Goal: Contribute content: Contribute content

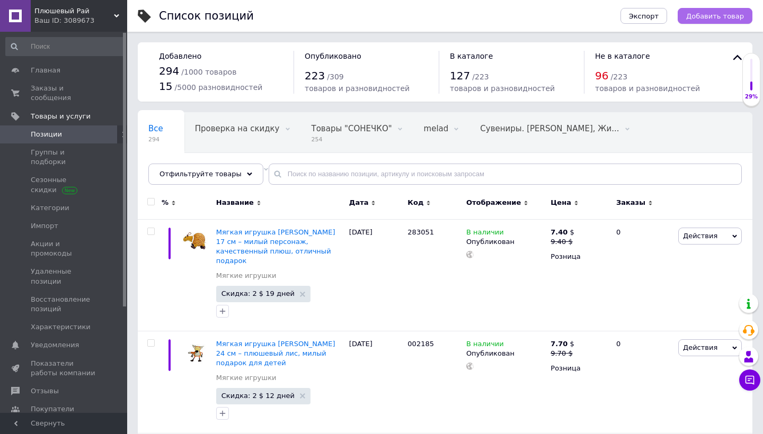
click at [704, 15] on span "Добавить товар" at bounding box center [715, 16] width 58 height 8
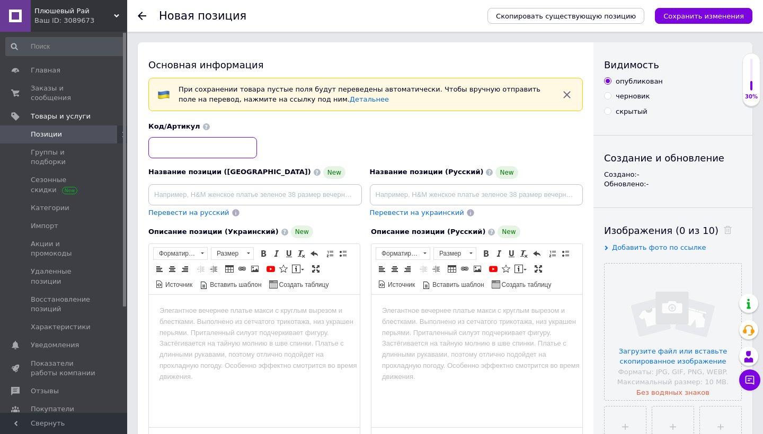
click at [214, 152] on input at bounding box center [202, 147] width 109 height 21
paste input "283050"
type input "283050"
click at [262, 193] on input at bounding box center [255, 194] width 214 height 21
click at [651, 305] on input "file" at bounding box center [673, 332] width 137 height 137
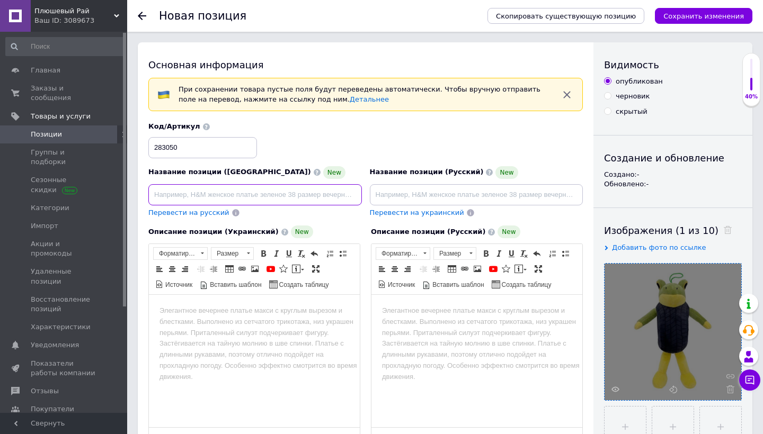
click at [330, 188] on input at bounding box center [255, 194] width 214 height 21
paste input "М’яка іграшка [PERSON_NAME] 30 см – великий плюшевий герой, яскравий подарунок …"
type input "М’яка іграшка [PERSON_NAME] 30 см – великий плюшевий герой, яскравий подарунок …"
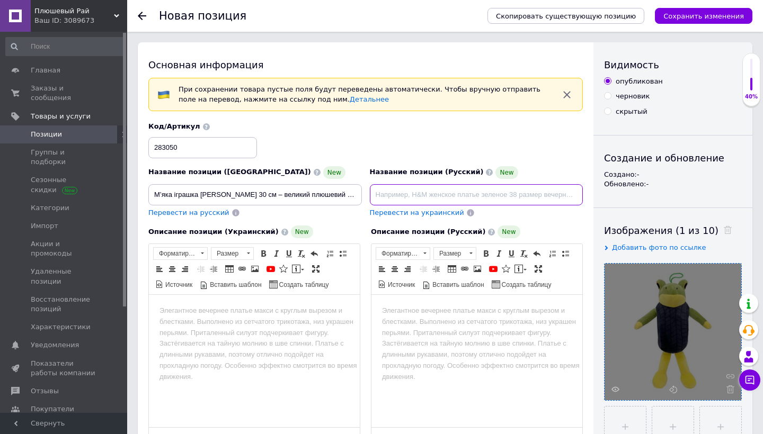
click at [484, 197] on input at bounding box center [477, 194] width 214 height 21
paste input "Мягкая игрушка [PERSON_NAME] 30 см – большой плюшевый герой, [PERSON_NAME] пода…"
type input "Мягкая игрушка [PERSON_NAME] 30 см – большой плюшевый герой, [PERSON_NAME] пода…"
click at [239, 327] on html at bounding box center [254, 311] width 211 height 32
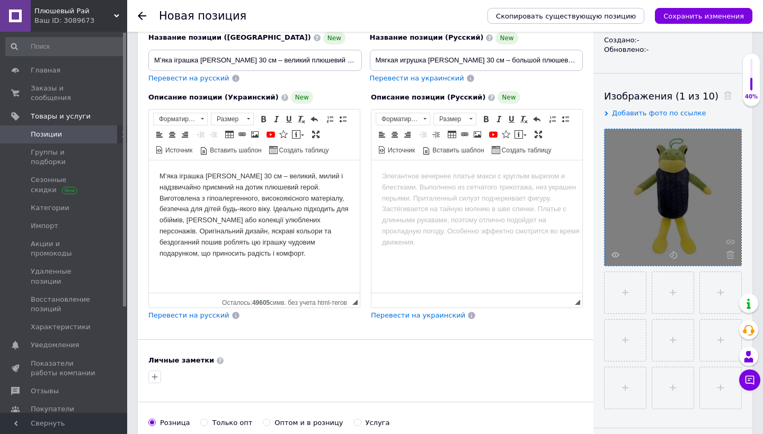
scroll to position [144, 0]
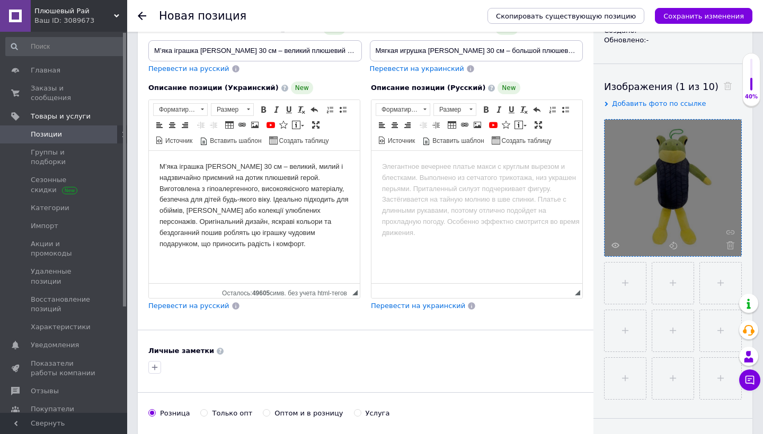
click at [209, 308] on span "Перевести на русский" at bounding box center [188, 306] width 81 height 8
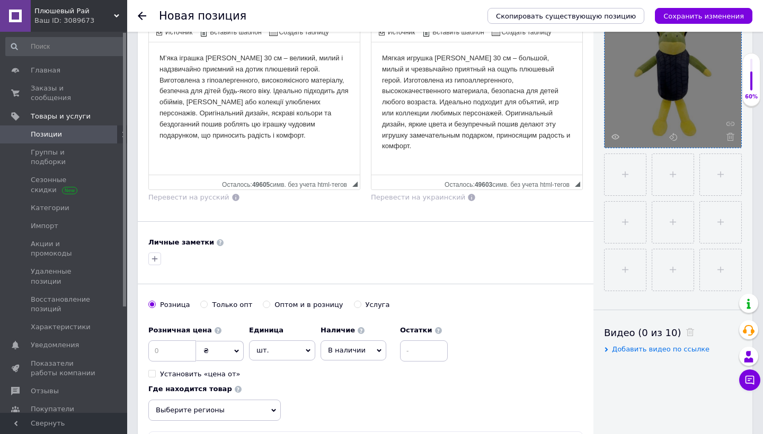
scroll to position [253, 0]
click at [177, 354] on input at bounding box center [172, 350] width 48 height 21
type input "6"
click at [230, 351] on span "₴" at bounding box center [220, 351] width 48 height 20
click at [220, 370] on li "$" at bounding box center [220, 372] width 47 height 15
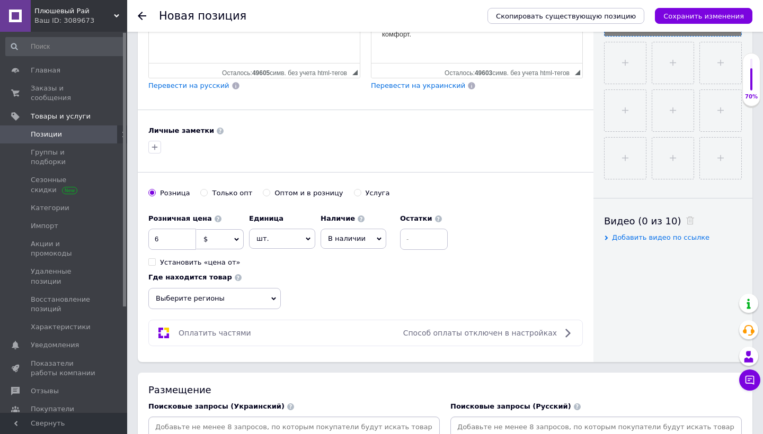
scroll to position [368, 0]
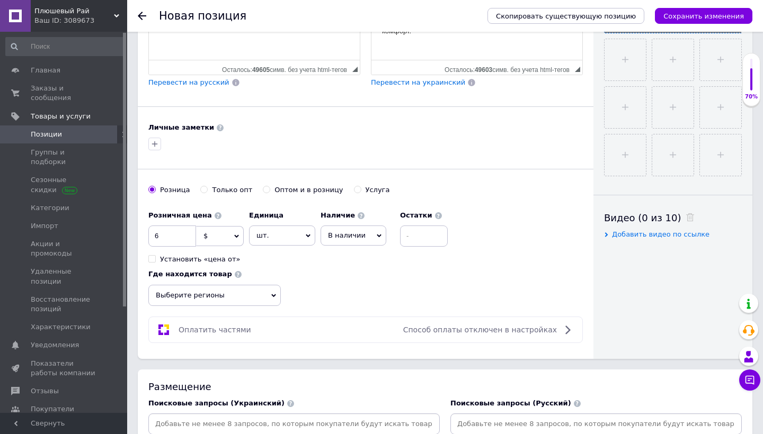
click at [249, 297] on span "Выберите регионы" at bounding box center [214, 295] width 132 height 21
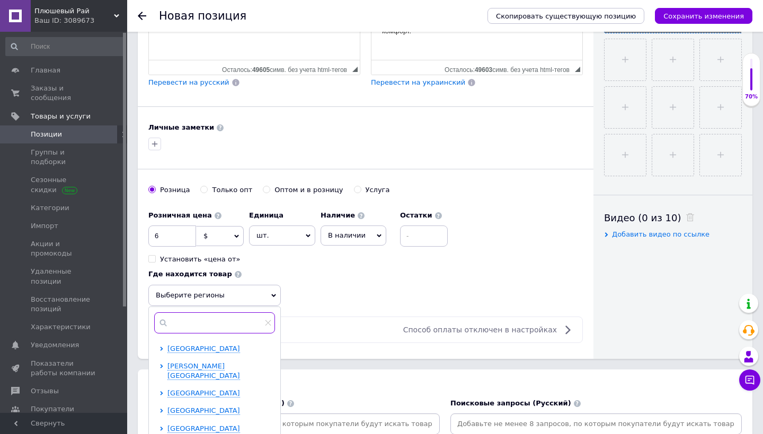
click at [226, 326] on input "text" at bounding box center [214, 323] width 121 height 21
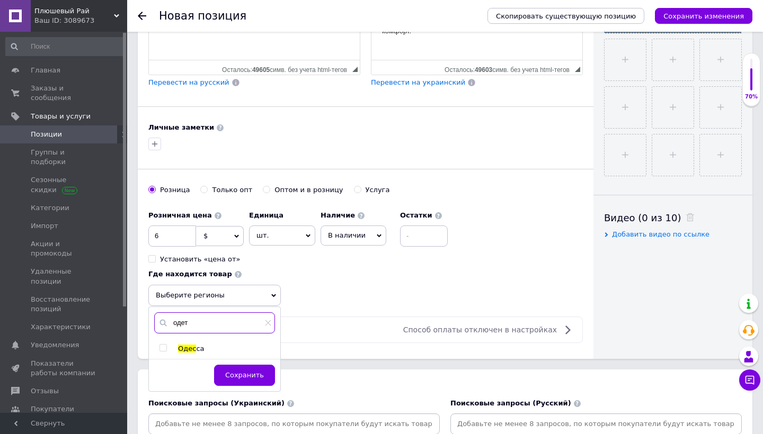
type input "одет"
click at [195, 347] on span "[GEOGRAPHIC_DATA]" at bounding box center [214, 349] width 73 height 8
checkbox input "true"
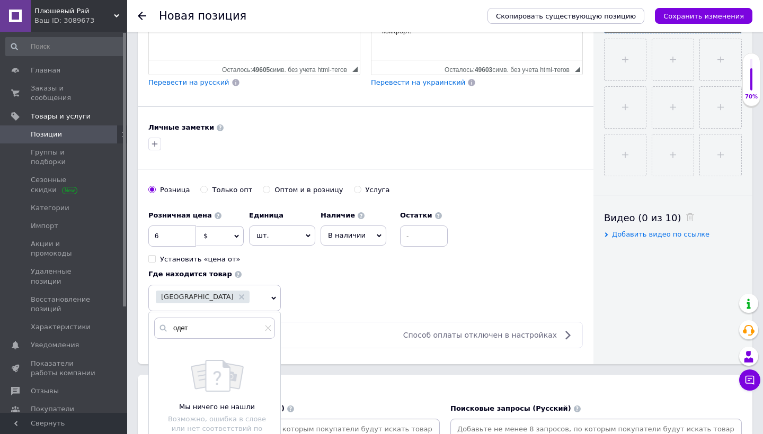
click at [344, 337] on div "Оплатить частями Способ оплаты отключен в настройках" at bounding box center [365, 335] width 425 height 13
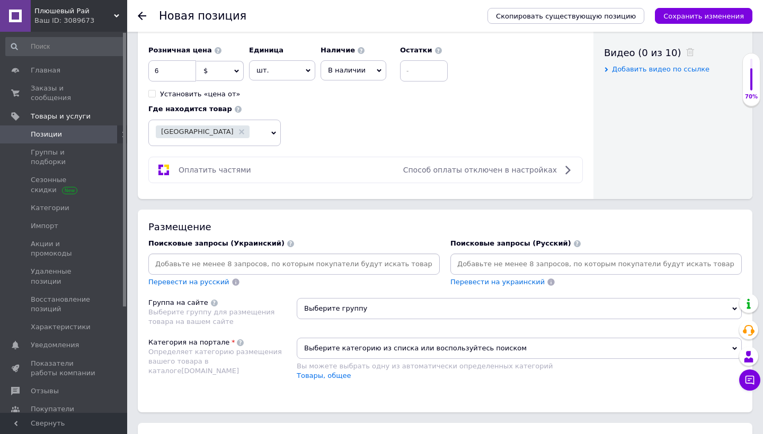
scroll to position [532, 0]
click at [331, 273] on div at bounding box center [293, 265] width 291 height 21
click at [332, 270] on input at bounding box center [293, 265] width 287 height 16
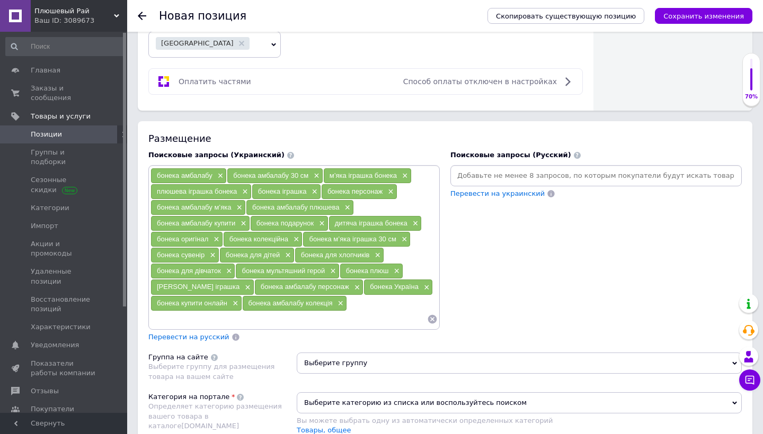
scroll to position [623, 0]
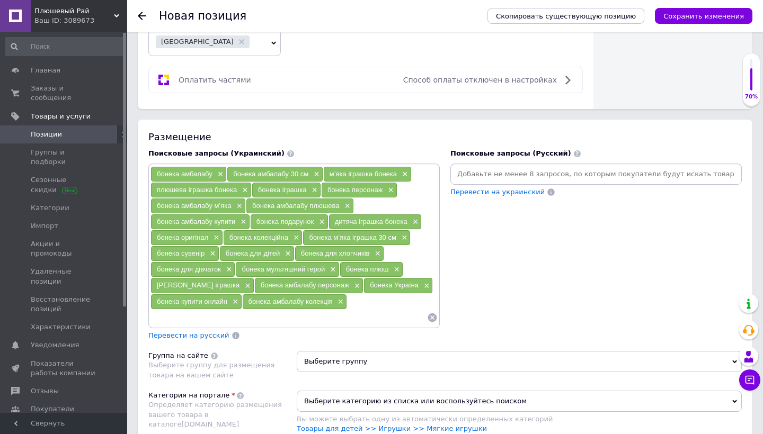
click at [208, 338] on div "Перевести на русский" at bounding box center [188, 336] width 83 height 12
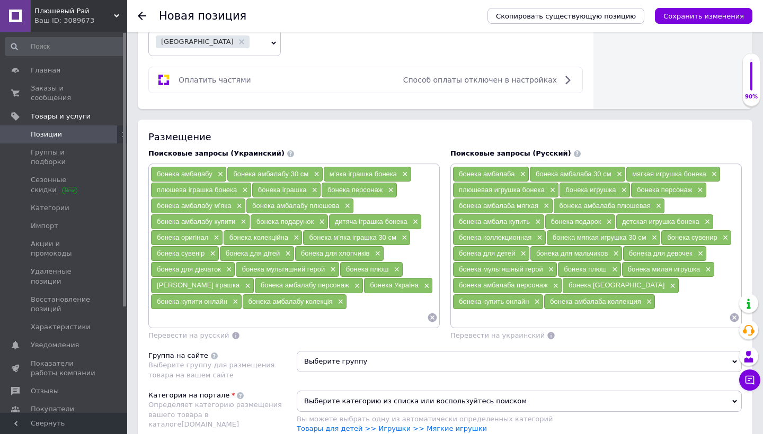
click at [414, 357] on span "Выберите группу" at bounding box center [519, 361] width 445 height 21
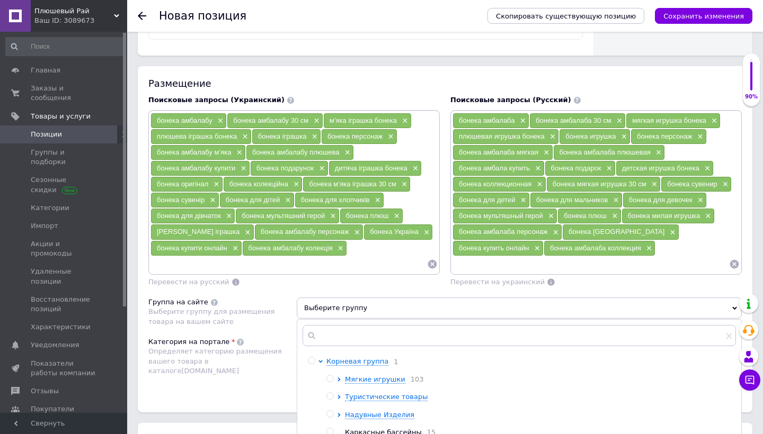
scroll to position [687, 0]
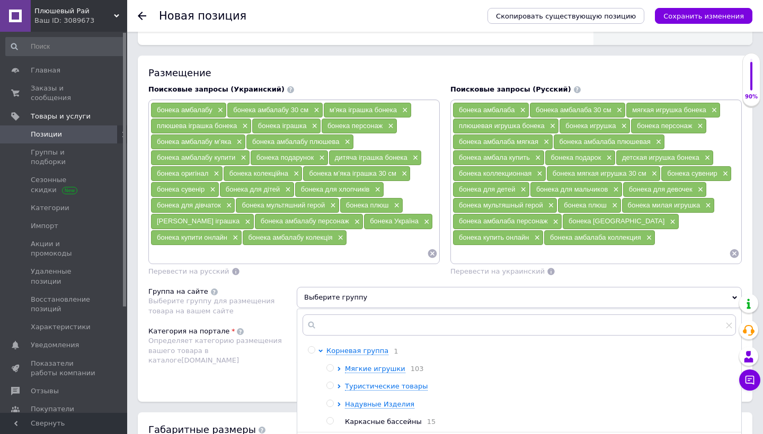
click at [331, 368] on input "radio" at bounding box center [329, 368] width 7 height 7
radio input "true"
click at [279, 350] on div "Определяет категорию размещения вашего товара в каталоге [DOMAIN_NAME]" at bounding box center [219, 350] width 143 height 29
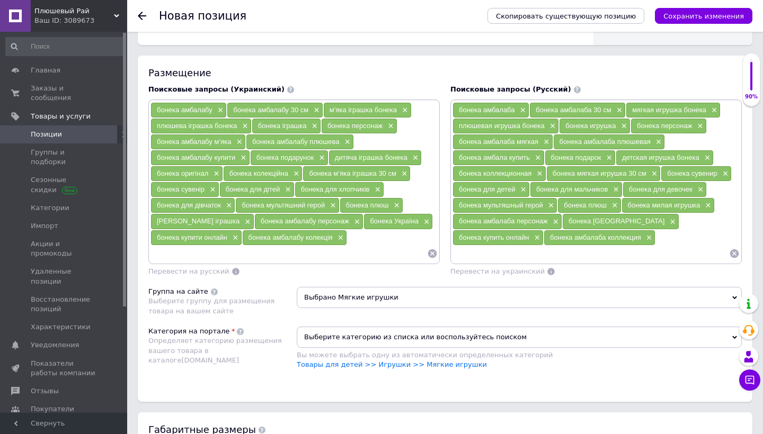
click at [353, 367] on li "Товары для детей >> Игрушки >> Мягкие игрушки" at bounding box center [519, 365] width 445 height 10
click at [353, 361] on link "Товары для детей >> Игрушки >> Мягкие игрушки" at bounding box center [392, 365] width 190 height 8
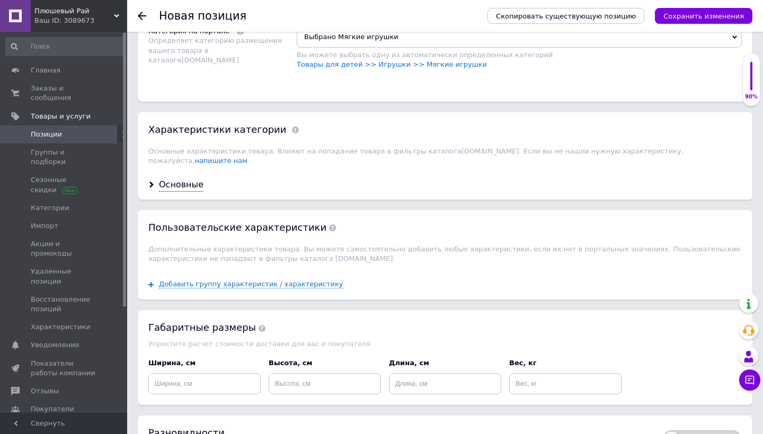
scroll to position [990, 0]
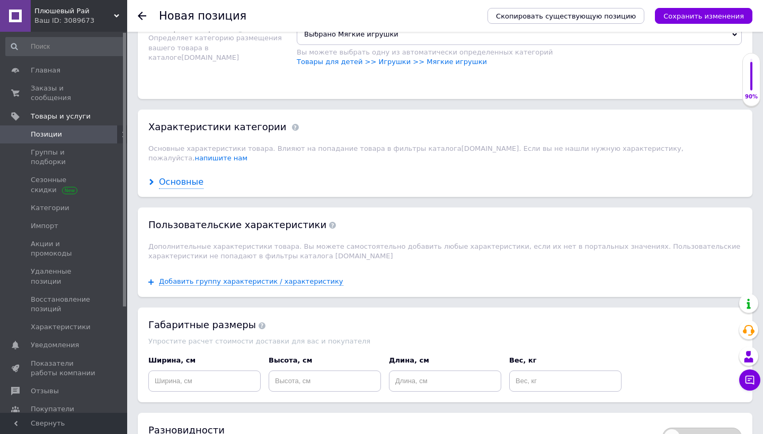
click at [175, 176] on div "Основные" at bounding box center [181, 182] width 45 height 12
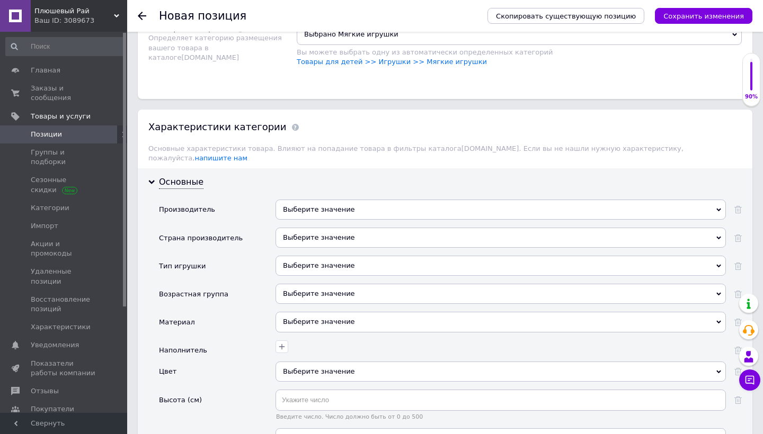
click at [365, 200] on div "Выберите значение" at bounding box center [501, 210] width 450 height 20
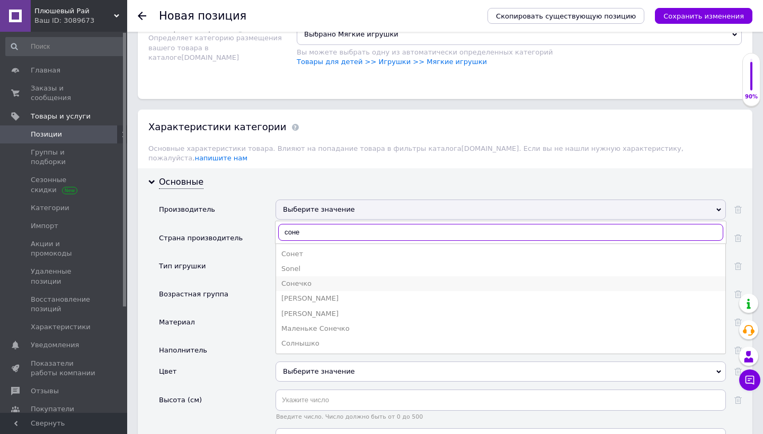
type input "соне"
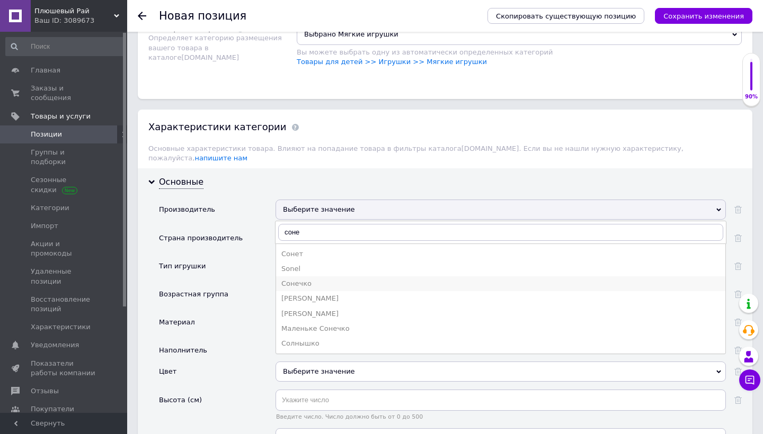
click at [314, 279] on div "Сонечко" at bounding box center [500, 284] width 439 height 10
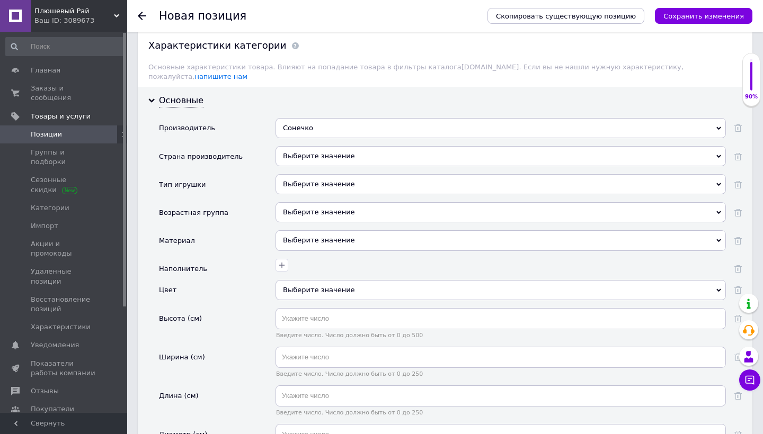
scroll to position [1086, 0]
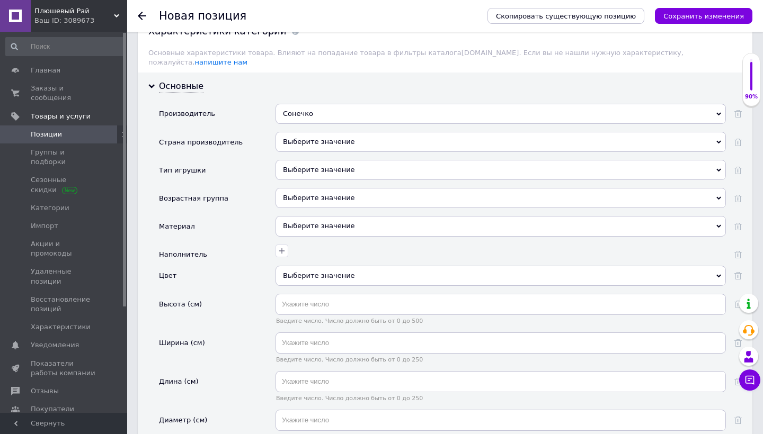
click at [369, 302] on div "Введите число. Число должно быть от 0 до 500" at bounding box center [501, 309] width 450 height 31
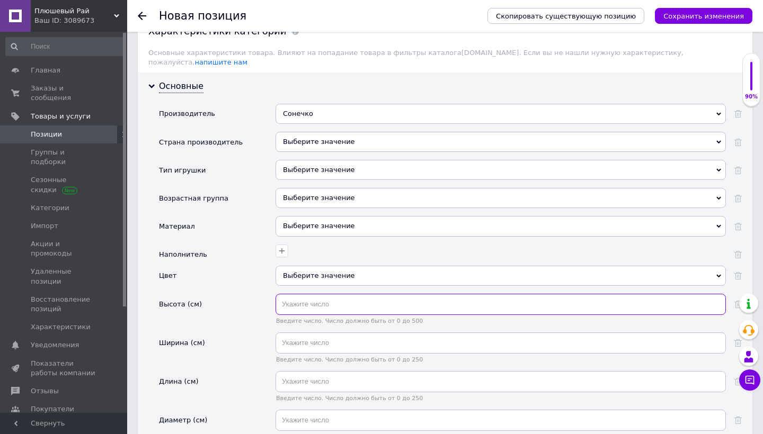
click at [369, 300] on input "text" at bounding box center [501, 304] width 450 height 21
type input "30"
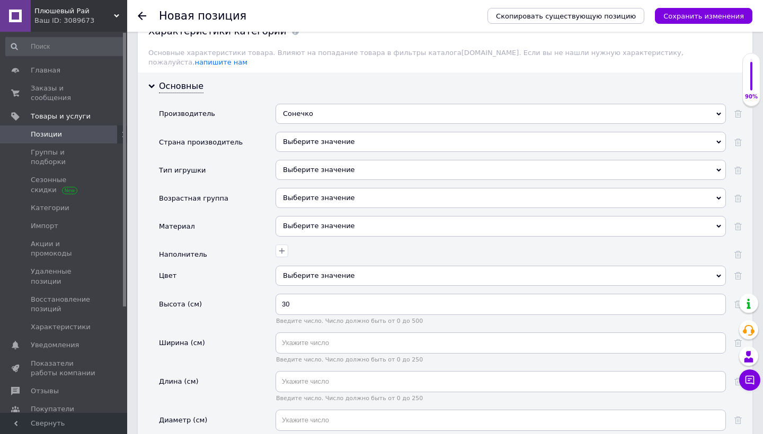
click at [401, 225] on div "Выберите значение" at bounding box center [501, 230] width 450 height 28
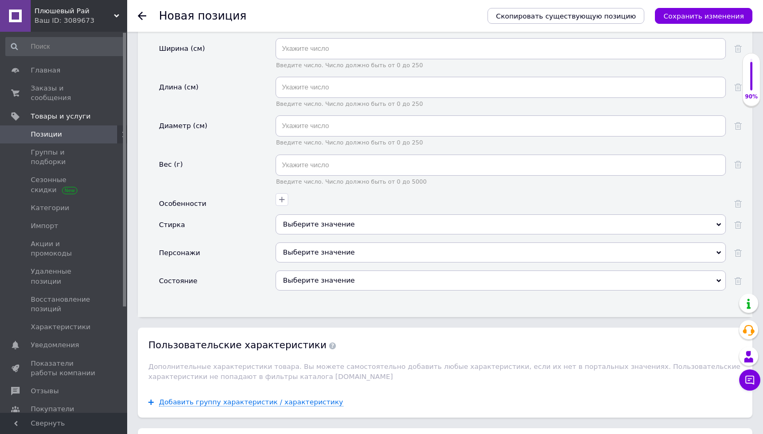
scroll to position [1382, 0]
click at [404, 270] on div "Выберите значение" at bounding box center [501, 280] width 450 height 20
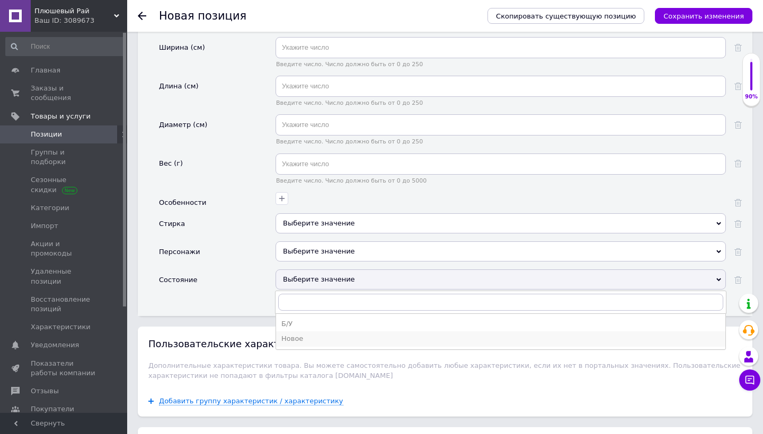
click at [382, 334] on div "Новое" at bounding box center [500, 339] width 439 height 10
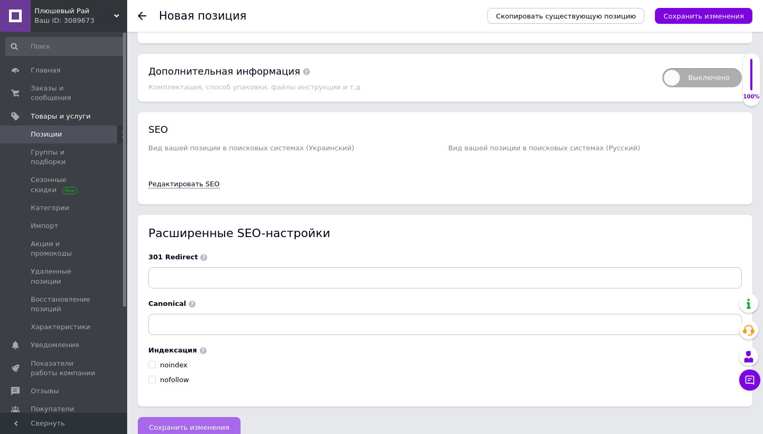
scroll to position [1921, 0]
click at [172, 424] on span "Сохранить изменения" at bounding box center [189, 428] width 81 height 8
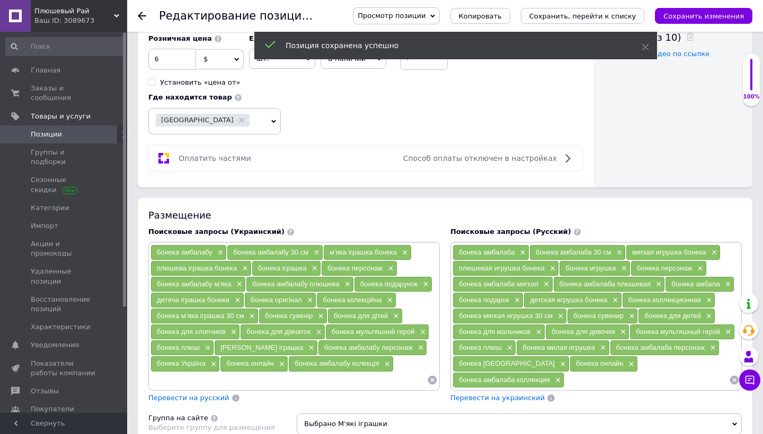
scroll to position [546, 0]
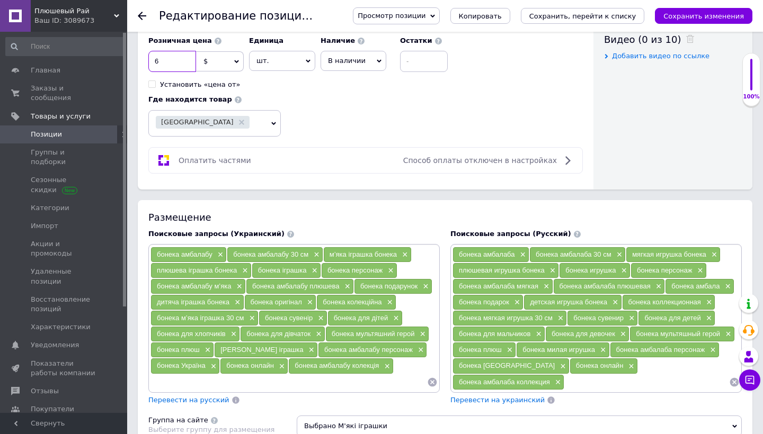
click at [176, 62] on input "6" at bounding box center [172, 61] width 48 height 21
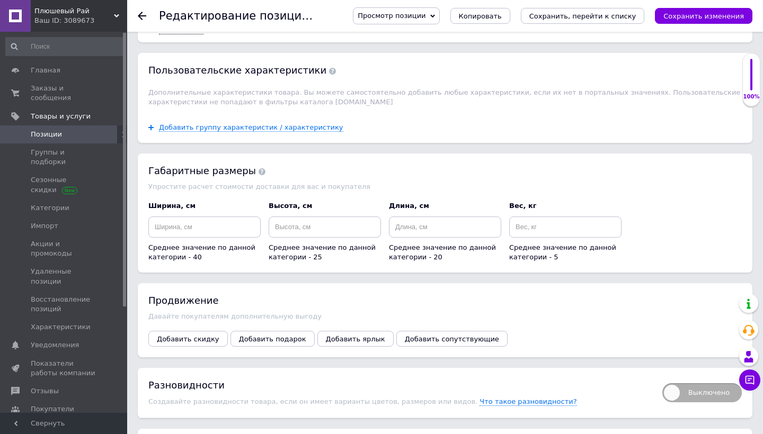
scroll to position [1120, 0]
type input "8"
click at [206, 336] on span "Добавить скидку" at bounding box center [188, 340] width 63 height 8
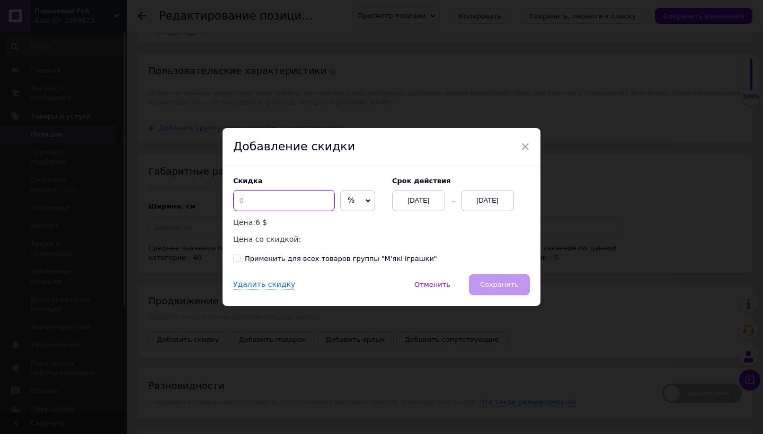
click at [304, 210] on input at bounding box center [284, 200] width 102 height 21
type input "2"
click at [368, 200] on div "Скидка 2 % $ Цена: 6 $ Цена со скидкой: 5.88 $" at bounding box center [307, 211] width 148 height 69
click at [363, 200] on span "%" at bounding box center [357, 200] width 35 height 21
click at [349, 230] on li "$" at bounding box center [358, 223] width 34 height 15
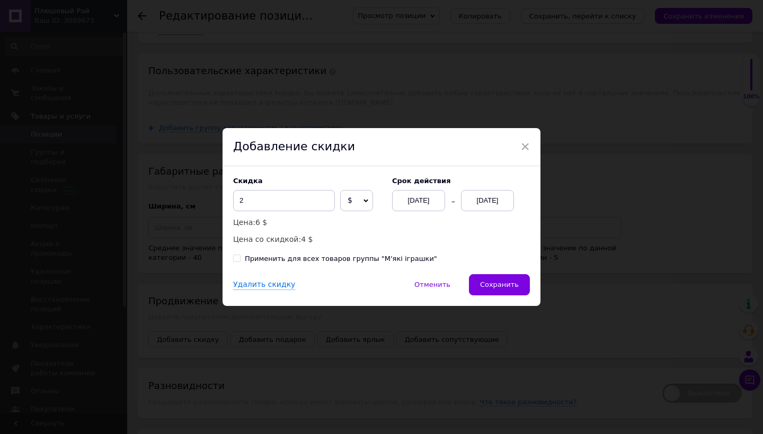
click at [506, 205] on div "[DATE]" at bounding box center [487, 200] width 53 height 21
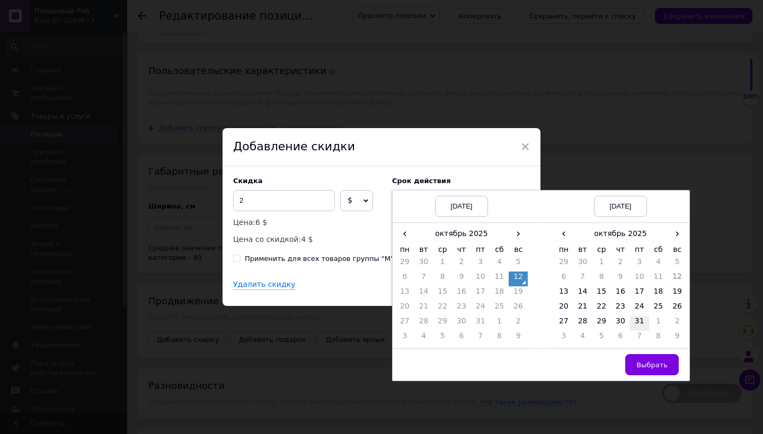
click at [632, 321] on td "31" at bounding box center [639, 323] width 19 height 15
click at [644, 359] on button "Выбрать" at bounding box center [652, 364] width 54 height 21
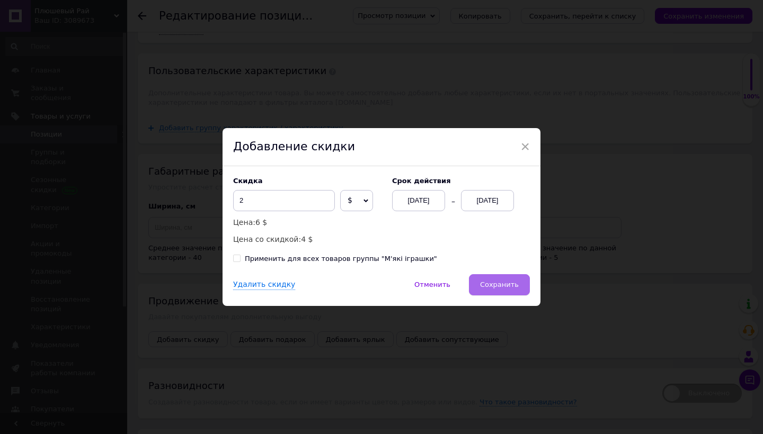
click at [492, 283] on span "Сохранить" at bounding box center [499, 285] width 39 height 8
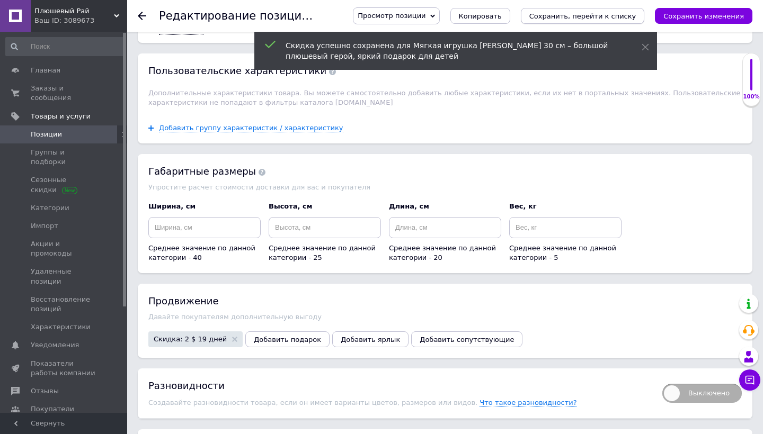
click at [631, 17] on icon "Сохранить, перейти к списку" at bounding box center [582, 16] width 107 height 8
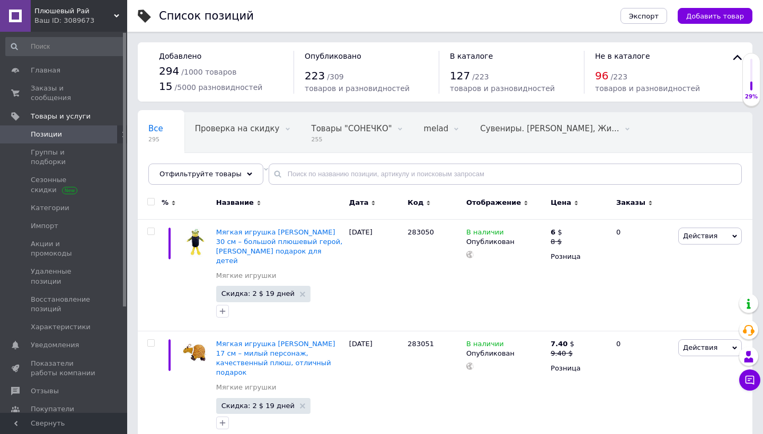
click at [699, 28] on div "Экспорт Добавить товар" at bounding box center [675, 16] width 153 height 32
click at [715, 17] on span "Добавить товар" at bounding box center [715, 16] width 58 height 8
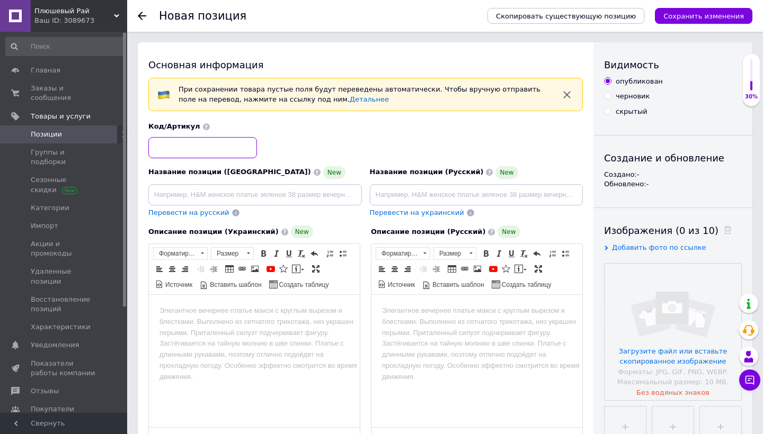
click at [225, 150] on input at bounding box center [202, 147] width 109 height 21
paste input "283049"
type input "283049"
click at [655, 306] on input "file" at bounding box center [673, 332] width 137 height 137
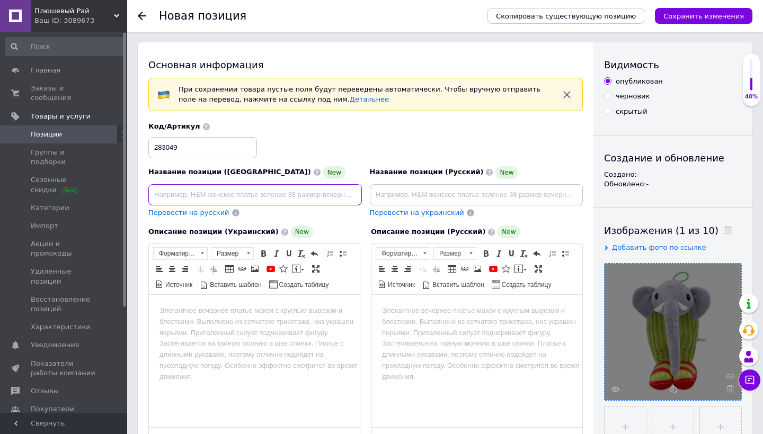
click at [299, 196] on input at bounding box center [255, 194] width 214 height 21
paste input "М’яка іграшка [PERSON_NAME] 25 см – милий персонаж, якісний плюш, чудовий подар…"
type input "М’яка іграшка [PERSON_NAME] 25 см – милий персонаж, якісний плюш, чудовий подар…"
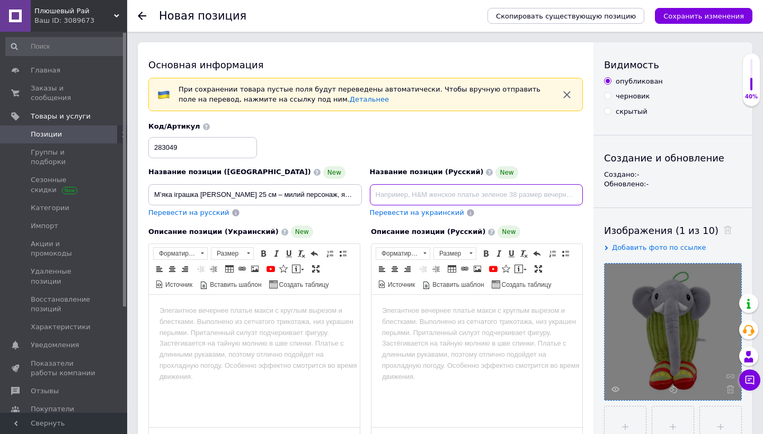
click at [466, 194] on input at bounding box center [477, 194] width 214 height 21
paste input "Мягкая игрушка [PERSON_NAME] 25 см – милый персонаж, качественный плюш, отличны…"
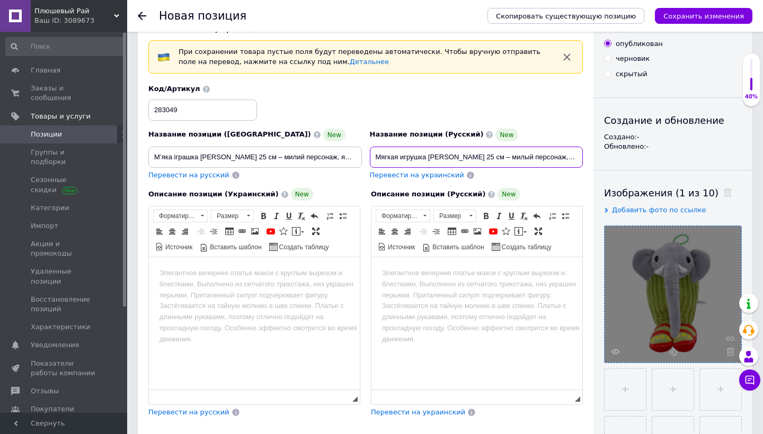
scroll to position [39, 0]
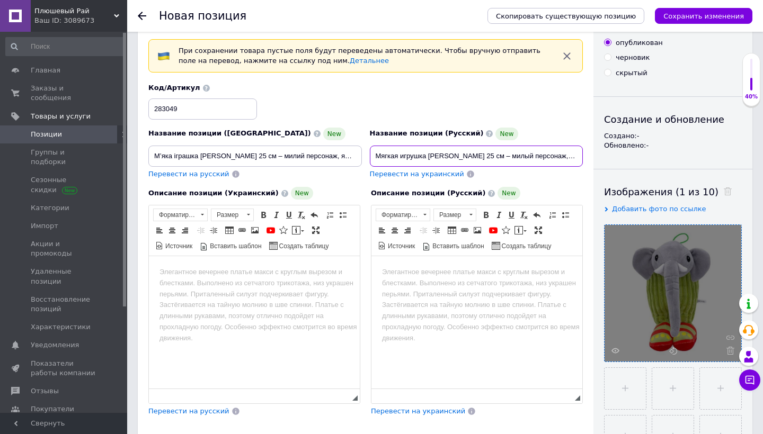
type input "Мягкая игрушка [PERSON_NAME] 25 см – милый персонаж, качественный плюш, отличны…"
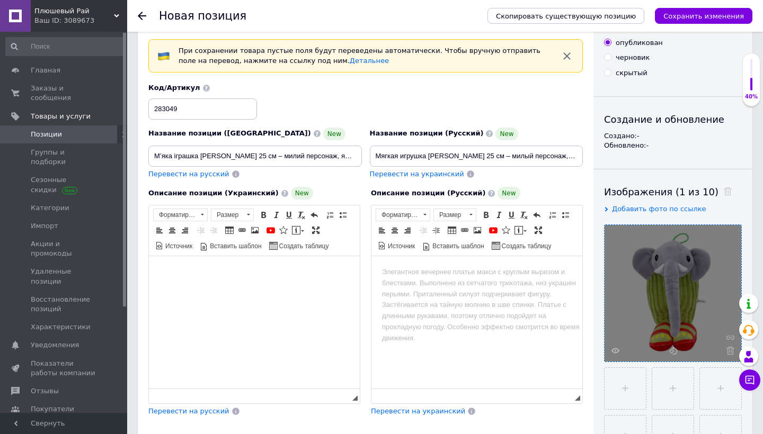
click at [294, 289] on html at bounding box center [254, 272] width 211 height 32
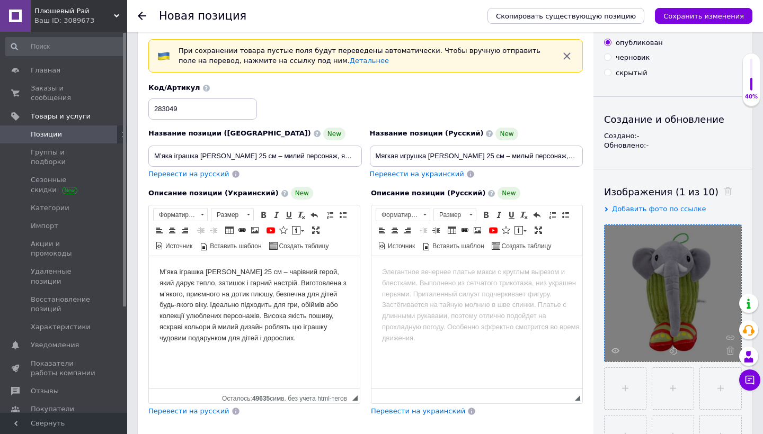
click at [214, 411] on span "Перевести на русский" at bounding box center [188, 411] width 81 height 8
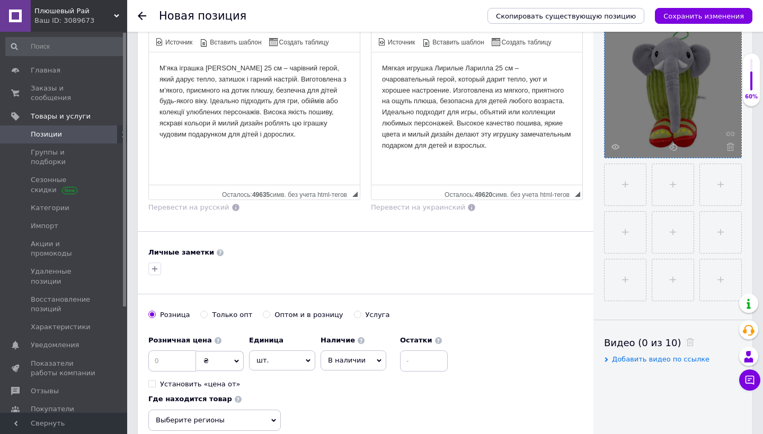
scroll to position [243, 0]
click at [179, 350] on input at bounding box center [172, 360] width 48 height 21
type input "6"
click at [237, 359] on icon at bounding box center [236, 361] width 5 height 5
click at [227, 386] on li "$" at bounding box center [220, 382] width 47 height 15
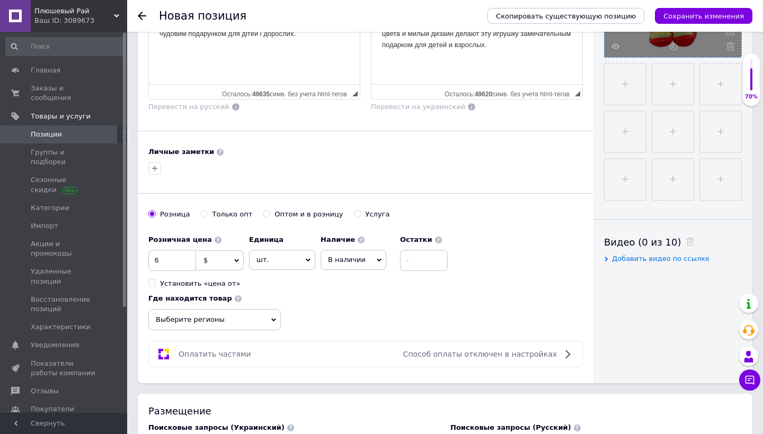
scroll to position [345, 0]
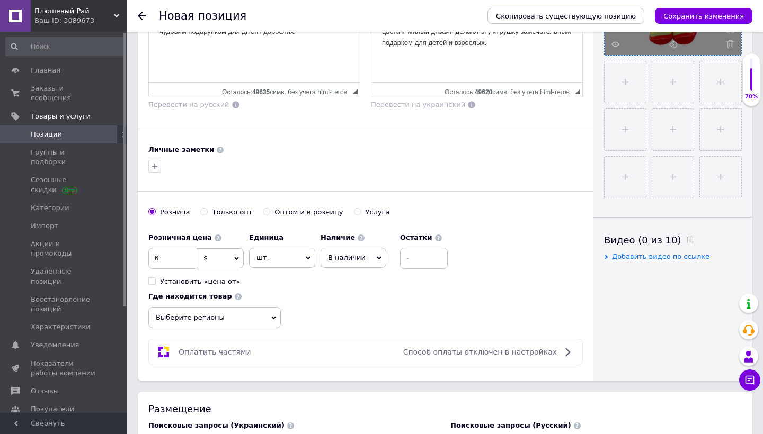
click at [244, 318] on span "Выберите регионы" at bounding box center [214, 317] width 132 height 21
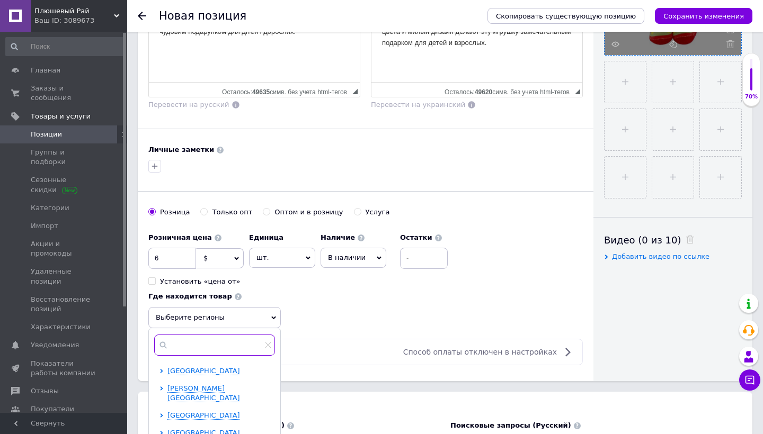
click at [248, 342] on input "text" at bounding box center [214, 345] width 121 height 21
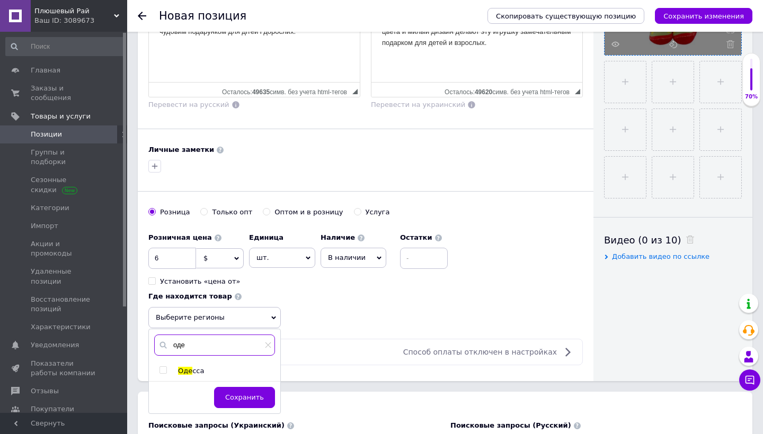
type input "оде"
click at [167, 370] on div at bounding box center [164, 372] width 11 height 10
click at [166, 369] on span at bounding box center [162, 370] width 7 height 7
click at [166, 369] on input "checkbox" at bounding box center [162, 370] width 7 height 7
checkbox input "true"
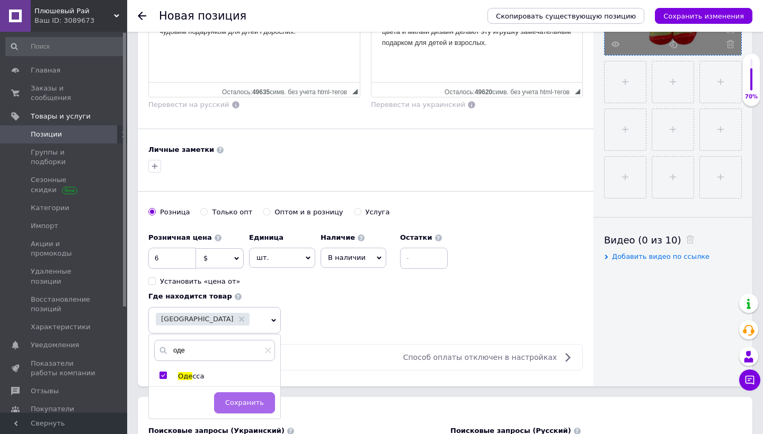
click at [243, 401] on span "Сохранить" at bounding box center [244, 403] width 39 height 8
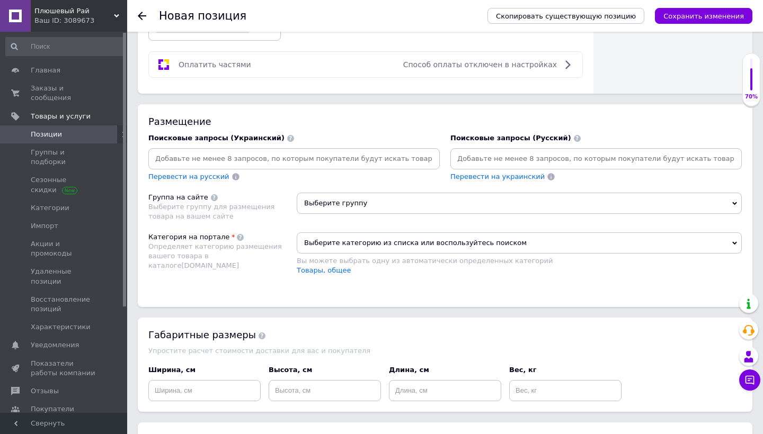
scroll to position [649, 0]
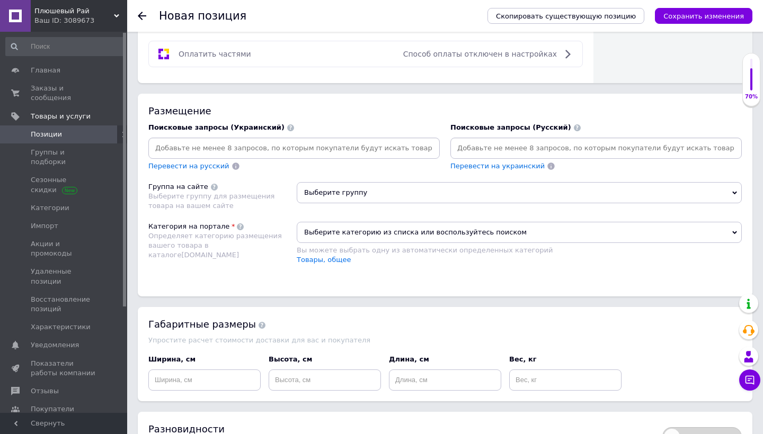
click at [397, 152] on input at bounding box center [293, 148] width 287 height 16
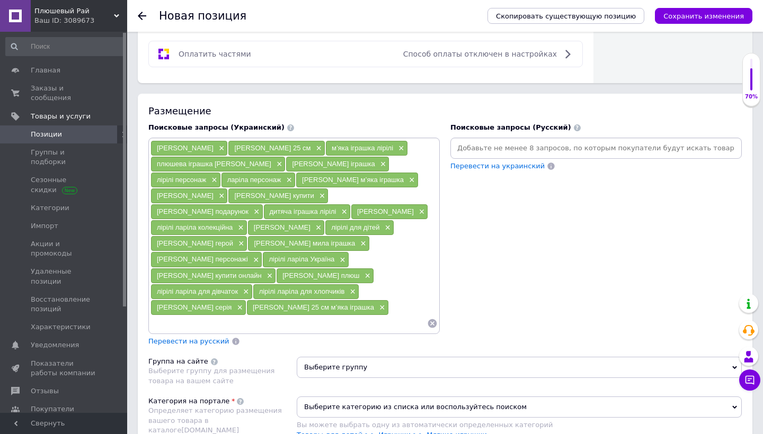
click at [187, 338] on span "Перевести на русский" at bounding box center [188, 342] width 81 height 8
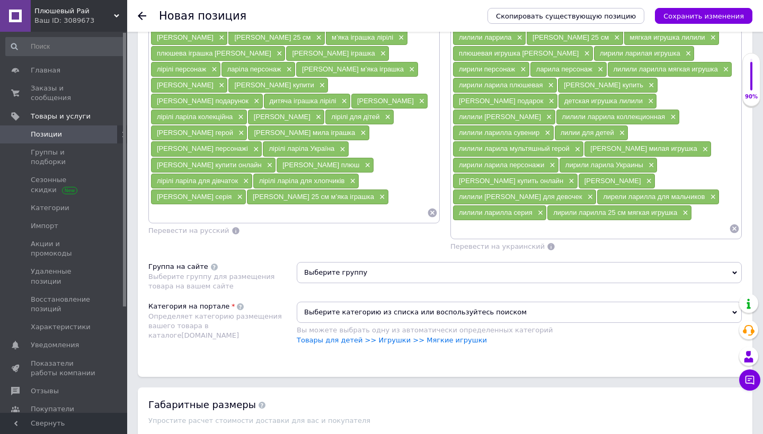
scroll to position [789, 0]
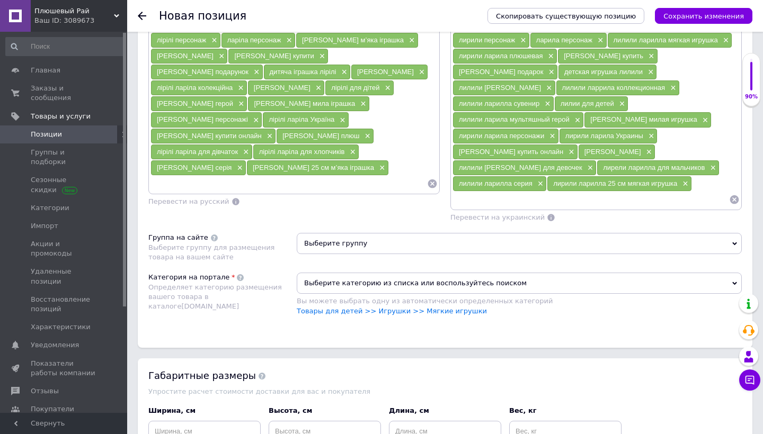
click at [388, 242] on span "Выберите группу" at bounding box center [519, 243] width 445 height 21
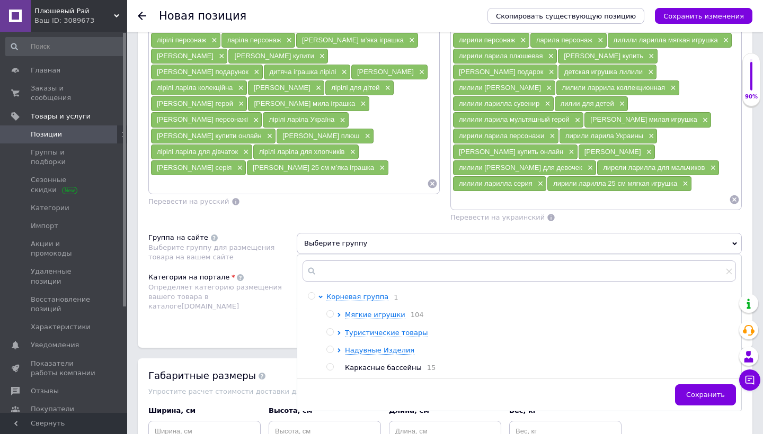
click at [334, 316] on div at bounding box center [331, 315] width 11 height 10
click at [332, 312] on input "radio" at bounding box center [329, 314] width 7 height 7
radio input "true"
click at [249, 310] on div "Категория на портале Определяет категорию размещения вашего товара в каталоге […" at bounding box center [222, 300] width 148 height 54
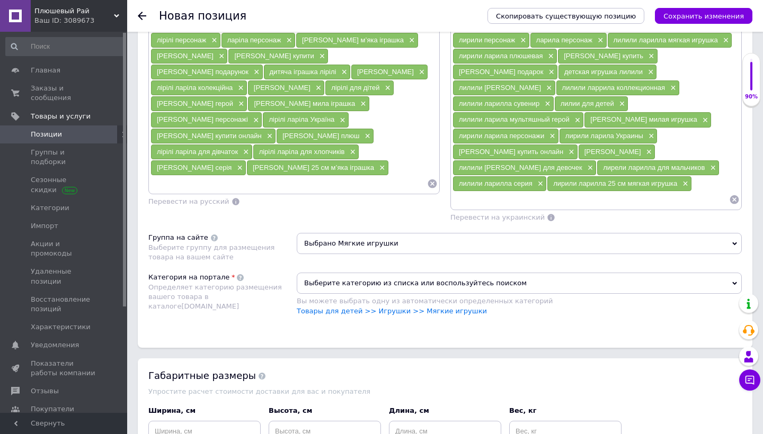
click at [341, 292] on div "Выберите категорию из списка или воспользуйтесь поиском Вы можете выбрать одну …" at bounding box center [519, 289] width 445 height 33
click at [352, 286] on span "Выберите категорию из списка или воспользуйтесь поиском" at bounding box center [519, 283] width 445 height 21
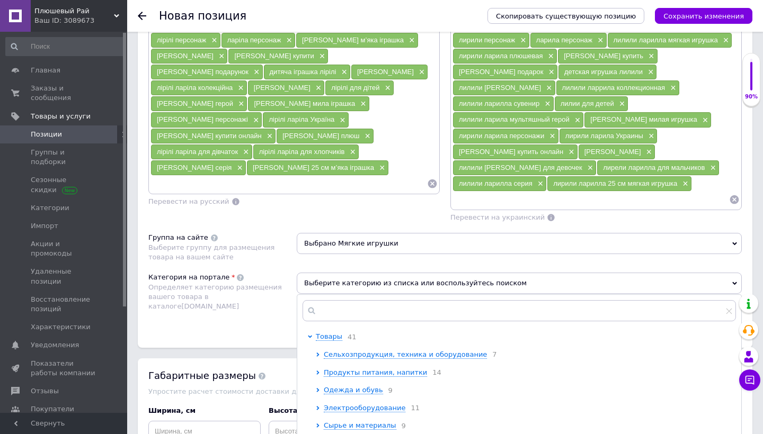
click at [240, 336] on div "Размещение Поисковые запросы (Украинский) лірілі ларіла × лірілі ларіла 25 см ×…" at bounding box center [445, 151] width 615 height 394
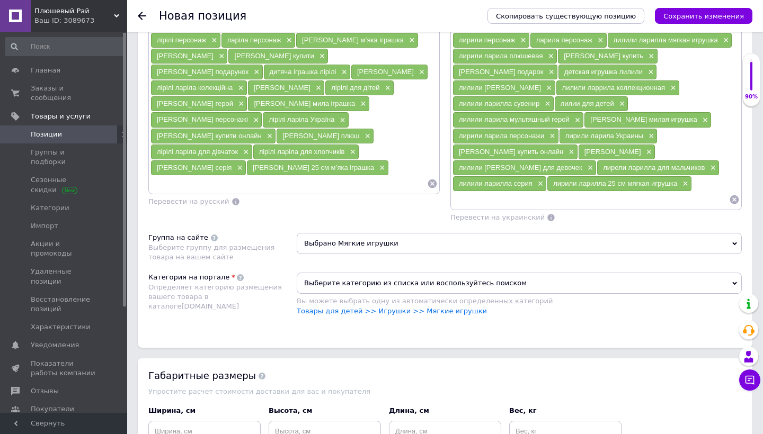
click at [325, 303] on div "Вы можете выбрать одну из автоматически определенных категорий" at bounding box center [519, 302] width 445 height 10
click at [327, 308] on link "Товары для детей >> Игрушки >> Мягкие игрушки" at bounding box center [392, 311] width 190 height 8
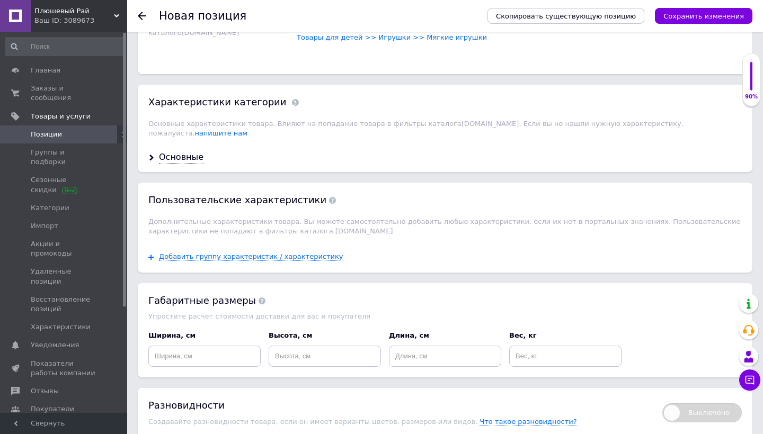
scroll to position [1096, 0]
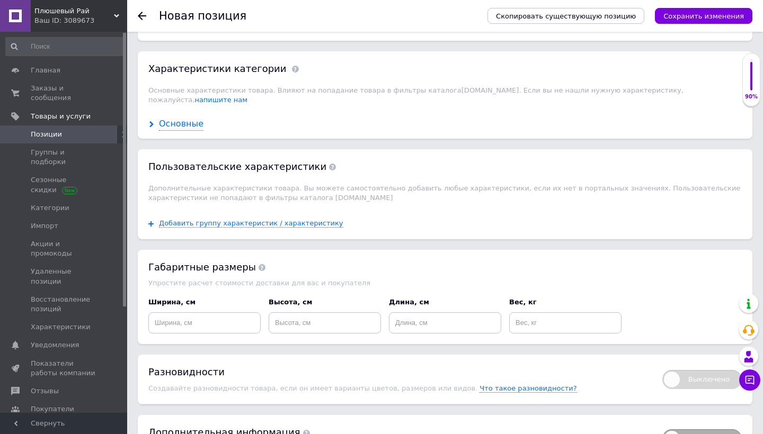
click at [180, 118] on div "Основные" at bounding box center [181, 124] width 45 height 12
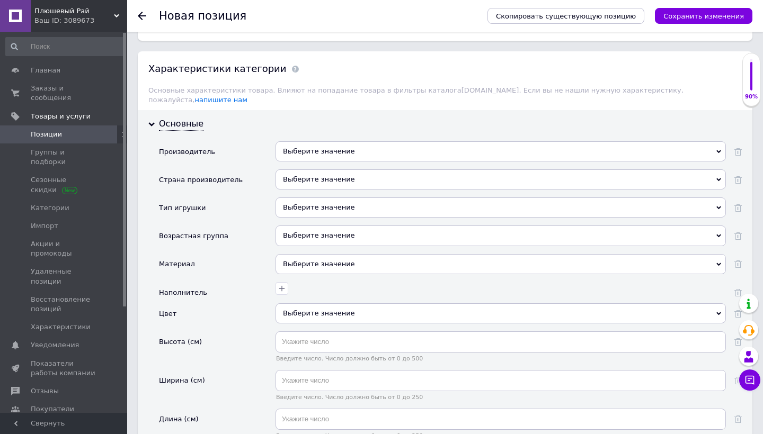
click at [335, 141] on div "Выберите значение" at bounding box center [501, 151] width 450 height 20
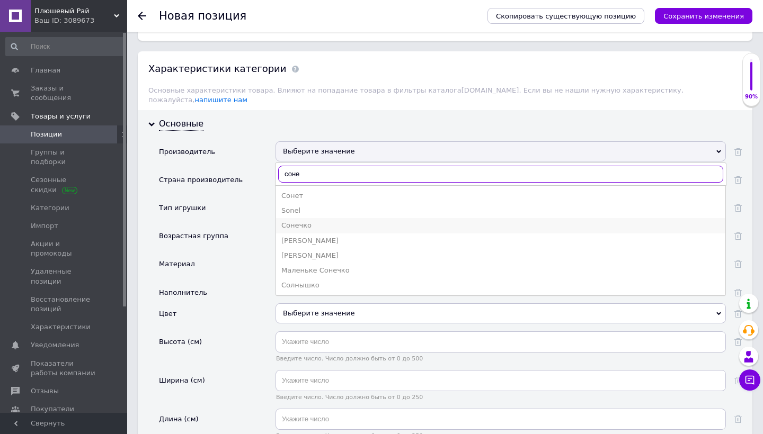
type input "соне"
click at [313, 221] on div "Сонечко" at bounding box center [500, 226] width 439 height 10
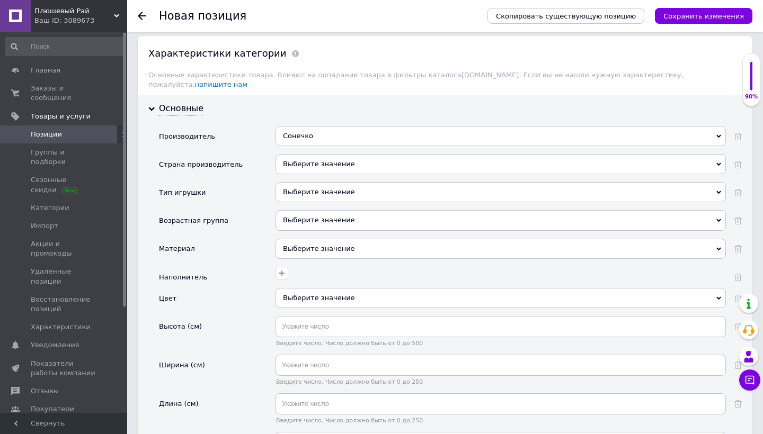
scroll to position [1118, 0]
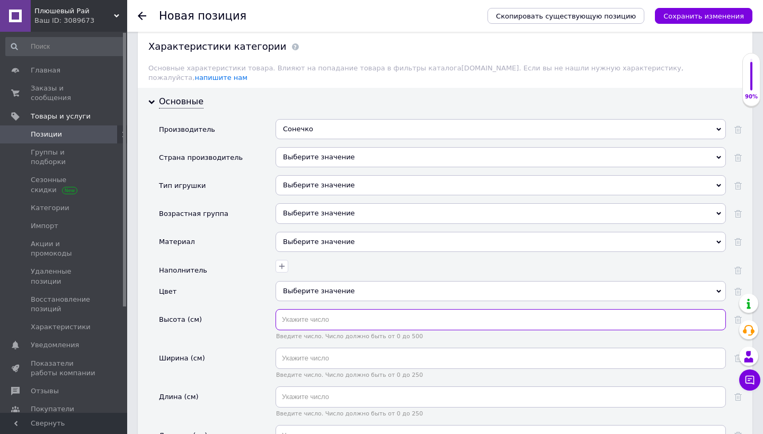
click at [344, 309] on input "text" at bounding box center [501, 319] width 450 height 21
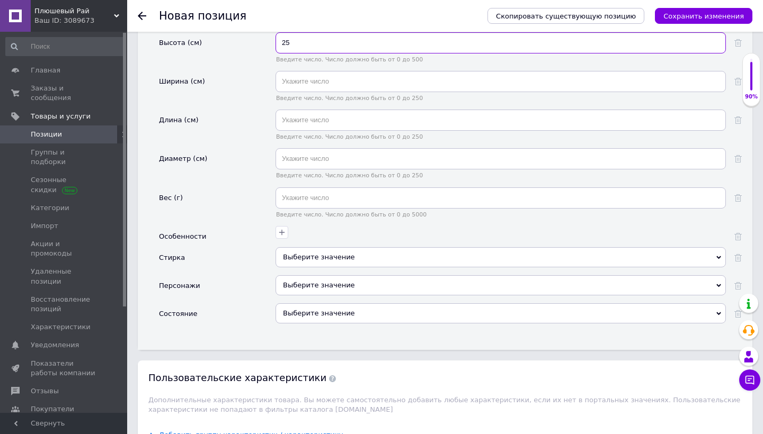
scroll to position [1396, 0]
type input "25"
click at [352, 303] on div "Выберите значение" at bounding box center [501, 313] width 450 height 20
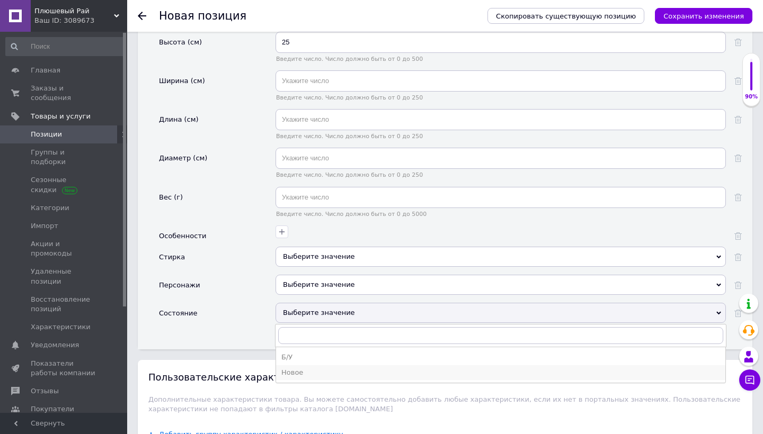
click at [338, 368] on div "Новое" at bounding box center [500, 373] width 439 height 10
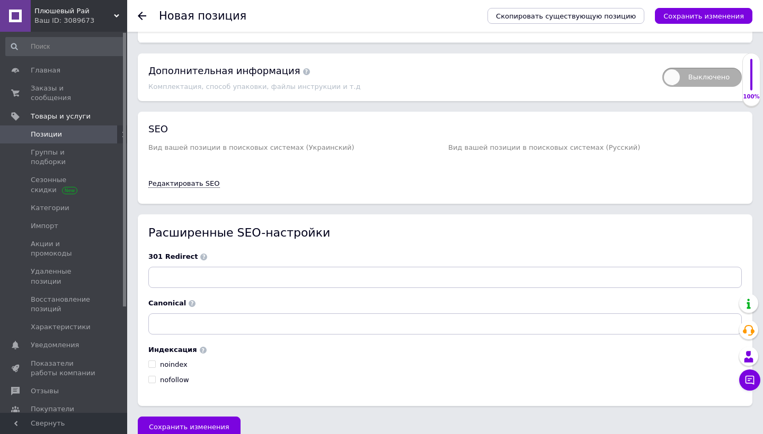
scroll to position [1968, 0]
click at [192, 424] on span "Сохранить изменения" at bounding box center [189, 428] width 81 height 8
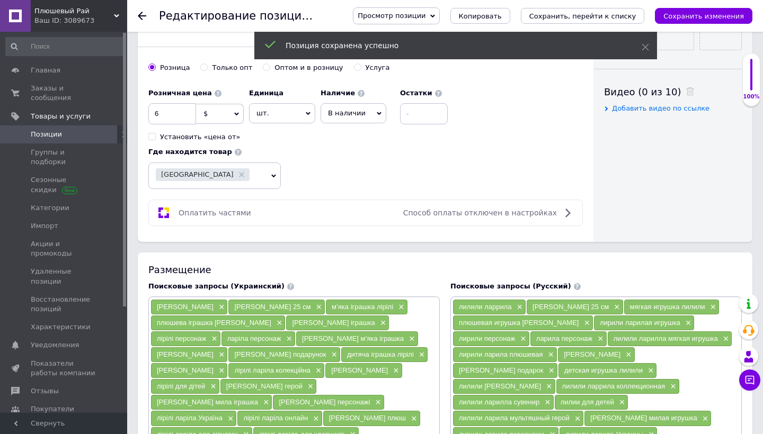
scroll to position [499, 0]
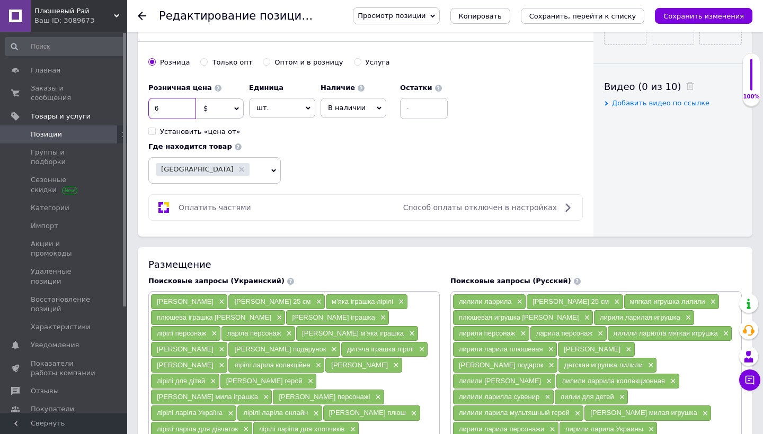
click at [179, 109] on input "6" at bounding box center [172, 108] width 48 height 21
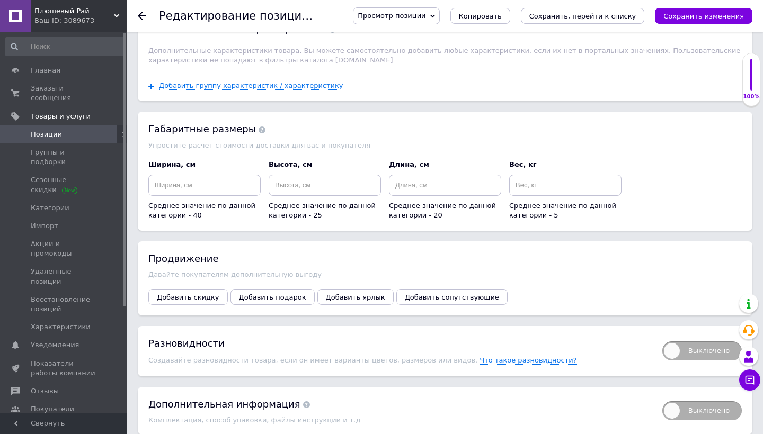
scroll to position [1233, 0]
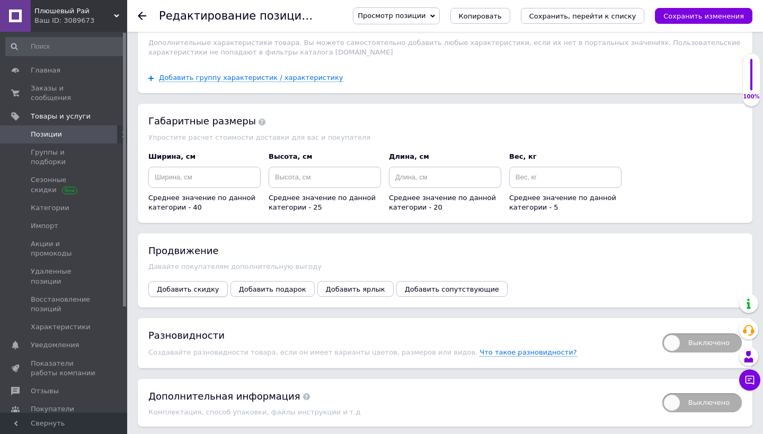
type input "8"
click at [210, 286] on span "Добавить скидку" at bounding box center [188, 290] width 63 height 8
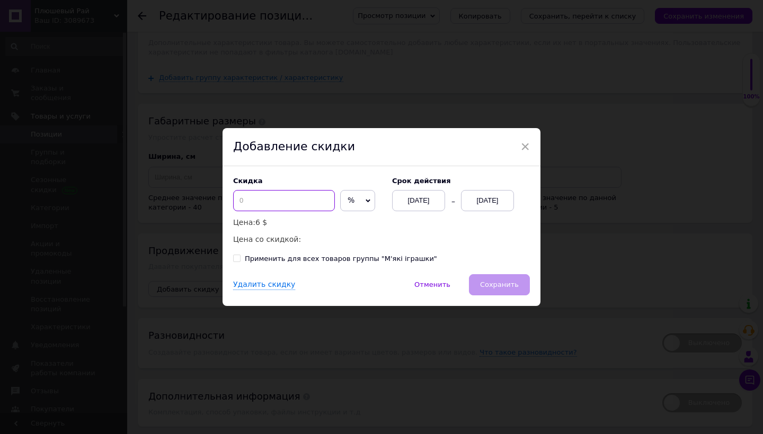
click at [297, 200] on input at bounding box center [284, 200] width 102 height 21
type input "2"
click at [345, 196] on span "%" at bounding box center [357, 200] width 35 height 21
click at [348, 226] on li "$" at bounding box center [358, 223] width 34 height 15
click at [509, 204] on div "[DATE]" at bounding box center [487, 200] width 53 height 21
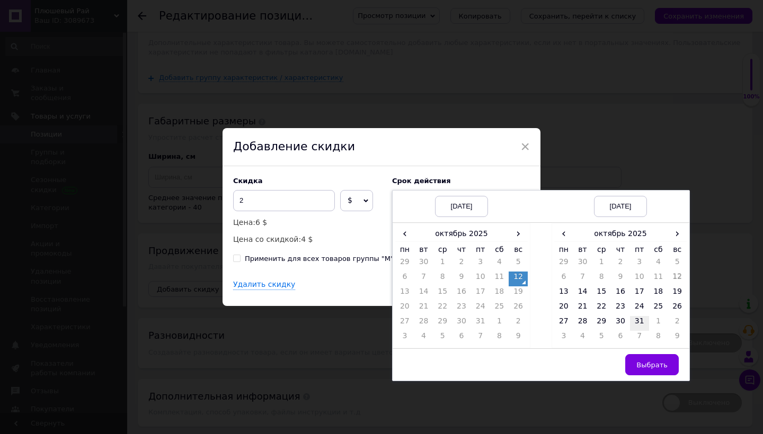
click at [642, 324] on td "31" at bounding box center [639, 323] width 19 height 15
click at [653, 361] on span "Выбрать" at bounding box center [651, 365] width 31 height 8
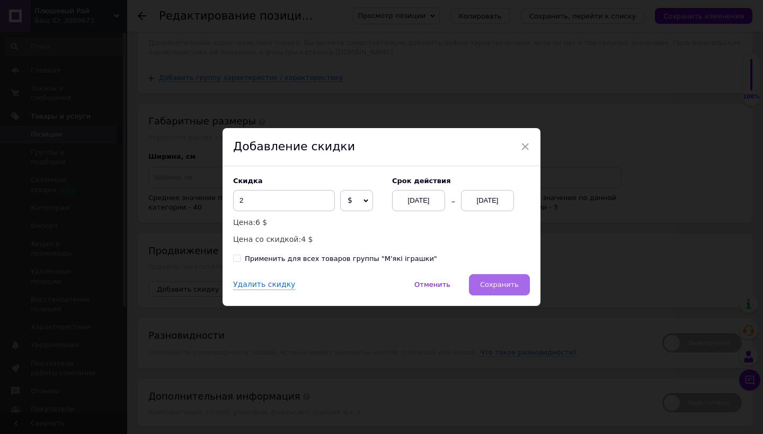
click at [505, 295] on div "Удалить скидку   Отменить   Сохранить" at bounding box center [382, 290] width 318 height 32
click at [518, 281] on button "Сохранить" at bounding box center [499, 284] width 61 height 21
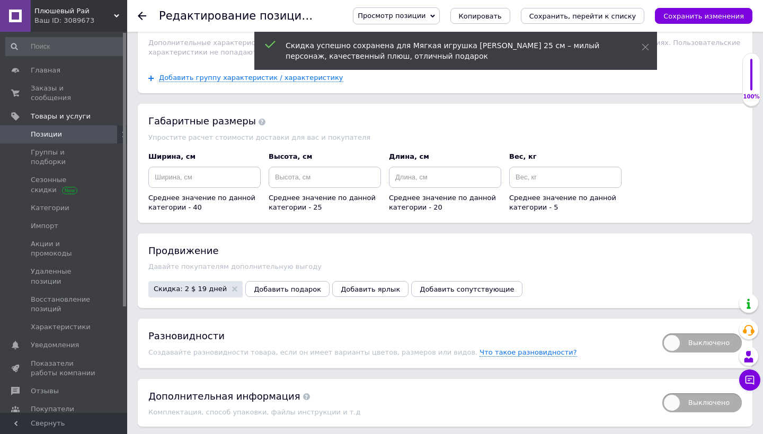
click at [198, 286] on span "Скидка: 2 $ 19 дней" at bounding box center [190, 289] width 73 height 7
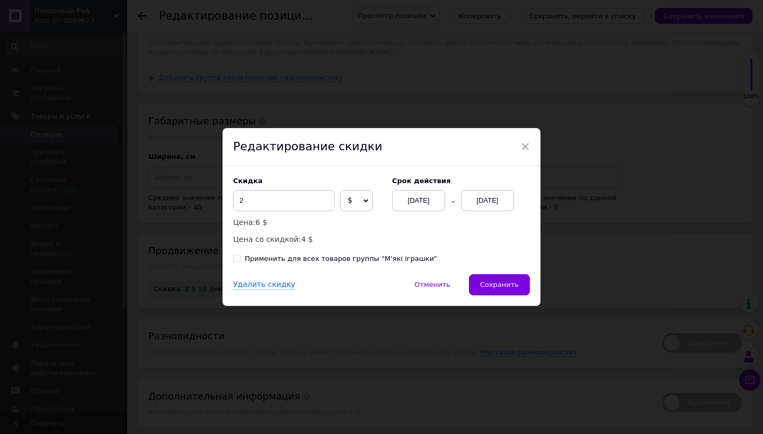
click at [505, 208] on div "[DATE]" at bounding box center [487, 200] width 53 height 21
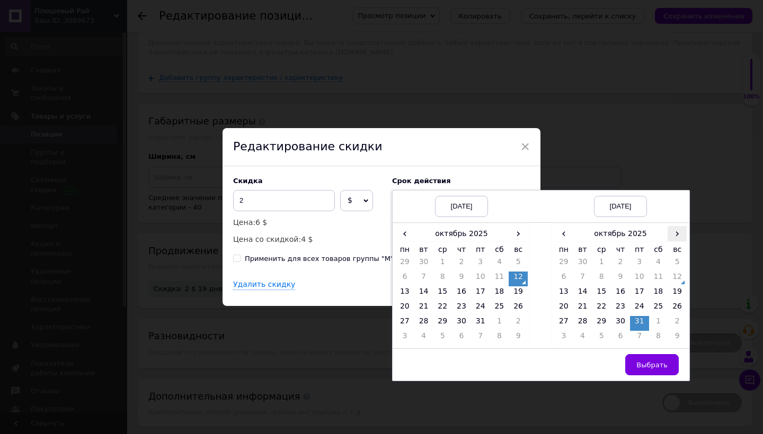
click at [676, 237] on span "›" at bounding box center [677, 233] width 19 height 15
click at [600, 316] on td "19" at bounding box center [601, 308] width 19 height 15
click at [602, 327] on td "26" at bounding box center [601, 323] width 19 height 15
click at [644, 359] on button "Выбрать" at bounding box center [652, 364] width 54 height 21
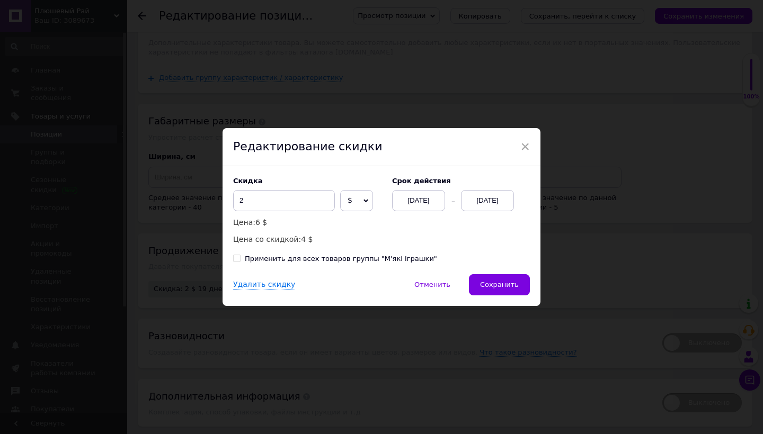
click at [515, 298] on div "Удалить скидку   Отменить   Сохранить" at bounding box center [382, 290] width 318 height 32
click at [518, 293] on button "Сохранить" at bounding box center [499, 284] width 61 height 21
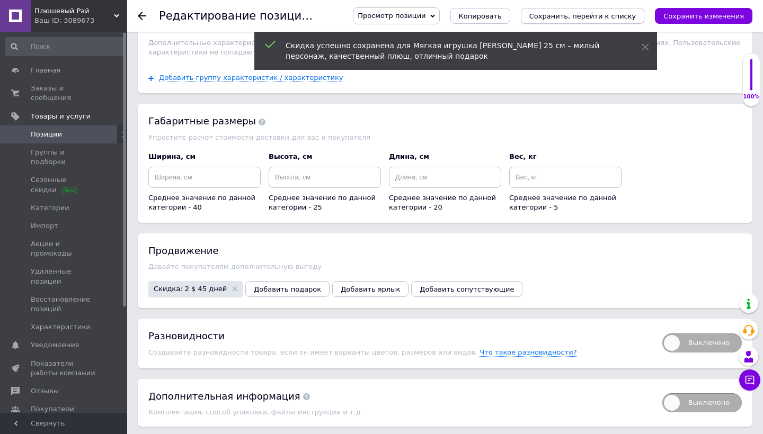
click at [629, 18] on icon "Сохранить, перейти к списку" at bounding box center [582, 16] width 107 height 8
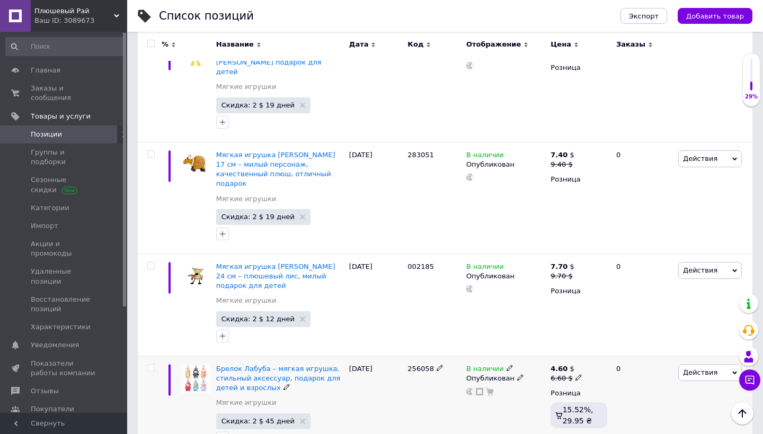
scroll to position [416, 0]
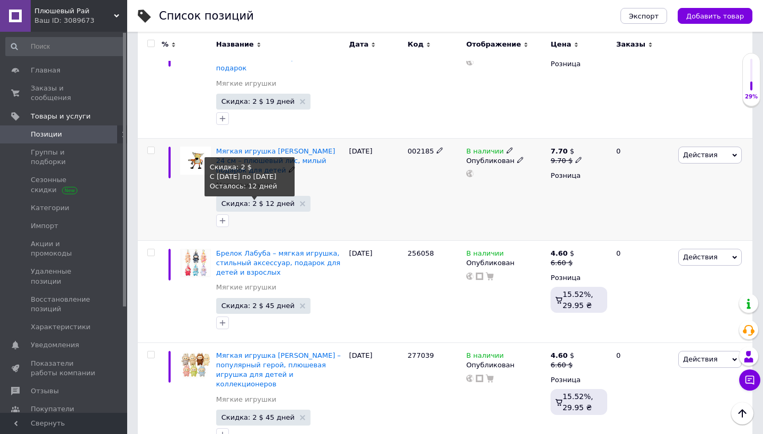
click at [274, 200] on span "Скидка: 2 $ 12 дней" at bounding box center [257, 203] width 73 height 7
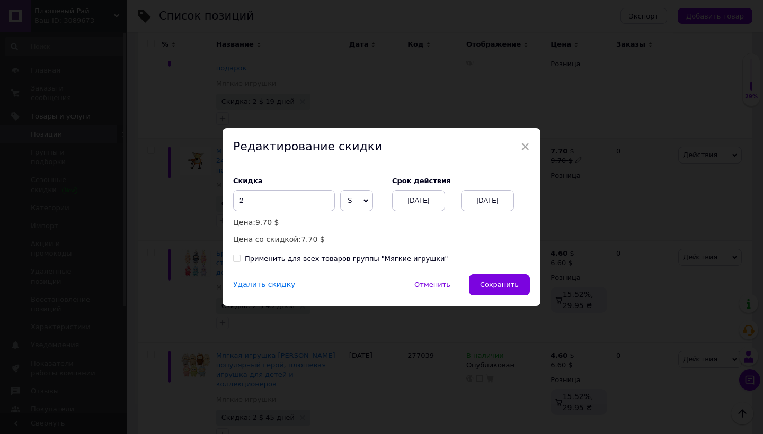
click at [491, 199] on div "[DATE]" at bounding box center [487, 200] width 53 height 21
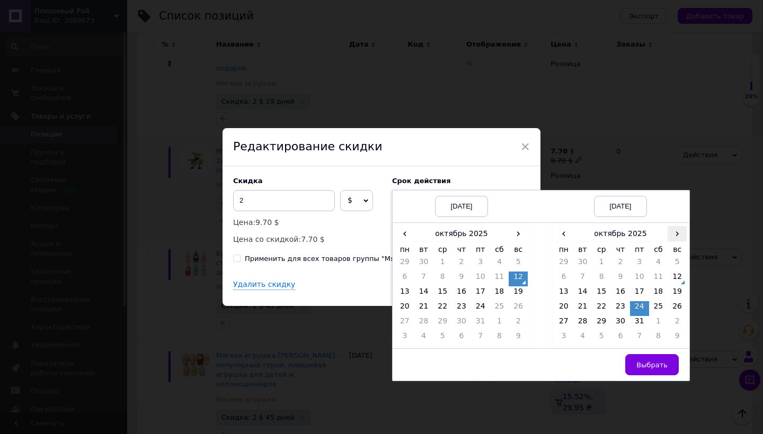
click at [679, 233] on span "›" at bounding box center [677, 233] width 19 height 15
click at [585, 317] on td "25" at bounding box center [582, 323] width 19 height 15
click at [668, 367] on button "Выбрать" at bounding box center [652, 364] width 54 height 21
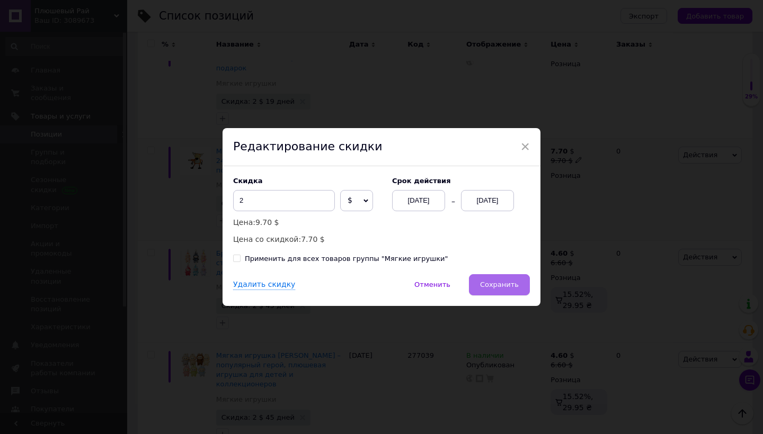
click at [494, 291] on button "Сохранить" at bounding box center [499, 284] width 61 height 21
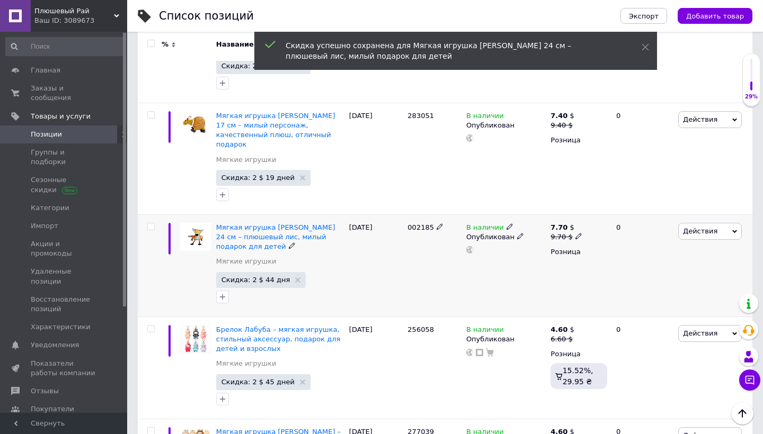
scroll to position [341, 0]
click at [270, 170] on span "Скидка: 2 $ 19 дней" at bounding box center [263, 178] width 94 height 16
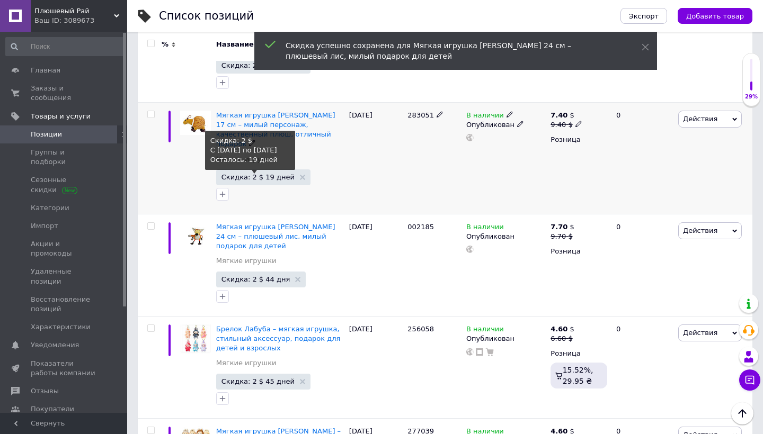
click at [269, 174] on span "Скидка: 2 $ 19 дней" at bounding box center [257, 177] width 73 height 7
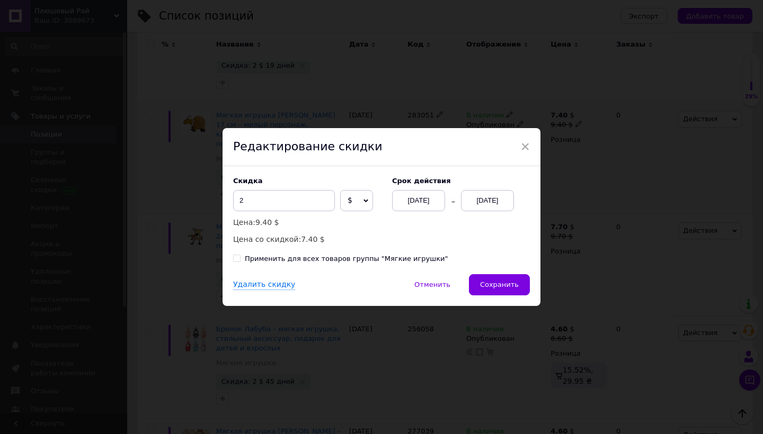
click at [491, 200] on div "[DATE]" at bounding box center [487, 200] width 53 height 21
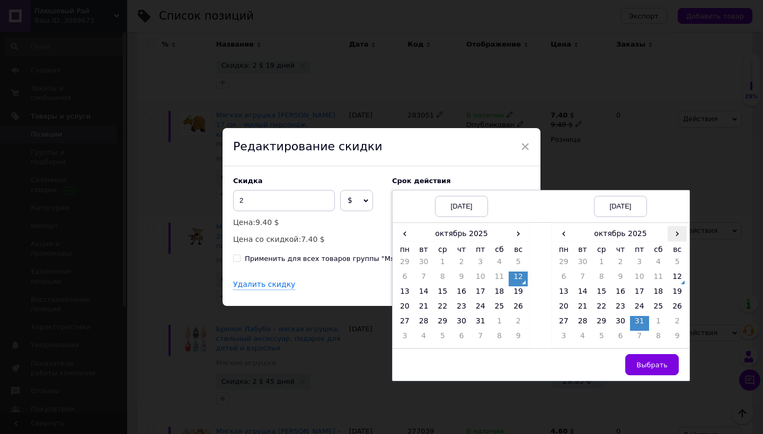
click at [673, 231] on span "›" at bounding box center [677, 233] width 19 height 15
click at [587, 319] on td "25" at bounding box center [582, 323] width 19 height 15
click at [659, 362] on span "Выбрать" at bounding box center [651, 365] width 31 height 8
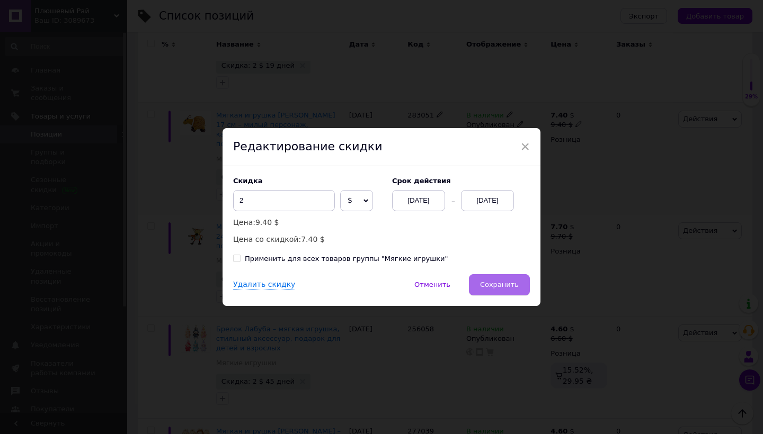
click at [484, 280] on button "Сохранить" at bounding box center [499, 284] width 61 height 21
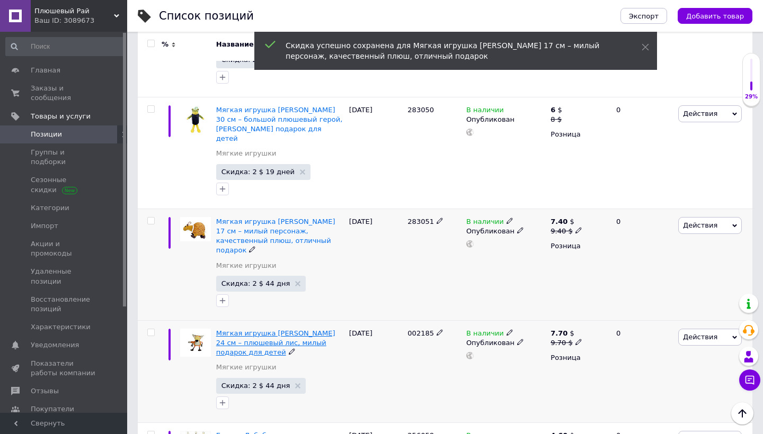
scroll to position [234, 0]
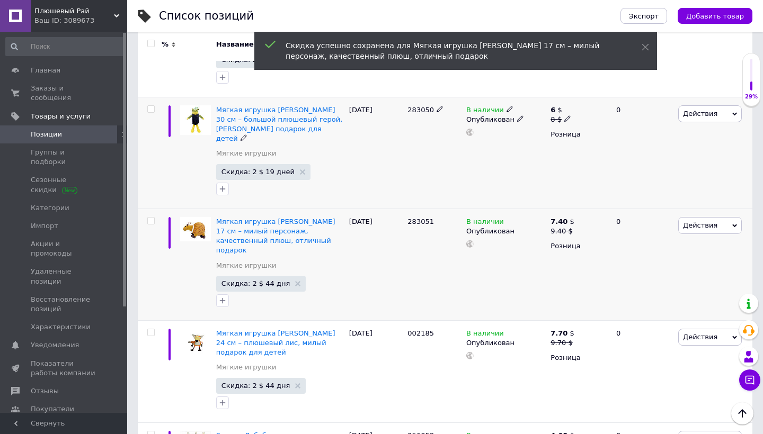
click at [276, 164] on span "Скидка: 2 $ 19 дней" at bounding box center [263, 172] width 94 height 16
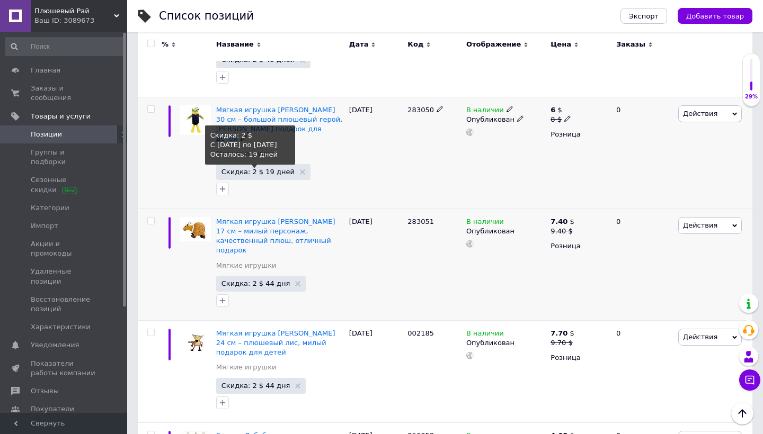
click at [262, 168] on span "Скидка: 2 $ 19 дней" at bounding box center [257, 171] width 73 height 7
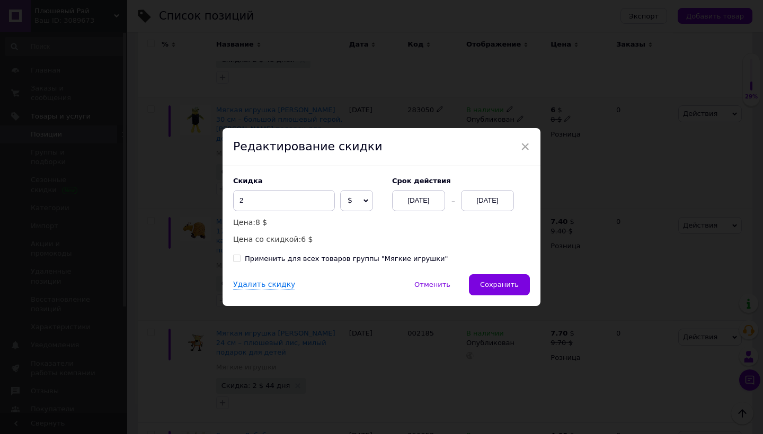
click at [491, 205] on div "[DATE]" at bounding box center [487, 200] width 53 height 21
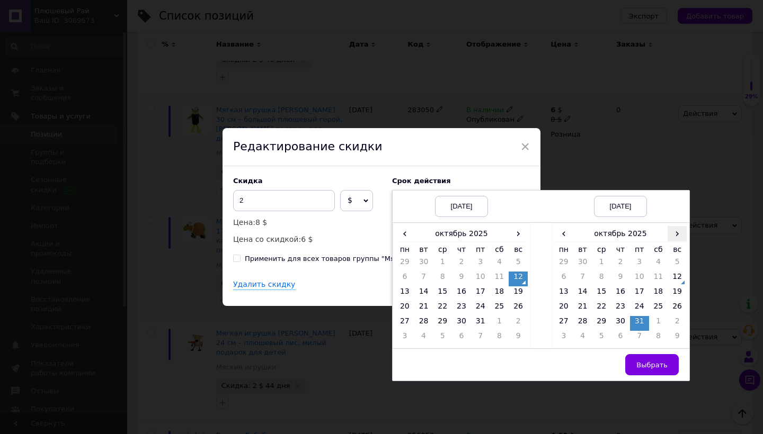
click at [672, 236] on span "›" at bounding box center [677, 233] width 19 height 15
click at [565, 319] on td "24" at bounding box center [563, 323] width 19 height 15
click at [582, 321] on td "25" at bounding box center [582, 323] width 19 height 15
click at [640, 366] on span "Выбрать" at bounding box center [651, 365] width 31 height 8
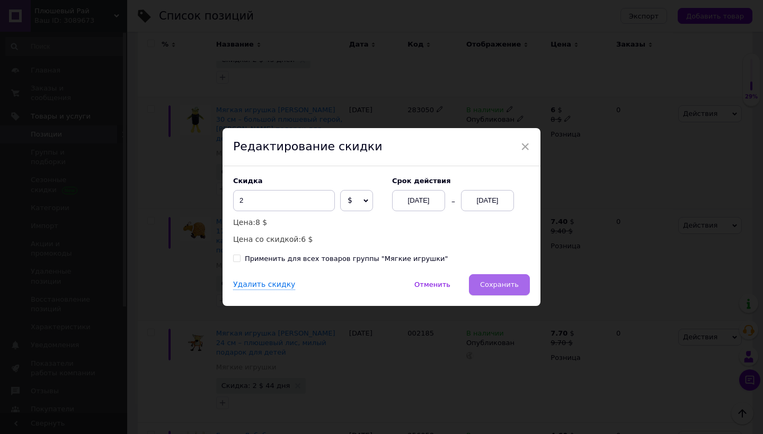
click at [511, 289] on span "Сохранить" at bounding box center [499, 285] width 39 height 8
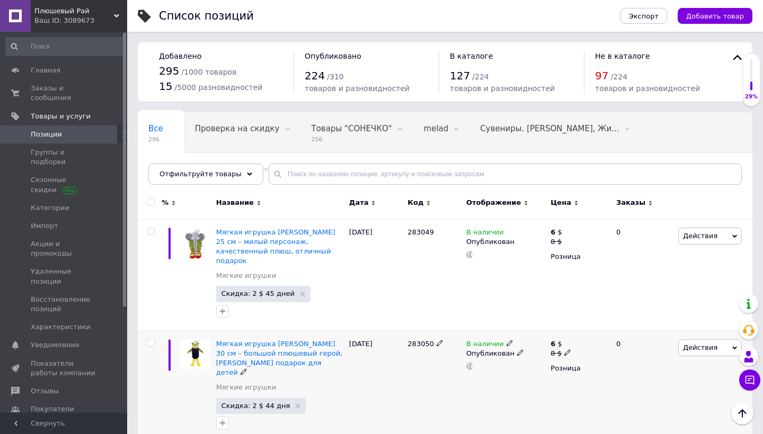
scroll to position [0, 0]
click at [701, 12] on span "Добавить товар" at bounding box center [715, 16] width 58 height 8
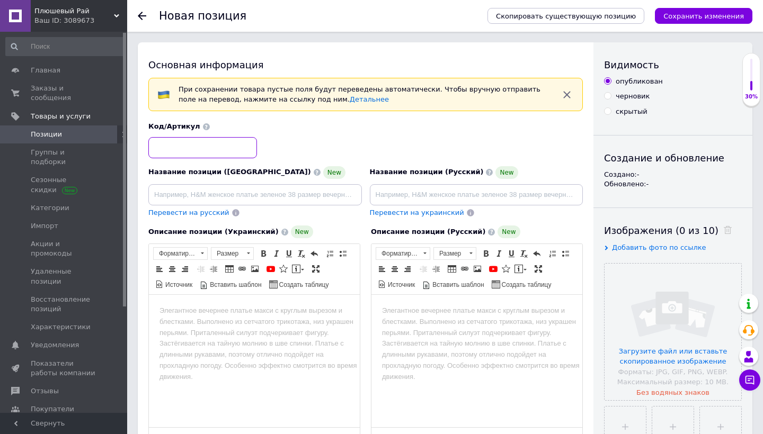
click at [227, 146] on input at bounding box center [202, 147] width 109 height 21
paste input "283048"
type input "283048"
click at [653, 308] on input "file" at bounding box center [673, 332] width 137 height 137
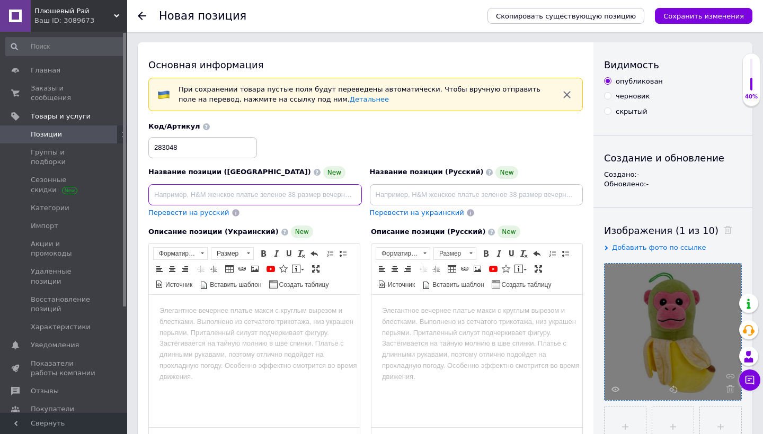
click at [283, 201] on input at bounding box center [255, 194] width 214 height 21
paste input "М’яка іграшка Шимпанзіні Бананіні 23 см – веселий плюшевий мавпеня, чудовий под…"
type input "М’яка іграшка Шимпанзіні Бананіні 23 см – веселий плюшевий мавпеня, чудовий под…"
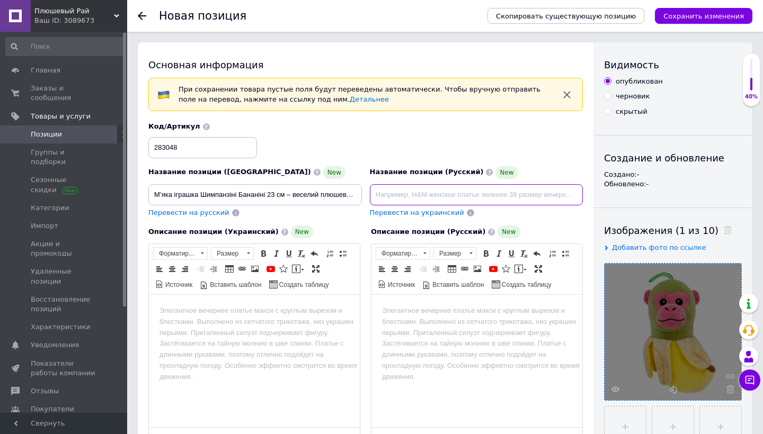
click at [427, 189] on input at bounding box center [477, 194] width 214 height 21
paste input "Мягкая игрушка Шимпанзини Бананини 23 см – забавная плюшевая обезьянка, отличны…"
type input "Мягкая игрушка Шимпанзини Бананини 23 см – забавная плюшевая обезьянка, отличны…"
click at [283, 327] on html at bounding box center [254, 311] width 211 height 32
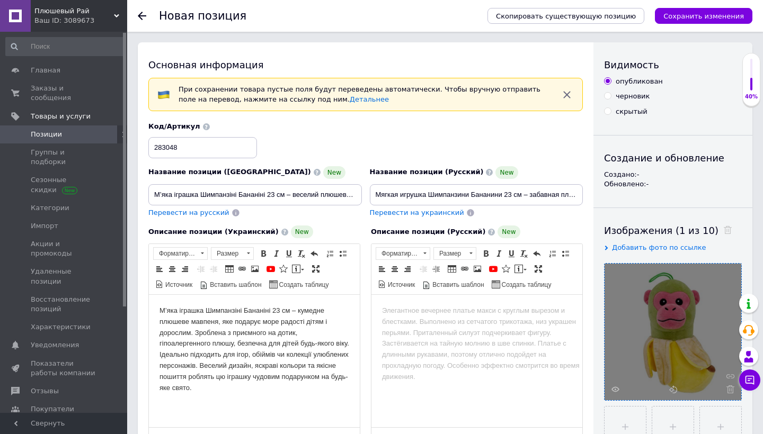
scroll to position [188, 0]
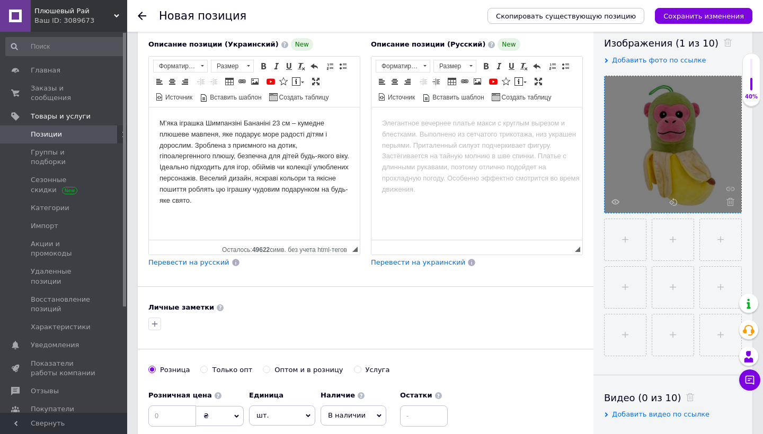
click at [187, 260] on span "Перевести на русский" at bounding box center [188, 263] width 81 height 8
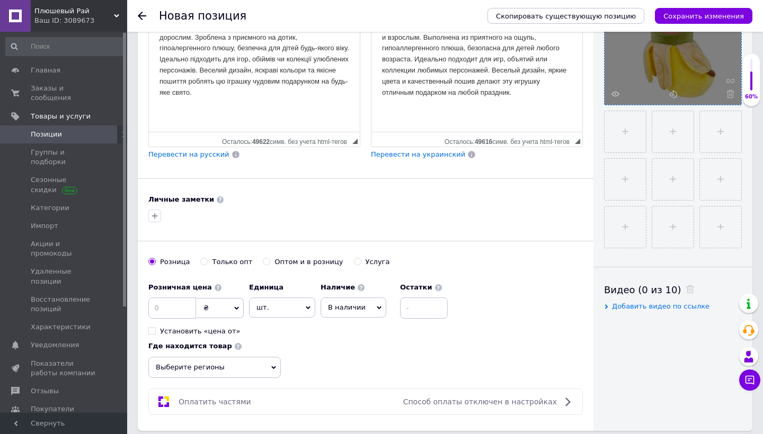
scroll to position [296, 0]
click at [179, 309] on input at bounding box center [172, 307] width 48 height 21
type input "5.6"
click at [234, 308] on span "₴" at bounding box center [220, 308] width 48 height 20
click at [226, 328] on li "$" at bounding box center [220, 329] width 47 height 15
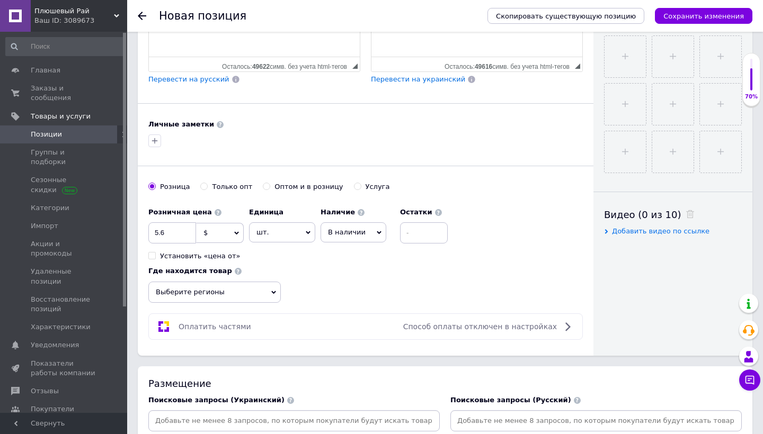
scroll to position [371, 0]
click at [229, 289] on span "Выберите регионы" at bounding box center [214, 291] width 132 height 21
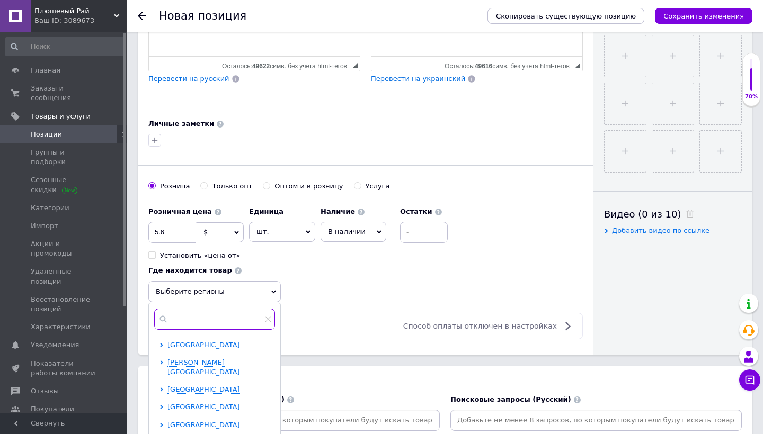
click at [235, 318] on input "text" at bounding box center [214, 319] width 121 height 21
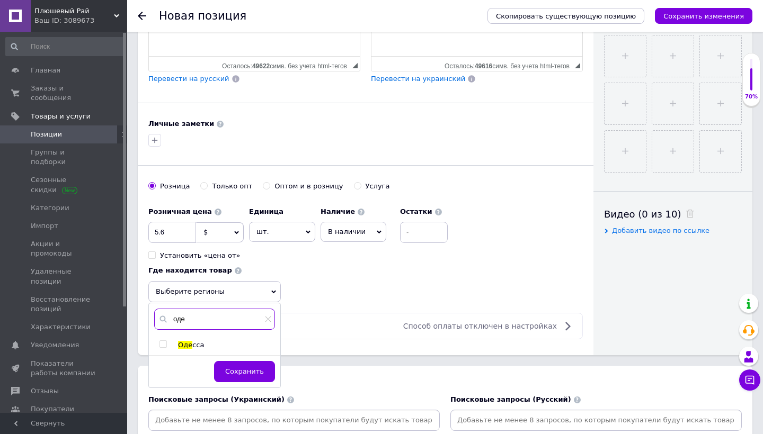
type input "оде"
click at [162, 344] on input "checkbox" at bounding box center [162, 344] width 7 height 7
checkbox input "true"
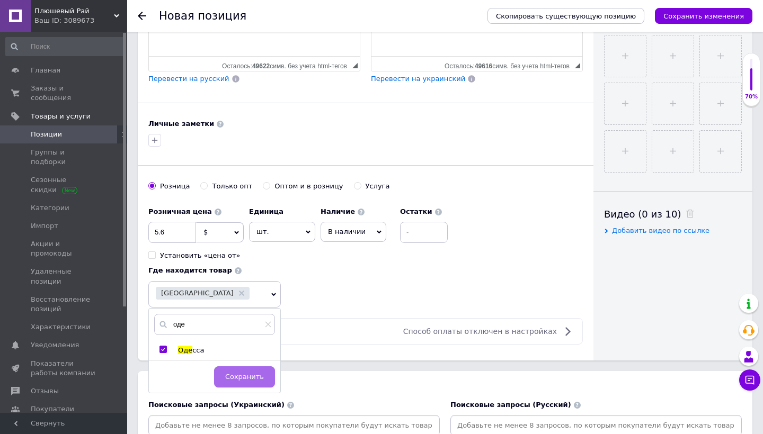
click at [248, 374] on span "Сохранить" at bounding box center [244, 377] width 39 height 8
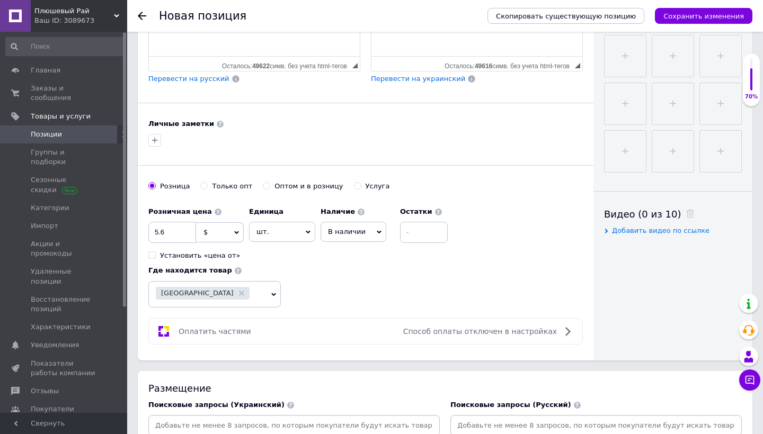
scroll to position [536, 0]
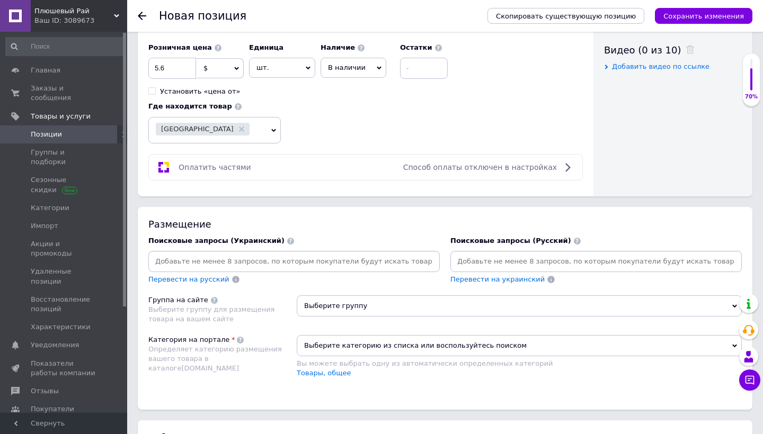
click at [341, 254] on input at bounding box center [293, 262] width 287 height 16
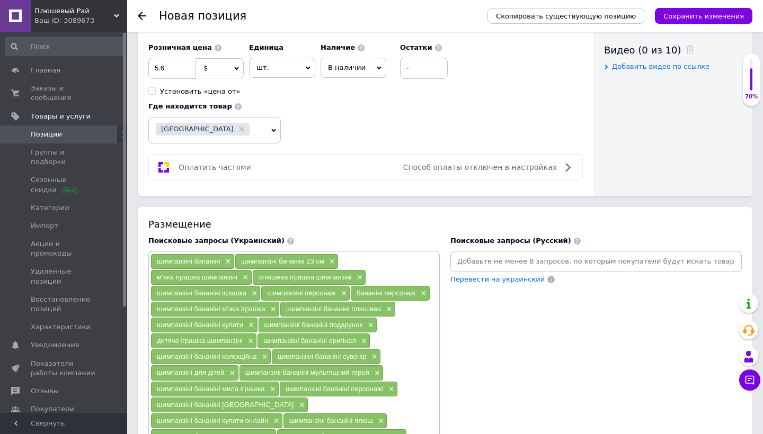
scroll to position [769, 0]
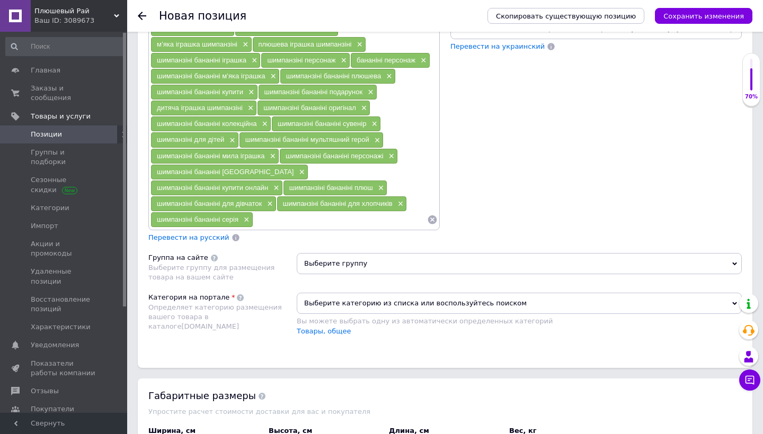
click at [214, 238] on span "Перевести на русский" at bounding box center [188, 238] width 81 height 8
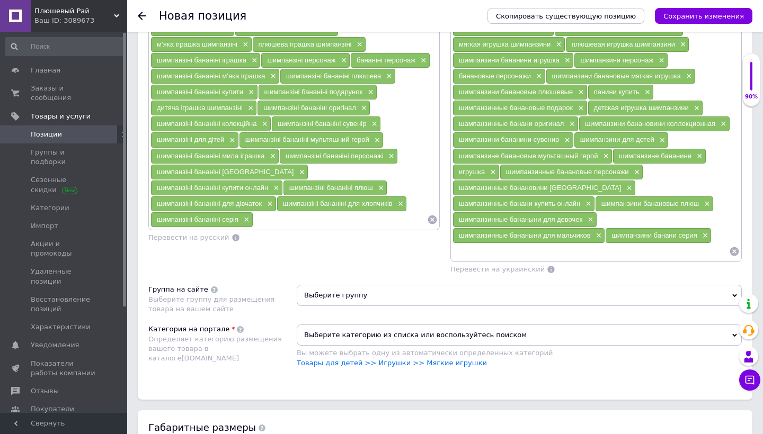
click at [376, 285] on span "Выберите группу" at bounding box center [519, 295] width 445 height 21
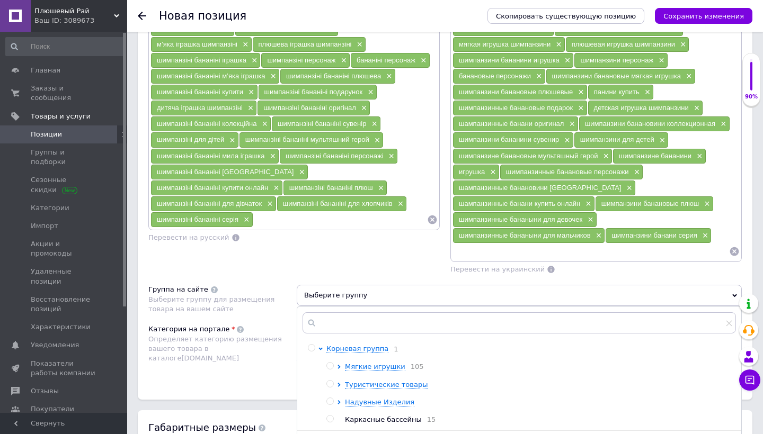
click at [330, 363] on input "radio" at bounding box center [329, 366] width 7 height 7
radio input "true"
click at [249, 349] on div "Категория на портале Определяет категорию размещения вашего товара в каталоге […" at bounding box center [222, 352] width 148 height 54
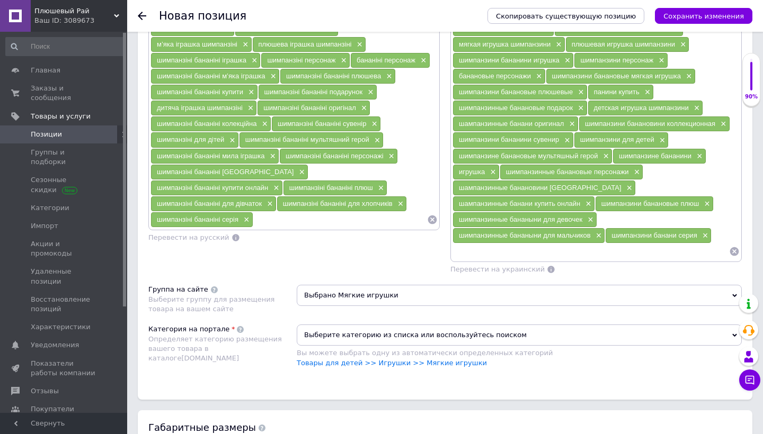
click at [326, 325] on span "Выберите категорию из списка или воспользуйтесь поиском" at bounding box center [519, 335] width 445 height 21
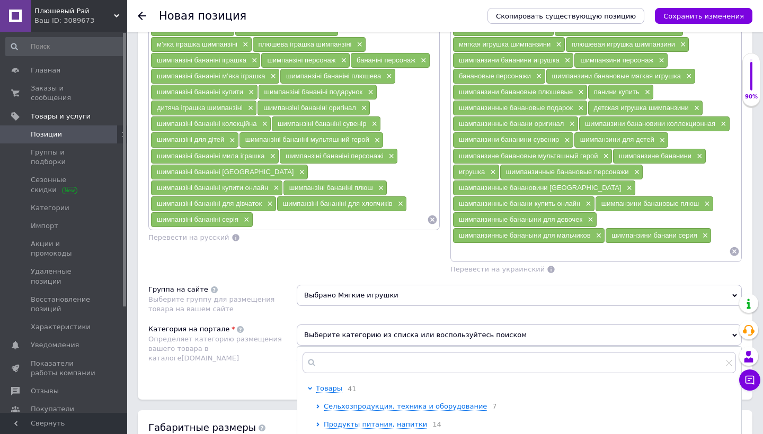
click at [244, 378] on div "Размещение Поисковые запросы (Украинский) шимпанзіні бананіні × шимпанзіні бана…" at bounding box center [445, 187] width 615 height 426
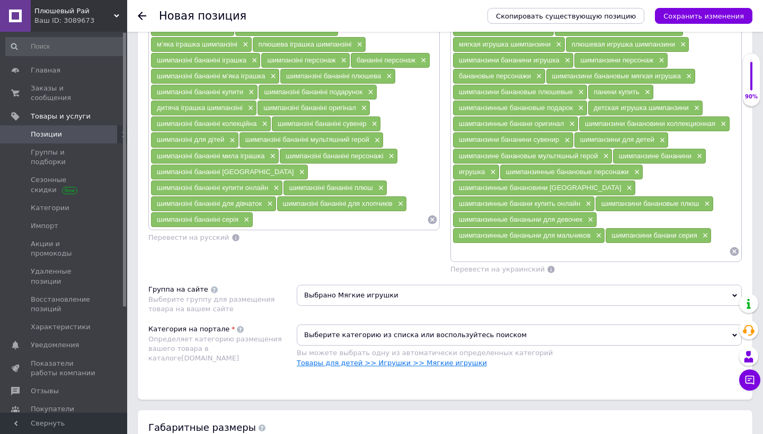
click at [314, 359] on link "Товары для детей >> Игрушки >> Мягкие игрушки" at bounding box center [392, 363] width 190 height 8
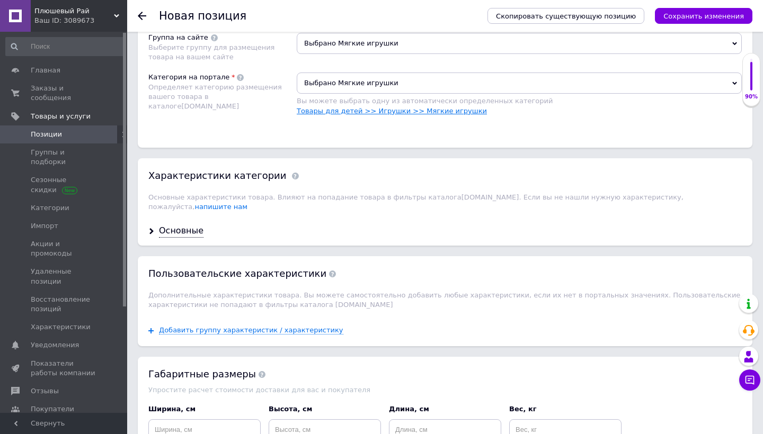
scroll to position [1026, 0]
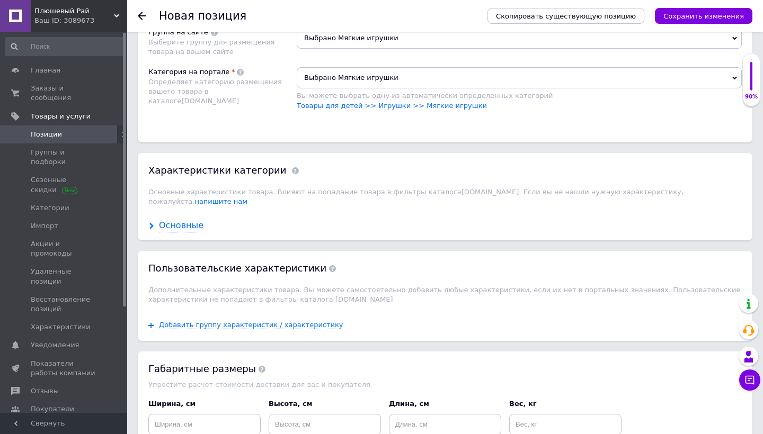
click at [175, 220] on div "Основные" at bounding box center [181, 226] width 45 height 12
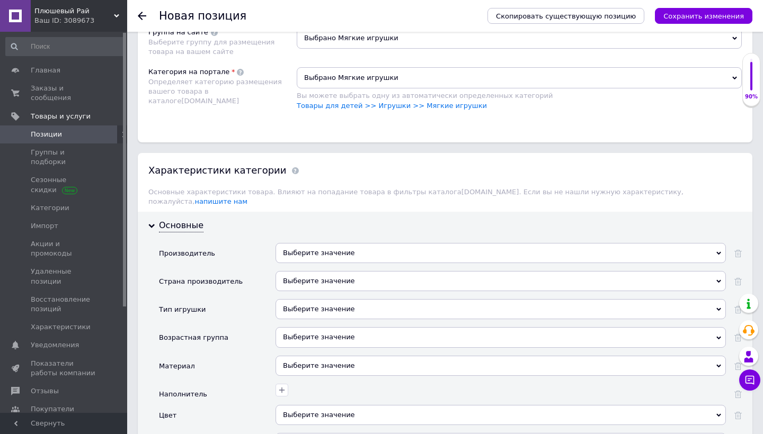
click at [322, 243] on div "Выберите значение" at bounding box center [501, 253] width 450 height 20
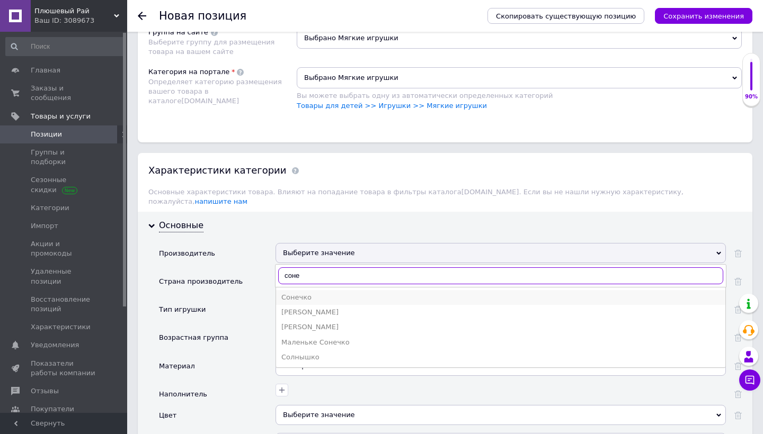
type input "соне"
drag, startPoint x: 304, startPoint y: 263, endPoint x: 294, endPoint y: 268, distance: 11.1
click at [294, 293] on div "Сонечко" at bounding box center [500, 298] width 439 height 10
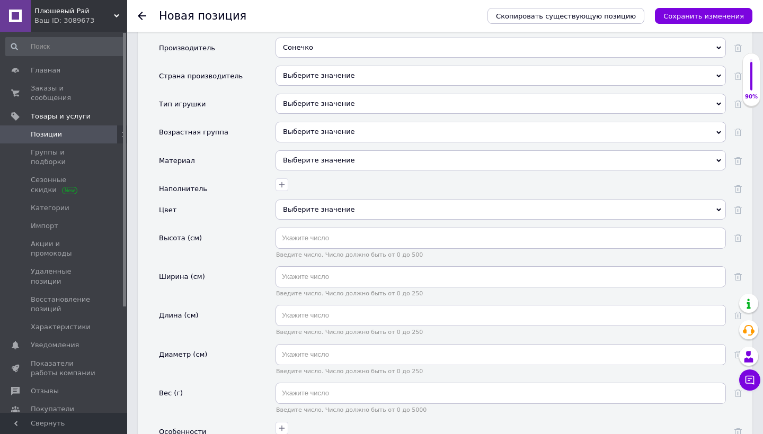
scroll to position [1232, 0]
click at [320, 227] on input "text" at bounding box center [501, 237] width 450 height 21
type input "23"
click at [697, 1] on div "Скопировать существующую позицию Сохранить изменения" at bounding box center [615, 16] width 276 height 32
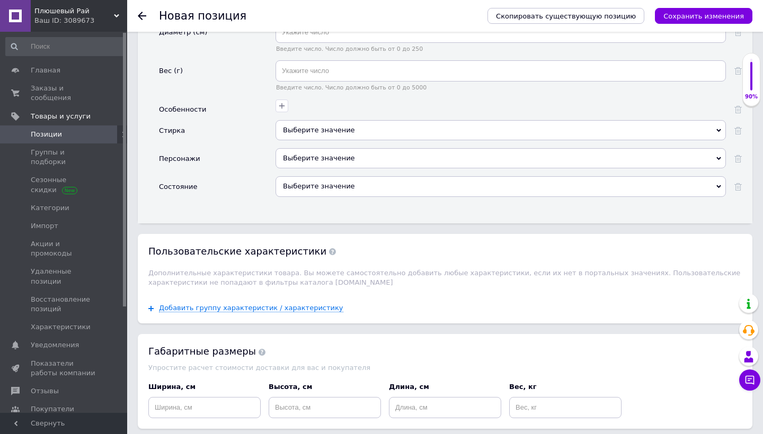
scroll to position [1567, 0]
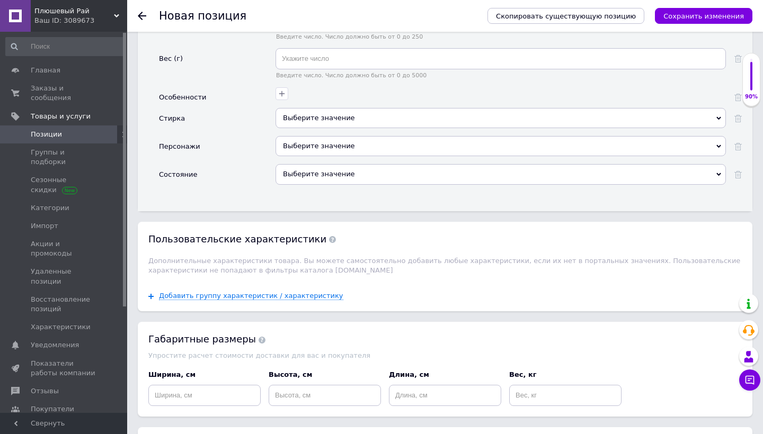
click at [381, 136] on div "Выберите значение" at bounding box center [501, 150] width 450 height 28
click at [381, 164] on div "Выберите значение" at bounding box center [501, 174] width 450 height 20
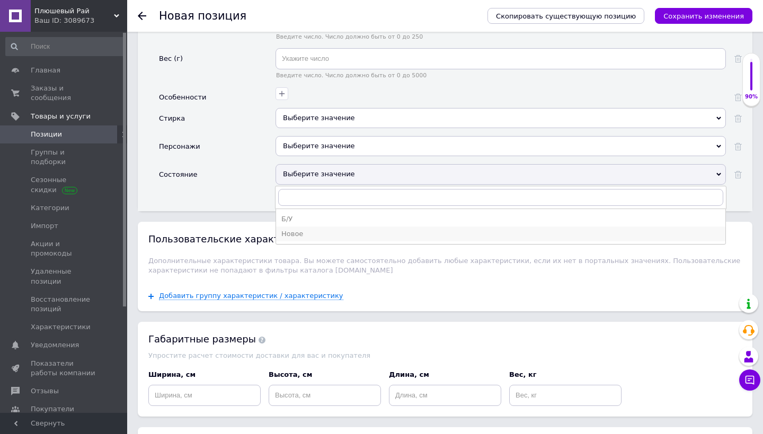
click at [352, 229] on div "Новое" at bounding box center [500, 234] width 439 height 10
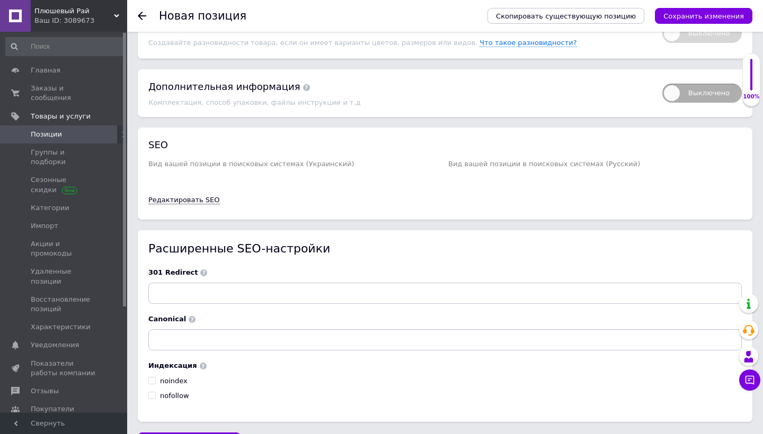
scroll to position [1984, 0]
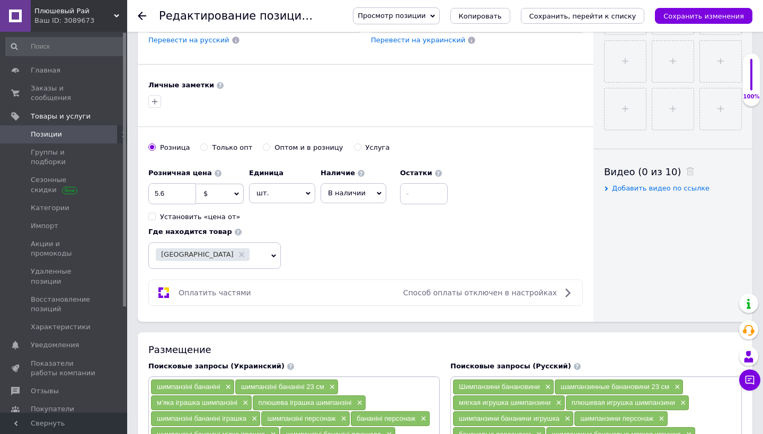
scroll to position [413, 0]
click at [158, 192] on input "5.6" at bounding box center [172, 194] width 48 height 21
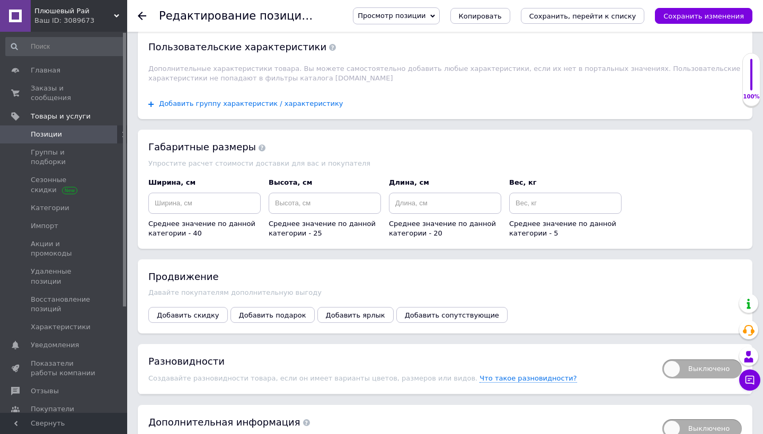
scroll to position [1242, 0]
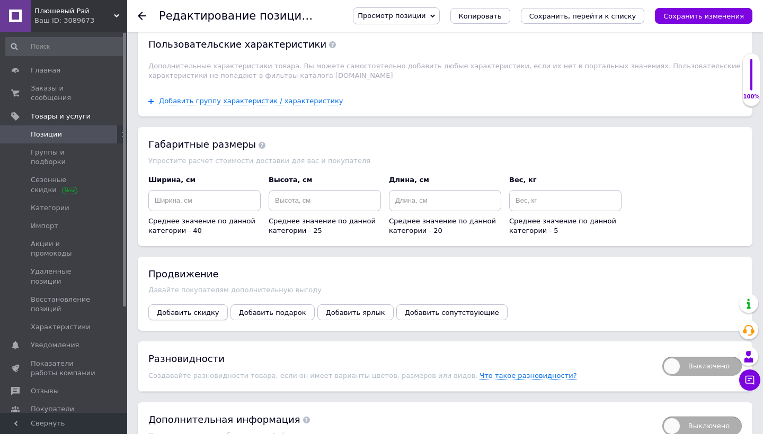
type input "7.6"
click at [197, 309] on span "Добавить скидку" at bounding box center [188, 313] width 63 height 8
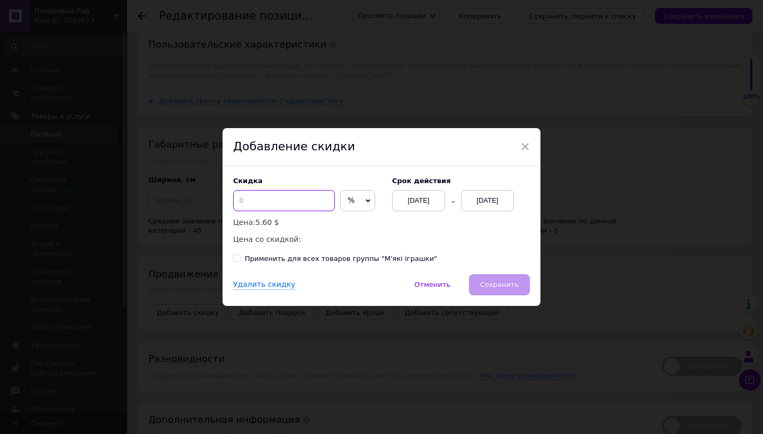
click at [296, 210] on input at bounding box center [284, 200] width 102 height 21
type input "2"
click at [366, 199] on icon at bounding box center [368, 201] width 5 height 5
click at [350, 226] on li "$" at bounding box center [358, 223] width 34 height 15
click at [498, 199] on div "[DATE]" at bounding box center [487, 200] width 53 height 21
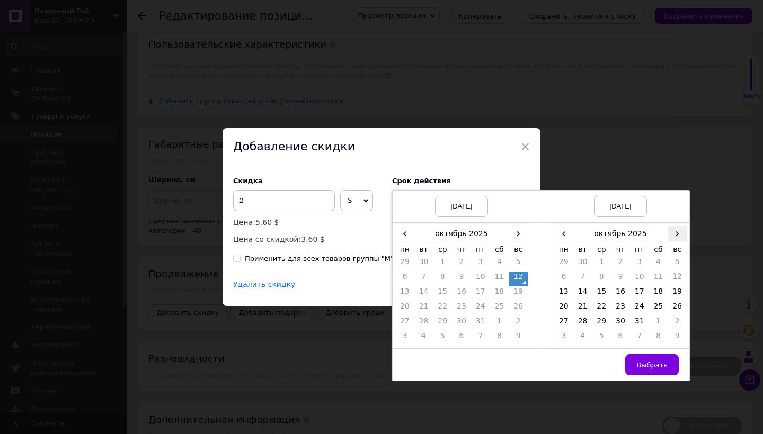
click at [679, 228] on span "›" at bounding box center [677, 233] width 19 height 15
click at [603, 322] on td "26" at bounding box center [601, 323] width 19 height 15
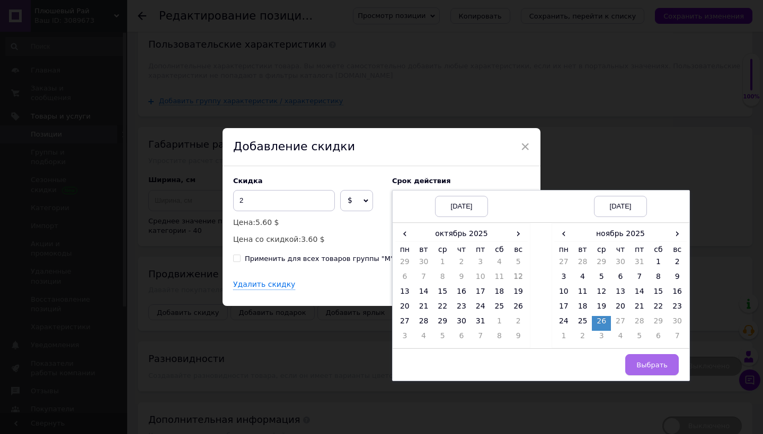
click at [645, 361] on button "Выбрать" at bounding box center [652, 364] width 54 height 21
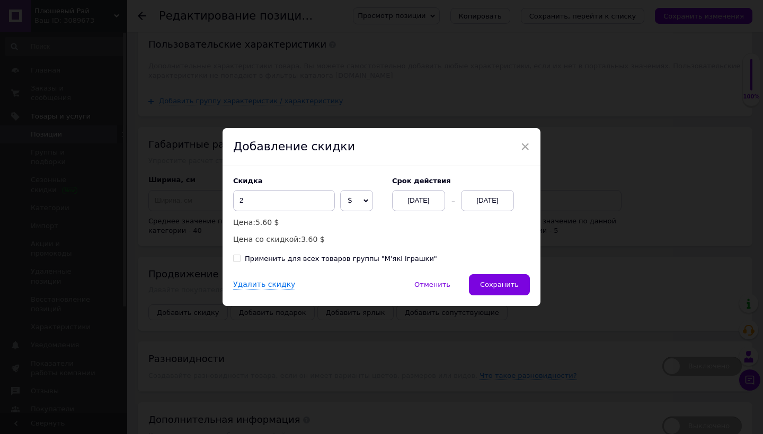
click at [502, 296] on div "Удалить скидку   Отменить   Сохранить" at bounding box center [382, 290] width 318 height 32
click at [500, 288] on span "Сохранить" at bounding box center [499, 285] width 39 height 8
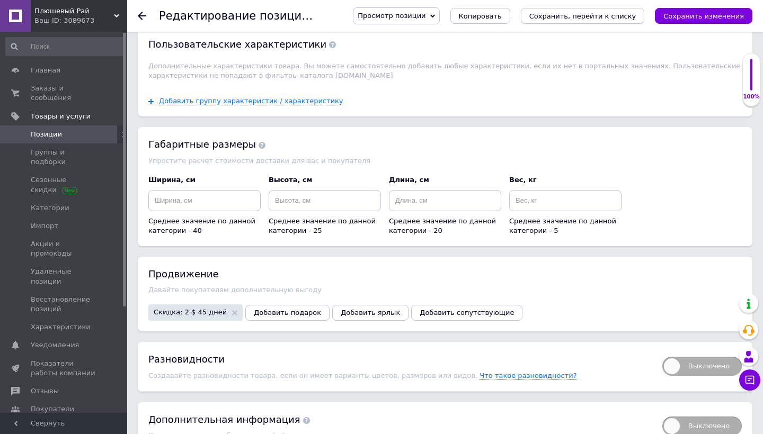
click at [626, 17] on icon "Сохранить, перейти к списку" at bounding box center [582, 16] width 107 height 8
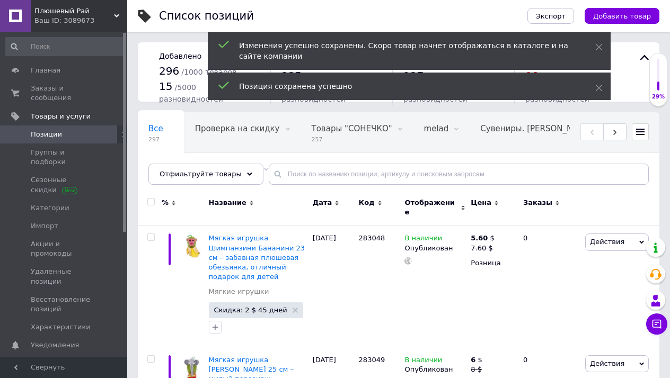
click at [607, 217] on div at bounding box center [620, 207] width 77 height 35
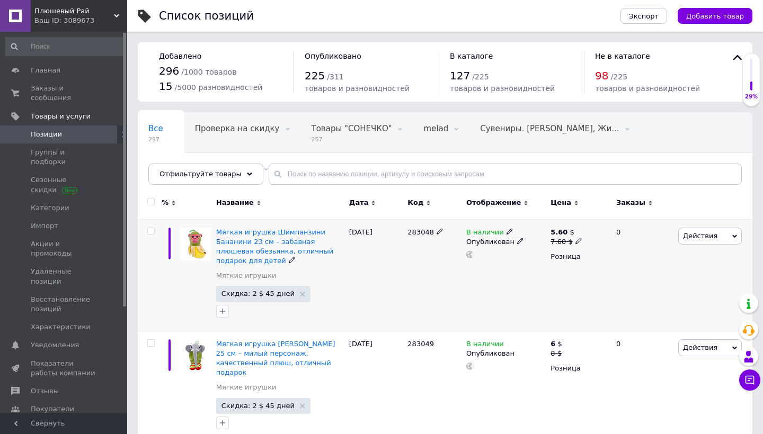
click at [721, 232] on span "Действия" at bounding box center [710, 236] width 64 height 17
click at [628, 389] on li "Добавить в кампанию Каталог ProSale" at bounding box center [666, 390] width 150 height 15
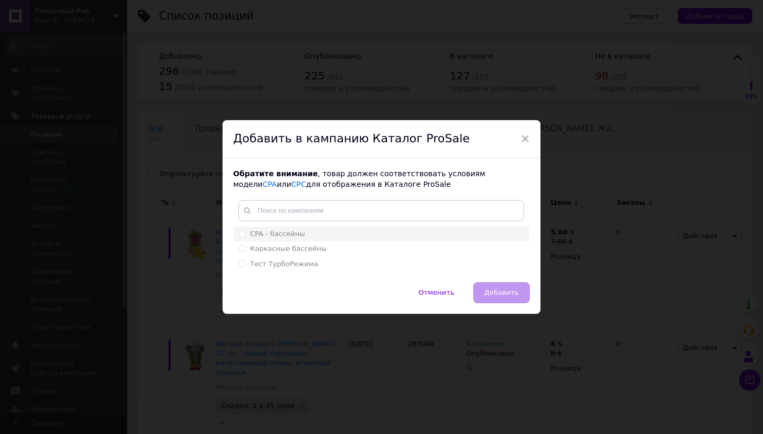
click at [245, 237] on label "CPA - бассейны" at bounding box center [271, 234] width 66 height 10
click at [245, 237] on input "CPA - бассейны" at bounding box center [241, 233] width 7 height 7
radio input "true"
click at [487, 289] on span "Добавить" at bounding box center [501, 293] width 34 height 8
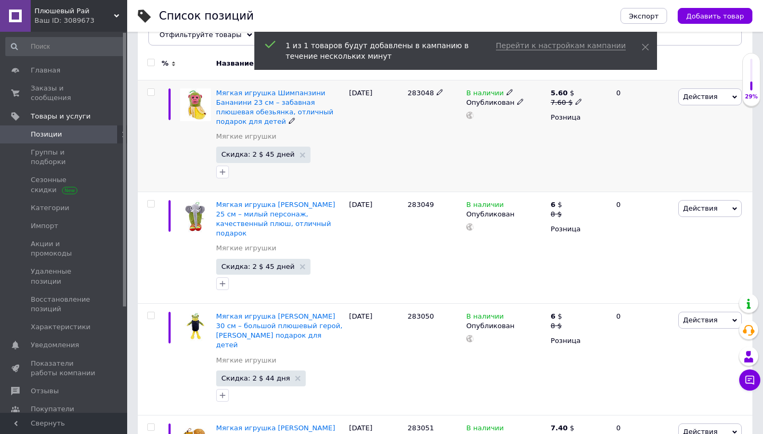
scroll to position [141, 0]
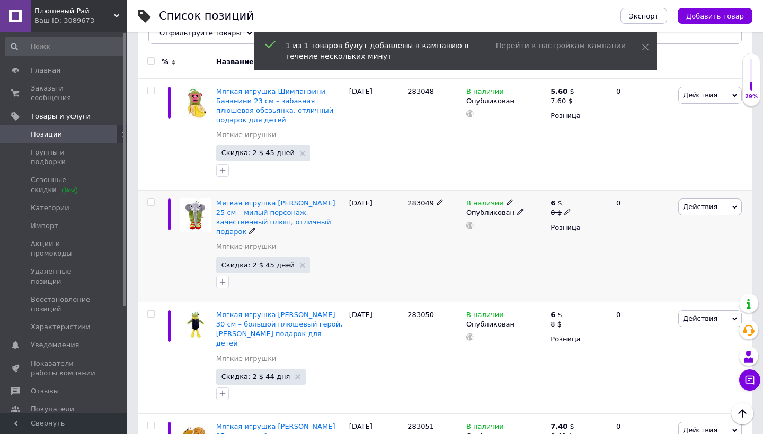
click at [706, 210] on span "Действия" at bounding box center [700, 207] width 34 height 8
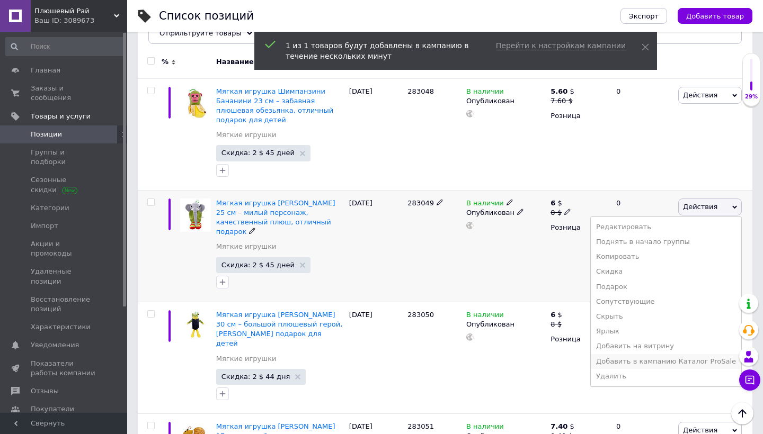
click at [630, 363] on li "Добавить в кампанию Каталог ProSale" at bounding box center [666, 361] width 150 height 15
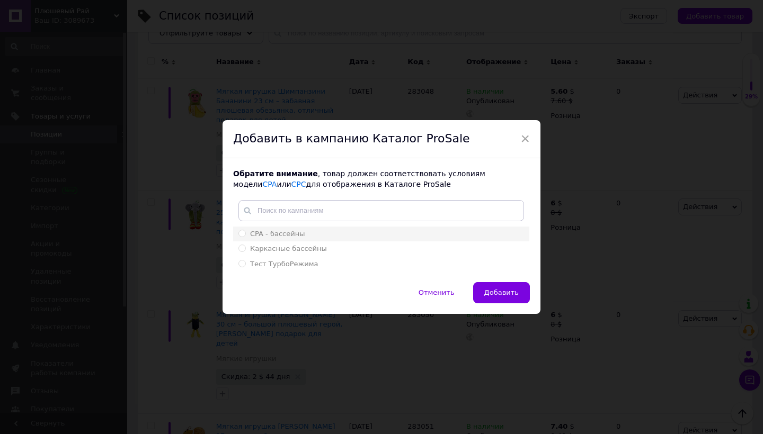
click at [308, 234] on div "CPA - бассейны" at bounding box center [381, 234] width 286 height 10
radio input "true"
click at [491, 295] on span "Добавить" at bounding box center [501, 293] width 34 height 8
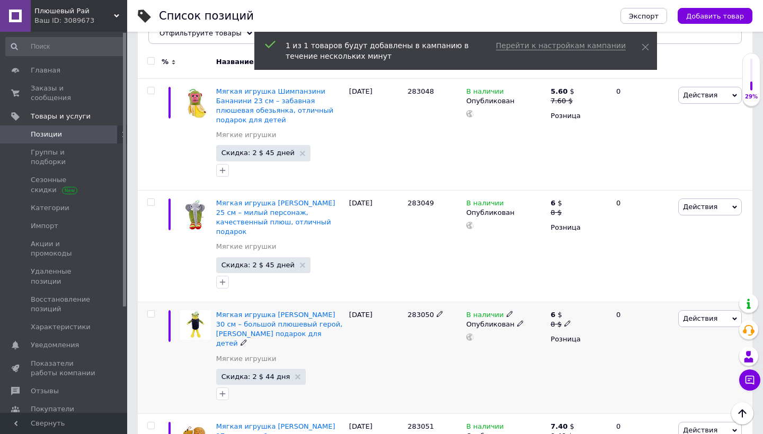
click at [707, 315] on span "Действия" at bounding box center [700, 319] width 34 height 8
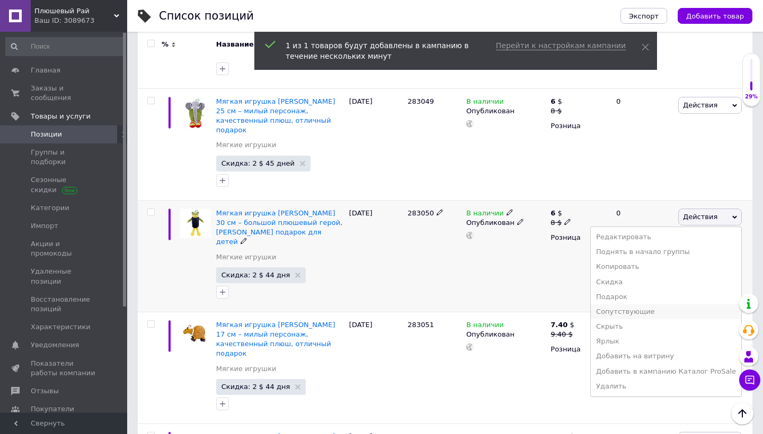
scroll to position [251, 0]
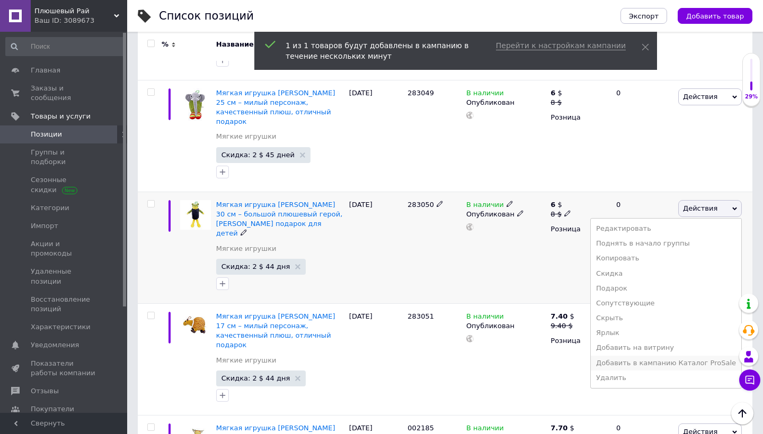
click at [647, 356] on li "Добавить в кампанию Каталог ProSale" at bounding box center [666, 363] width 150 height 15
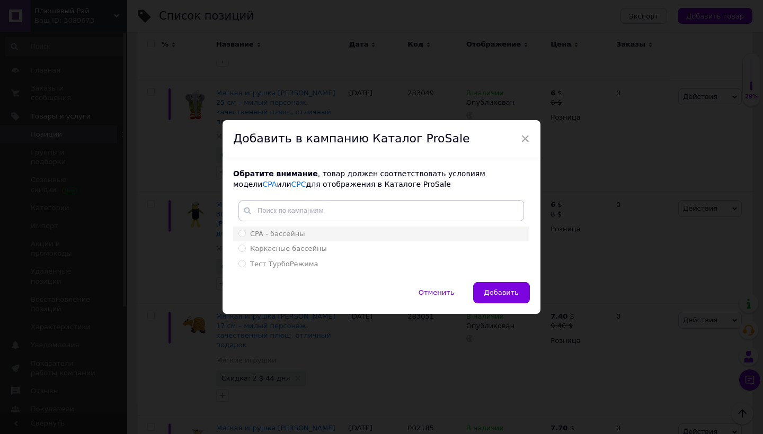
click at [334, 233] on div "CPA - бассейны" at bounding box center [381, 234] width 286 height 10
radio input "true"
click at [505, 290] on span "Добавить" at bounding box center [501, 293] width 34 height 8
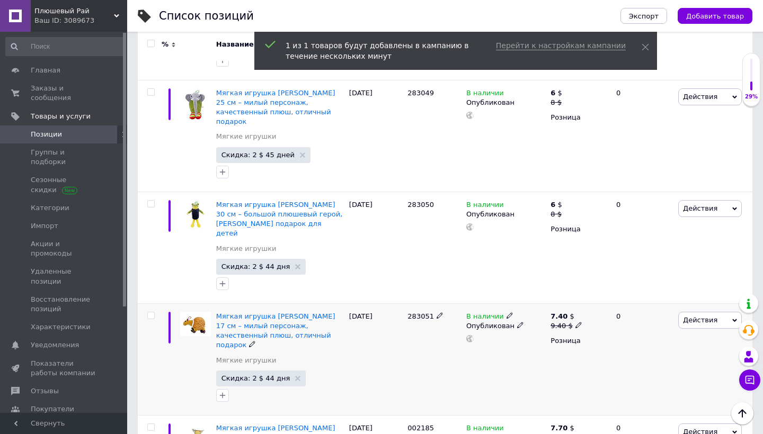
click at [687, 312] on span "Действия" at bounding box center [710, 320] width 64 height 17
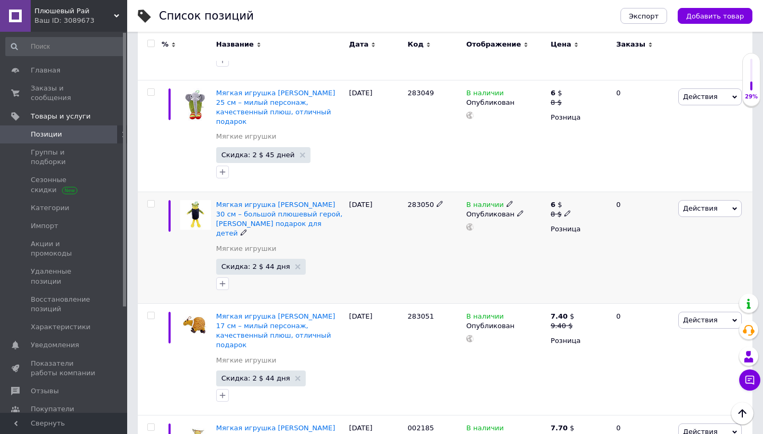
click at [734, 200] on span "Действия" at bounding box center [710, 208] width 64 height 17
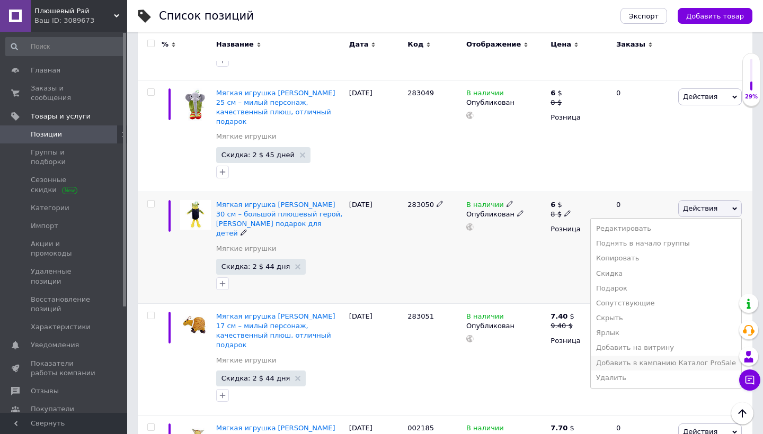
click at [666, 356] on li "Добавить в кампанию Каталог ProSale" at bounding box center [666, 363] width 150 height 15
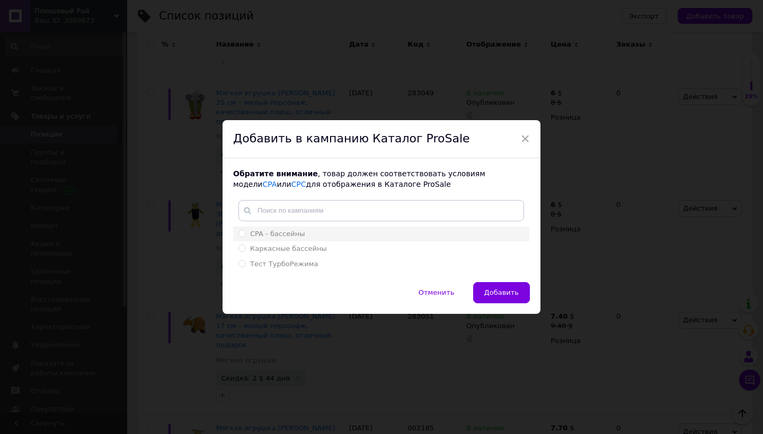
click at [386, 236] on div "CPA - бассейны" at bounding box center [381, 234] width 286 height 10
radio input "true"
click at [501, 292] on span "Добавить" at bounding box center [501, 293] width 34 height 8
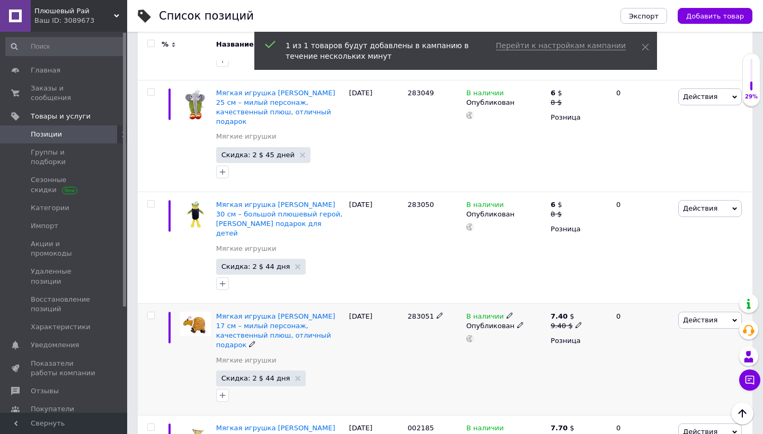
click at [699, 316] on span "Действия" at bounding box center [700, 320] width 34 height 8
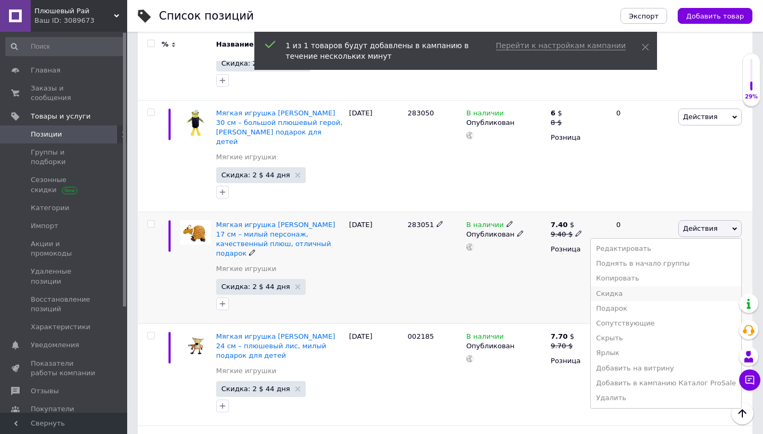
scroll to position [348, 0]
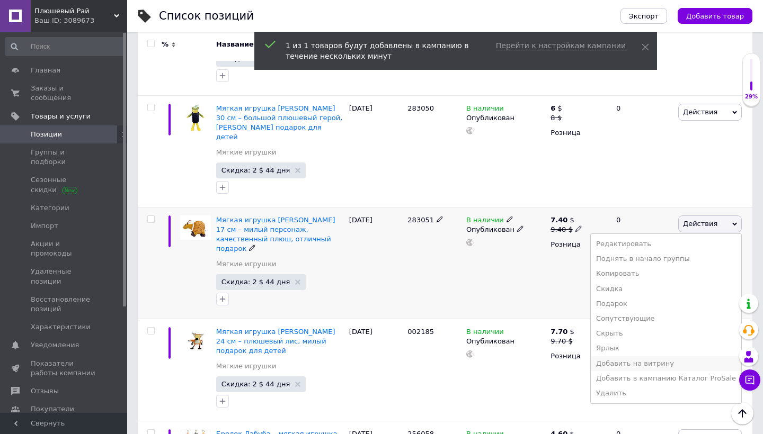
click at [662, 357] on li "Добавить на витрину" at bounding box center [666, 364] width 150 height 15
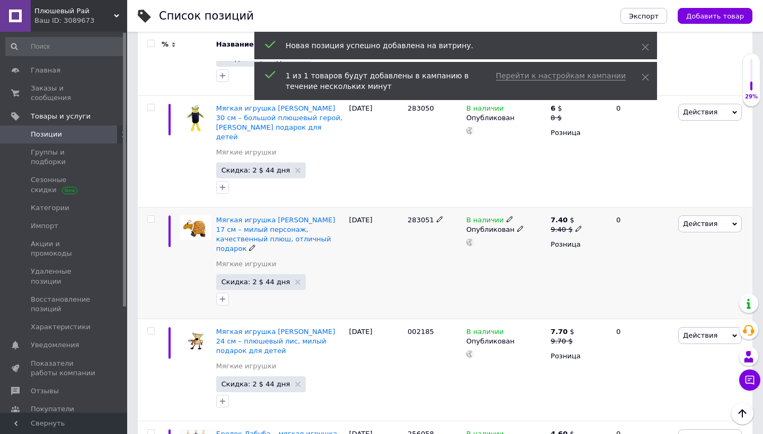
click at [711, 220] on span "Действия" at bounding box center [700, 224] width 34 height 8
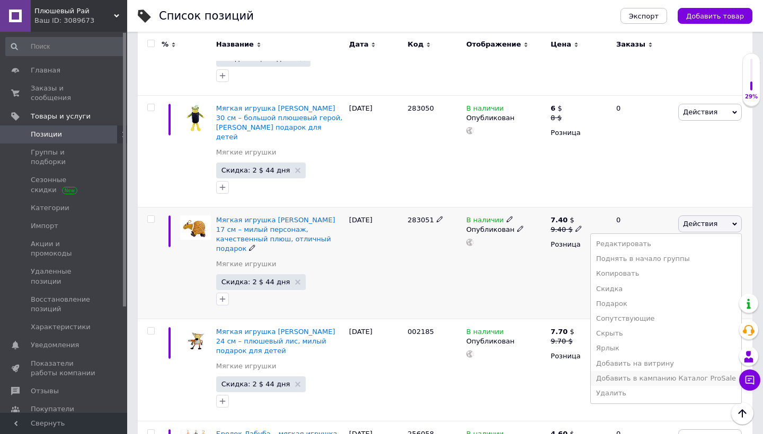
click at [663, 371] on li "Добавить в кампанию Каталог ProSale" at bounding box center [666, 378] width 150 height 15
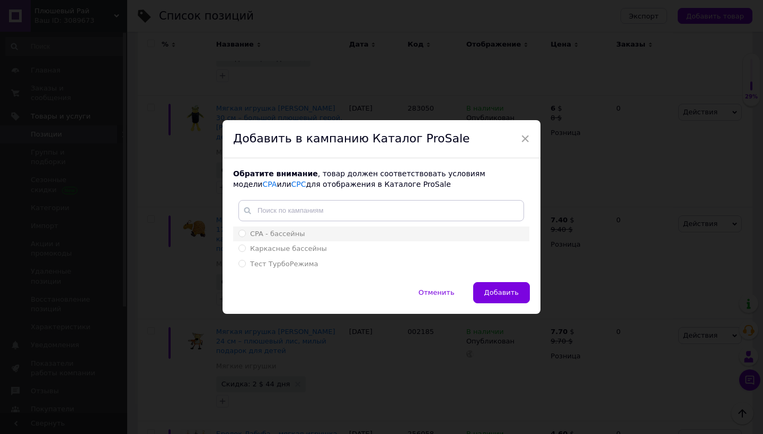
click at [367, 234] on div "CPA - бассейны" at bounding box center [381, 234] width 286 height 10
radio input "true"
click at [516, 289] on span "Добавить" at bounding box center [501, 293] width 34 height 8
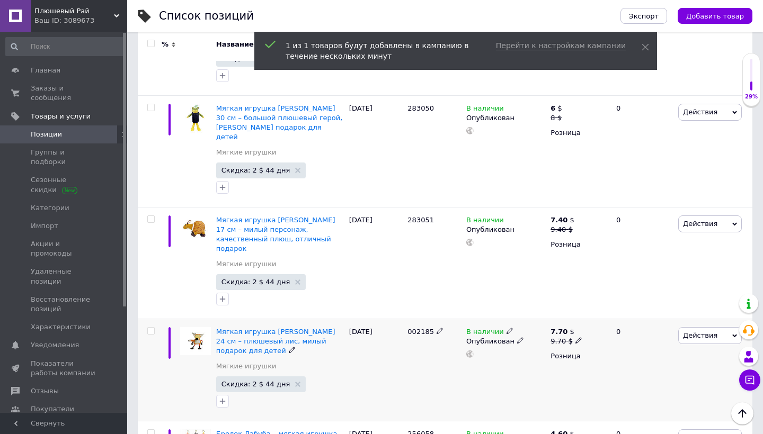
click at [701, 332] on span "Действия" at bounding box center [700, 336] width 34 height 8
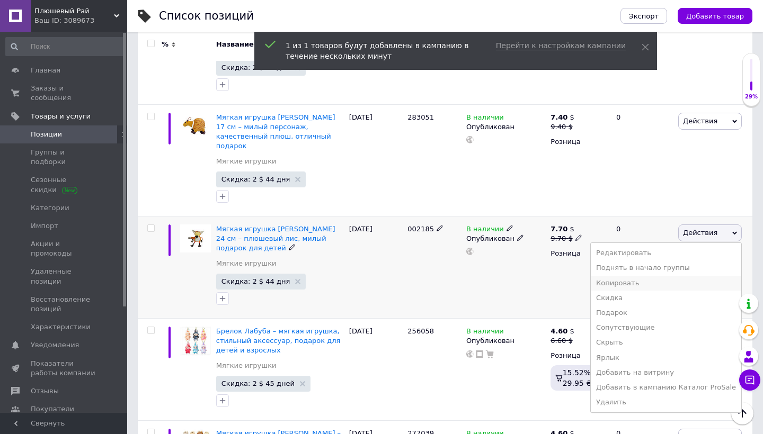
scroll to position [450, 0]
click at [628, 381] on li "Добавить в кампанию Каталог ProSale" at bounding box center [666, 388] width 150 height 15
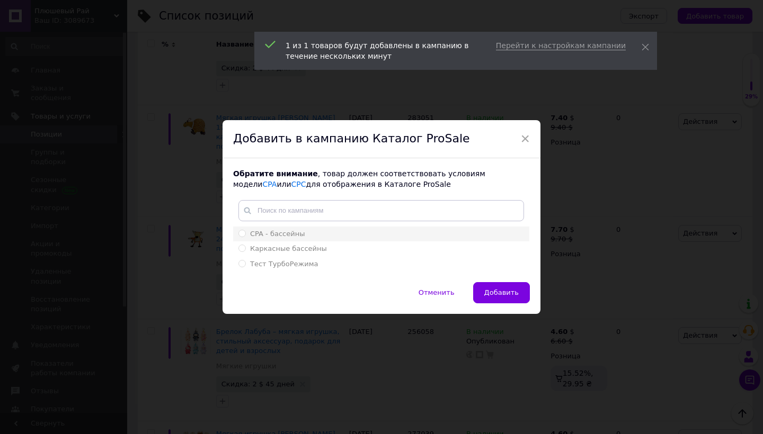
click at [390, 236] on div "CPA - бассейны" at bounding box center [381, 234] width 286 height 10
radio input "true"
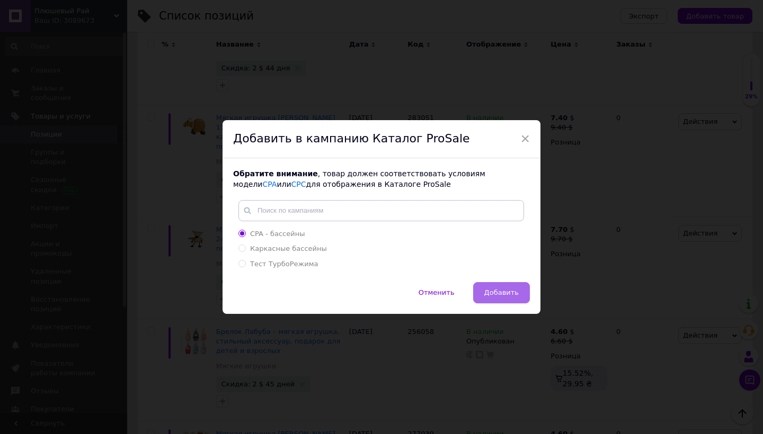
click at [517, 283] on button "Добавить" at bounding box center [501, 292] width 57 height 21
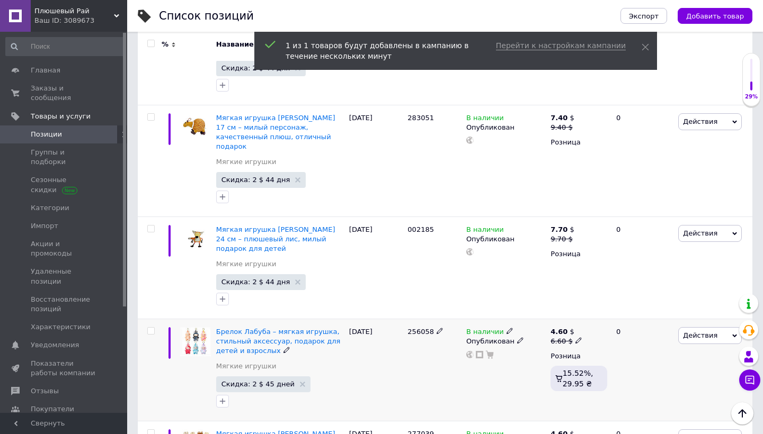
click at [705, 327] on span "Действия" at bounding box center [710, 335] width 64 height 17
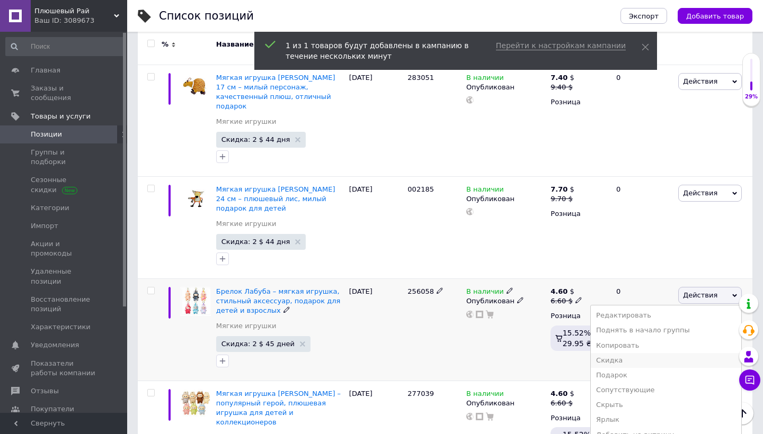
scroll to position [492, 0]
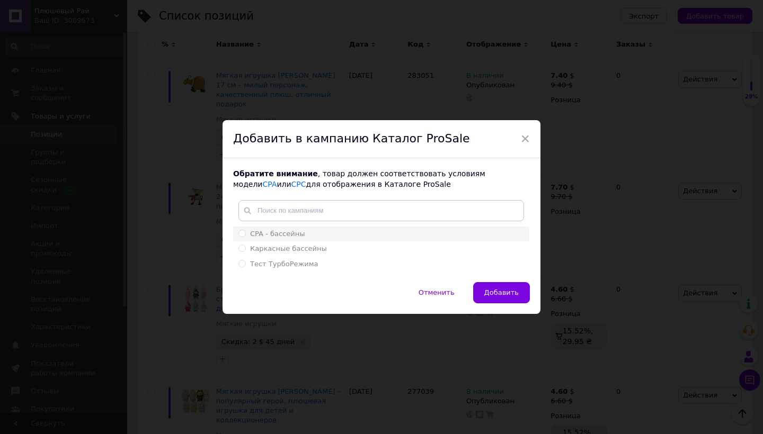
click at [360, 230] on div "CPA - бассейны" at bounding box center [381, 234] width 286 height 10
radio input "true"
click at [490, 288] on button "Добавить" at bounding box center [501, 292] width 57 height 21
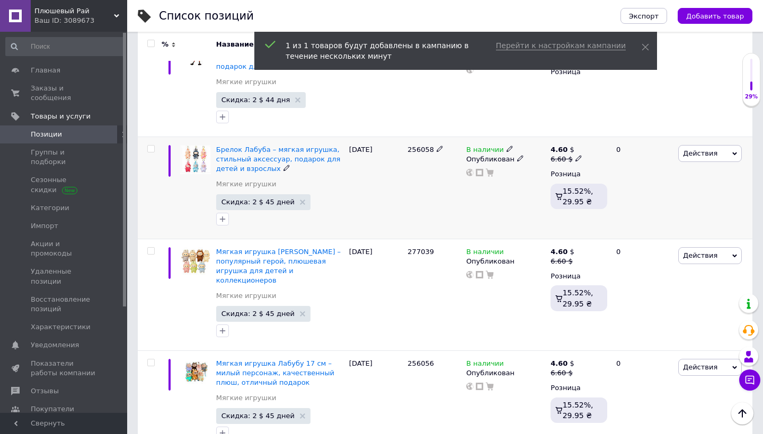
scroll to position [641, 0]
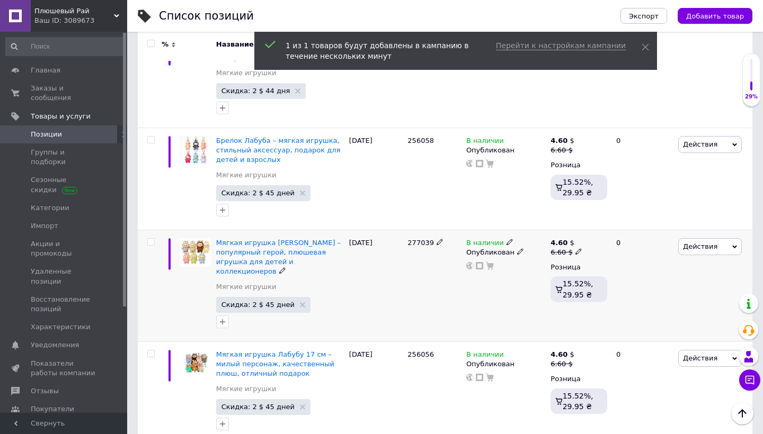
click at [715, 238] on span "Действия" at bounding box center [710, 246] width 64 height 17
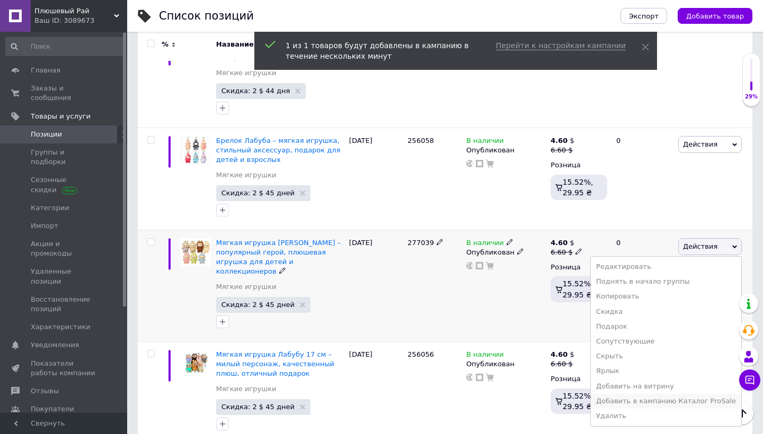
click at [654, 394] on li "Добавить в кампанию Каталог ProSale" at bounding box center [666, 401] width 150 height 15
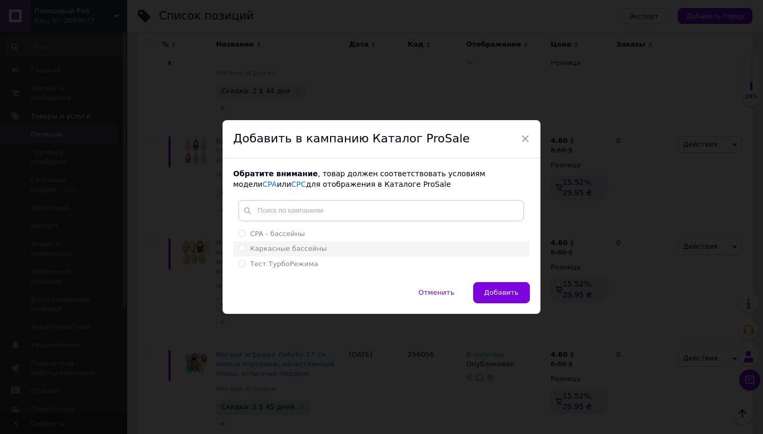
click at [358, 243] on li "Каркасные бассейны" at bounding box center [381, 249] width 296 height 15
radio input "true"
click at [361, 235] on div "CPA - бассейны" at bounding box center [381, 234] width 286 height 10
radio input "true"
radio input "false"
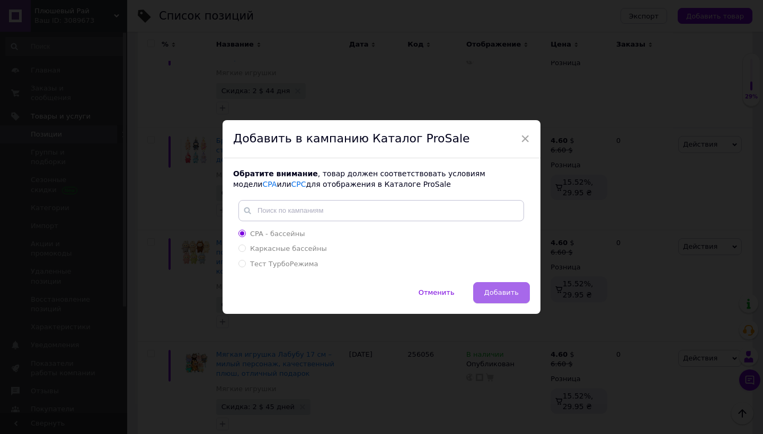
click at [506, 289] on span "Добавить" at bounding box center [501, 293] width 34 height 8
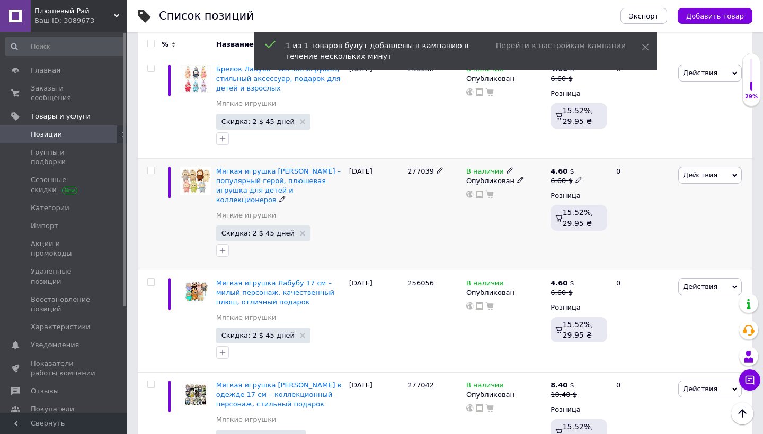
scroll to position [716, 0]
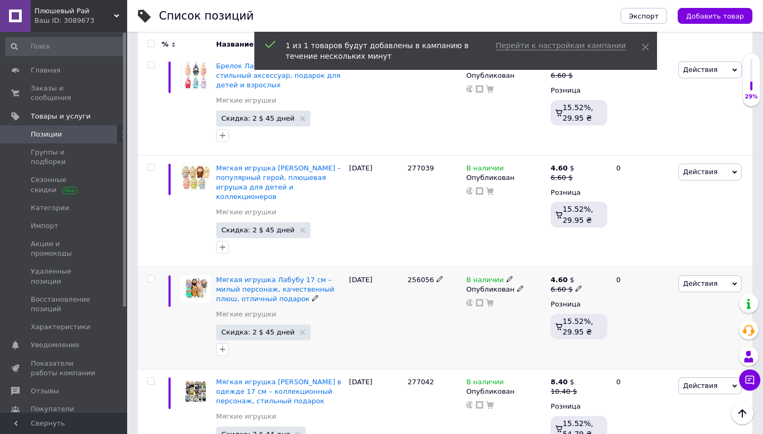
click at [695, 280] on span "Действия" at bounding box center [700, 284] width 34 height 8
click at [671, 431] on li "Добавить в кампанию Каталог ProSale" at bounding box center [666, 438] width 150 height 15
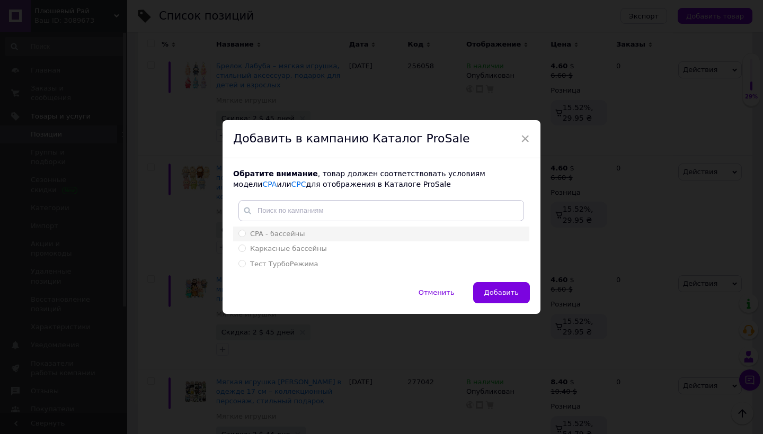
click at [444, 235] on div "CPA - бассейны" at bounding box center [381, 234] width 286 height 10
radio input "true"
click at [505, 296] on span "Добавить" at bounding box center [501, 293] width 34 height 8
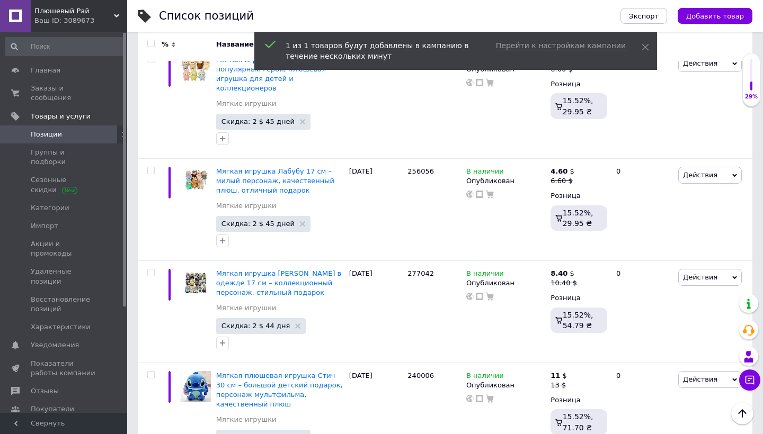
scroll to position [825, 0]
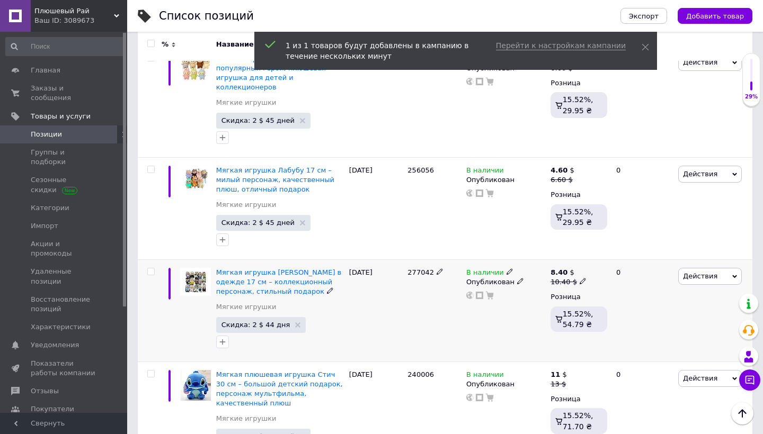
click at [705, 272] on span "Действия" at bounding box center [700, 276] width 34 height 8
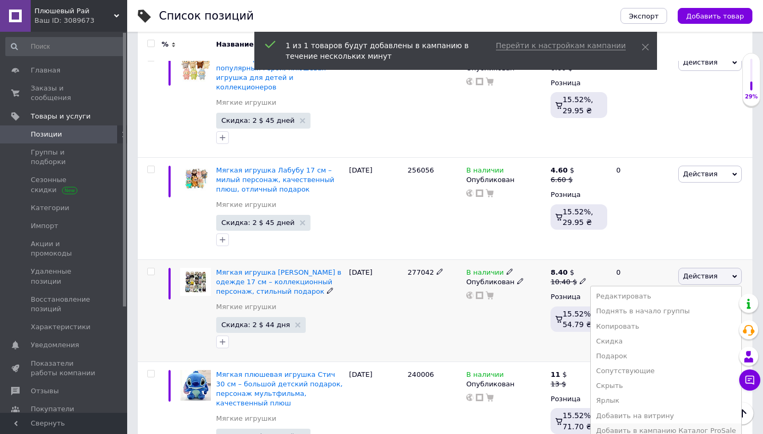
click at [650, 424] on li "Добавить в кампанию Каталог ProSale" at bounding box center [666, 431] width 150 height 15
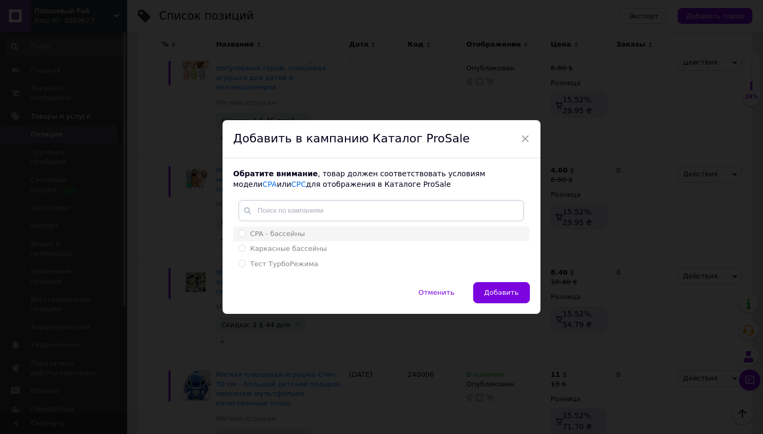
click at [405, 241] on li "CPA - бассейны" at bounding box center [381, 234] width 296 height 15
radio input "true"
click at [496, 295] on span "Добавить" at bounding box center [501, 293] width 34 height 8
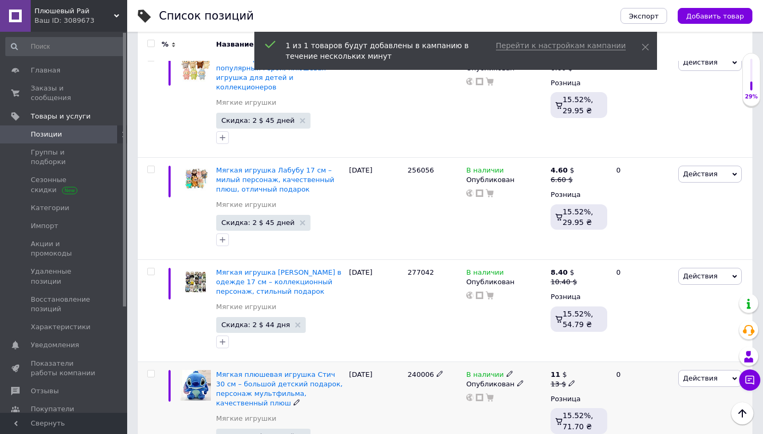
click at [705, 375] on span "Действия" at bounding box center [700, 379] width 34 height 8
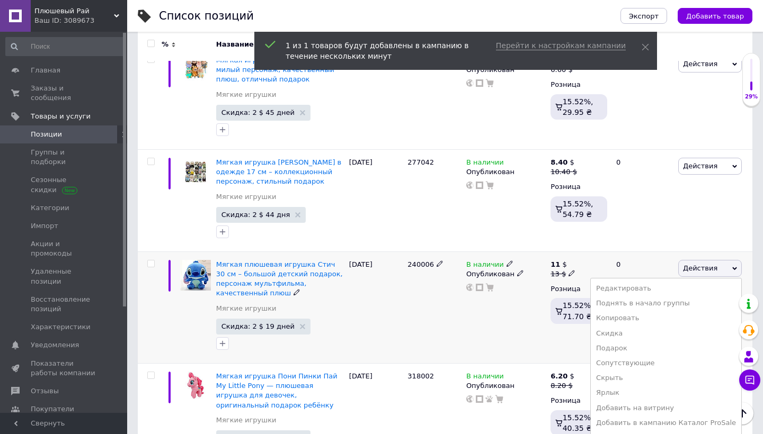
scroll to position [944, 0]
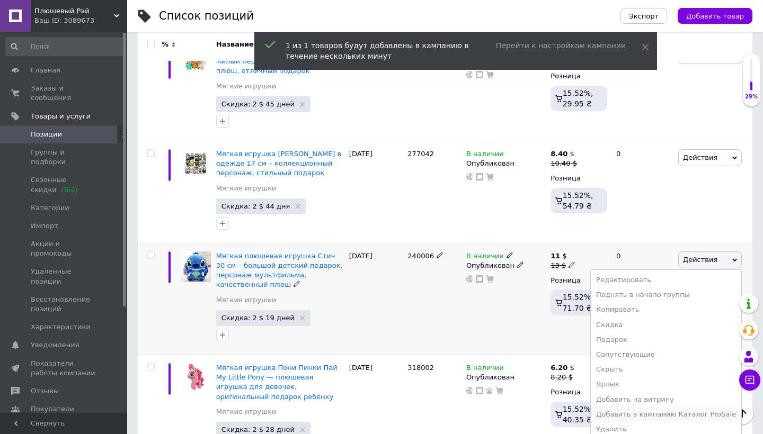
click at [688, 407] on li "Добавить в кампанию Каталог ProSale" at bounding box center [666, 414] width 150 height 15
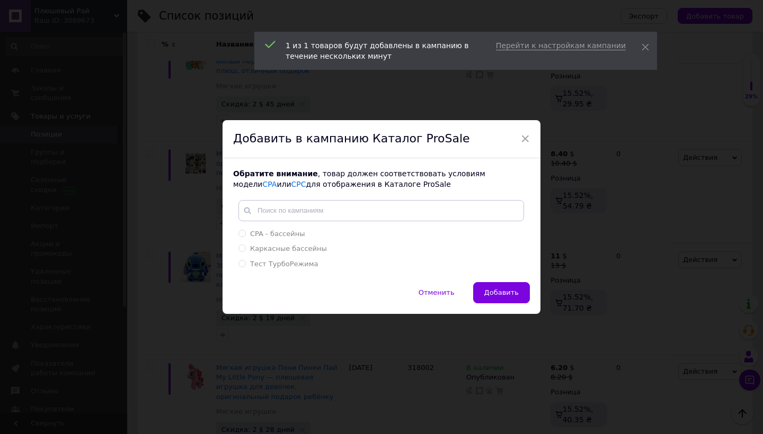
click at [446, 225] on div "CPA - бассейны Каркасные бассейны Тест ТурбоРежима Создать метку" at bounding box center [381, 236] width 296 height 72
click at [446, 233] on div "CPA - бассейны" at bounding box center [381, 234] width 286 height 10
radio input "true"
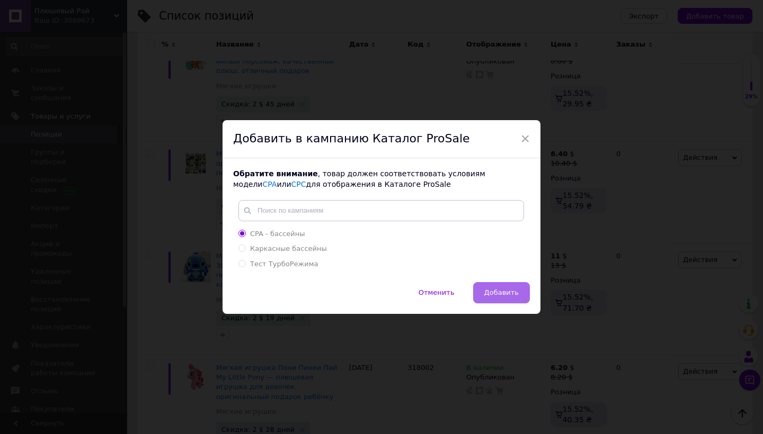
click at [511, 294] on span "Добавить" at bounding box center [501, 293] width 34 height 8
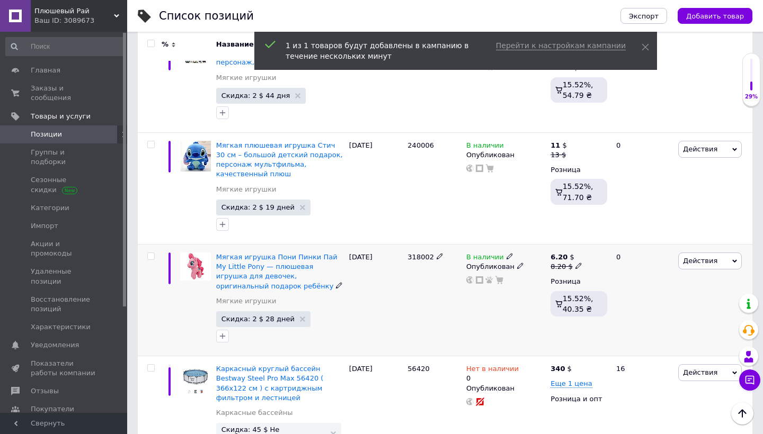
scroll to position [1061, 0]
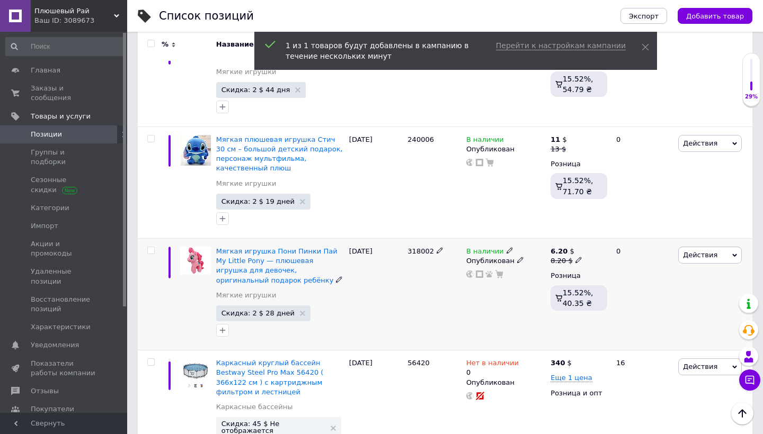
click at [703, 251] on span "Действия" at bounding box center [700, 255] width 34 height 8
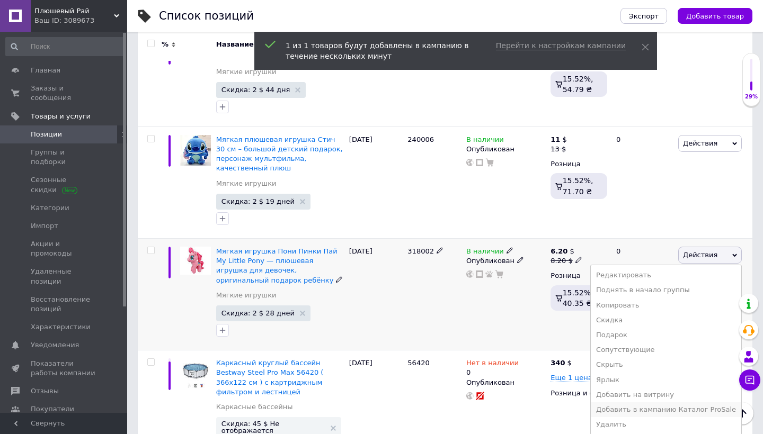
click at [665, 403] on li "Добавить в кампанию Каталог ProSale" at bounding box center [666, 410] width 150 height 15
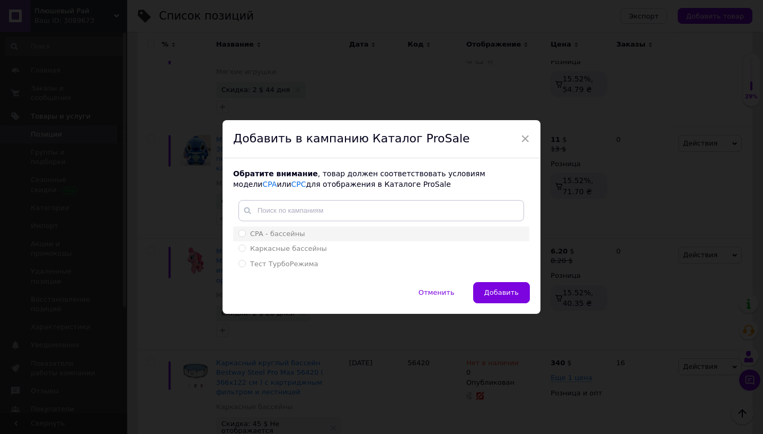
click at [440, 232] on div "CPA - бассейны" at bounding box center [381, 234] width 286 height 10
radio input "true"
click at [499, 299] on button "Добавить" at bounding box center [501, 292] width 57 height 21
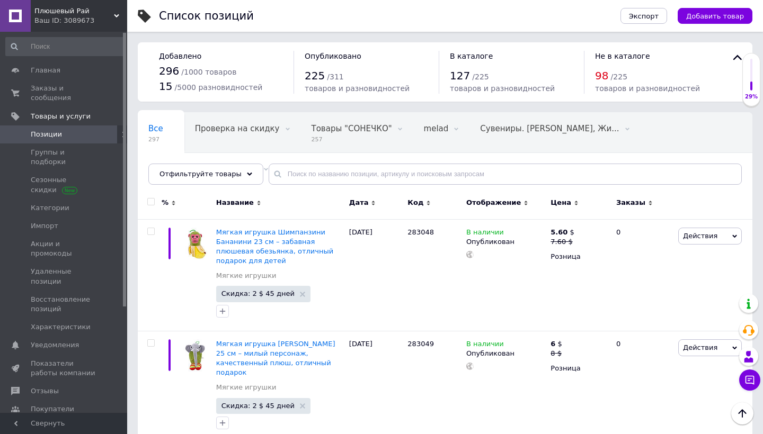
scroll to position [0, 0]
click at [692, 236] on span "Действия" at bounding box center [700, 236] width 34 height 8
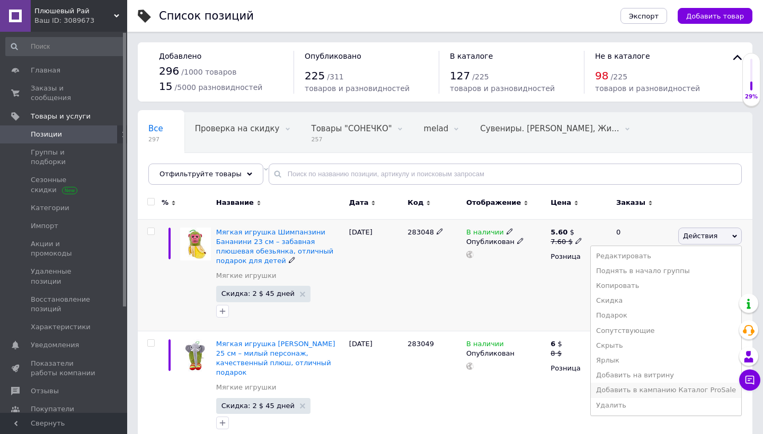
click at [621, 386] on li "Добавить в кампанию Каталог ProSale" at bounding box center [666, 390] width 150 height 15
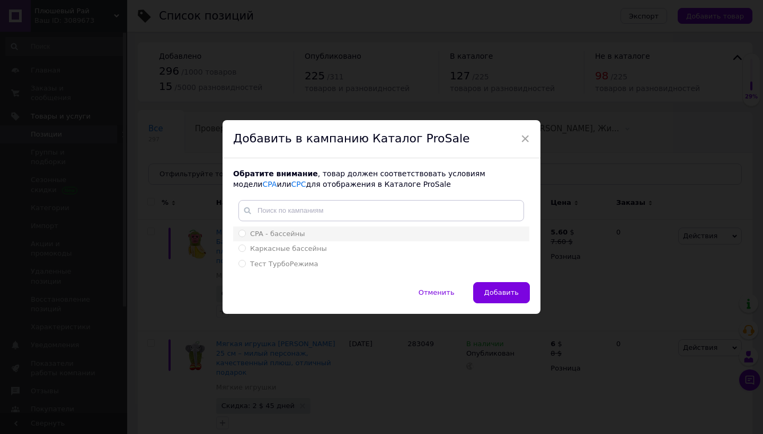
click at [427, 234] on div "CPA - бассейны" at bounding box center [381, 234] width 286 height 10
radio input "true"
click at [513, 301] on button "Добавить" at bounding box center [501, 292] width 57 height 21
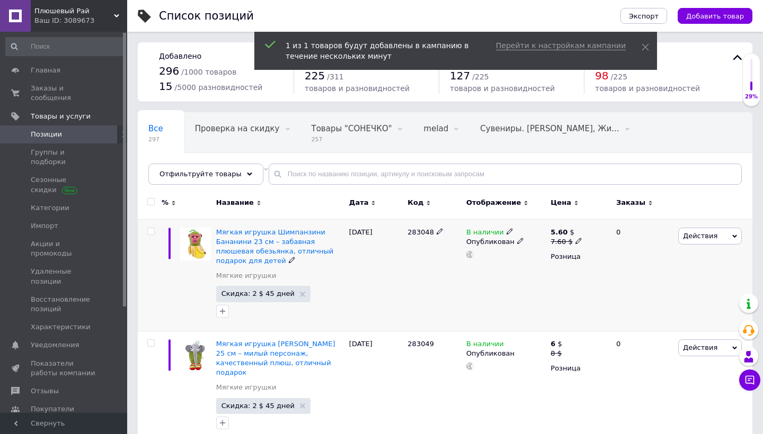
click at [508, 286] on div "В наличии Опубликован" at bounding box center [506, 275] width 84 height 112
click at [690, 236] on span "Действия" at bounding box center [700, 236] width 34 height 8
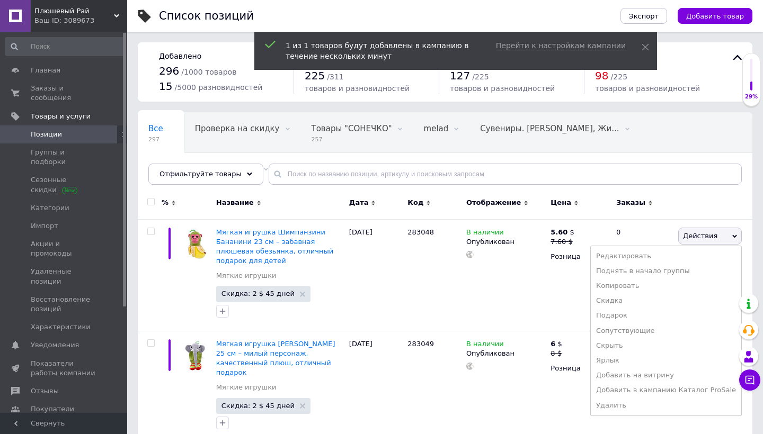
click at [705, 198] on div at bounding box center [714, 204] width 77 height 29
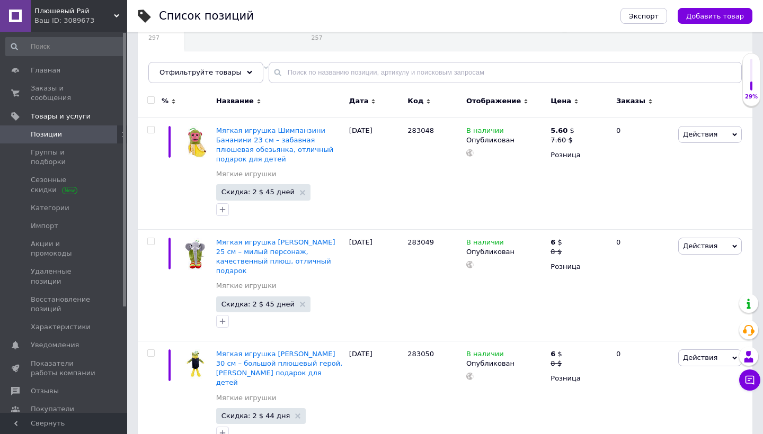
scroll to position [103, 0]
click at [705, 13] on span "Добавить товар" at bounding box center [715, 16] width 58 height 8
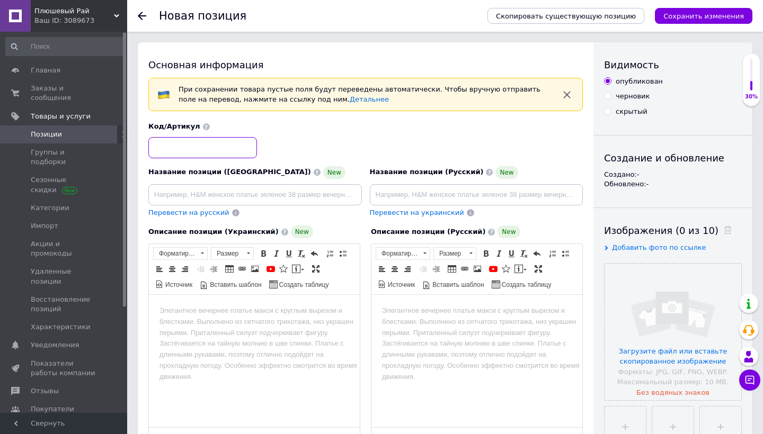
click at [230, 150] on input at bounding box center [202, 147] width 109 height 21
paste input "283047"
type input "283047"
click at [255, 195] on input at bounding box center [255, 194] width 214 height 21
click at [669, 308] on input "file" at bounding box center [673, 332] width 137 height 137
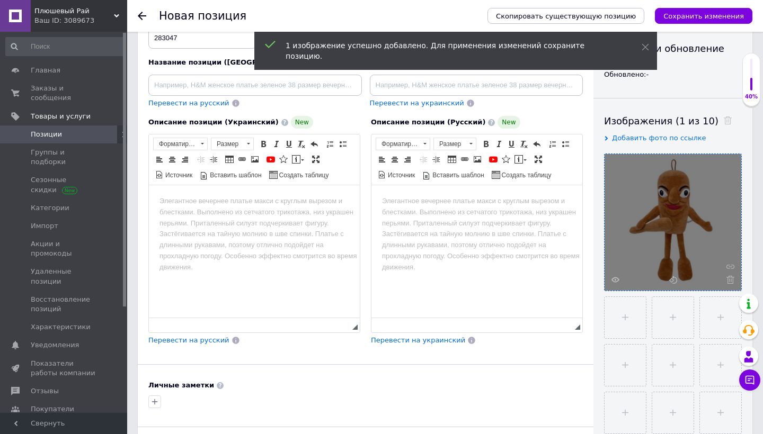
scroll to position [74, 0]
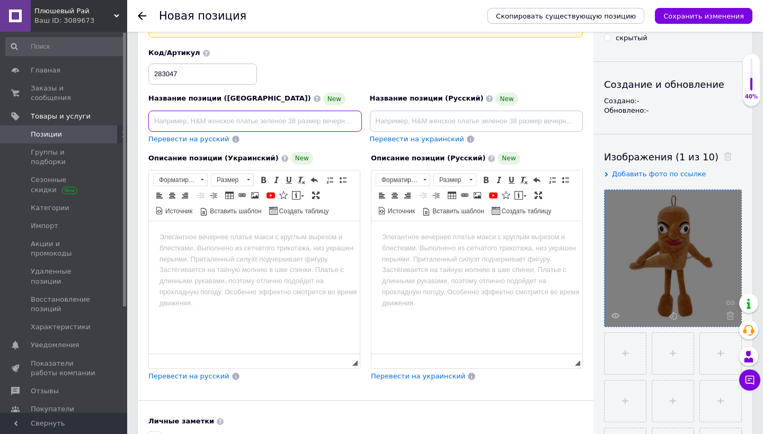
click at [317, 121] on input at bounding box center [255, 121] width 214 height 21
paste input "М’яка іграшка [PERSON_NAME] 37 см – великий плюшевий герой, оригінальний подару…"
type input "М’яка іграшка [PERSON_NAME] 37 см – великий плюшевий герой, оригінальний подару…"
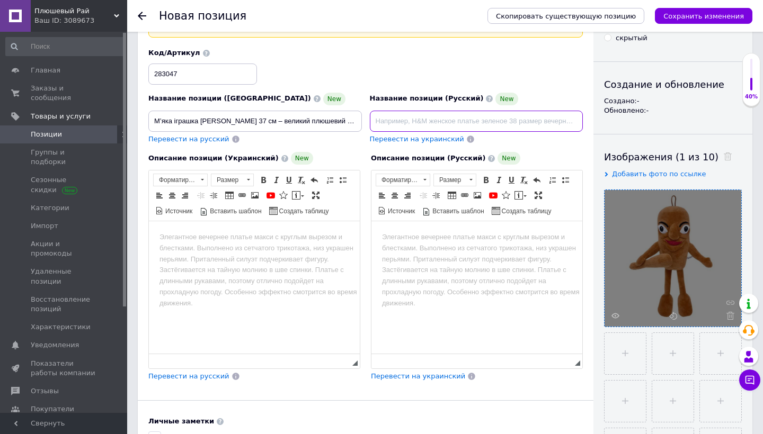
click at [414, 123] on input at bounding box center [477, 121] width 214 height 21
paste input "Мягкая игрушка [PERSON_NAME] 37 см – большой плюшевый герой, оригинальный подар…"
type input "Мягкая игрушка [PERSON_NAME] 37 см – большой плюшевый герой, оригинальный подар…"
click at [292, 253] on html at bounding box center [254, 237] width 211 height 32
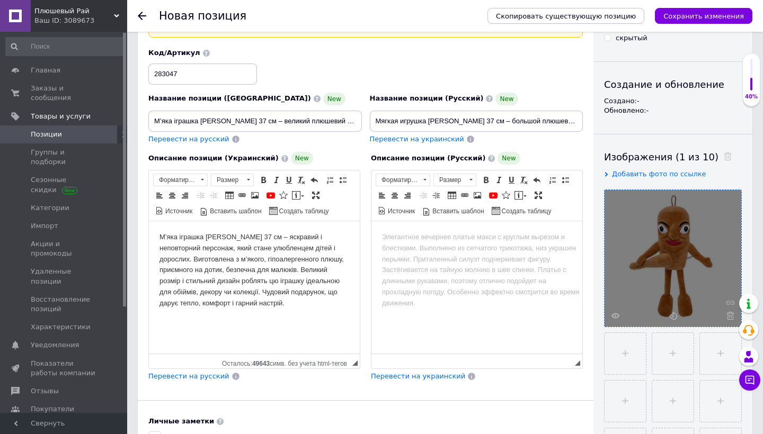
click at [211, 380] on div "Перевести на русский" at bounding box center [188, 377] width 83 height 12
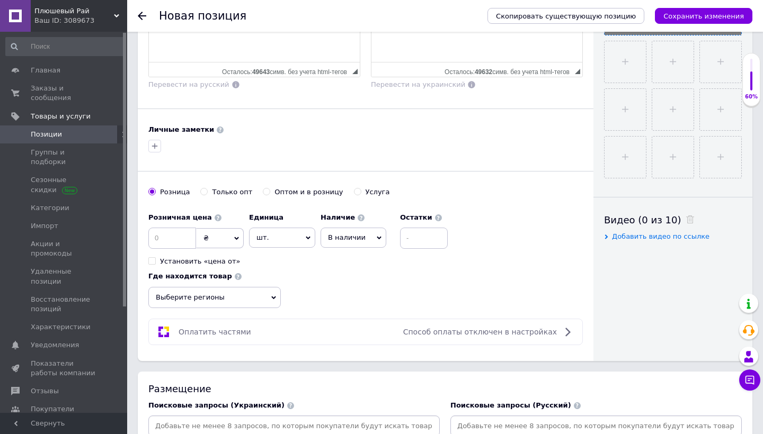
scroll to position [368, 0]
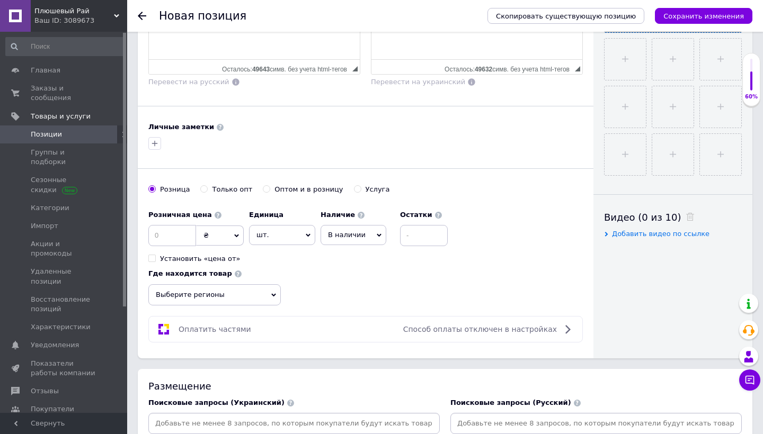
click at [691, 2] on div "Скопировать существующую позицию Сохранить изменения" at bounding box center [615, 16] width 276 height 32
click at [183, 238] on input at bounding box center [172, 235] width 48 height 21
type input "6.7"
click at [259, 293] on span "Выберите регионы" at bounding box center [214, 295] width 132 height 21
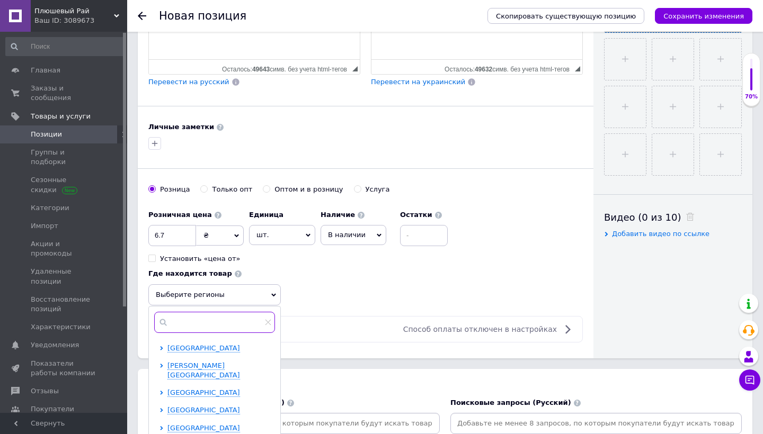
click at [230, 315] on input "text" at bounding box center [214, 322] width 121 height 21
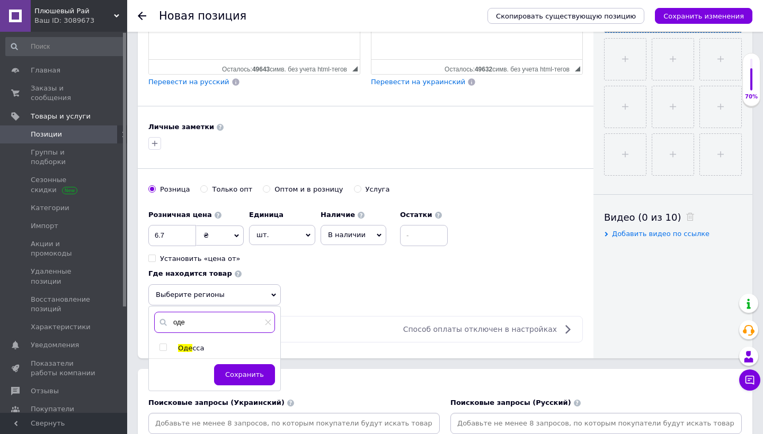
type input "оде"
click at [159, 347] on input "checkbox" at bounding box center [162, 347] width 7 height 7
checkbox input "true"
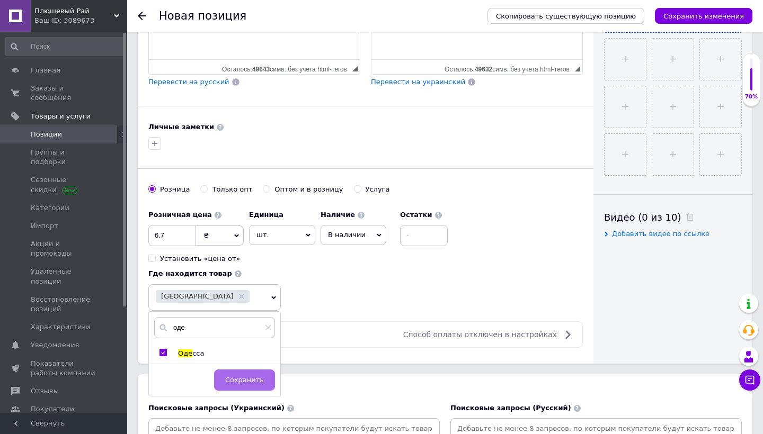
click at [237, 380] on span "Сохранить" at bounding box center [244, 380] width 39 height 8
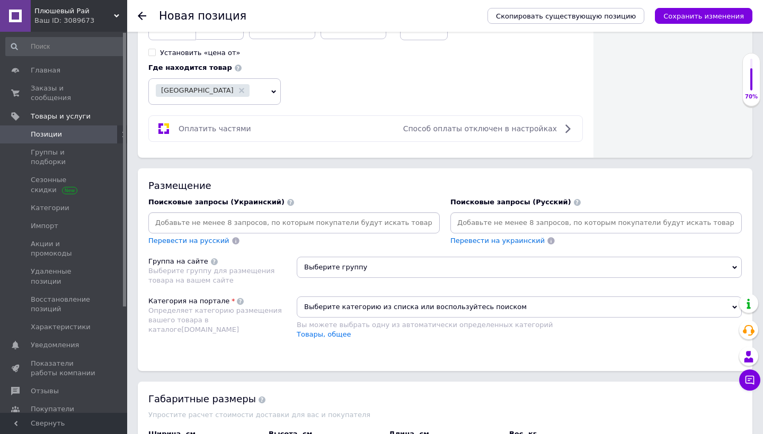
scroll to position [598, 0]
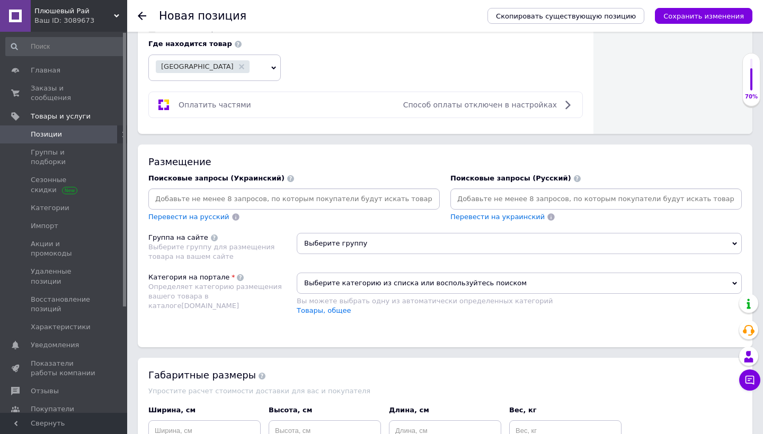
click at [371, 194] on input at bounding box center [293, 199] width 287 height 16
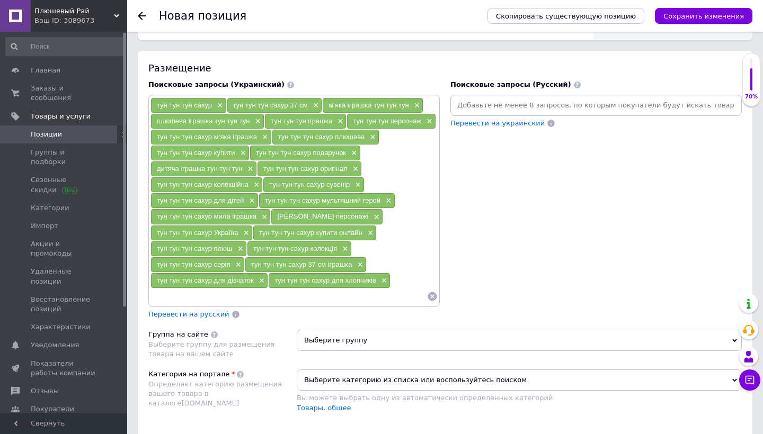
scroll to position [730, 0]
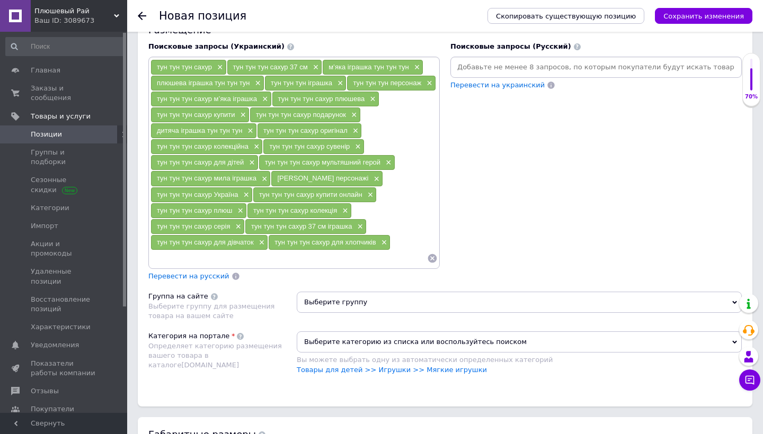
click at [199, 276] on span "Перевести на русский" at bounding box center [188, 276] width 81 height 8
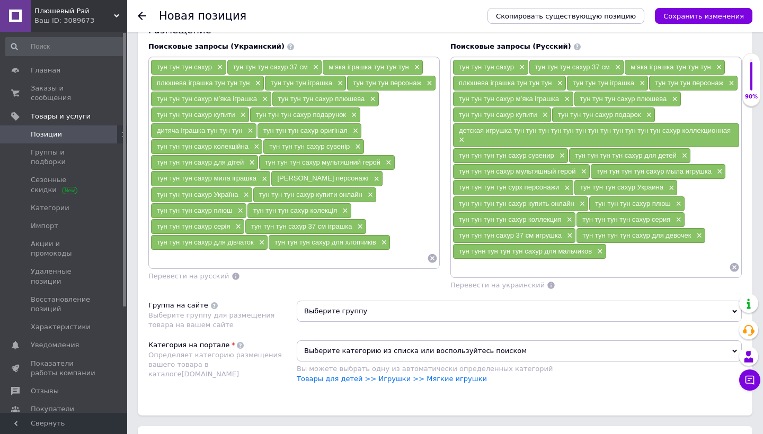
click at [353, 305] on span "Выберите группу" at bounding box center [519, 311] width 445 height 21
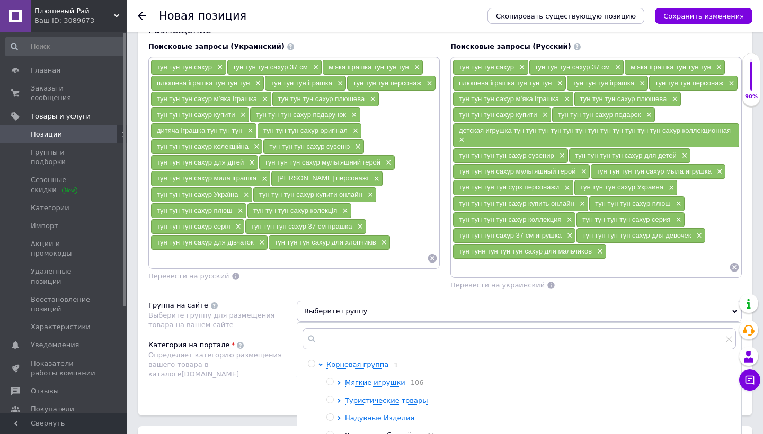
click at [332, 380] on input "radio" at bounding box center [329, 382] width 7 height 7
radio input "true"
click at [249, 370] on div "Категория на портале Определяет категорию размещения вашего товара в каталоге […" at bounding box center [222, 368] width 148 height 54
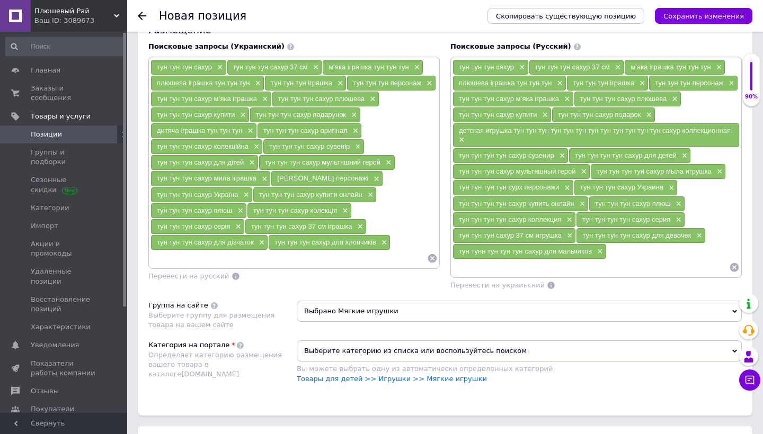
click at [332, 351] on span "Выберите категорию из списка или воспользуйтесь поиском" at bounding box center [519, 351] width 445 height 21
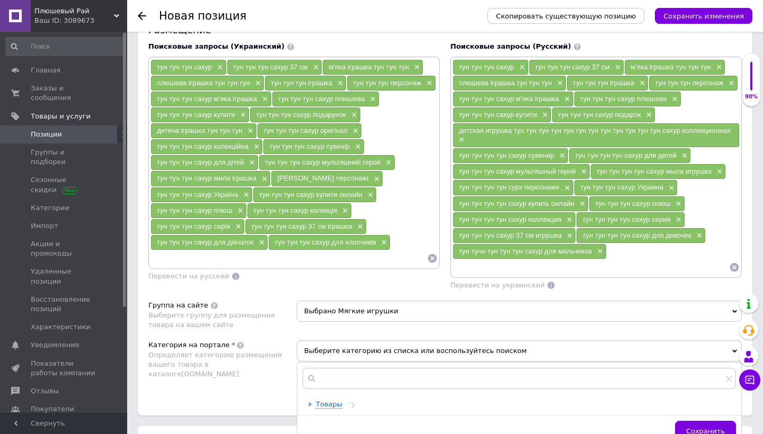
click at [245, 390] on div "Категория на портале Определяет категорию размещения вашего товара в каталоге […" at bounding box center [222, 368] width 148 height 54
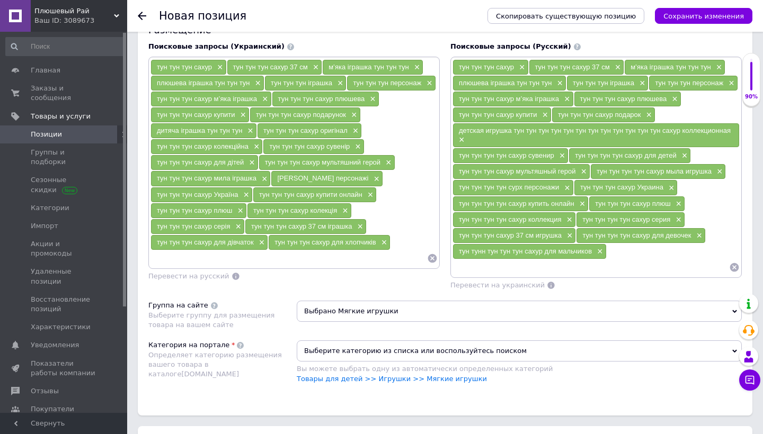
click at [312, 383] on div "Выберите категорию из списка или воспользуйтесь поиском Вы можете выбрать одну …" at bounding box center [519, 368] width 445 height 54
click at [316, 380] on li "Товары для детей >> Игрушки >> Мягкие игрушки" at bounding box center [519, 380] width 445 height 10
click at [316, 375] on link "Товары для детей >> Игрушки >> Мягкие игрушки" at bounding box center [392, 379] width 190 height 8
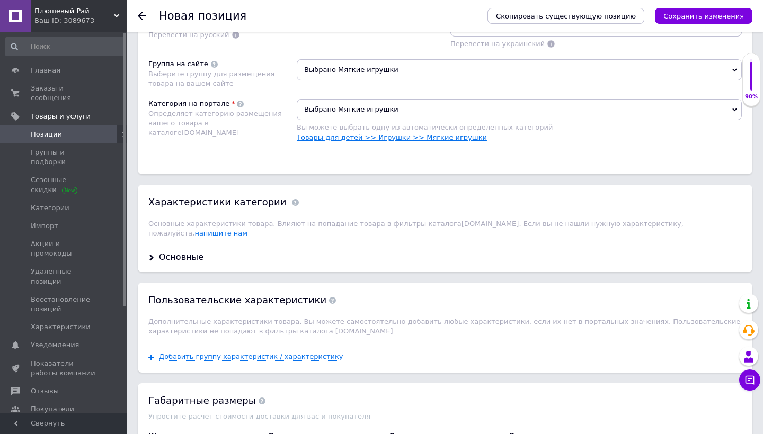
scroll to position [985, 0]
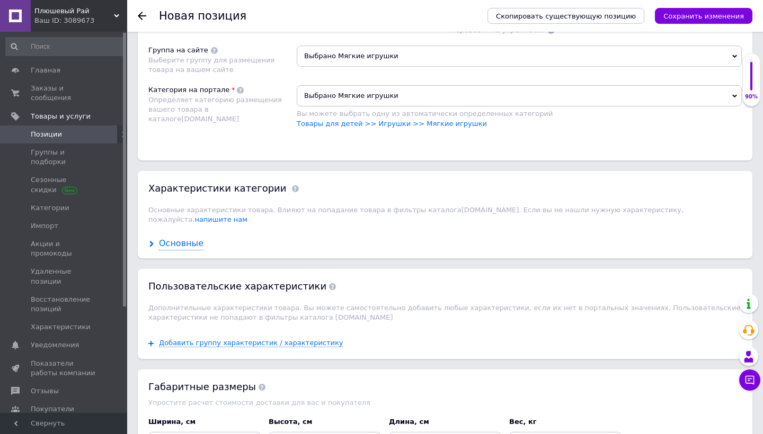
click at [188, 238] on div "Основные" at bounding box center [181, 244] width 45 height 12
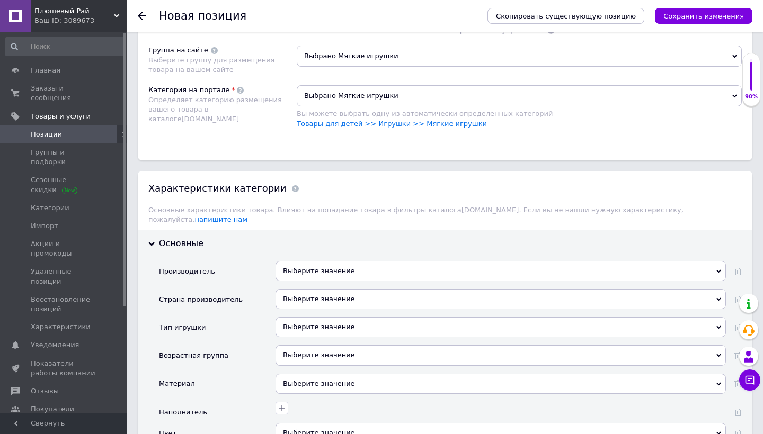
click at [326, 261] on div "Выберите значение" at bounding box center [501, 271] width 450 height 20
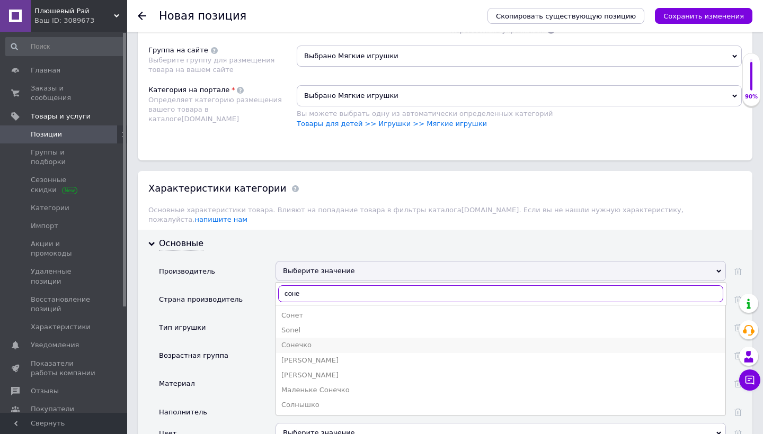
type input "соне"
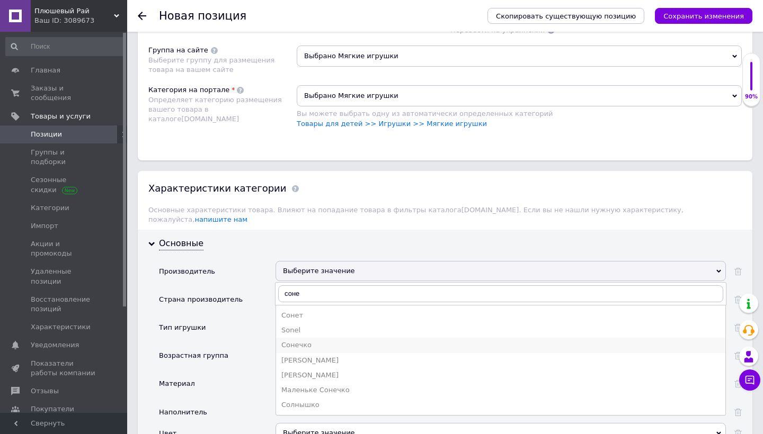
click at [304, 338] on li "Сонечко" at bounding box center [500, 345] width 449 height 15
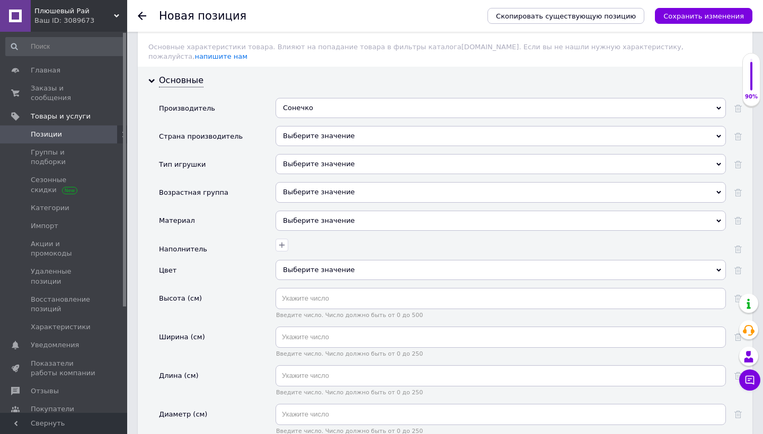
scroll to position [1152, 0]
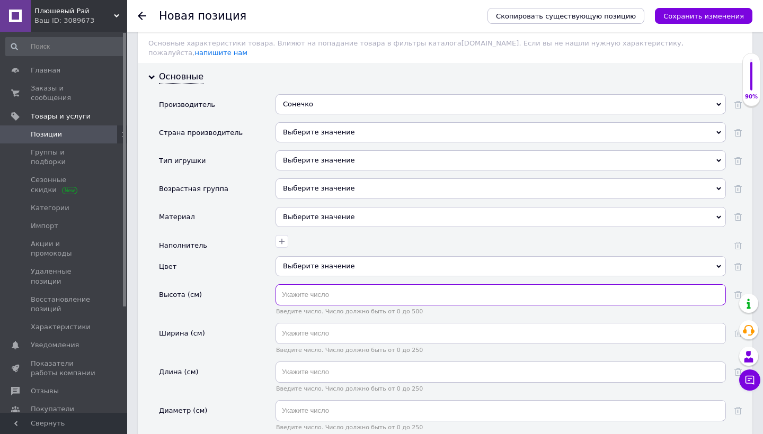
click at [325, 288] on input "text" at bounding box center [501, 295] width 450 height 21
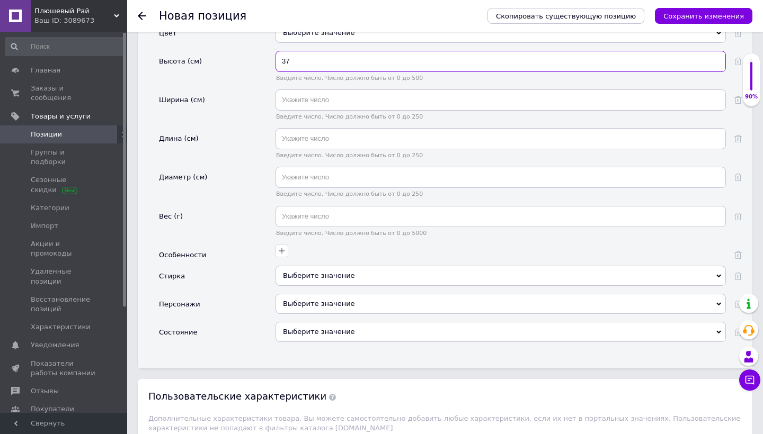
scroll to position [1425, 0]
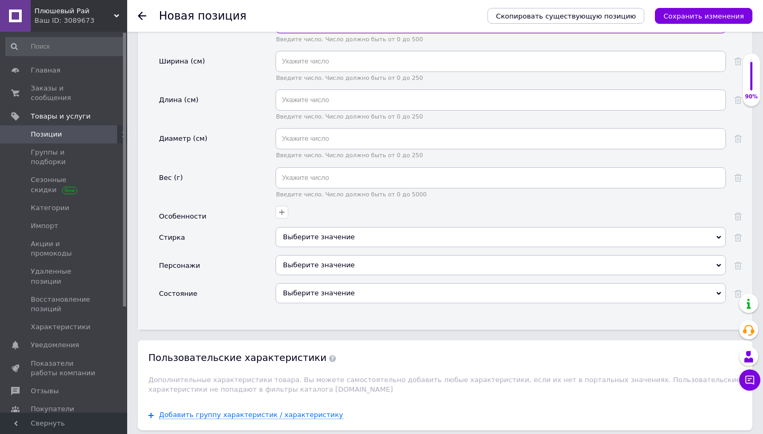
type input "37"
click at [310, 283] on div "Выберите значение" at bounding box center [501, 293] width 450 height 20
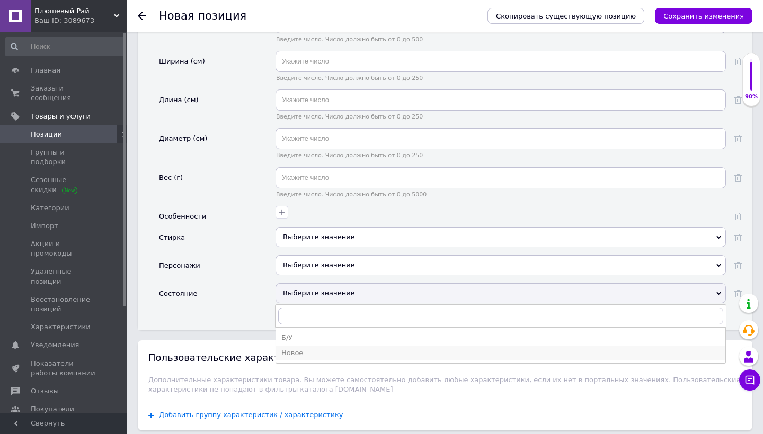
click at [314, 349] on div "Новое" at bounding box center [500, 354] width 439 height 10
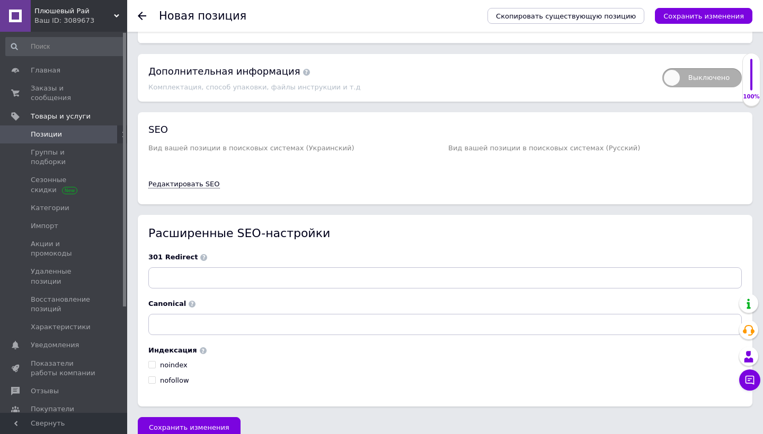
scroll to position [1977, 0]
click at [203, 424] on span "Сохранить изменения" at bounding box center [189, 428] width 81 height 8
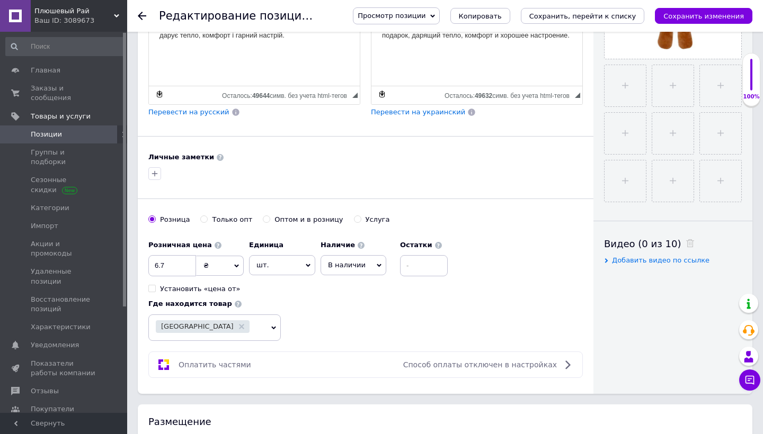
scroll to position [352, 0]
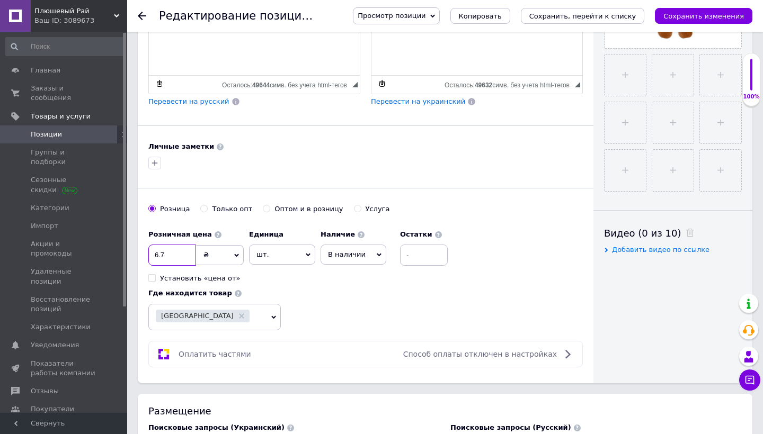
click at [158, 254] on input "6.7" at bounding box center [172, 255] width 48 height 21
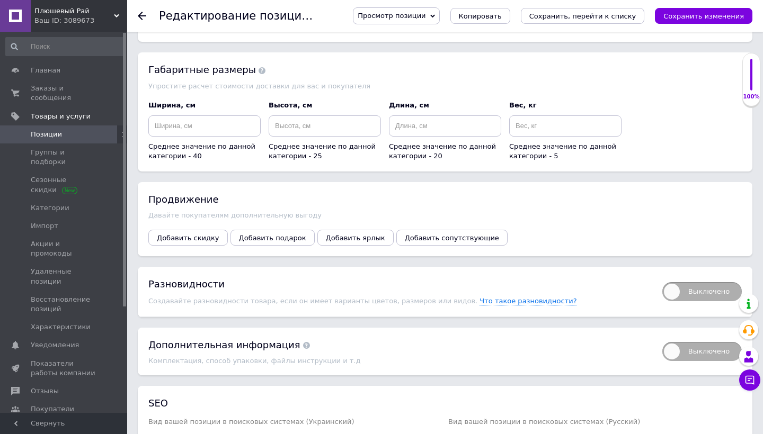
scroll to position [1301, 0]
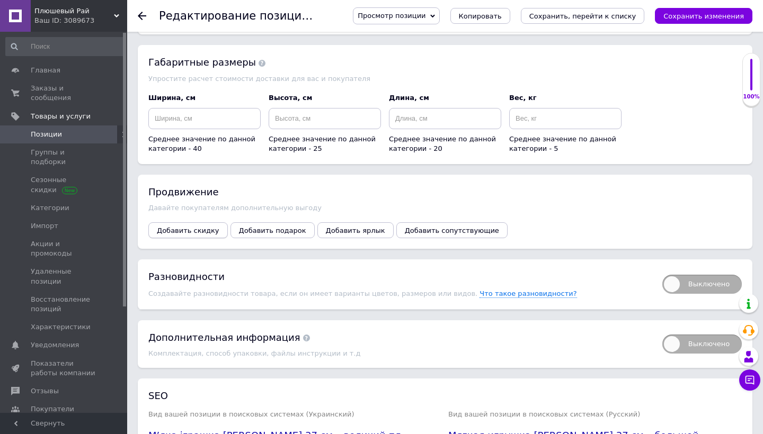
type input "8.7"
click at [203, 227] on span "Добавить скидку" at bounding box center [188, 231] width 63 height 8
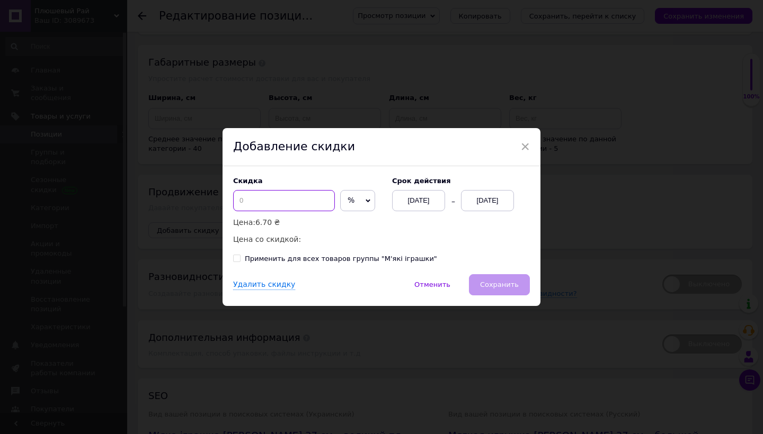
click at [314, 199] on input at bounding box center [284, 200] width 102 height 21
type input "2"
click at [352, 197] on span "%" at bounding box center [357, 200] width 35 height 21
click at [348, 219] on li "₴" at bounding box center [358, 223] width 34 height 15
click at [485, 207] on div "[DATE]" at bounding box center [487, 200] width 53 height 21
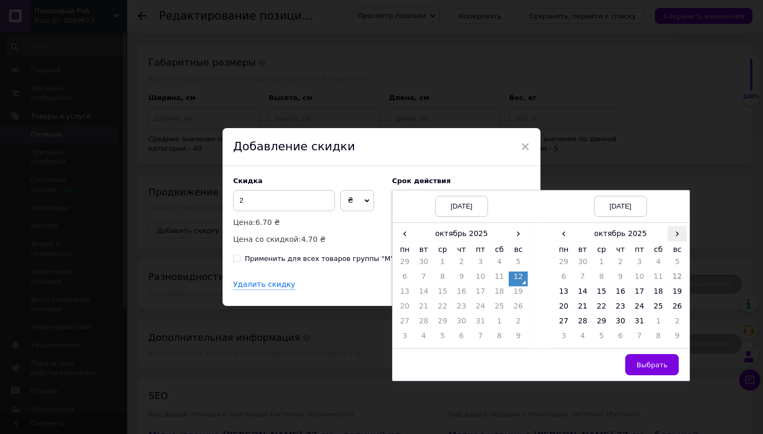
click at [674, 236] on span "›" at bounding box center [677, 233] width 19 height 15
click at [606, 326] on td "26" at bounding box center [601, 323] width 19 height 15
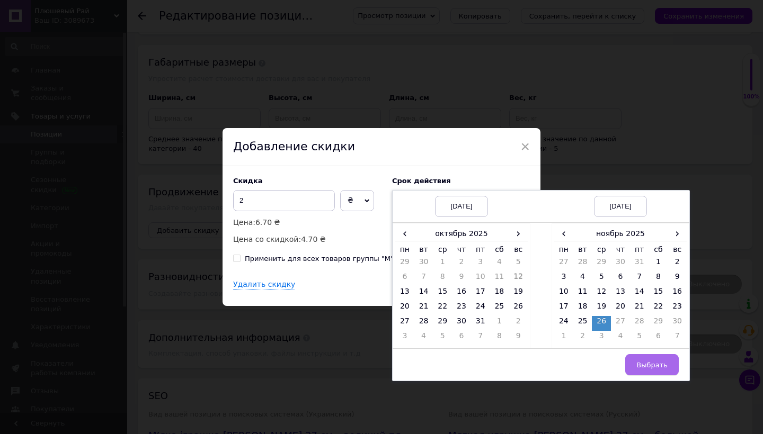
click at [649, 358] on button "Выбрать" at bounding box center [652, 364] width 54 height 21
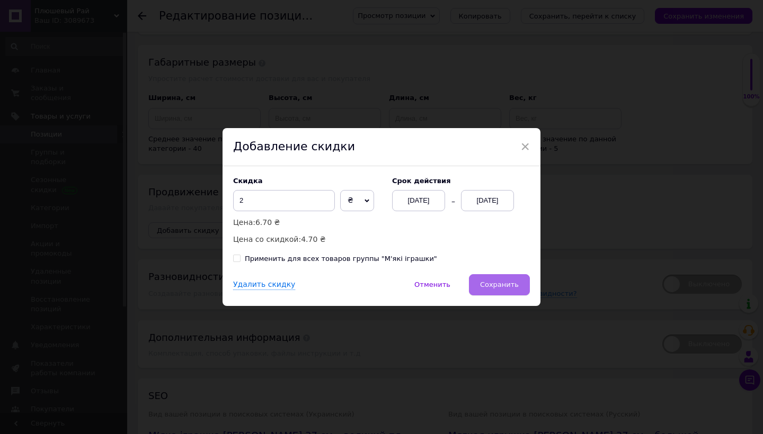
click at [500, 288] on span "Сохранить" at bounding box center [499, 285] width 39 height 8
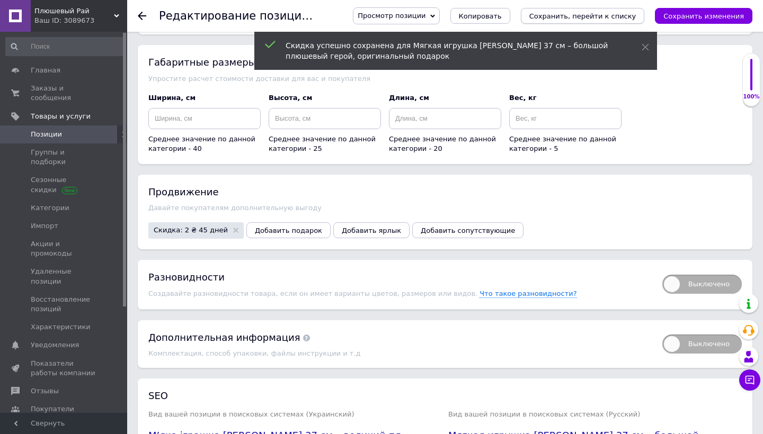
click at [569, 11] on button "Сохранить, перейти к списку" at bounding box center [583, 16] width 124 height 16
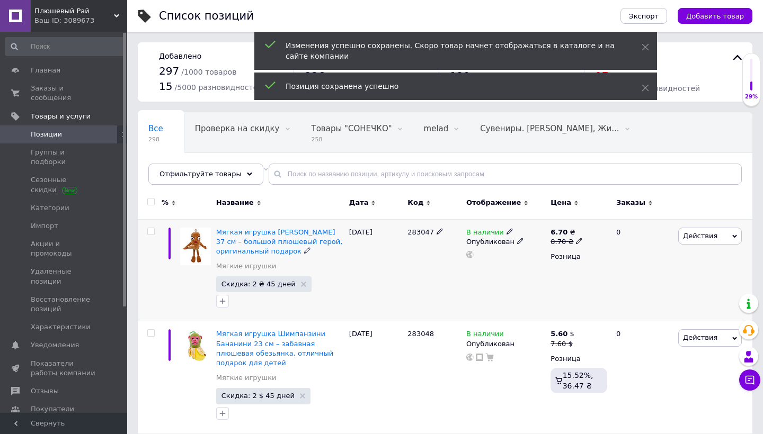
click at [696, 241] on span "Действия" at bounding box center [710, 236] width 64 height 17
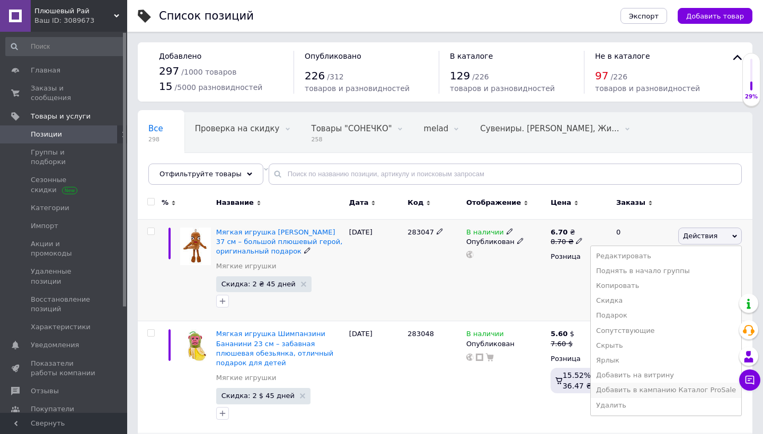
click at [626, 387] on li "Добавить в кампанию Каталог ProSale" at bounding box center [666, 390] width 150 height 15
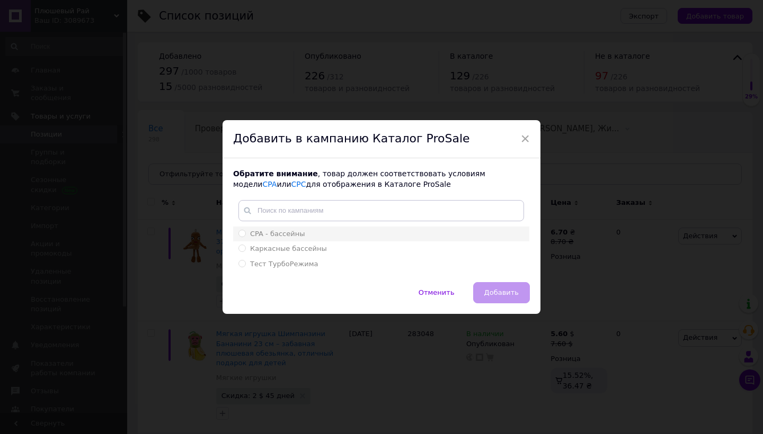
click at [450, 230] on div "CPA - бассейны" at bounding box center [381, 234] width 286 height 10
radio input "true"
click at [498, 296] on span "Добавить" at bounding box center [501, 293] width 34 height 8
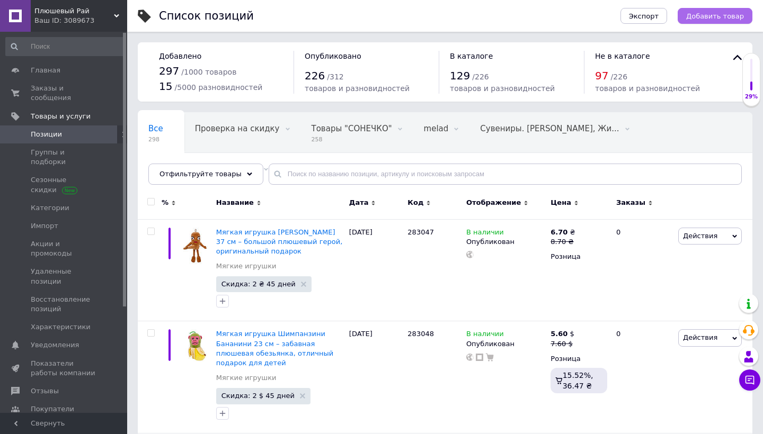
click at [704, 17] on span "Добавить товар" at bounding box center [715, 16] width 58 height 8
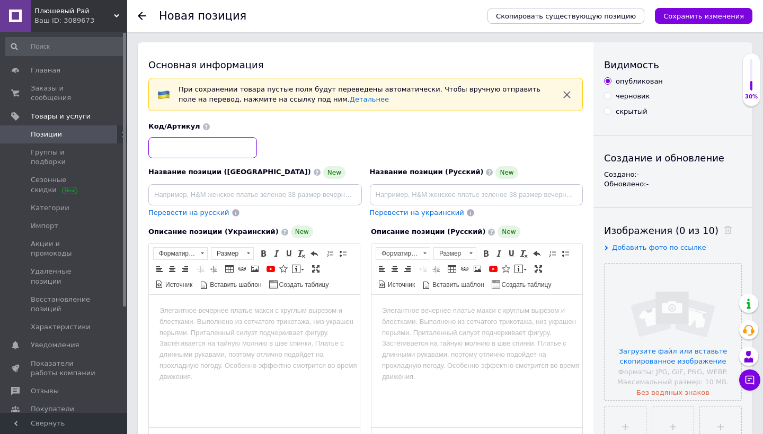
click at [236, 155] on input at bounding box center [202, 147] width 109 height 21
paste input "283052"
type input "283052"
click at [641, 360] on input "file" at bounding box center [673, 332] width 137 height 137
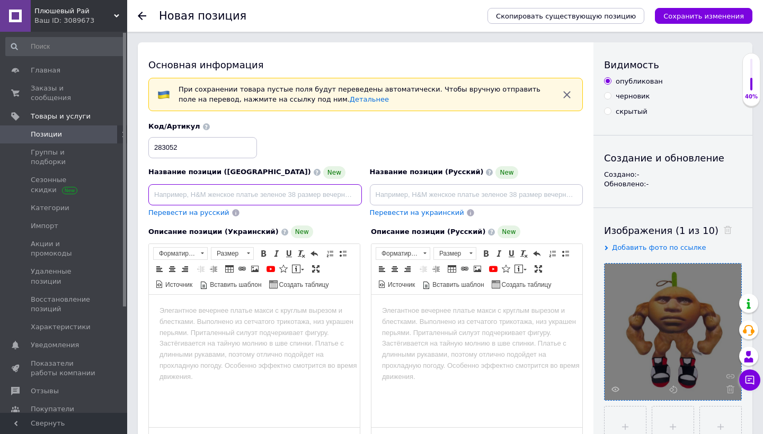
click at [290, 189] on input at bounding box center [255, 194] width 214 height 21
paste input "М’яка іграшка [PERSON_NAME] 26 см – милий плюшевий герой, [PERSON_NAME] подарун…"
type input "М’яка іграшка [PERSON_NAME] 26 см – милий плюшевий герой, [PERSON_NAME] подарун…"
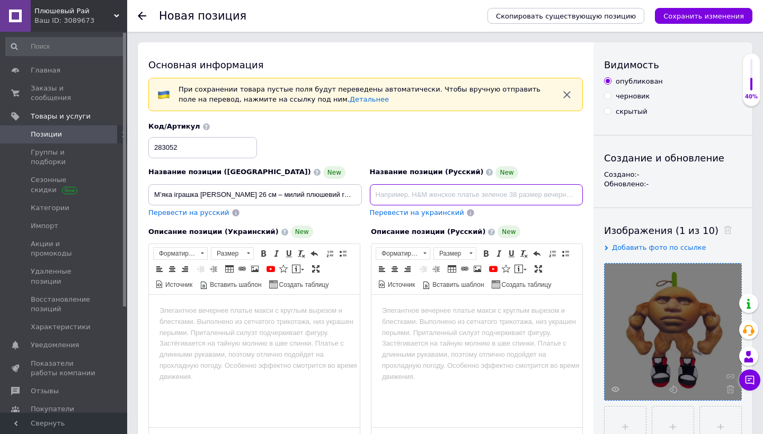
click at [425, 190] on input at bounding box center [477, 194] width 214 height 21
paste input "Мягкая игрушка [PERSON_NAME] 26 см – милый плюшевый герой, [PERSON_NAME] подаро…"
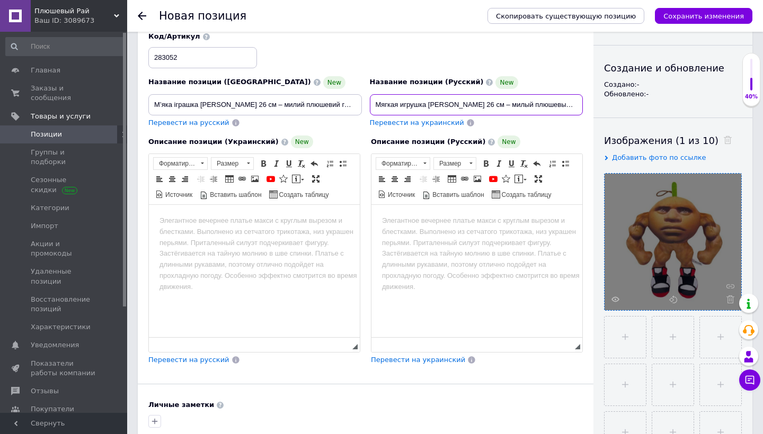
scroll to position [91, 0]
type input "Мягкая игрушка [PERSON_NAME] 26 см – милый плюшевый герой, [PERSON_NAME] подаро…"
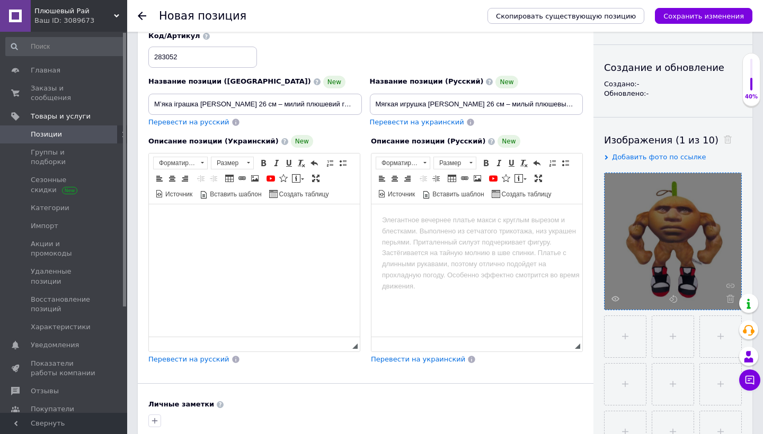
click at [282, 237] on html at bounding box center [254, 221] width 211 height 32
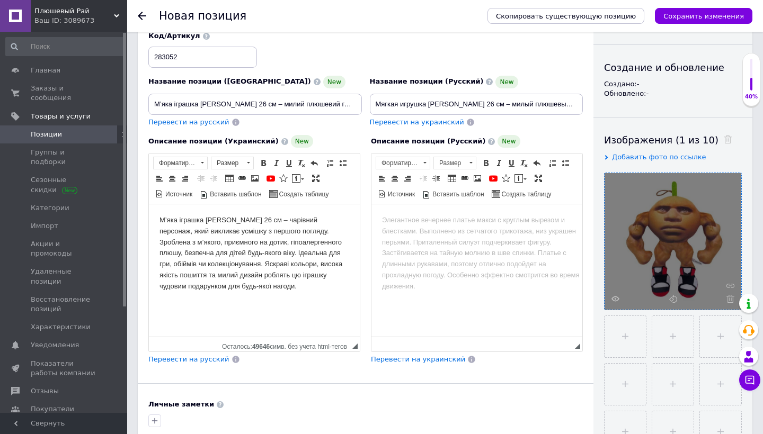
click at [466, 237] on html at bounding box center [476, 221] width 211 height 32
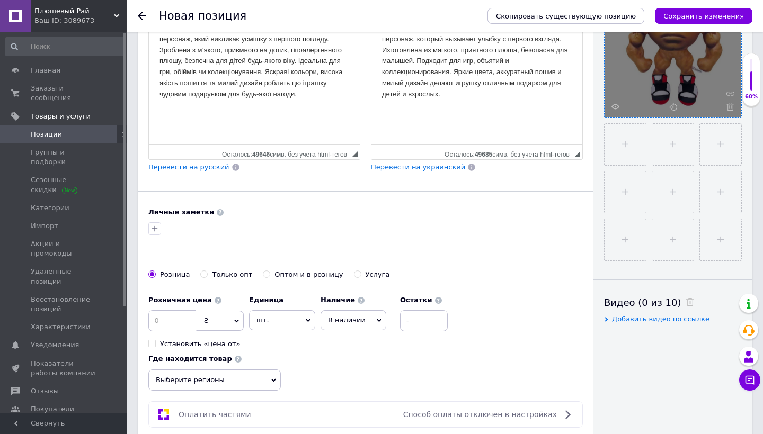
scroll to position [308, 0]
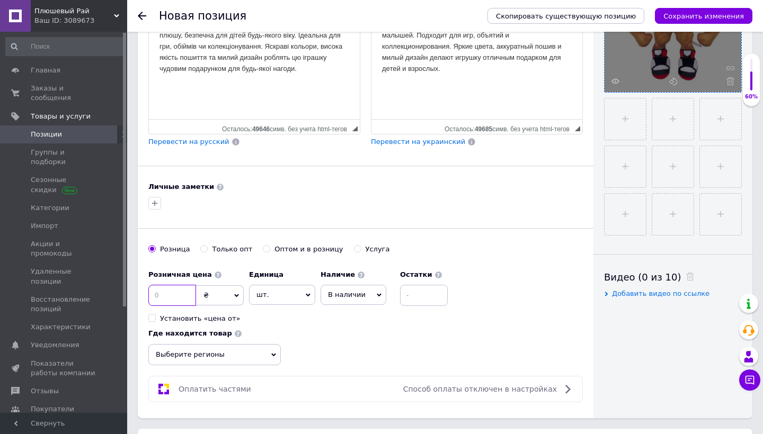
click at [171, 292] on input at bounding box center [172, 295] width 48 height 21
type input "7.7"
click at [202, 288] on span "₴" at bounding box center [220, 296] width 48 height 20
click at [224, 319] on li "$" at bounding box center [220, 317] width 47 height 15
click at [235, 352] on span "Выберите регионы" at bounding box center [214, 354] width 132 height 21
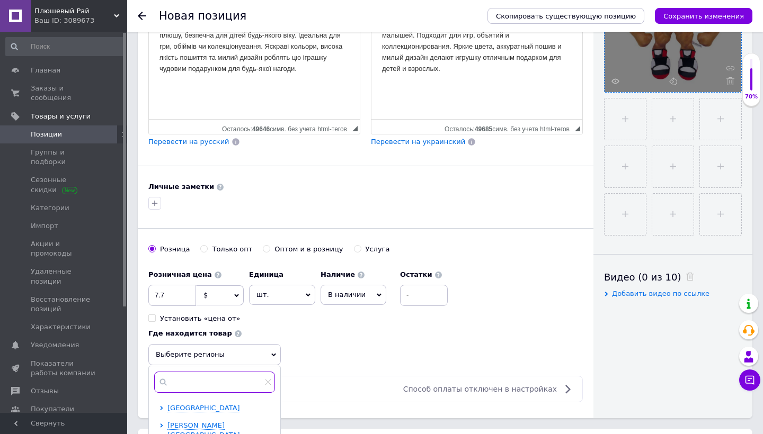
click at [245, 377] on input "text" at bounding box center [214, 382] width 121 height 21
type input "оде"
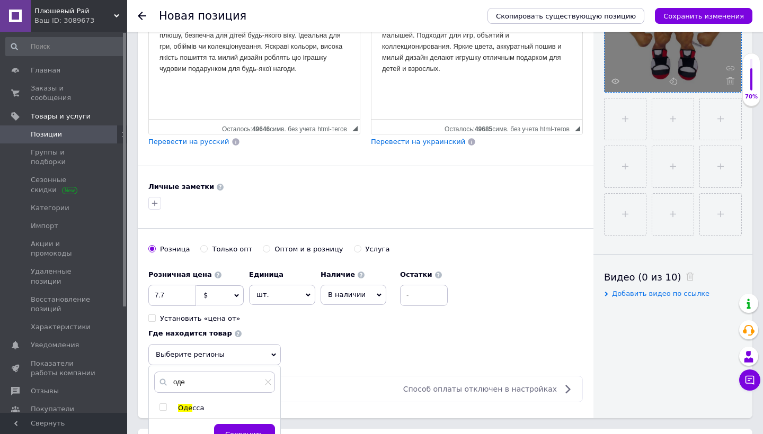
click at [160, 404] on input "checkbox" at bounding box center [162, 407] width 7 height 7
checkbox input "true"
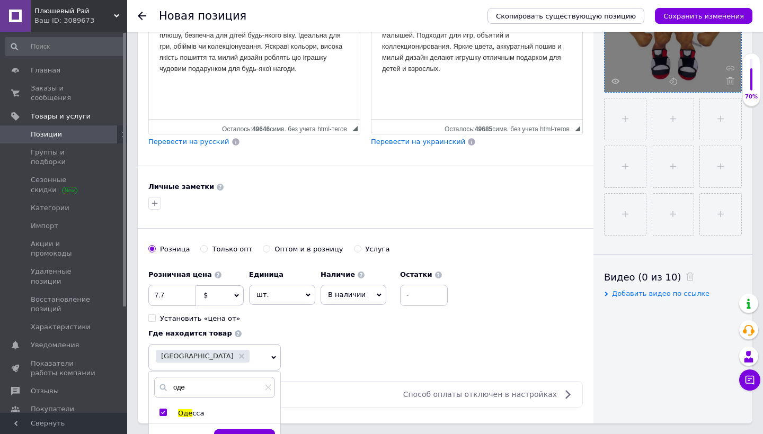
click at [239, 427] on div "Сохранить" at bounding box center [214, 440] width 131 height 32
click at [240, 430] on button "Сохранить" at bounding box center [244, 440] width 61 height 21
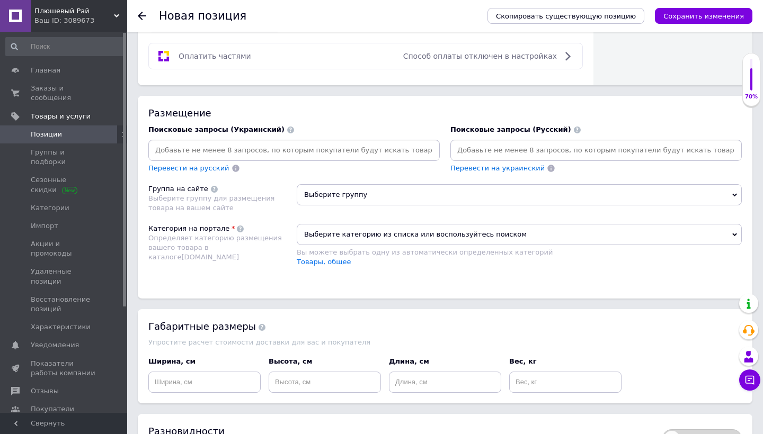
scroll to position [647, 0]
click at [393, 146] on input at bounding box center [293, 150] width 287 height 16
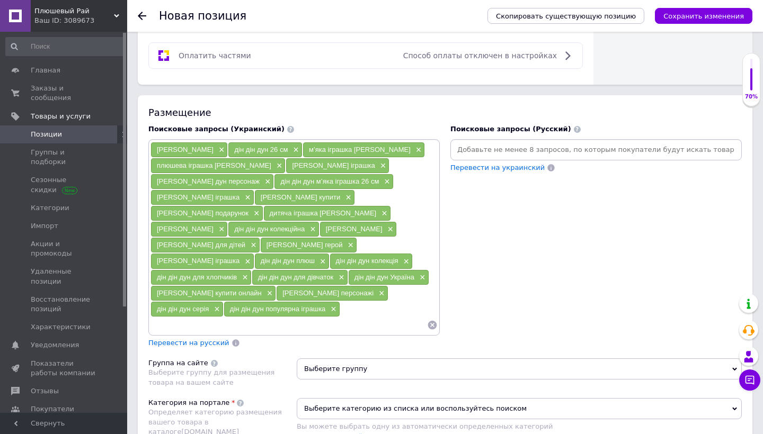
click at [206, 339] on span "Перевести на русский" at bounding box center [188, 343] width 81 height 8
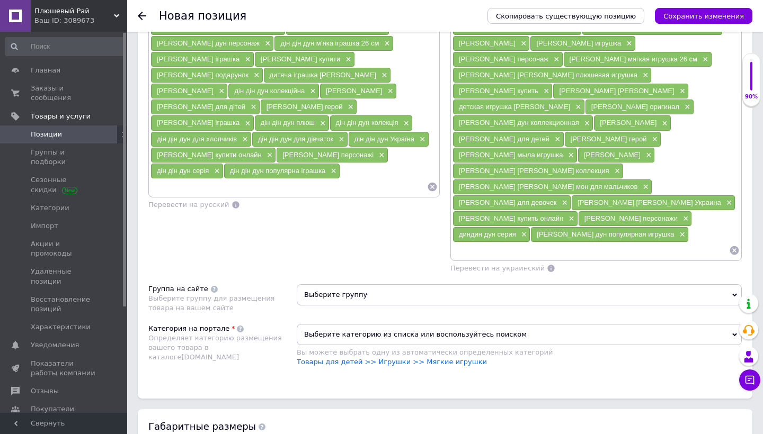
scroll to position [801, 0]
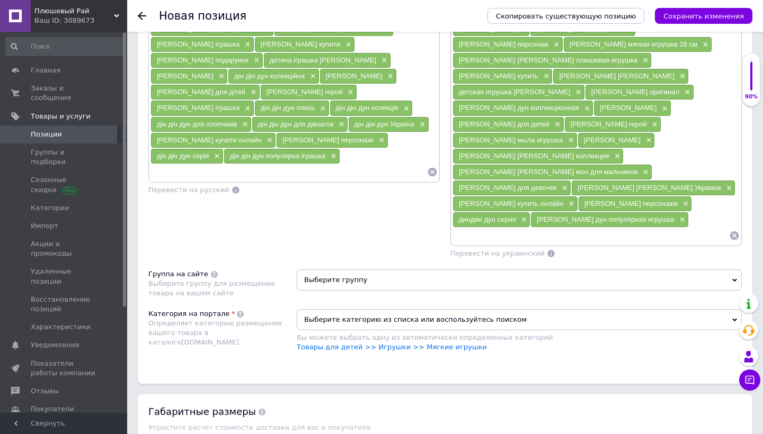
click at [388, 270] on span "Выберите группу" at bounding box center [519, 280] width 445 height 21
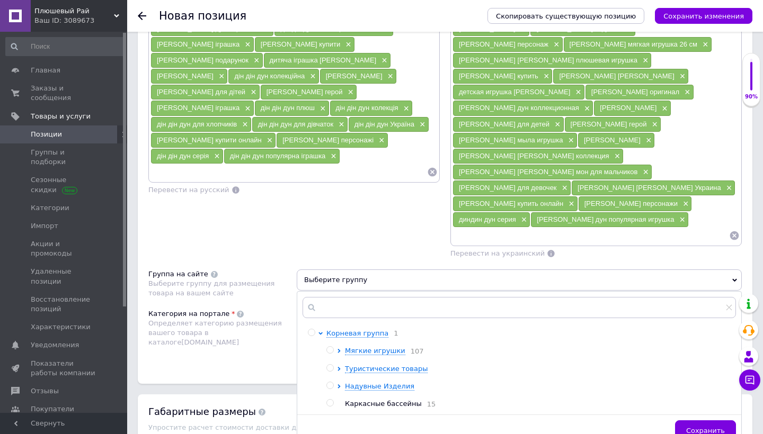
click at [331, 347] on input "radio" at bounding box center [329, 350] width 7 height 7
radio input "true"
click at [291, 309] on div "Категория на портале Определяет категорию размещения вашего товара в каталоге […" at bounding box center [222, 336] width 148 height 54
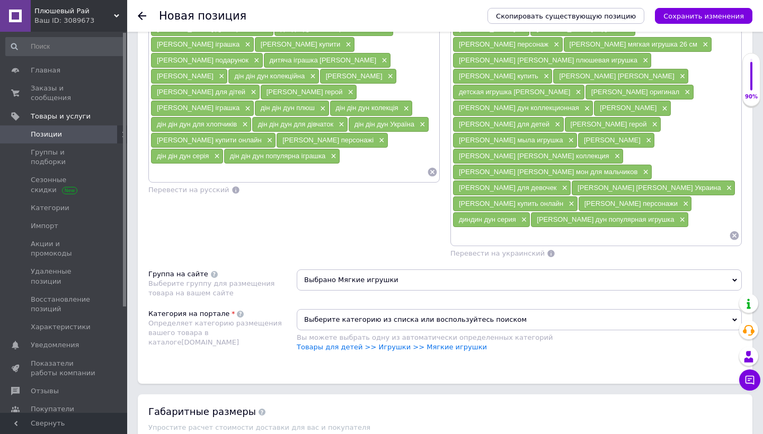
click at [367, 309] on span "Выберите категорию из списка или воспользуйтесь поиском" at bounding box center [519, 319] width 445 height 21
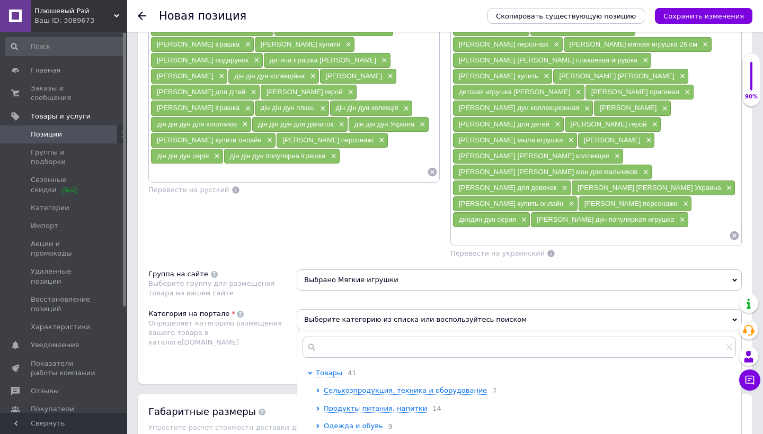
click at [276, 309] on div "Категория на портале Определяет категорию размещения вашего товара в каталоге […" at bounding box center [222, 336] width 148 height 54
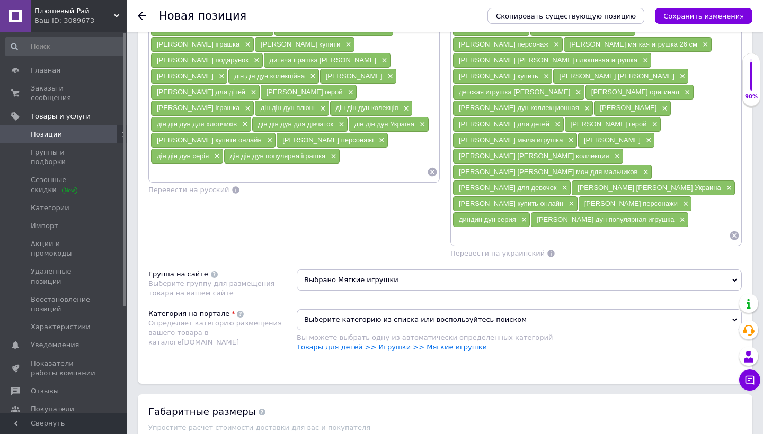
click at [323, 343] on link "Товары для детей >> Игрушки >> Мягкие игрушки" at bounding box center [392, 347] width 190 height 8
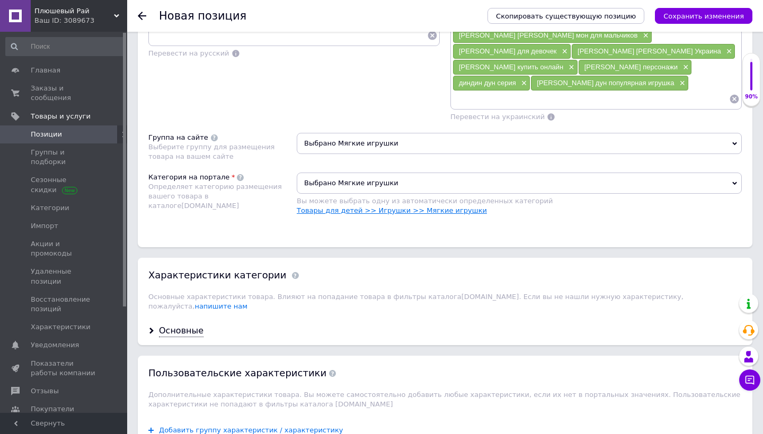
scroll to position [940, 0]
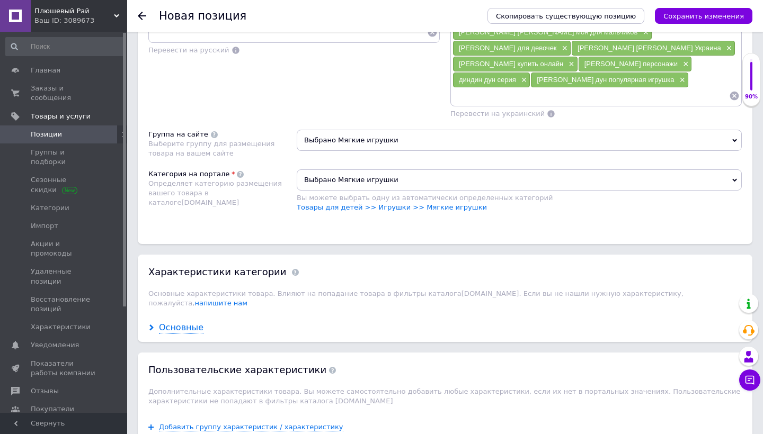
click at [172, 322] on div "Основные" at bounding box center [181, 328] width 45 height 12
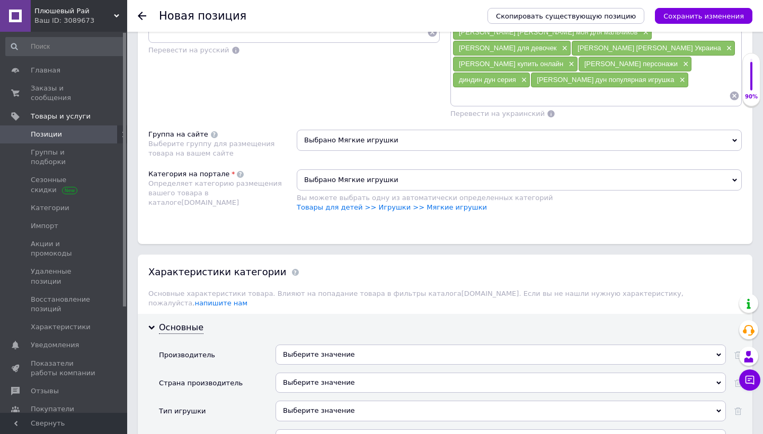
click at [334, 345] on div "Выберите значение" at bounding box center [501, 355] width 450 height 20
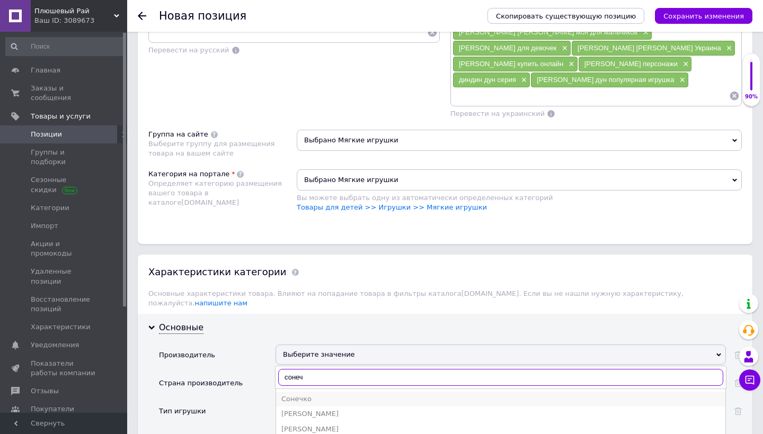
type input "сонеч"
click at [309, 395] on div "Сонечко" at bounding box center [500, 400] width 439 height 10
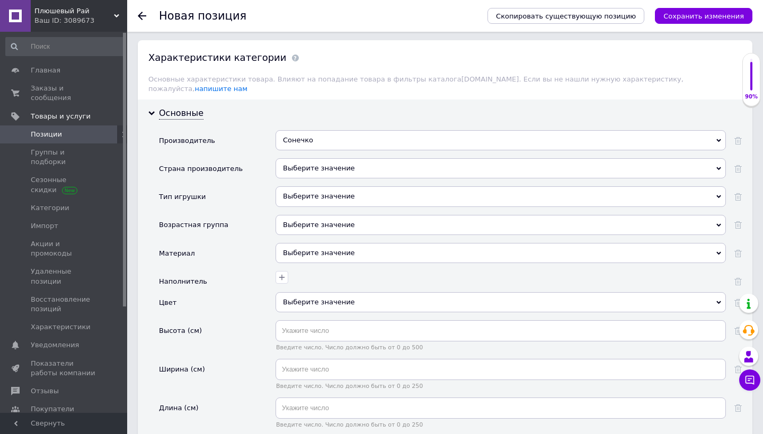
scroll to position [1167, 0]
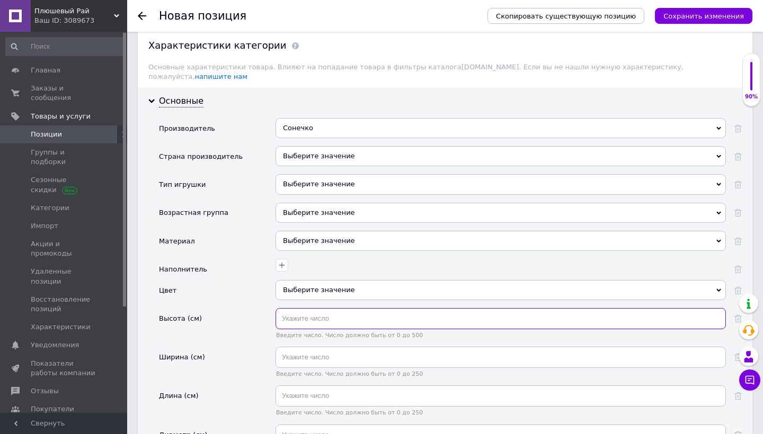
click at [358, 308] on input "text" at bounding box center [501, 318] width 450 height 21
type input "26"
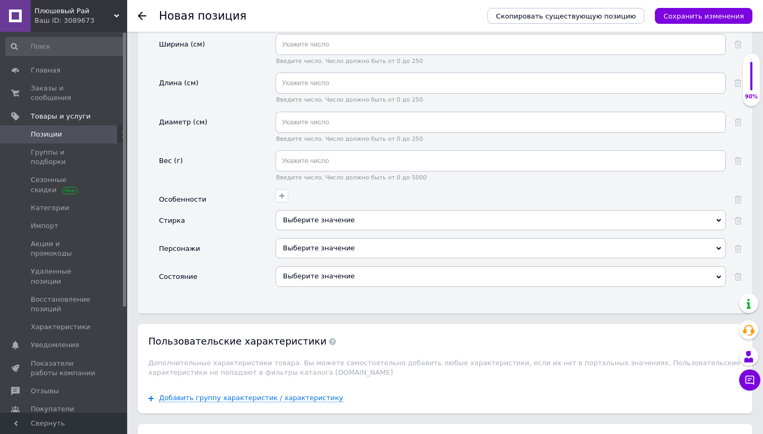
scroll to position [1486, 0]
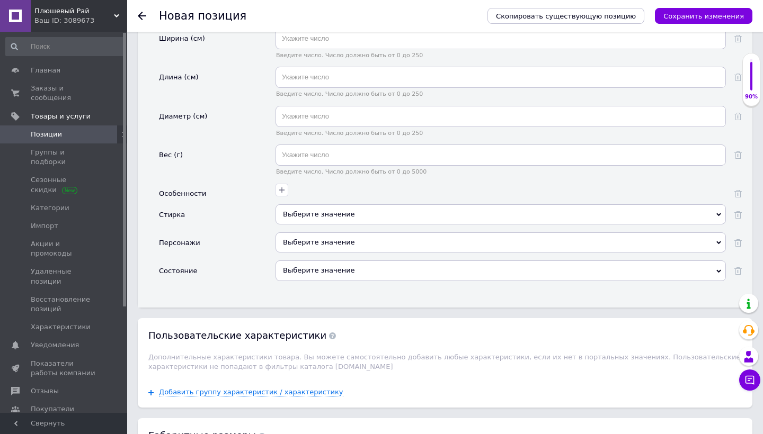
click at [338, 261] on div "Выберите значение" at bounding box center [501, 271] width 450 height 20
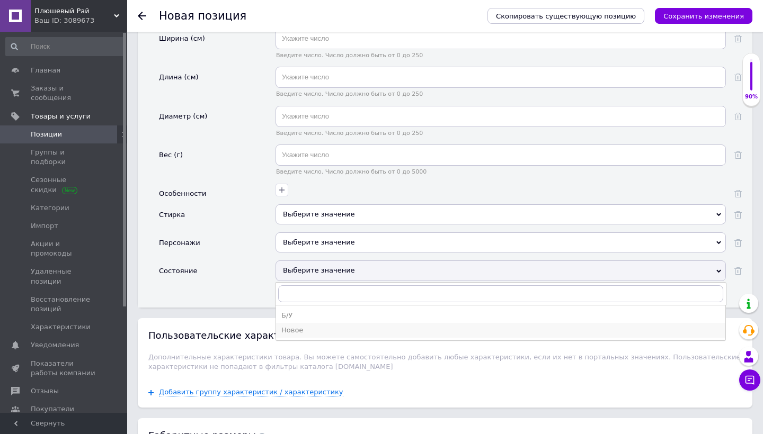
click at [331, 323] on li "Новое" at bounding box center [500, 330] width 449 height 15
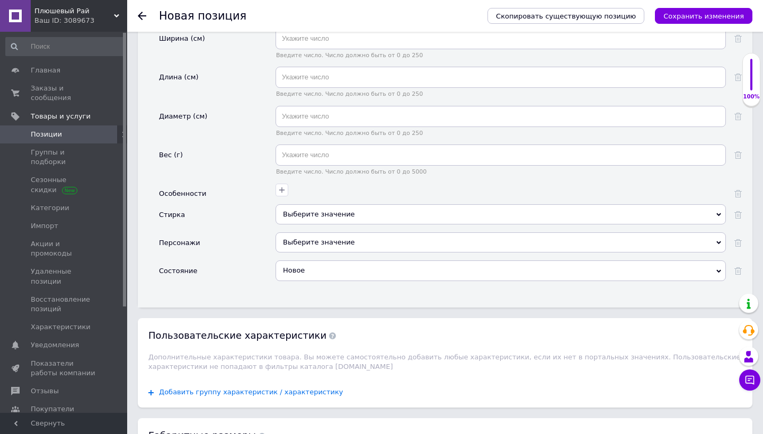
click at [283, 388] on span "Добавить группу характеристик / характеристику" at bounding box center [251, 392] width 184 height 8
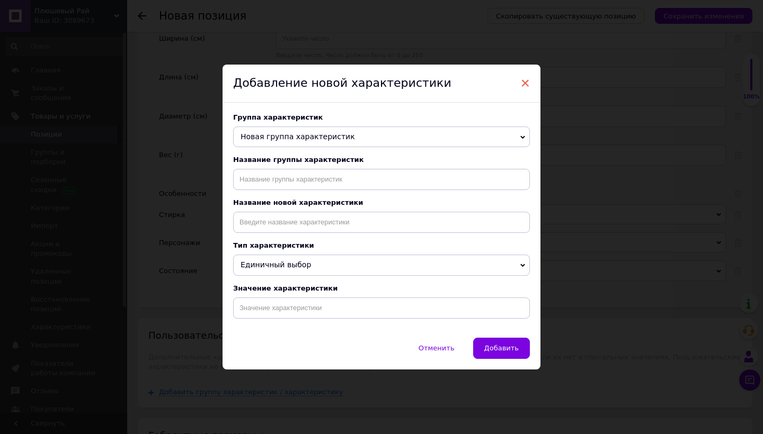
click at [526, 86] on span "×" at bounding box center [525, 83] width 10 height 18
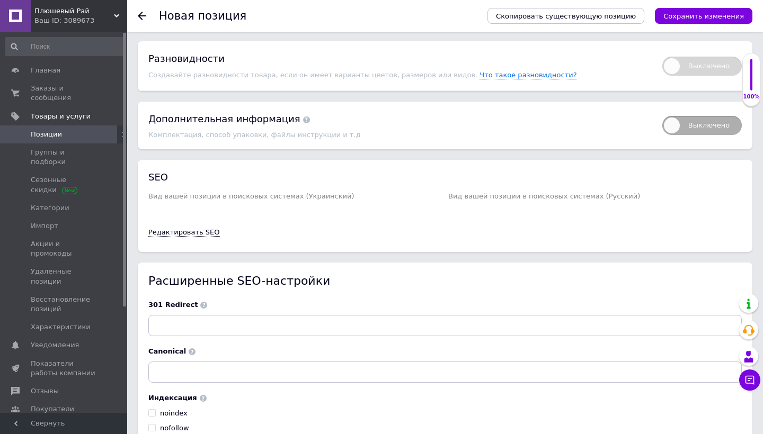
scroll to position [1968, 0]
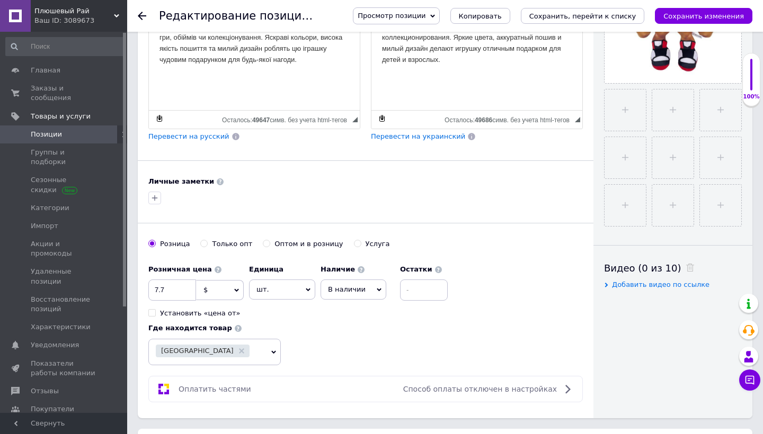
scroll to position [318, 0]
click at [157, 288] on input "7.7" at bounding box center [172, 289] width 48 height 21
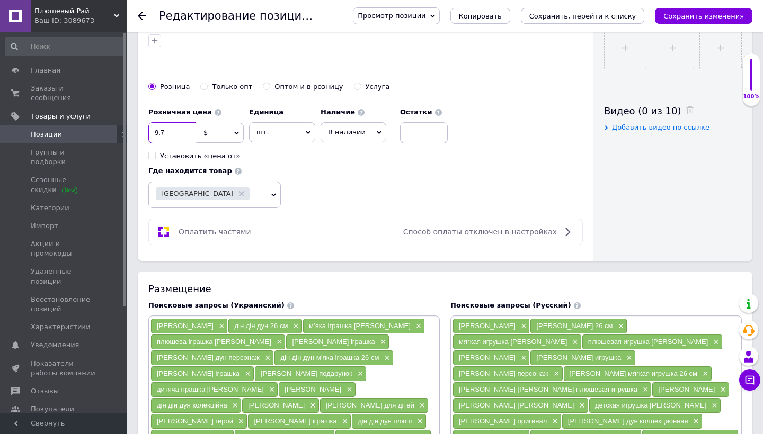
scroll to position [474, 0]
type input "9.7"
click at [322, 204] on div "Розничная цена 9.7 $ € CHF ₴ £ ¥ PLN ₸ MDL HUF KGS CN¥ TRY ₩ lei Установить «це…" at bounding box center [365, 156] width 434 height 106
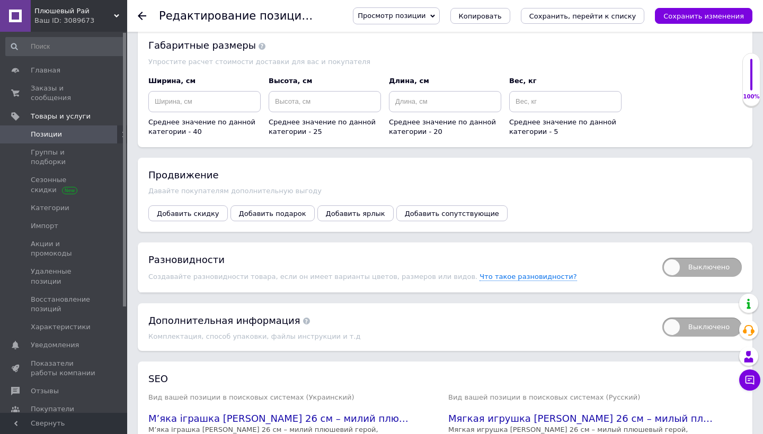
scroll to position [1342, 0]
click at [202, 205] on button "Добавить скидку" at bounding box center [187, 213] width 79 height 16
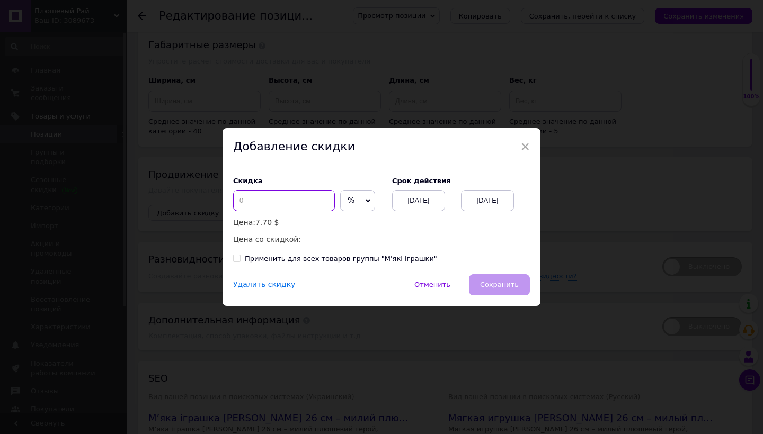
click at [287, 193] on input at bounding box center [284, 200] width 102 height 21
type input "2"
click at [348, 197] on span "%" at bounding box center [357, 200] width 35 height 21
click at [345, 232] on ul "$" at bounding box center [357, 222] width 35 height 21
click at [345, 230] on div "Скидка 2 % $ Цена: 7.70 $ Цена со скидкой: 7.55 $" at bounding box center [307, 211] width 148 height 69
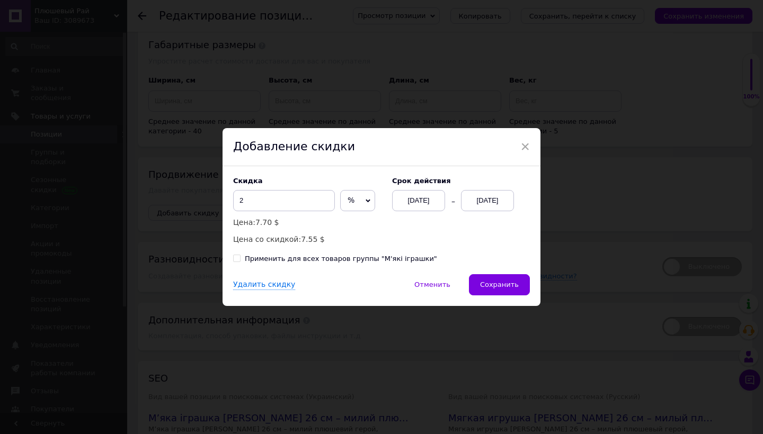
click at [347, 203] on span "%" at bounding box center [357, 200] width 35 height 21
click at [347, 224] on li "$" at bounding box center [358, 223] width 34 height 15
click at [492, 194] on div "[DATE]" at bounding box center [487, 200] width 53 height 21
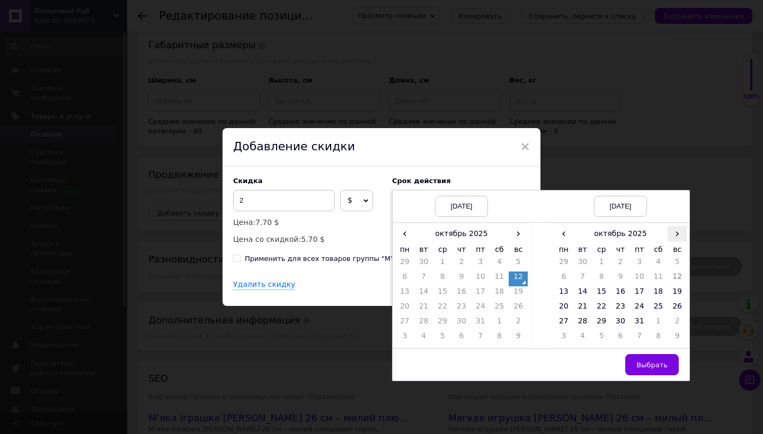
click at [679, 239] on span "›" at bounding box center [677, 233] width 19 height 15
click at [605, 324] on td "26" at bounding box center [601, 323] width 19 height 15
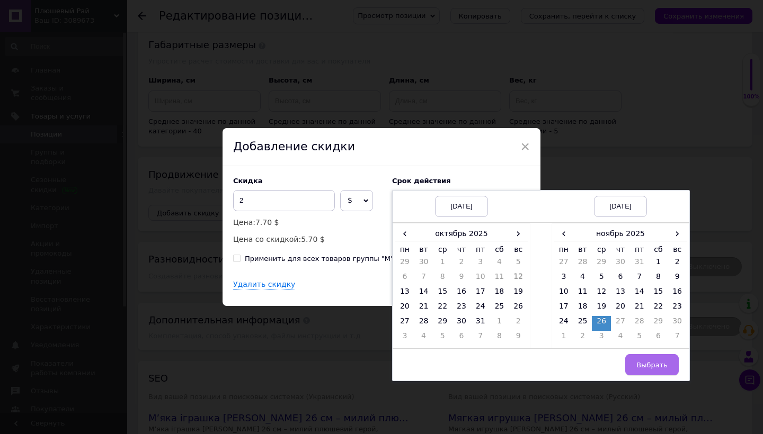
click at [643, 360] on button "Выбрать" at bounding box center [652, 364] width 54 height 21
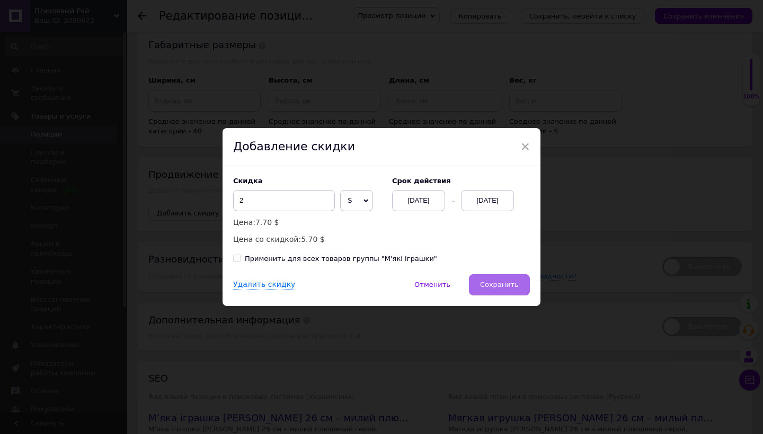
click at [498, 283] on span "Сохранить" at bounding box center [499, 285] width 39 height 8
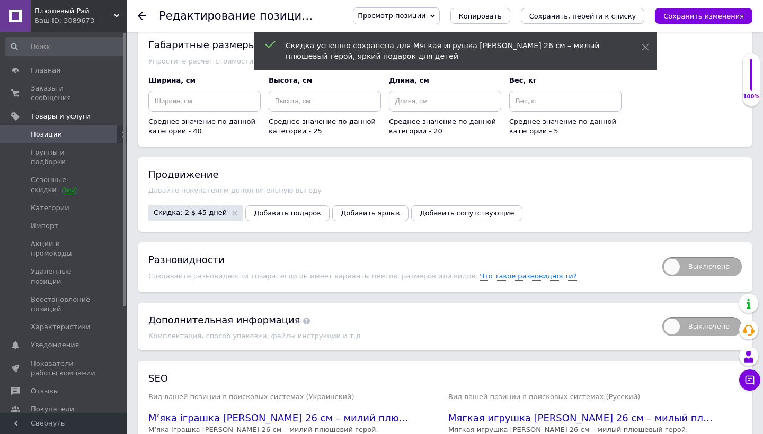
click at [625, 13] on icon "Сохранить, перейти к списку" at bounding box center [582, 16] width 107 height 8
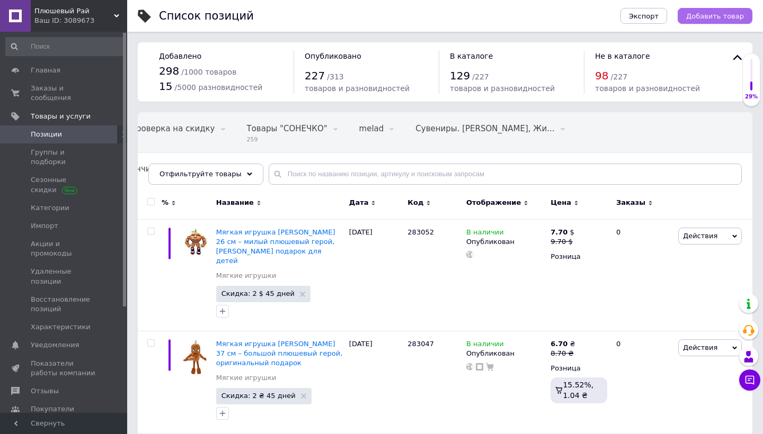
click at [706, 17] on span "Добавить товар" at bounding box center [715, 16] width 58 height 8
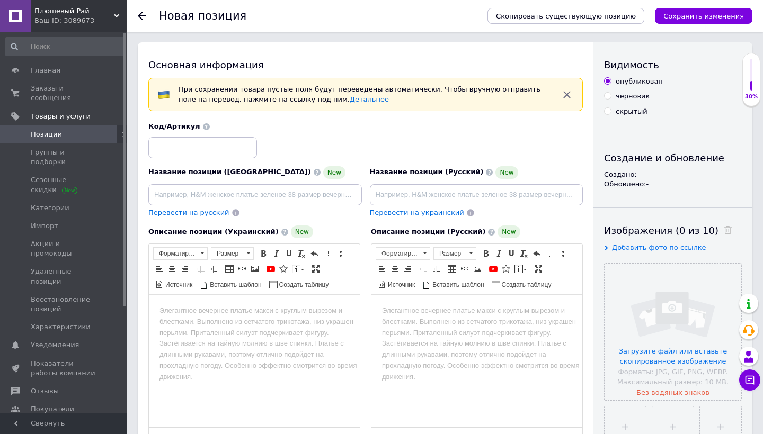
click at [227, 157] on div "Код/Артикул" at bounding box center [366, 140] width 442 height 44
click at [246, 148] on input at bounding box center [202, 147] width 109 height 21
paste input "283046"
type input "283046"
click at [331, 194] on input at bounding box center [255, 194] width 214 height 21
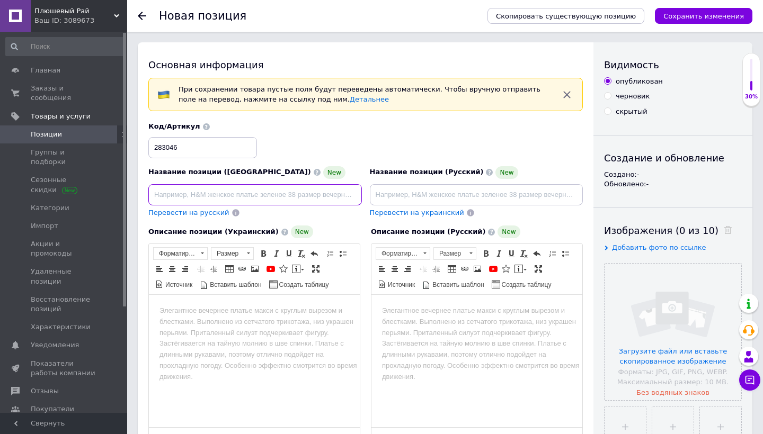
paste input "М’яка іграшка [PERSON_NAME] 35 см – плюшева акула, кумедний герой, чудовий пода…"
type input "М’яка іграшка [PERSON_NAME] 35 см – плюшева акула, кумедний герой, чудовий пода…"
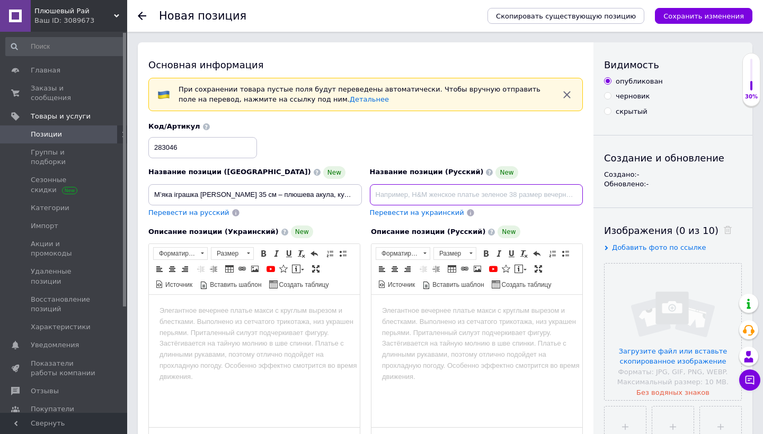
click at [441, 188] on input at bounding box center [477, 194] width 214 height 21
paste input "Мягкая игрушка [PERSON_NAME] 35 см – плюшевая акула, забавный герой, отличный п…"
type input "Мягкая игрушка [PERSON_NAME] 35 см – плюшевая акула, забавный герой, отличный п…"
click at [245, 327] on html at bounding box center [254, 311] width 211 height 32
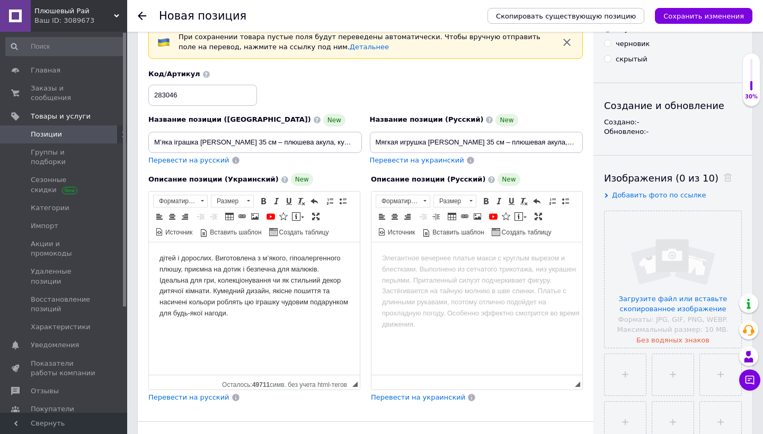
scroll to position [46, 0]
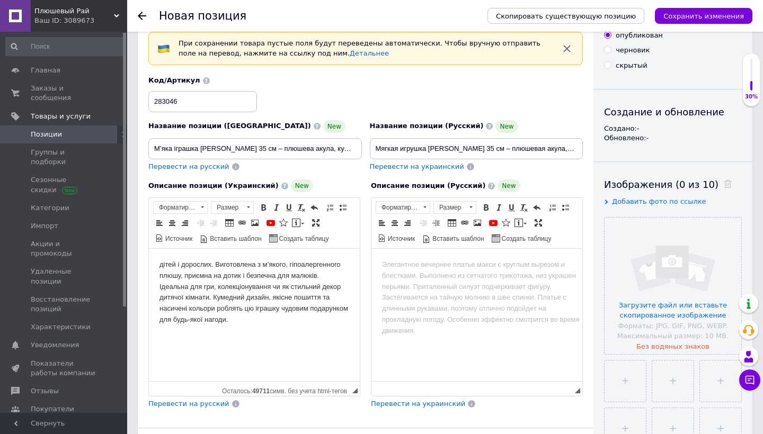
drag, startPoint x: 279, startPoint y: 317, endPoint x: 98, endPoint y: 257, distance: 190.5
click at [149, 257] on html "дітей і дорослих. Виготовлена з м’якого, гіпоалергенного плюшу, приємна на доти…" at bounding box center [254, 292] width 211 height 87
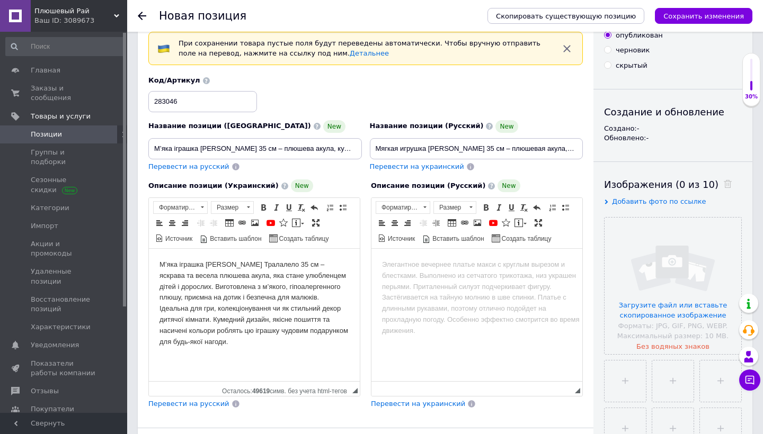
click at [213, 405] on span "Перевести на русский" at bounding box center [188, 404] width 81 height 8
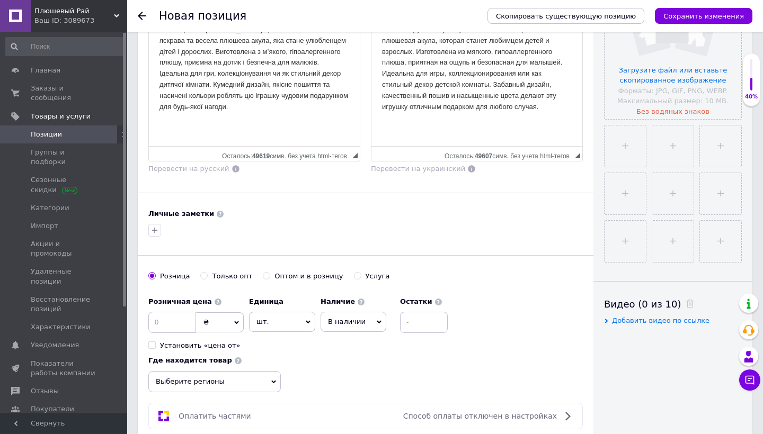
scroll to position [313, 0]
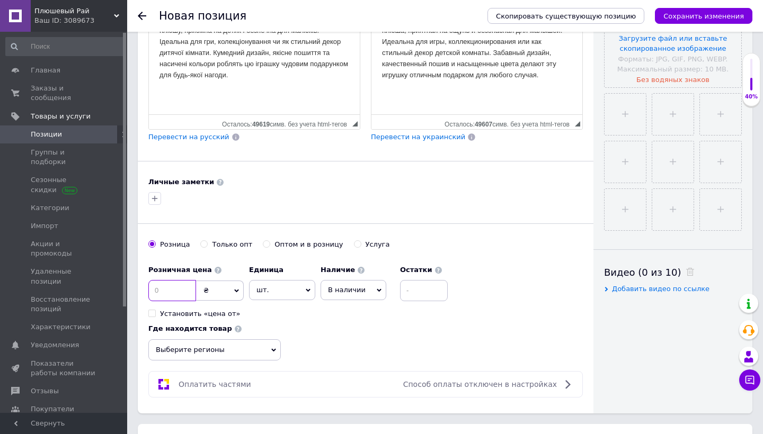
click at [170, 287] on input at bounding box center [172, 290] width 48 height 21
type input "7.7"
click at [241, 285] on span "₴" at bounding box center [220, 291] width 48 height 20
click at [226, 310] on li "$" at bounding box center [220, 312] width 47 height 15
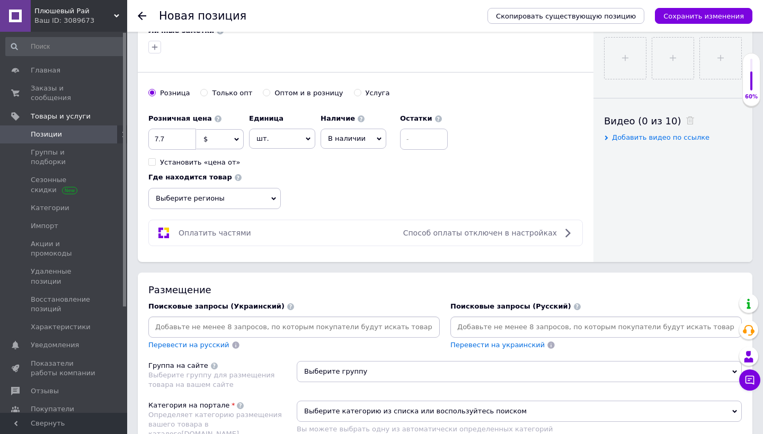
scroll to position [466, 0]
click at [209, 191] on span "Выберите регионы" at bounding box center [214, 197] width 132 height 21
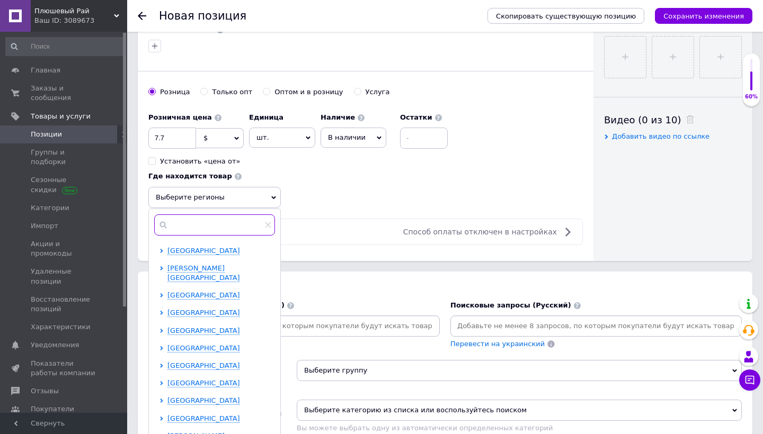
click at [208, 220] on input "text" at bounding box center [214, 225] width 121 height 21
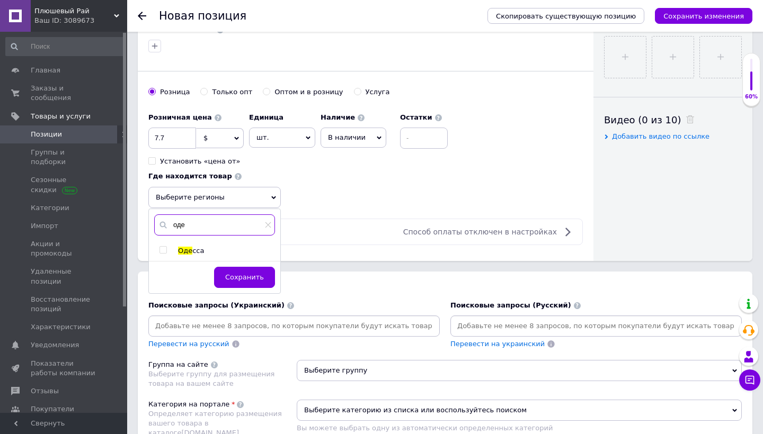
type input "оде"
click at [159, 250] on input "checkbox" at bounding box center [162, 250] width 7 height 7
checkbox input "true"
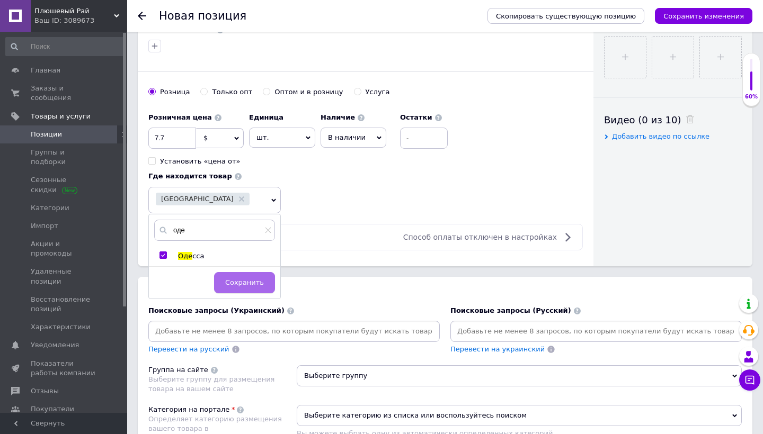
click at [262, 281] on span "Сохранить" at bounding box center [244, 283] width 39 height 8
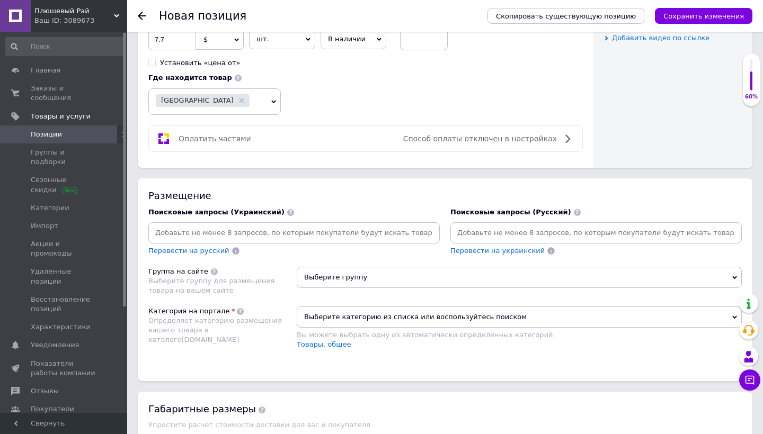
scroll to position [578, 0]
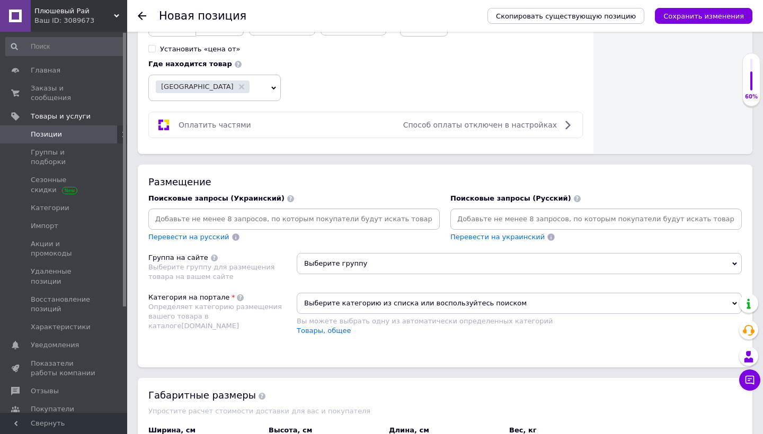
click at [337, 218] on input at bounding box center [293, 219] width 287 height 16
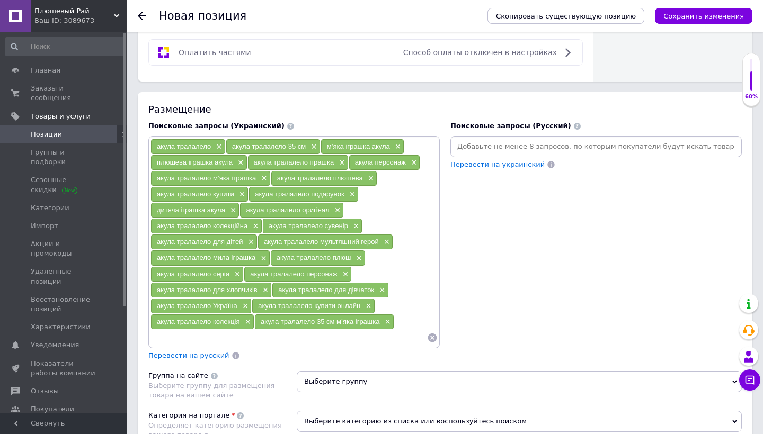
scroll to position [663, 0]
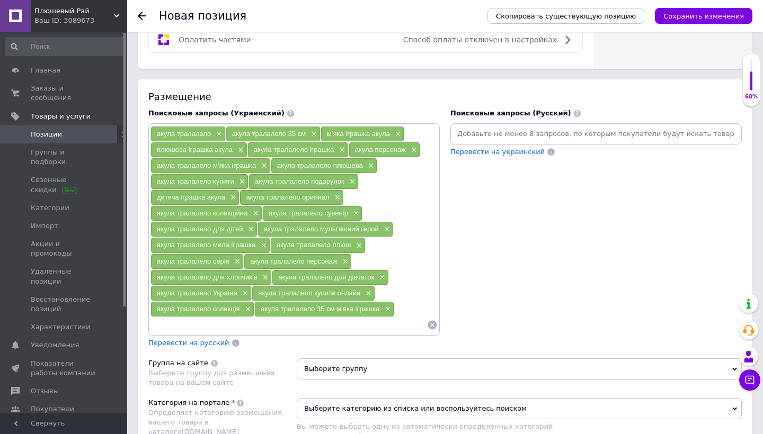
click at [207, 341] on span "Перевести на русский" at bounding box center [188, 343] width 81 height 8
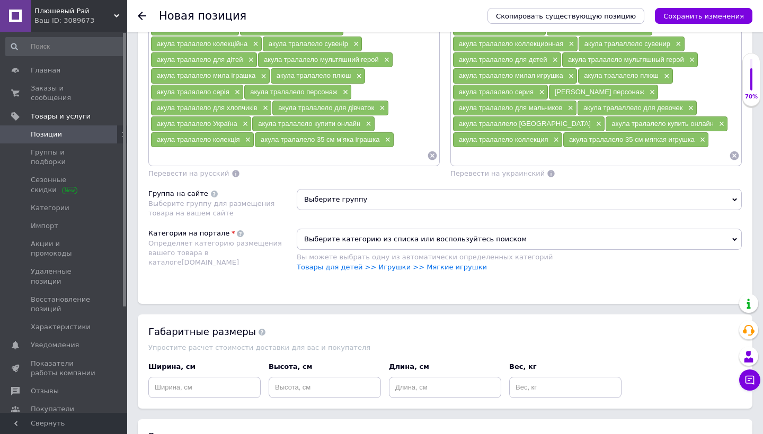
scroll to position [880, 0]
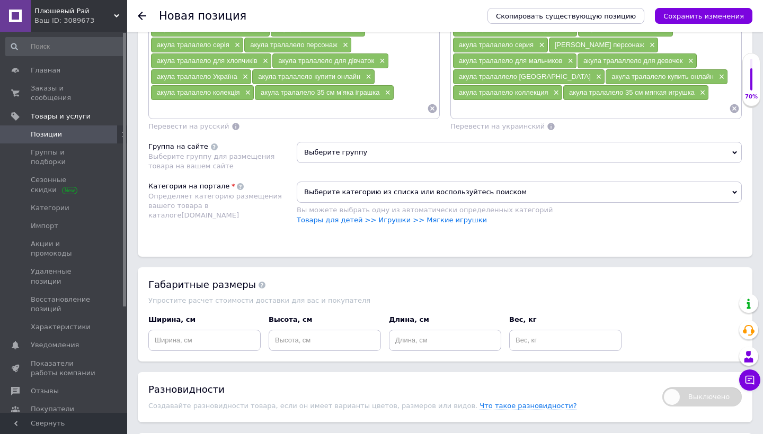
click at [398, 159] on span "Выберите группу" at bounding box center [519, 152] width 445 height 21
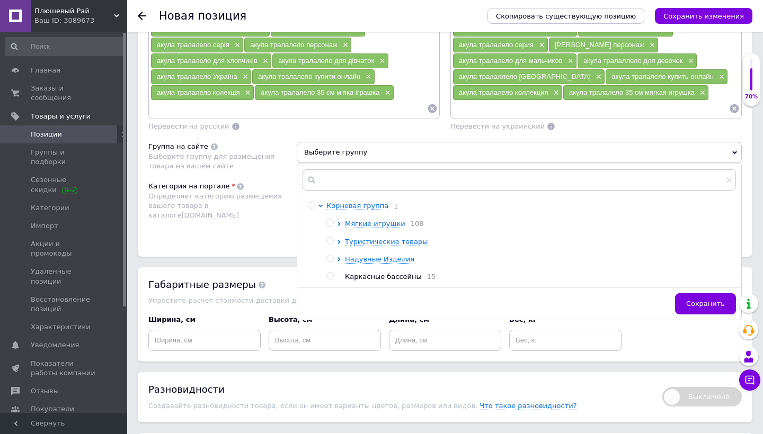
click at [330, 220] on input "radio" at bounding box center [329, 223] width 7 height 7
radio input "true"
click at [254, 236] on div "Размещение Поисковые запросы (Украинский) акула тралалело × акула тралалело 35 …" at bounding box center [445, 60] width 615 height 394
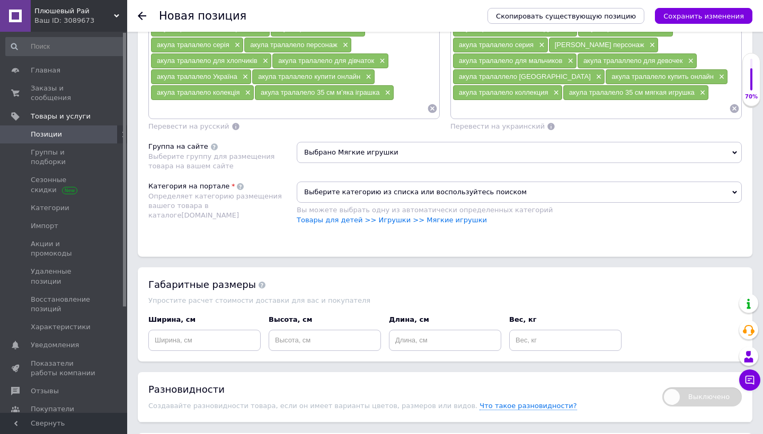
click at [346, 189] on span "Выберите категорию из списка или воспользуйтесь поиском" at bounding box center [519, 192] width 445 height 21
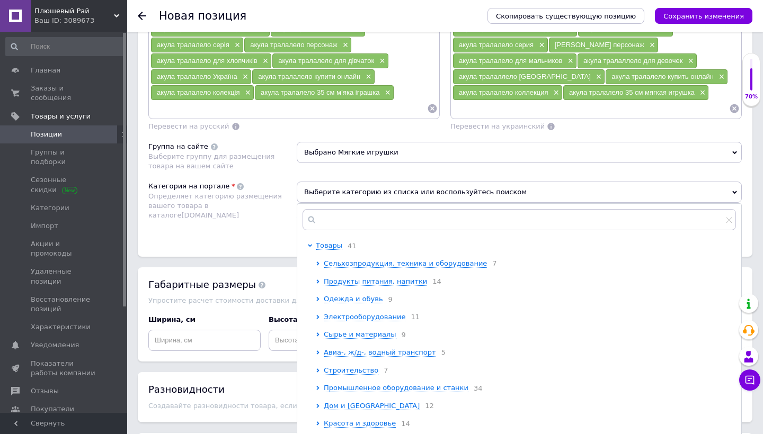
click at [276, 227] on div "Категория на портале Определяет категорию размещения вашего товара в каталоге […" at bounding box center [222, 209] width 148 height 54
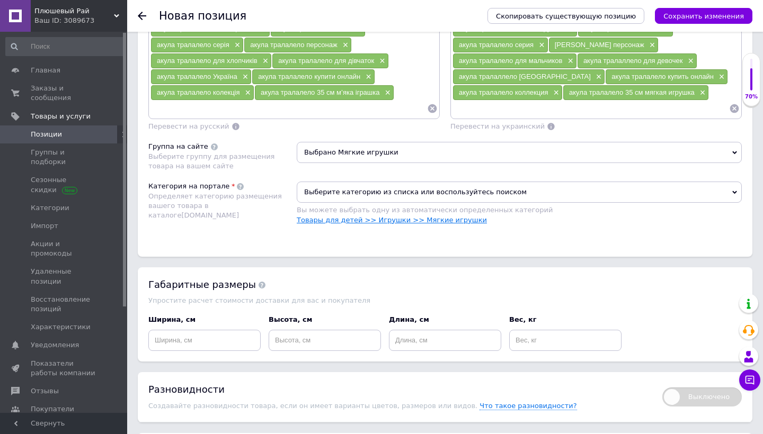
click at [358, 219] on link "Товары для детей >> Игрушки >> Мягкие игрушки" at bounding box center [392, 220] width 190 height 8
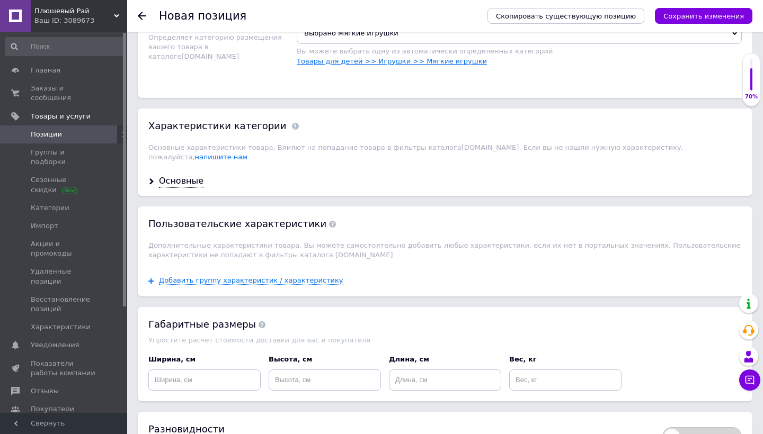
scroll to position [1051, 0]
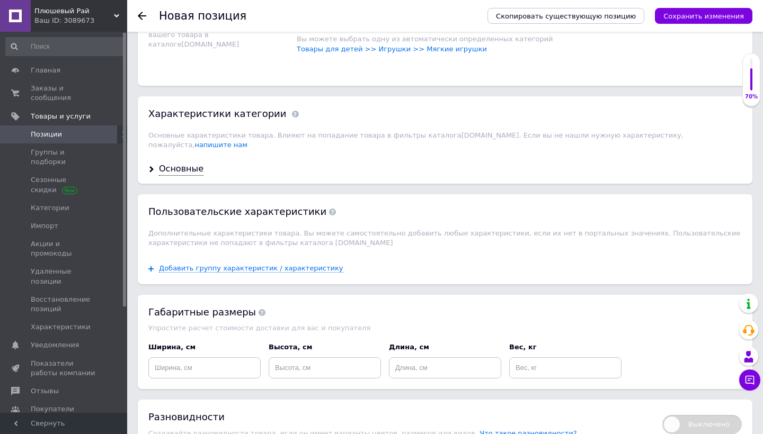
click at [182, 168] on div "Основные" at bounding box center [445, 169] width 615 height 28
click at [190, 163] on div "Основные" at bounding box center [181, 169] width 45 height 12
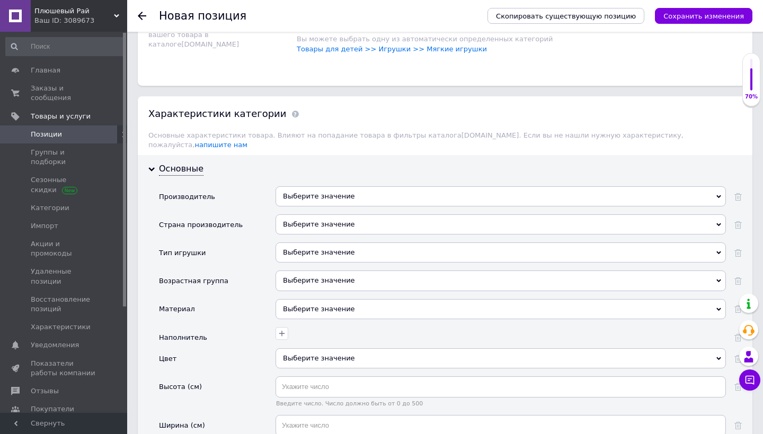
click at [435, 187] on div "Выберите значение" at bounding box center [501, 197] width 450 height 20
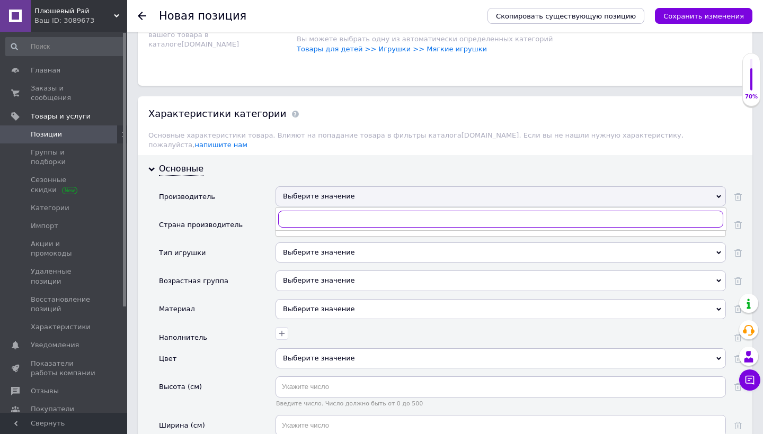
click at [368, 211] on input "text" at bounding box center [500, 219] width 445 height 17
click at [369, 211] on input "сорен" at bounding box center [500, 219] width 445 height 17
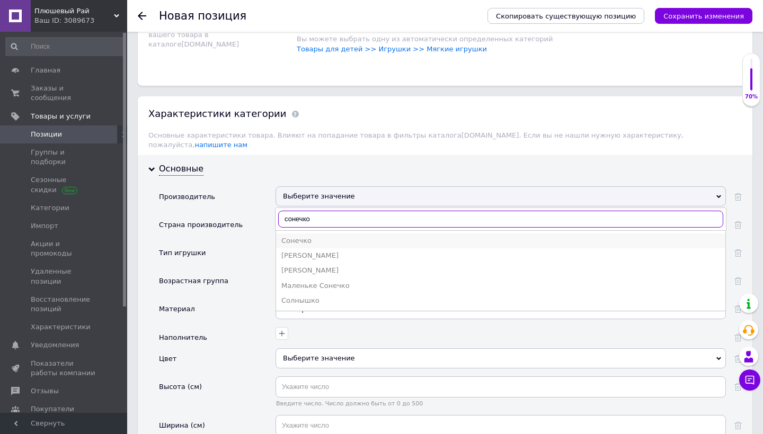
type input "сонечко"
click at [323, 236] on div "Сонечко" at bounding box center [500, 241] width 439 height 10
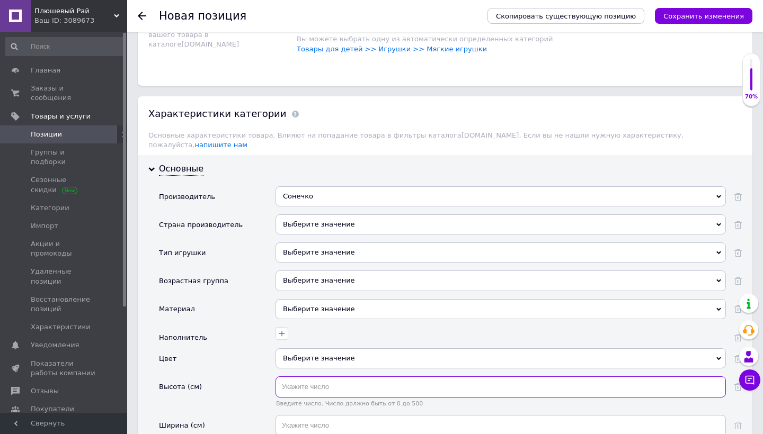
click at [313, 377] on input "text" at bounding box center [501, 387] width 450 height 21
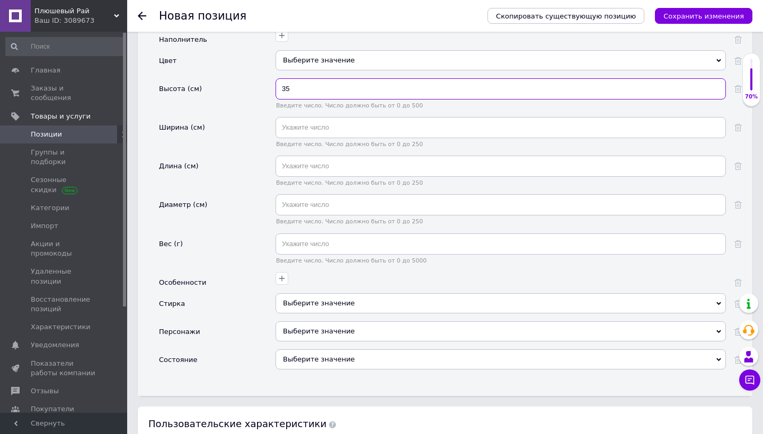
scroll to position [1358, 0]
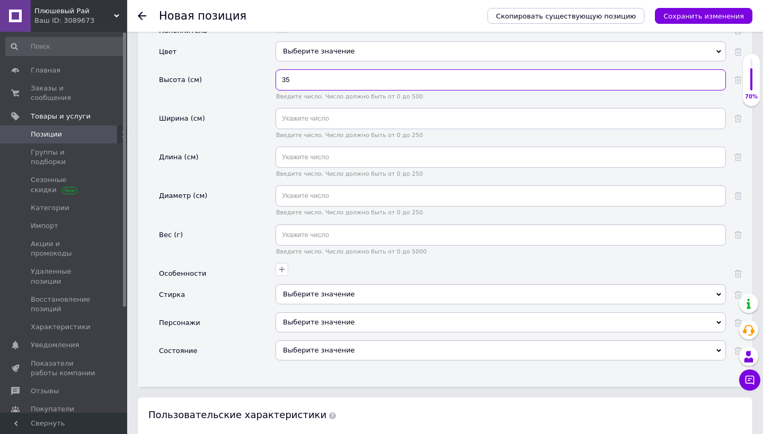
type input "35"
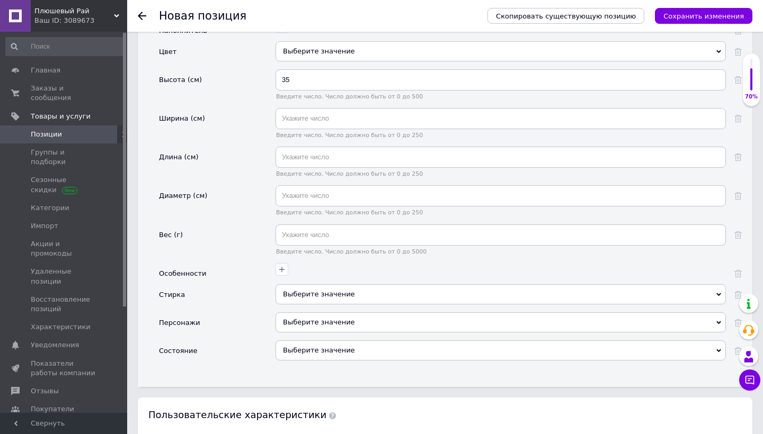
click at [344, 341] on div "Выберите значение" at bounding box center [501, 351] width 450 height 20
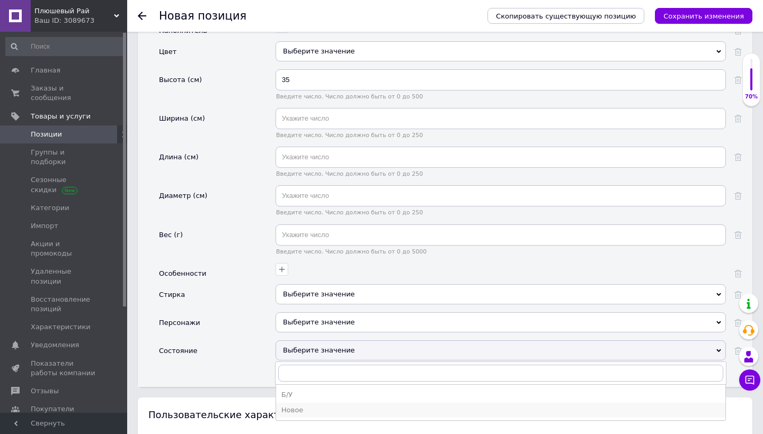
click at [327, 406] on div "Новое" at bounding box center [500, 411] width 439 height 10
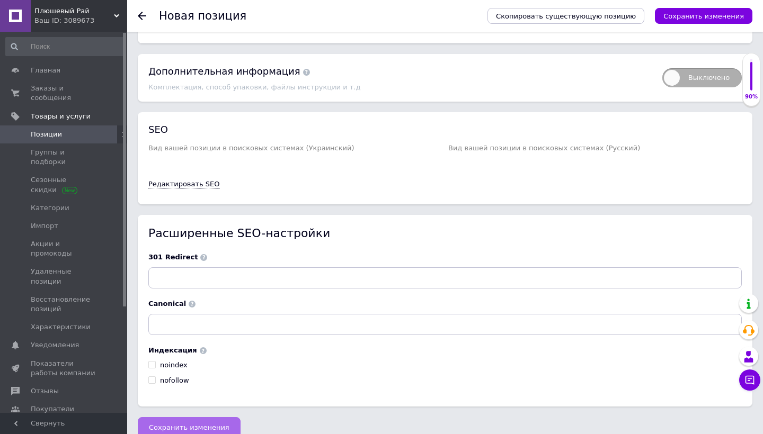
scroll to position [1968, 0]
click at [188, 424] on span "Сохранить изменения" at bounding box center [189, 428] width 81 height 8
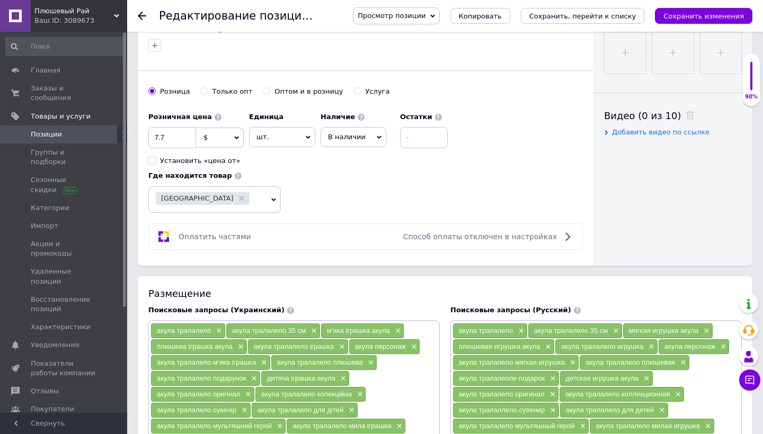
scroll to position [470, 0]
click at [158, 132] on input "7.7" at bounding box center [172, 137] width 48 height 21
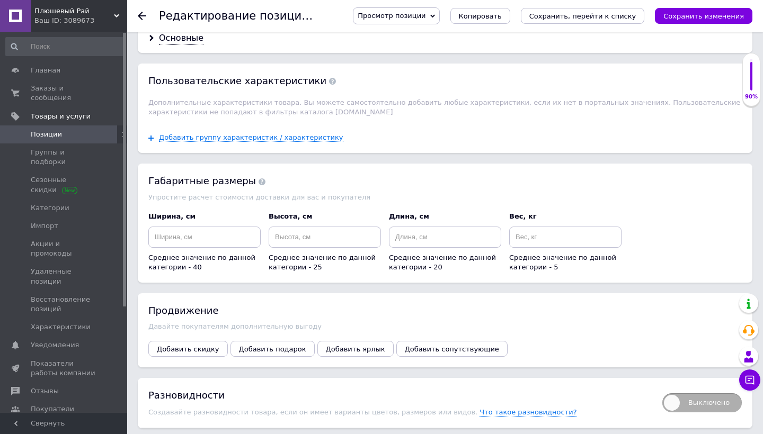
scroll to position [1173, 0]
type input "9.7"
click at [178, 343] on button "Добавить скидку" at bounding box center [187, 350] width 79 height 16
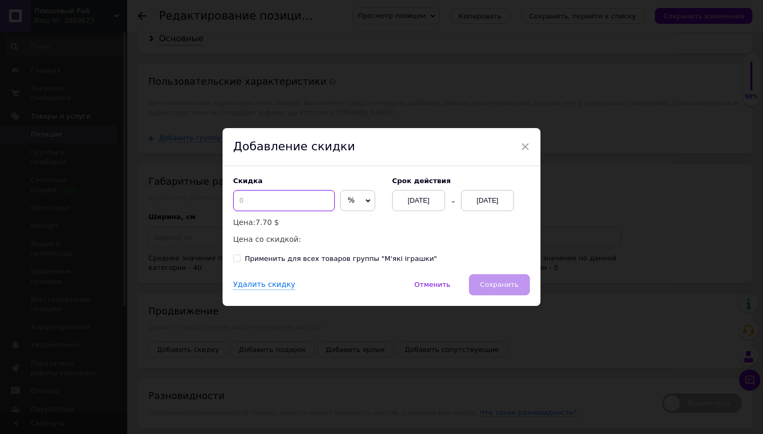
click at [268, 201] on input at bounding box center [284, 200] width 102 height 21
type input "2"
click at [361, 199] on span "%" at bounding box center [357, 200] width 35 height 21
click at [353, 227] on li "$" at bounding box center [358, 223] width 34 height 15
click at [474, 205] on div "[DATE]" at bounding box center [487, 200] width 53 height 21
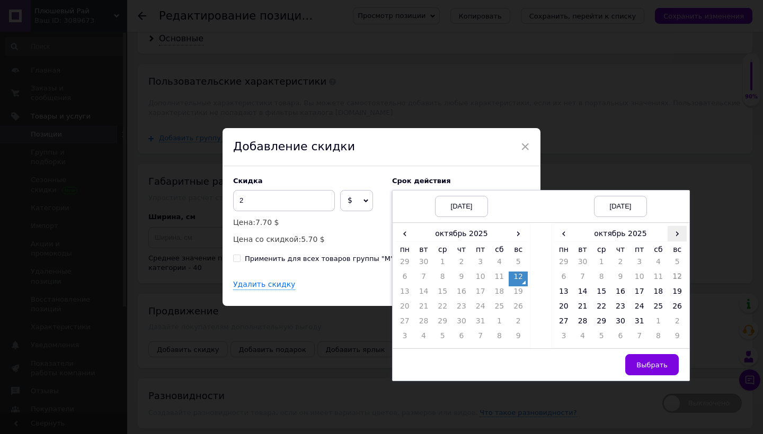
click at [677, 233] on span "›" at bounding box center [677, 233] width 19 height 15
click at [599, 318] on td "26" at bounding box center [601, 323] width 19 height 15
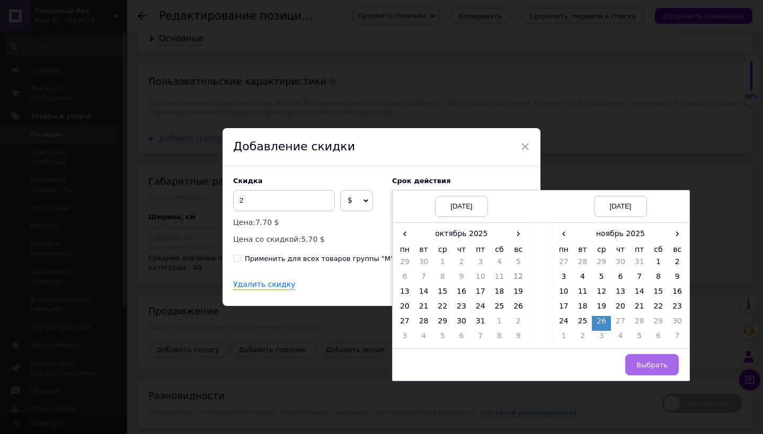
click at [645, 369] on span "Выбрать" at bounding box center [651, 365] width 31 height 8
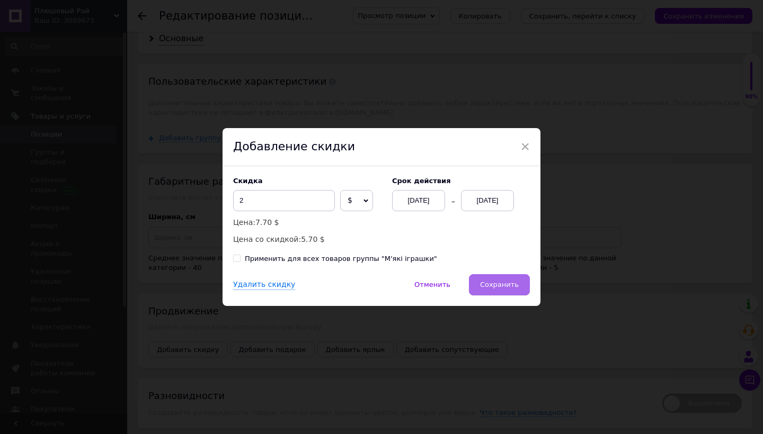
click at [490, 286] on span "Сохранить" at bounding box center [499, 285] width 39 height 8
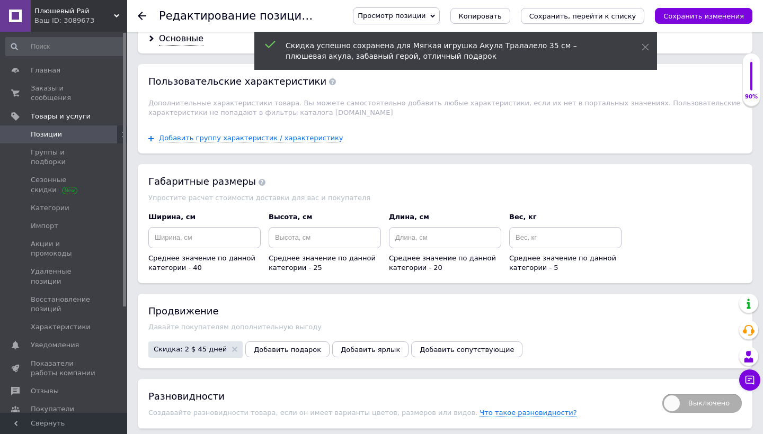
click at [604, 16] on icon "Сохранить, перейти к списку" at bounding box center [582, 16] width 107 height 8
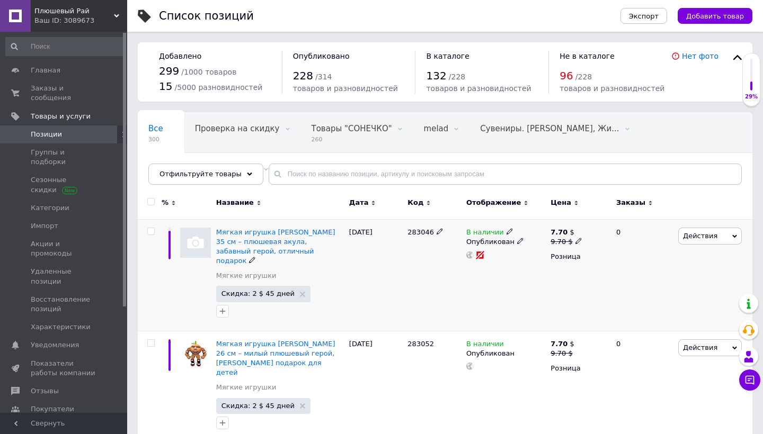
click at [197, 249] on img at bounding box center [195, 243] width 31 height 31
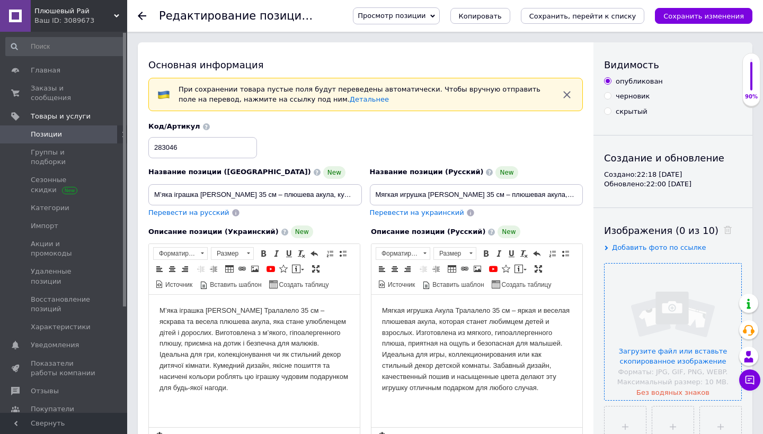
click at [660, 333] on input "file" at bounding box center [673, 332] width 137 height 137
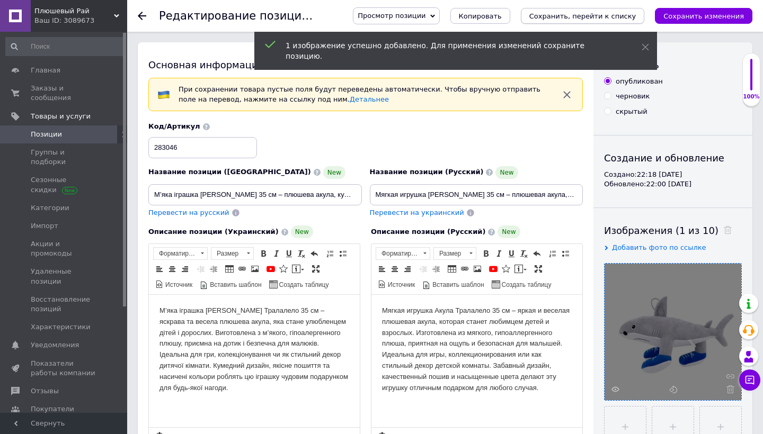
click at [629, 15] on icon "Сохранить, перейти к списку" at bounding box center [582, 16] width 107 height 8
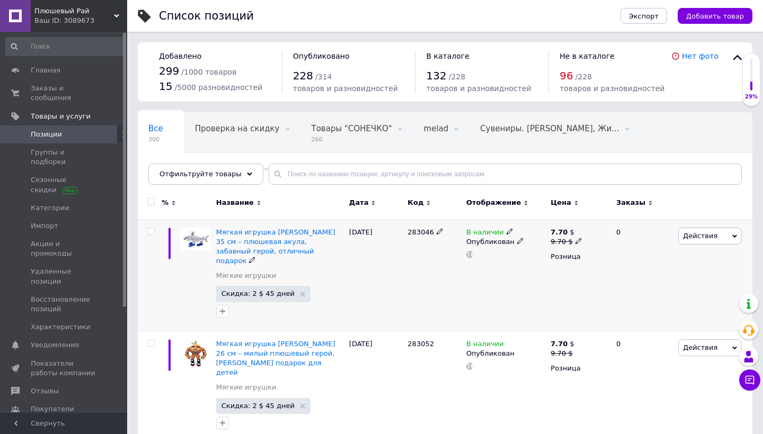
click at [711, 241] on span "Действия" at bounding box center [710, 236] width 64 height 17
click at [617, 388] on li "Добавить в кампанию Каталог ProSale" at bounding box center [666, 390] width 150 height 15
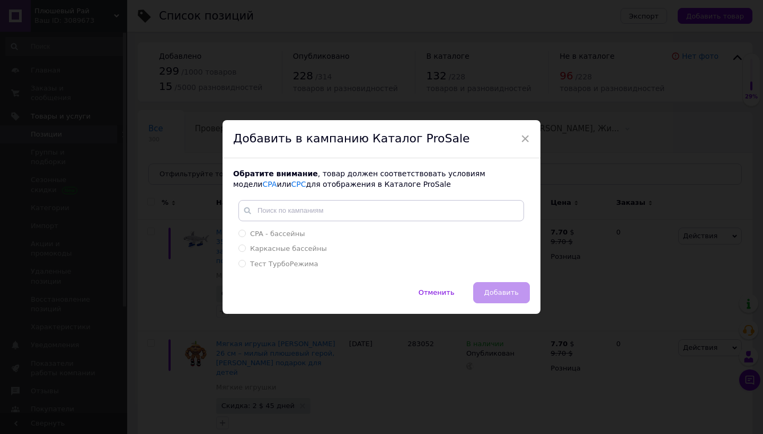
click at [460, 226] on div "CPA - бассейны Каркасные бассейны Тест ТурбоРежима Создать метку" at bounding box center [381, 236] width 296 height 72
click at [460, 234] on div "CPA - бассейны" at bounding box center [381, 234] width 286 height 10
radio input "true"
click at [506, 297] on button "Добавить" at bounding box center [501, 292] width 57 height 21
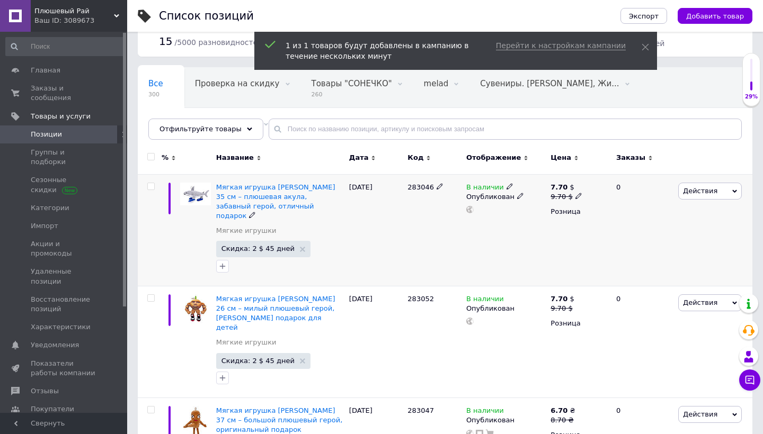
scroll to position [65, 0]
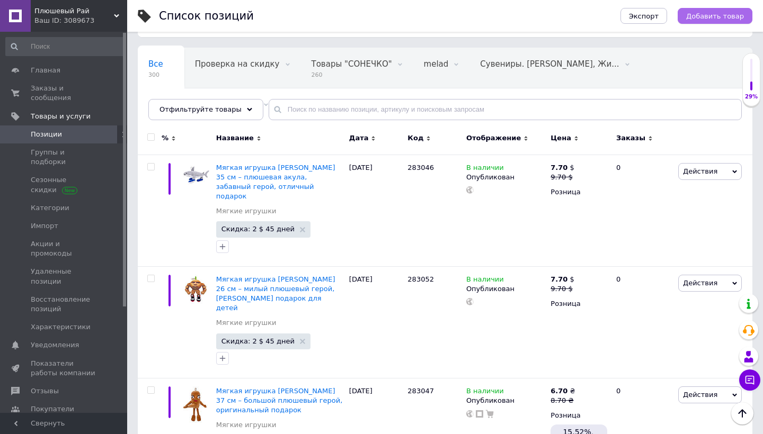
click at [715, 17] on span "Добавить товар" at bounding box center [715, 16] width 58 height 8
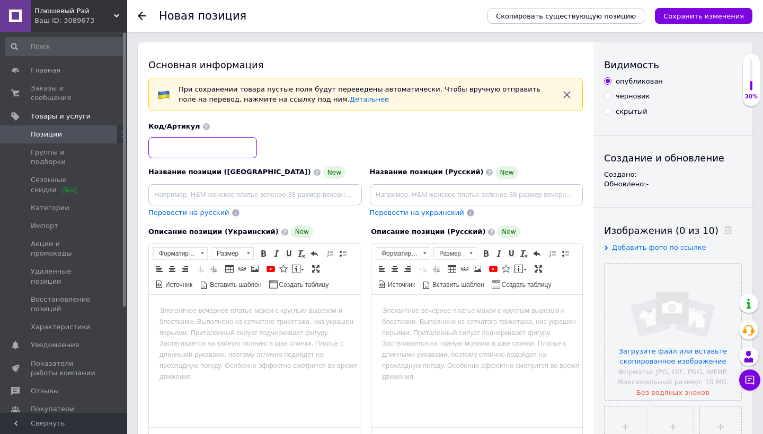
click at [238, 143] on input at bounding box center [202, 147] width 109 height 21
paste input "262211"
type input "262211"
click at [651, 347] on input "file" at bounding box center [673, 332] width 137 height 137
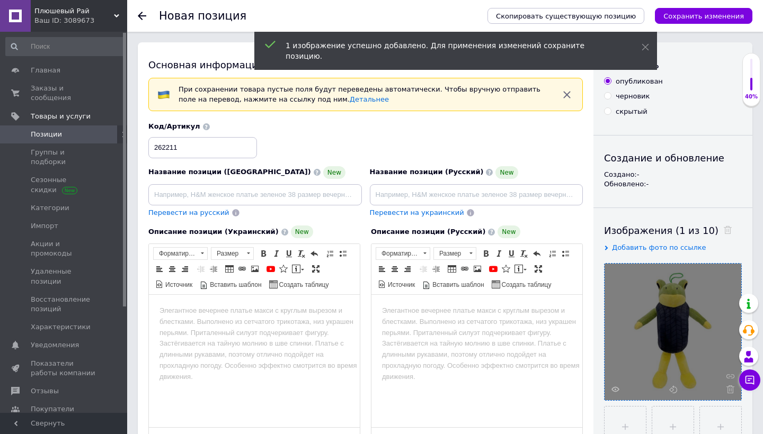
click at [656, 289] on div at bounding box center [673, 332] width 137 height 137
click at [637, 295] on div at bounding box center [673, 332] width 137 height 137
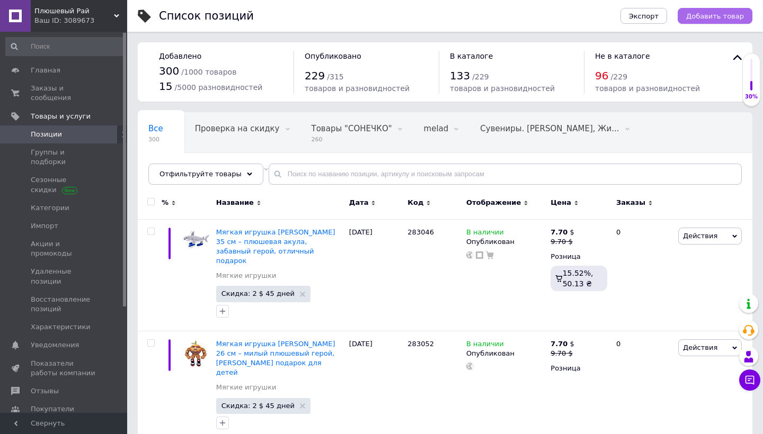
click at [708, 17] on span "Добавить товар" at bounding box center [715, 16] width 58 height 8
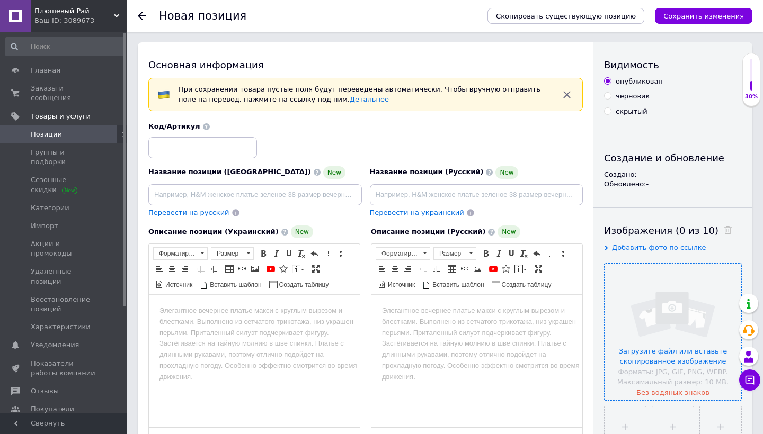
click at [656, 324] on input "file" at bounding box center [673, 332] width 137 height 137
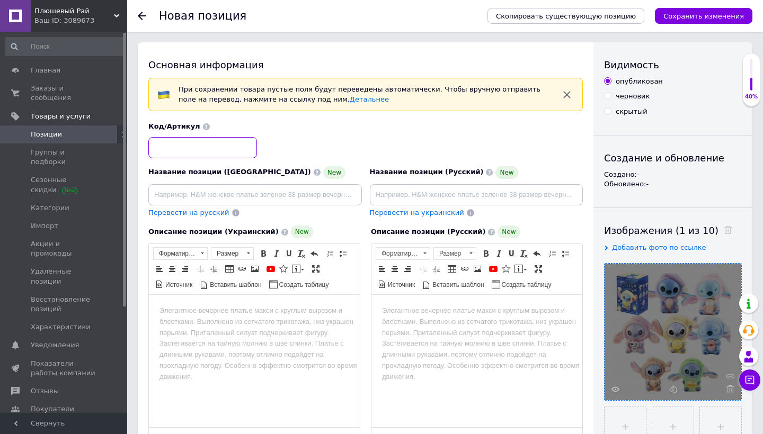
click at [234, 146] on input at bounding box center [202, 147] width 109 height 21
paste input "262211"
type input "262211"
click at [311, 200] on input at bounding box center [255, 194] width 214 height 21
paste input "М’яка іграшка Стіч-Лабубу 17 см – улюблений герой, якісний плюш, ідеальний пода…"
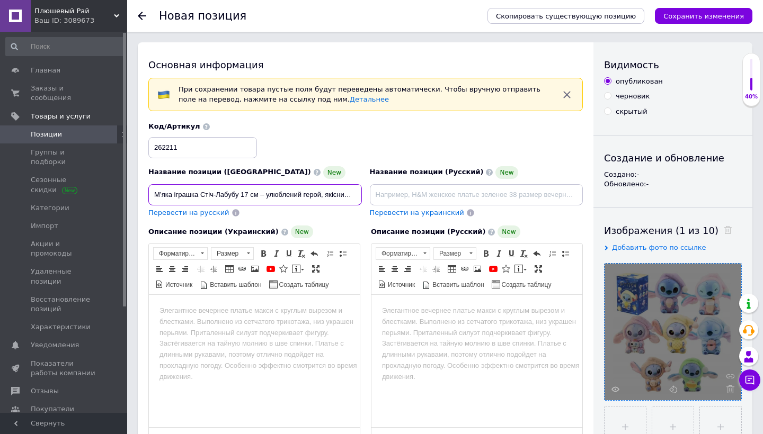
type input "М’яка іграшка Стіч-Лабубу 17 см – улюблений герой, якісний плюш, ідеальний пода…"
click at [423, 202] on input at bounding box center [477, 194] width 214 height 21
paste input "Мягкая игрушка Стич-Лабубу 17 см – любимый герой, качественный плюш, идеальный …"
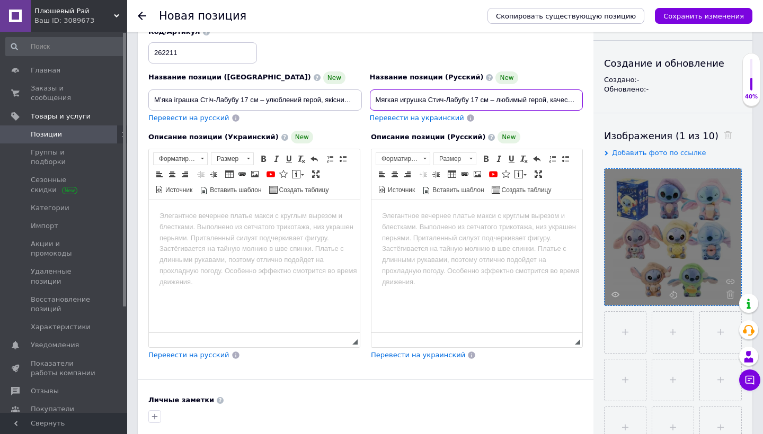
scroll to position [118, 0]
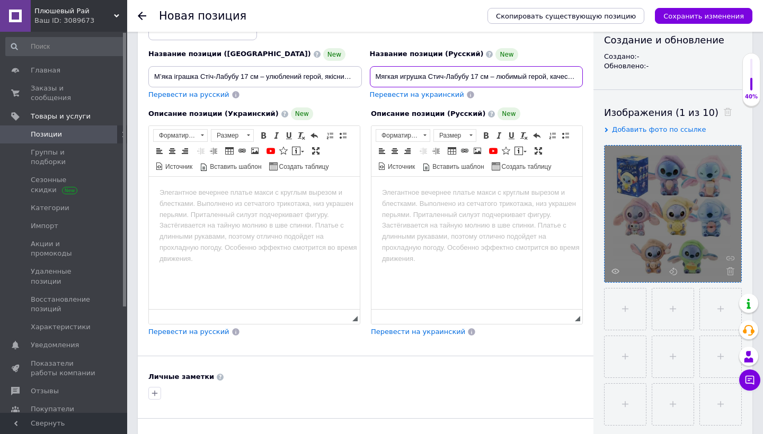
type input "Мягкая игрушка Стич-Лабубу 17 см – любимый герой, качественный плюш, идеальный …"
click at [282, 209] on html at bounding box center [254, 193] width 211 height 32
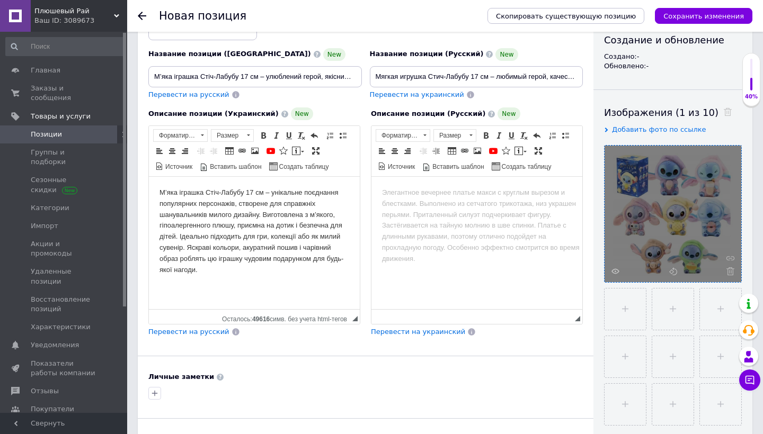
click at [219, 334] on span "Перевести на русский" at bounding box center [188, 332] width 81 height 8
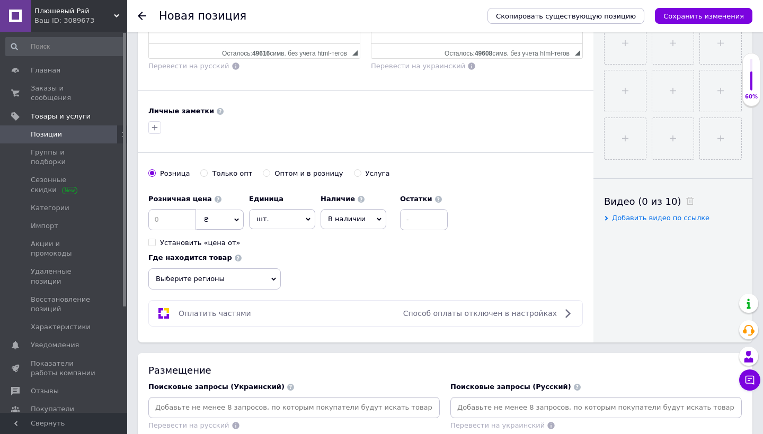
scroll to position [385, 0]
click at [166, 230] on div "Розничная цена ₴ $ € CHF £ ¥ PLN ₸ MDL HUF KGS CN¥ TRY ₩ lei Установить «цена о…" at bounding box center [195, 217] width 95 height 59
click at [173, 222] on input at bounding box center [172, 218] width 48 height 21
type input "6"
click at [239, 220] on span "₴" at bounding box center [220, 219] width 48 height 20
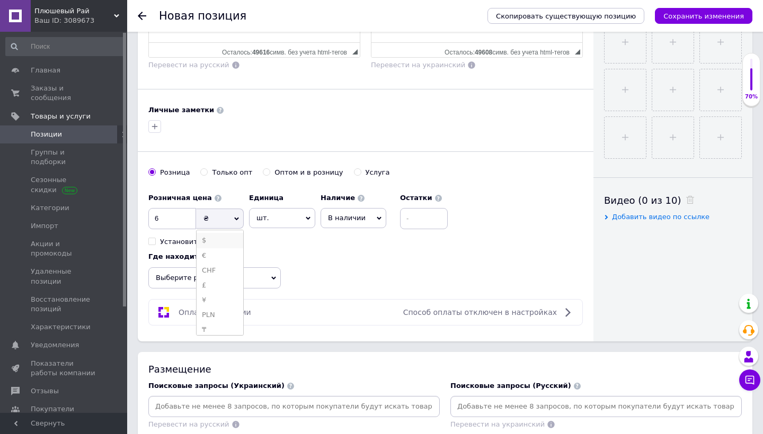
click at [230, 243] on li "$" at bounding box center [220, 240] width 47 height 15
click at [218, 275] on span "Выберите регионы" at bounding box center [214, 278] width 132 height 21
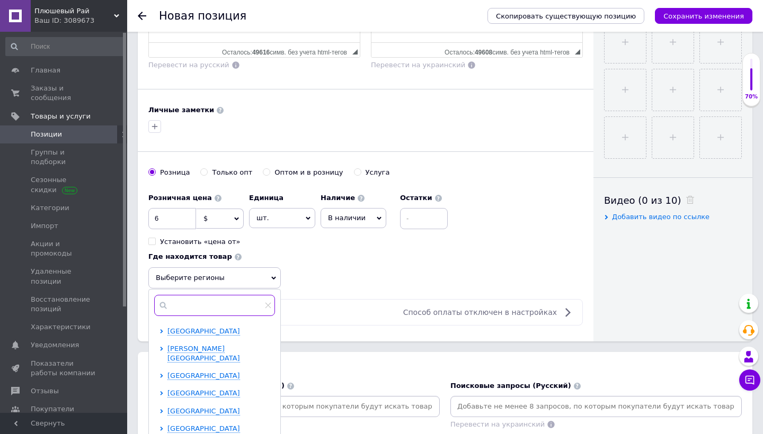
click at [241, 300] on input "text" at bounding box center [214, 305] width 121 height 21
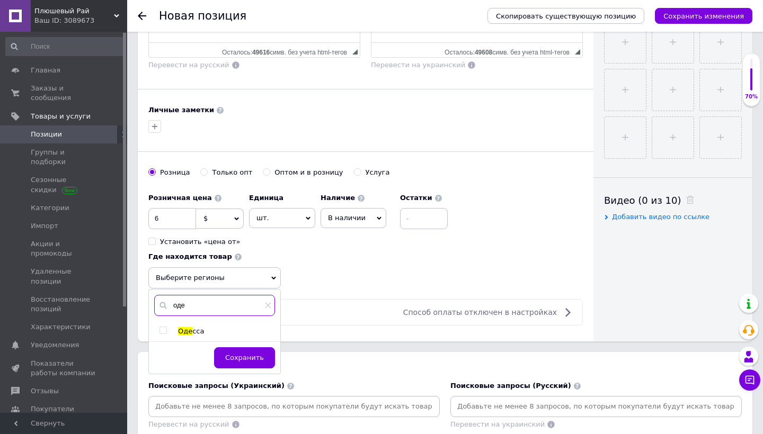
type input "оде"
click at [158, 328] on div "Оде сса" at bounding box center [214, 332] width 131 height 10
click at [165, 328] on input "checkbox" at bounding box center [162, 330] width 7 height 7
checkbox input "true"
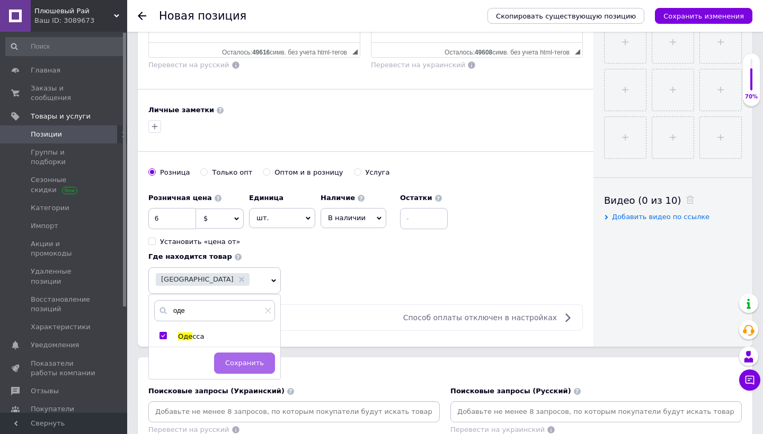
click at [244, 359] on span "Сохранить" at bounding box center [244, 363] width 39 height 8
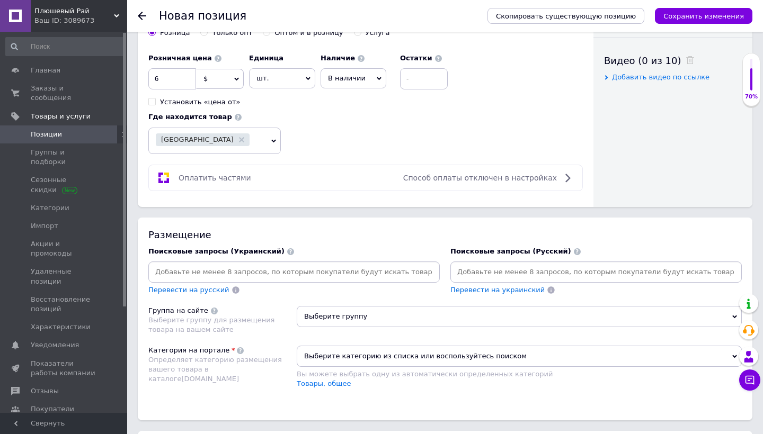
scroll to position [530, 0]
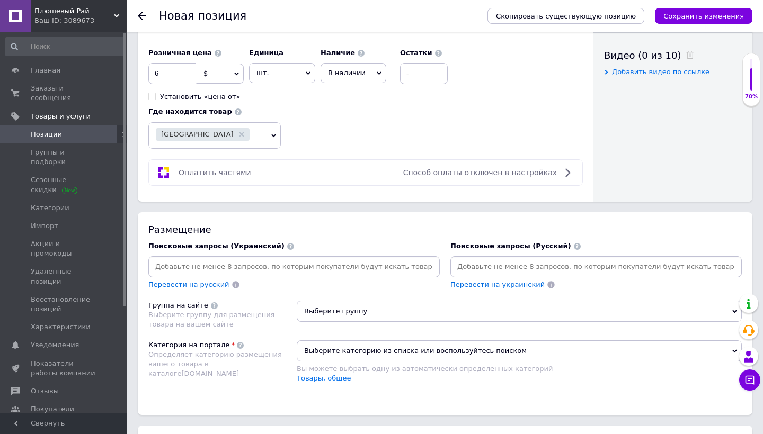
click at [306, 259] on input at bounding box center [293, 267] width 287 height 16
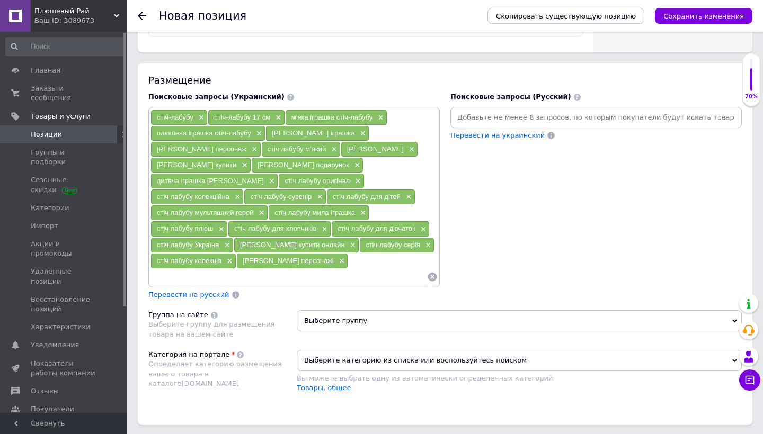
scroll to position [691, 0]
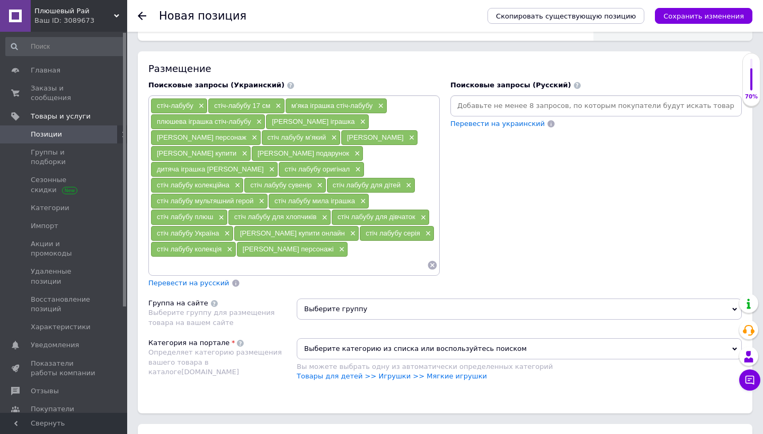
click at [198, 279] on span "Перевести на русский" at bounding box center [188, 283] width 81 height 8
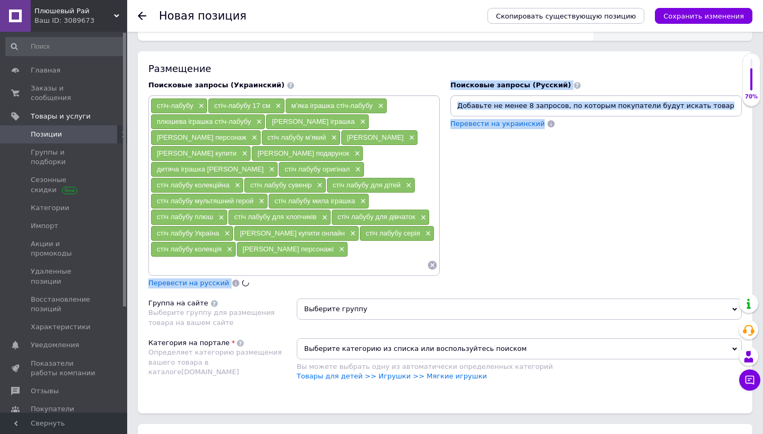
click at [332, 290] on div "Размещение Поисковые запросы (Украинский) стіч-лабубу × стіч-лабубу 17 см × м’я…" at bounding box center [445, 232] width 615 height 362
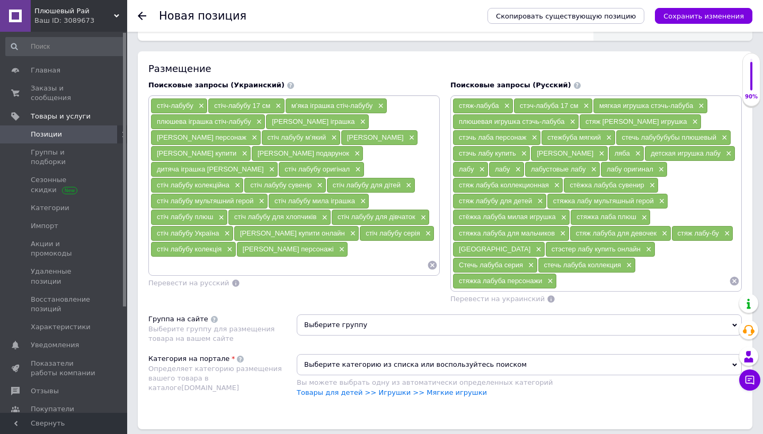
click at [335, 315] on span "Выберите группу" at bounding box center [519, 325] width 445 height 21
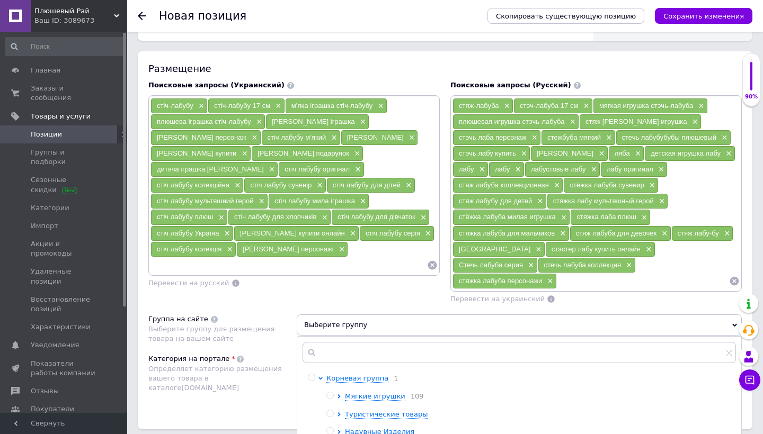
click at [329, 394] on input "radio" at bounding box center [329, 396] width 7 height 7
radio input "true"
click at [264, 377] on div "Определяет категорию размещения вашего товара в каталоге [DOMAIN_NAME]" at bounding box center [219, 379] width 143 height 29
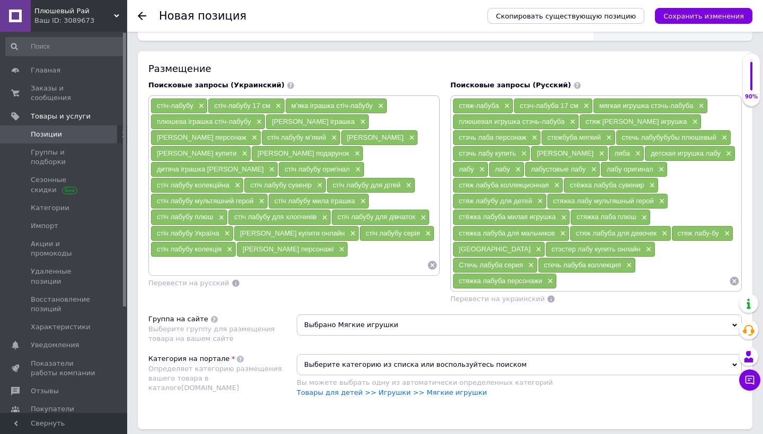
click at [343, 357] on span "Выберите категорию из списка или воспользуйтесь поиском" at bounding box center [519, 364] width 445 height 21
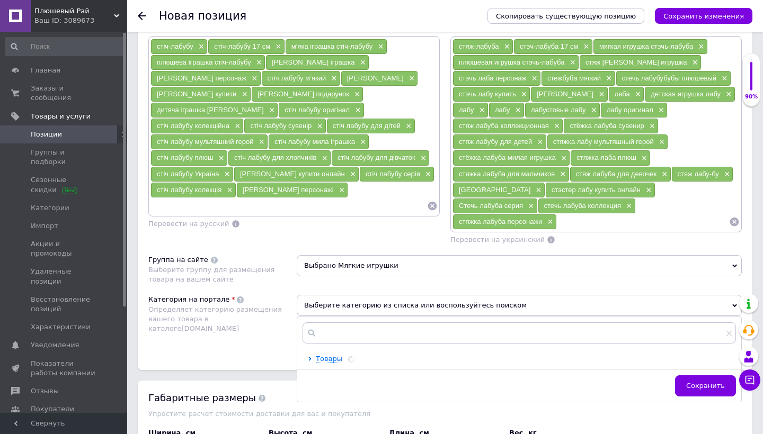
scroll to position [759, 0]
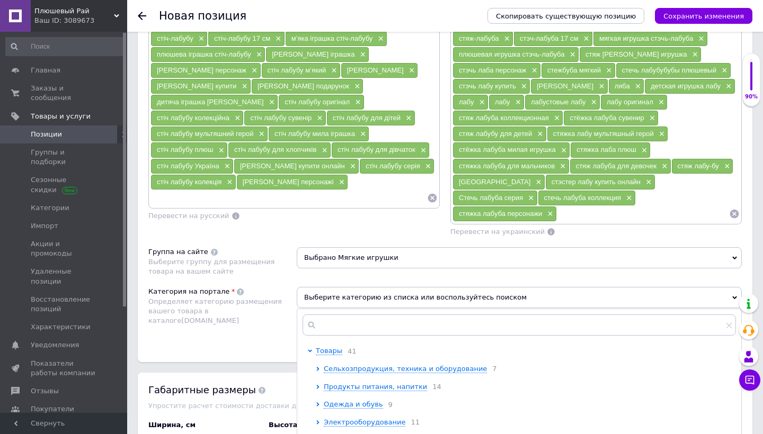
click at [291, 346] on div "Размещение Поисковые запросы (Украинский) стіч-лабубу × стіч-лабубу 17 см × м’я…" at bounding box center [445, 173] width 615 height 378
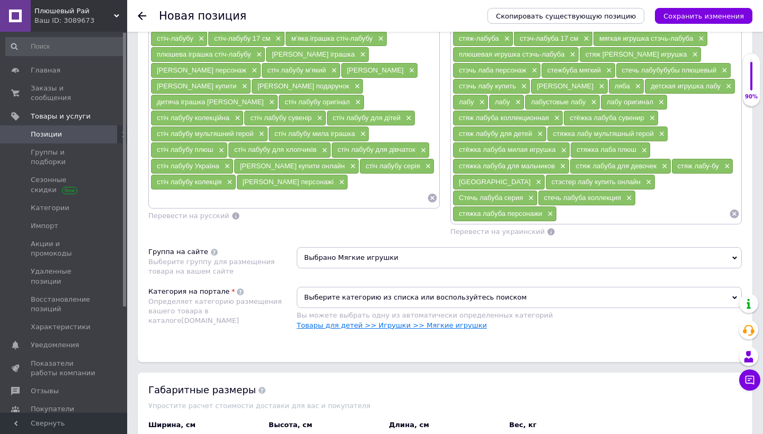
click at [338, 322] on link "Товары для детей >> Игрушки >> Мягкие игрушки" at bounding box center [392, 326] width 190 height 8
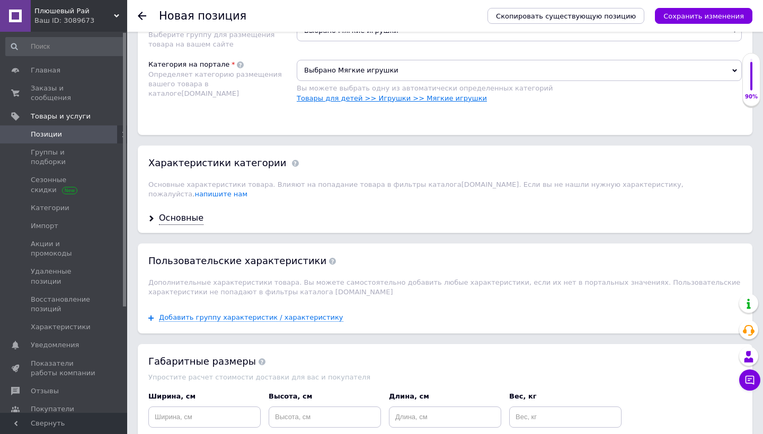
scroll to position [992, 0]
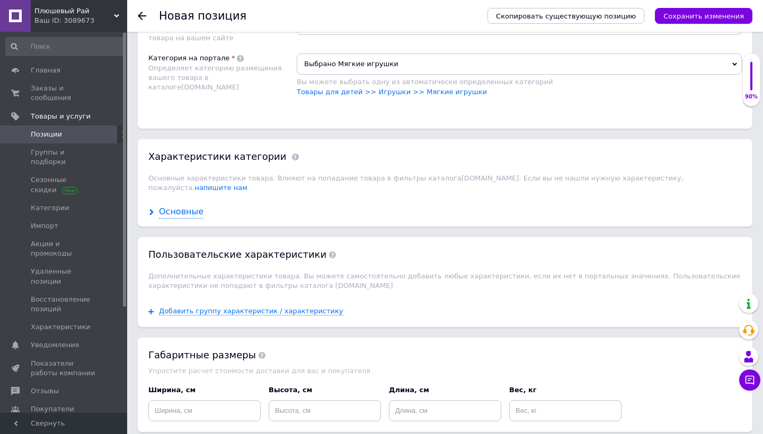
click at [189, 206] on div "Основные" at bounding box center [181, 212] width 45 height 12
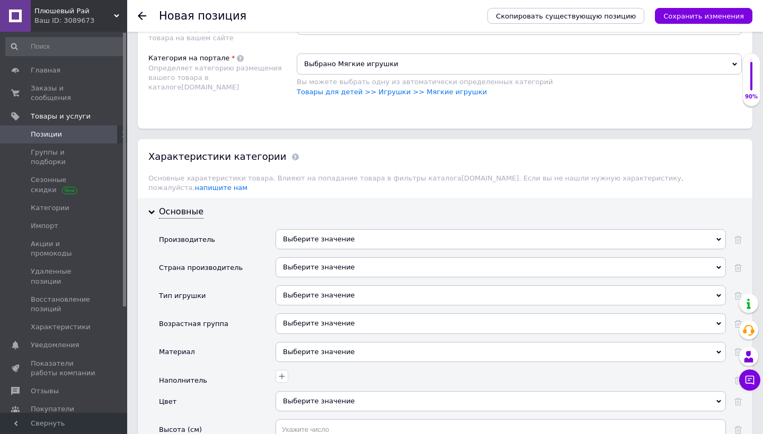
click at [312, 229] on div "Выберите значение" at bounding box center [501, 239] width 450 height 20
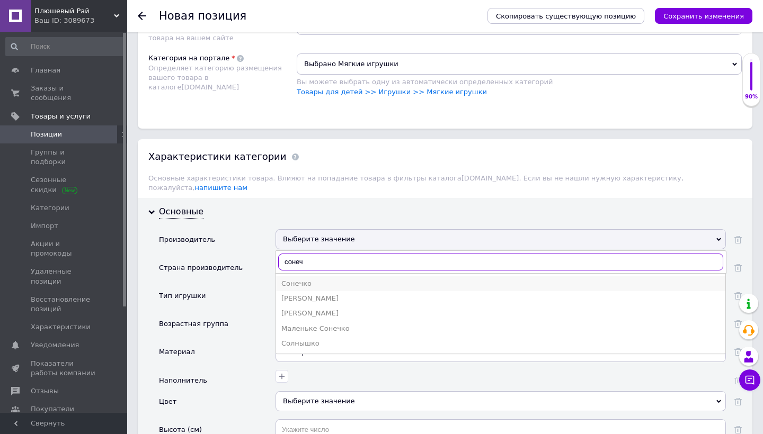
type input "сонеч"
click at [290, 279] on div "Сонечко" at bounding box center [500, 284] width 439 height 10
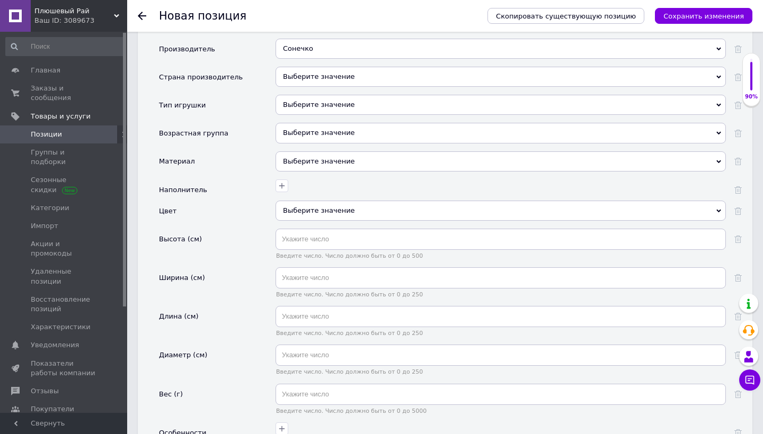
scroll to position [1182, 0]
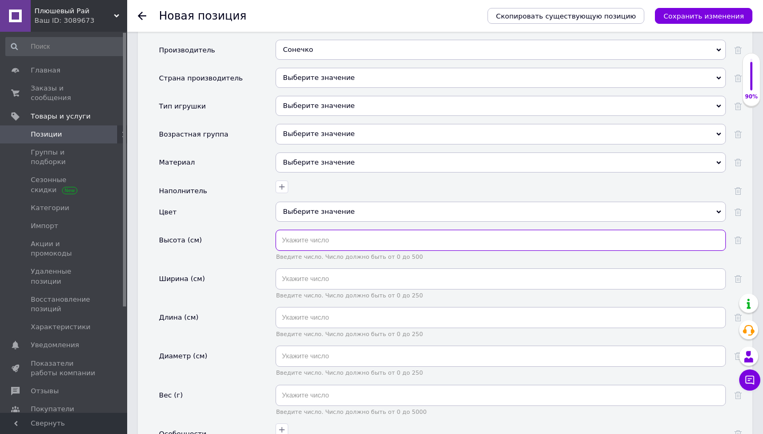
click at [323, 232] on input "text" at bounding box center [501, 240] width 450 height 21
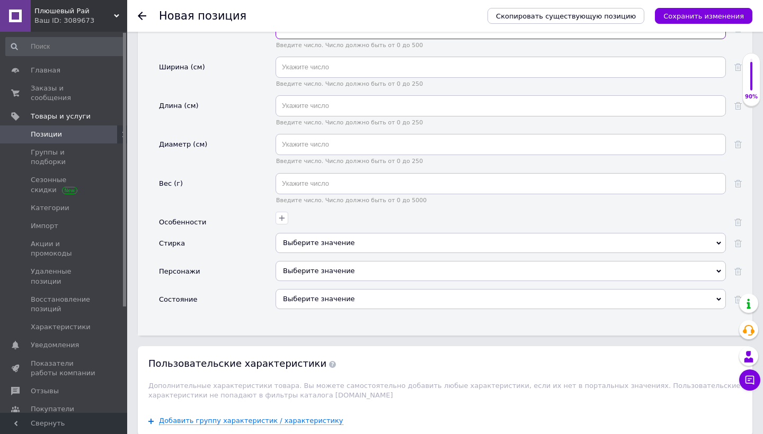
scroll to position [1415, 0]
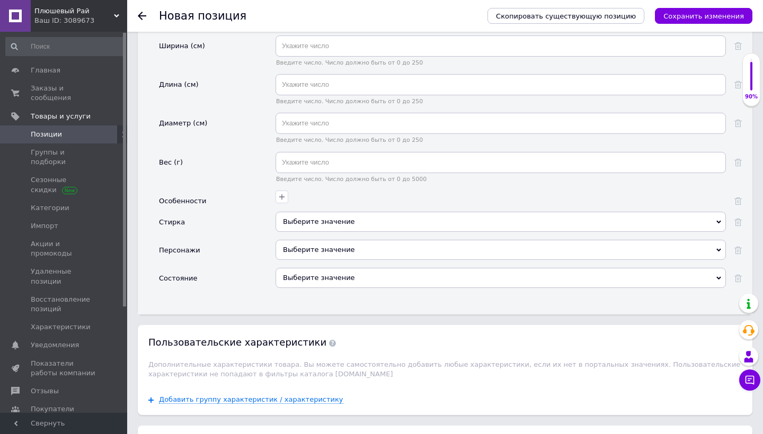
type input "17"
click at [313, 268] on div "Выберите значение" at bounding box center [501, 278] width 450 height 20
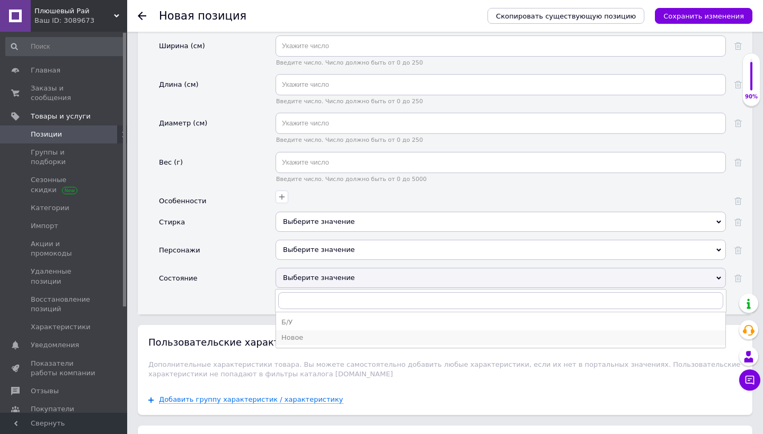
click at [308, 333] on div "Новое" at bounding box center [500, 338] width 439 height 10
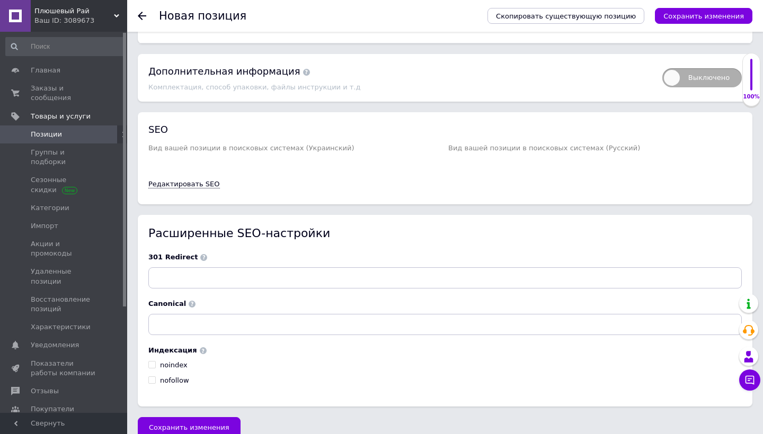
scroll to position [1952, 0]
click at [199, 418] on button "Сохранить изменения" at bounding box center [189, 428] width 103 height 21
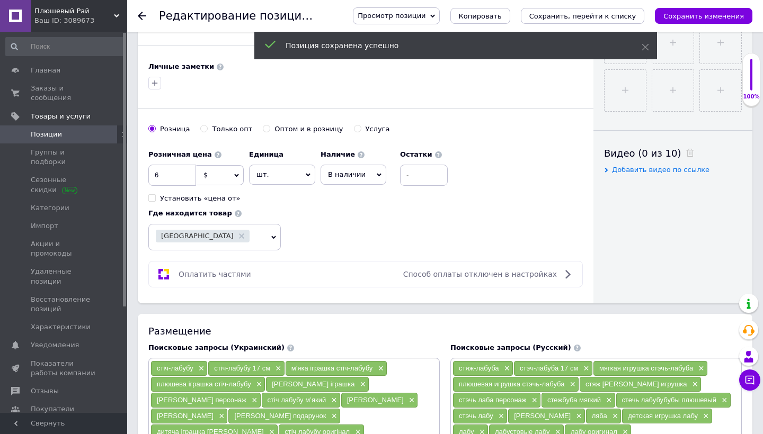
scroll to position [468, 0]
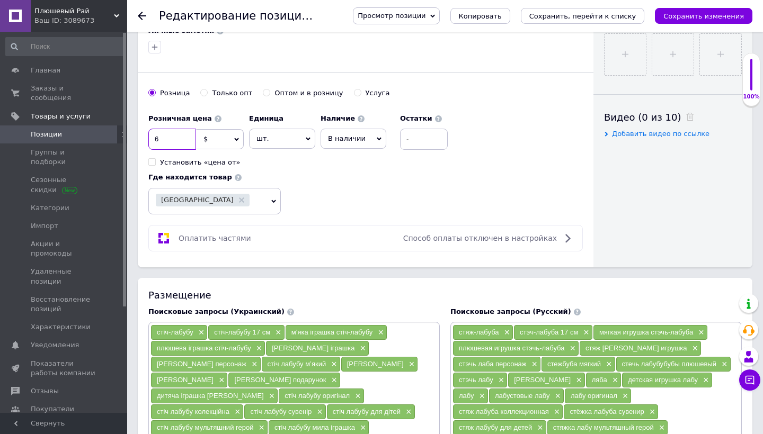
click at [172, 137] on input "6" at bounding box center [172, 139] width 48 height 21
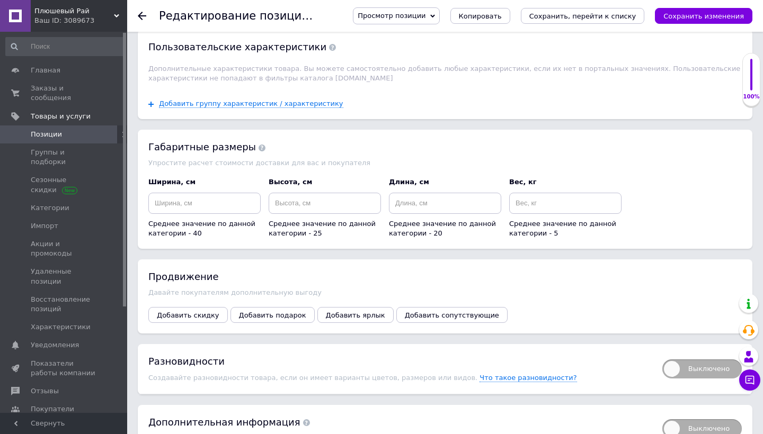
scroll to position [1193, 0]
type input "8"
click at [174, 310] on span "Добавить скидку" at bounding box center [188, 314] width 63 height 8
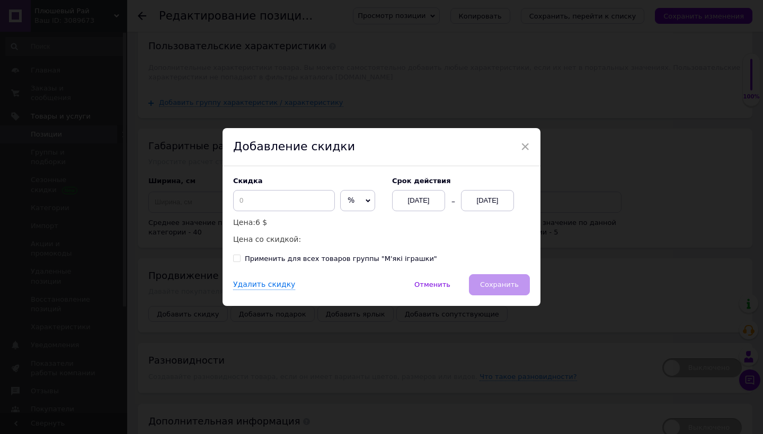
click at [282, 215] on div "Скидка % $ Цена: 6 $ Цена со скидкой:" at bounding box center [307, 211] width 148 height 69
click at [282, 212] on div "Скидка % $ Цена: 6 $ Цена со скидкой:" at bounding box center [307, 211] width 148 height 69
click at [300, 205] on input at bounding box center [284, 200] width 102 height 21
type input "2"
click at [347, 202] on span "%" at bounding box center [357, 200] width 35 height 21
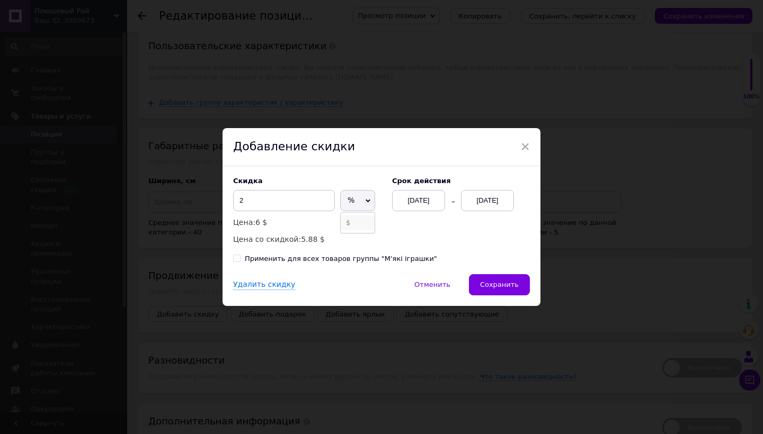
click at [348, 220] on li "$" at bounding box center [358, 223] width 34 height 15
click at [467, 202] on div "[DATE]" at bounding box center [487, 200] width 53 height 21
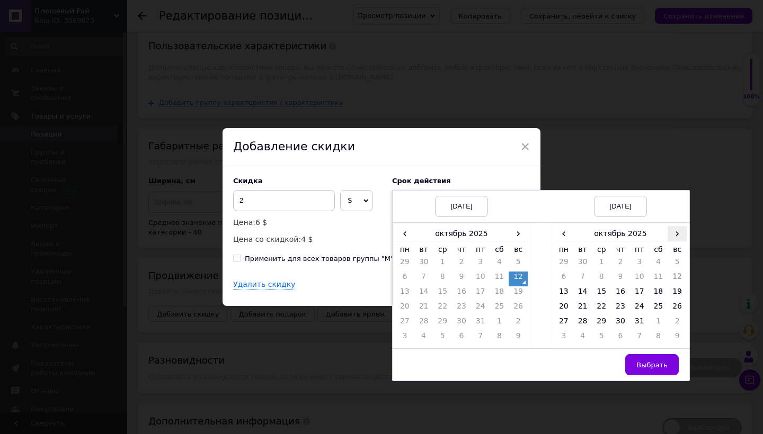
click at [683, 238] on span "›" at bounding box center [677, 233] width 19 height 15
click at [608, 322] on td "26" at bounding box center [601, 323] width 19 height 15
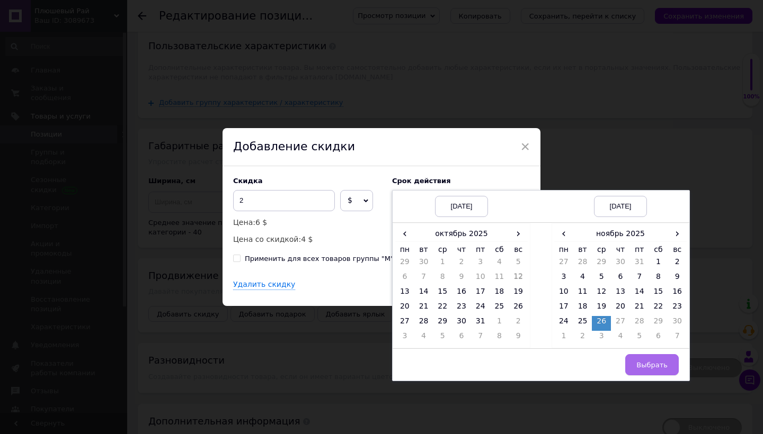
click at [637, 360] on button "Выбрать" at bounding box center [652, 364] width 54 height 21
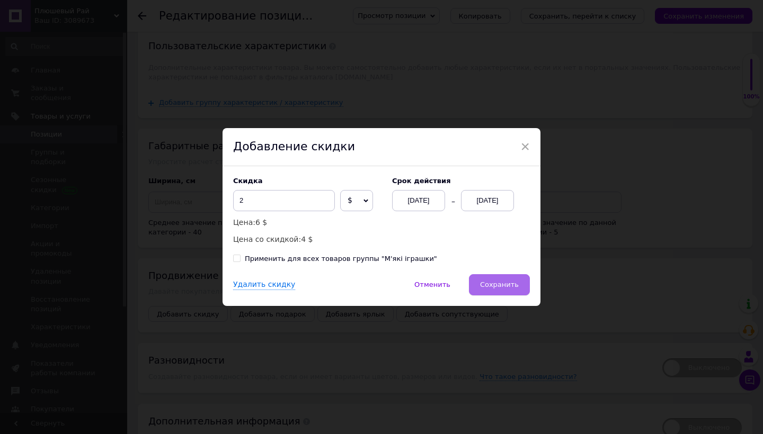
click at [478, 286] on button "Сохранить" at bounding box center [499, 284] width 61 height 21
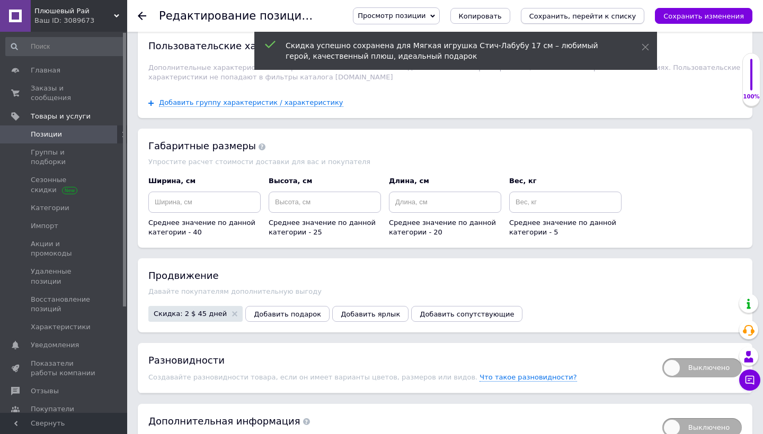
click at [587, 16] on icon "Сохранить, перейти к списку" at bounding box center [582, 16] width 107 height 8
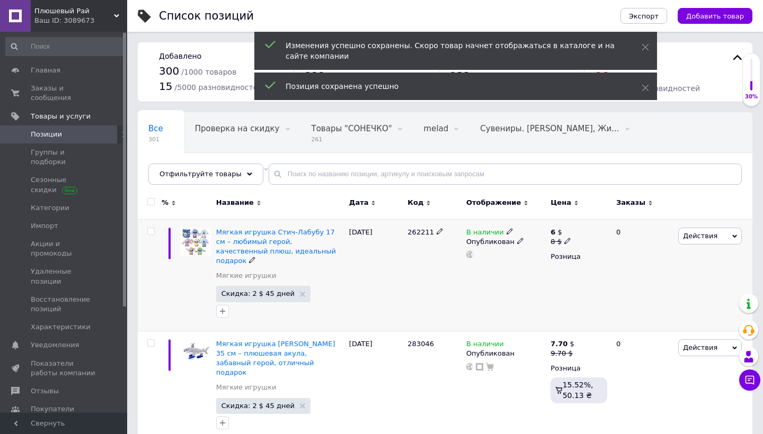
click at [699, 239] on span "Действия" at bounding box center [700, 236] width 34 height 8
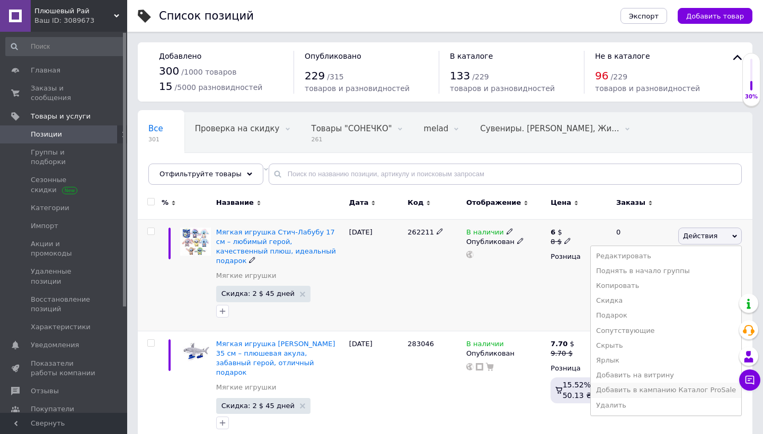
click at [646, 391] on li "Добавить в кампанию Каталог ProSale" at bounding box center [666, 390] width 150 height 15
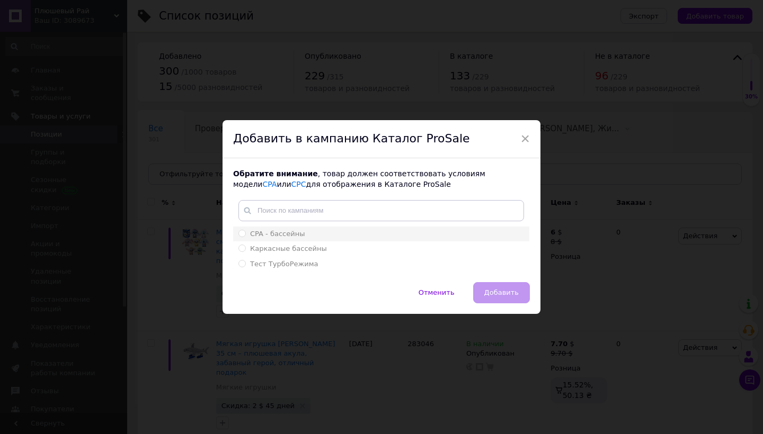
click at [365, 234] on div "CPA - бассейны" at bounding box center [381, 234] width 286 height 10
radio input "true"
click at [494, 294] on span "Добавить" at bounding box center [501, 293] width 34 height 8
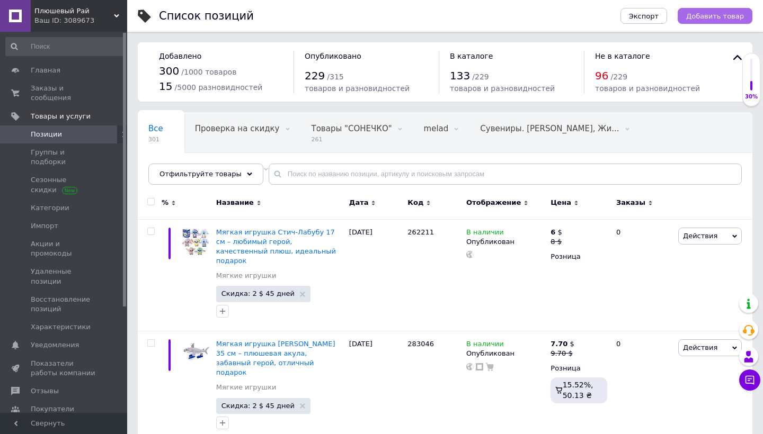
click at [712, 22] on button "Добавить товар" at bounding box center [715, 16] width 75 height 16
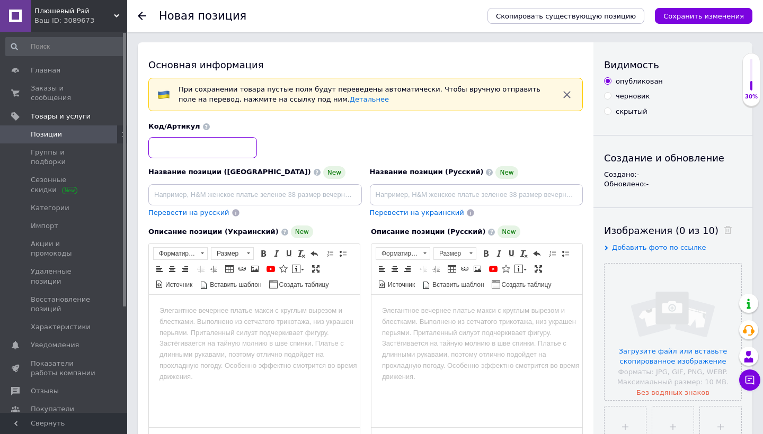
click at [217, 150] on input at bounding box center [202, 147] width 109 height 21
paste input "277038"
type input "277038"
click at [617, 292] on input "file" at bounding box center [673, 332] width 137 height 137
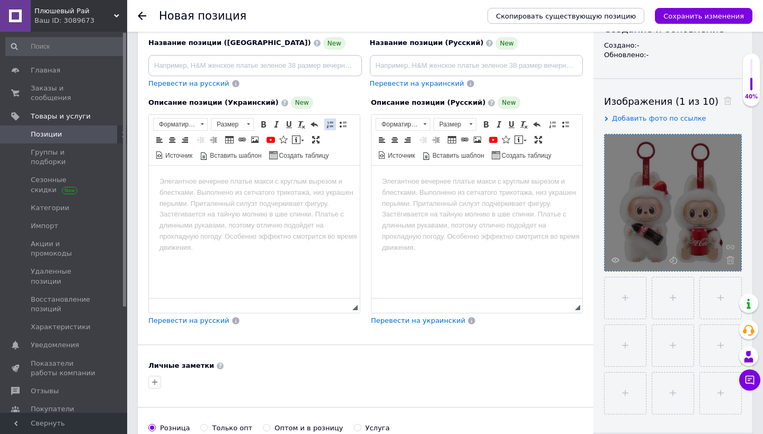
scroll to position [108, 0]
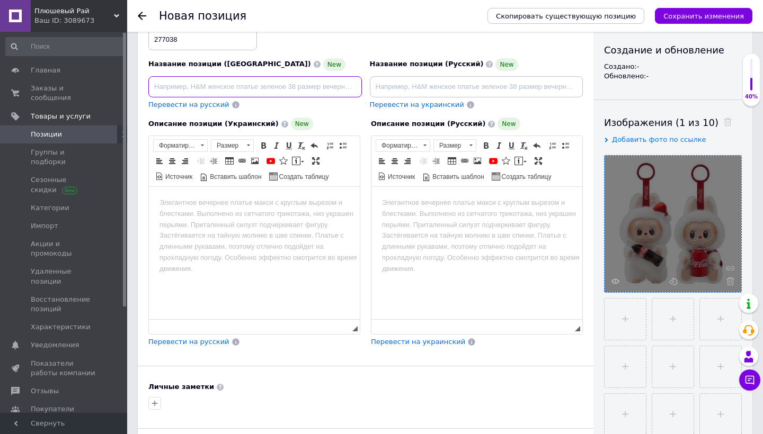
click at [321, 79] on input at bounding box center [255, 86] width 214 height 21
paste input "М’яка іграшка Лабубу з Кока-Колою 17 см – стильний герой, колекційний подарунок…"
type input "М’яка іграшка Лабубу з Кока-Колою 17 см – стильний герой, колекційний подарунок…"
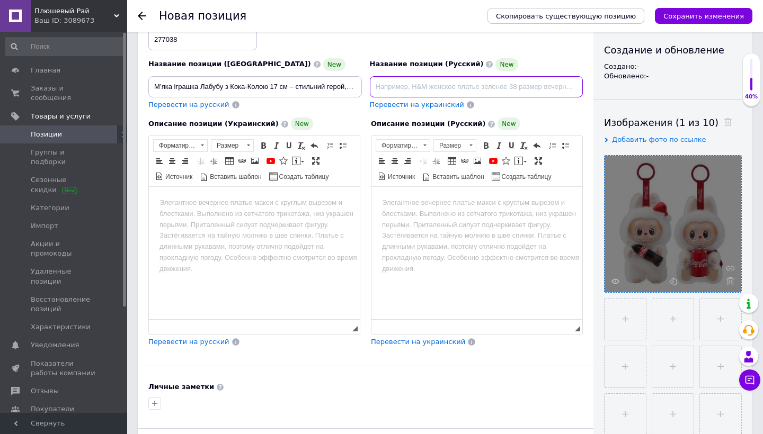
click at [491, 91] on input at bounding box center [477, 86] width 214 height 21
paste input "Мягкая игрушка Лабубу с Кока-Колой 17 см – стильный герой, коллекционный подаро…"
type input "Мягкая игрушка Лабубу с Кока-Колой 17 см – стильный герой, коллекционный подаро…"
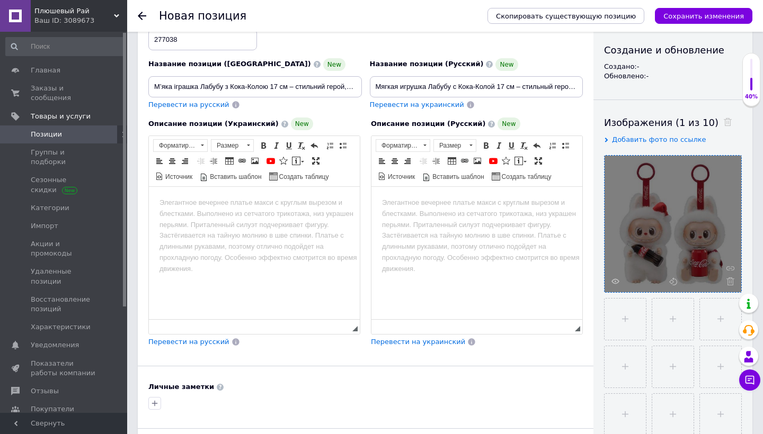
click at [289, 219] on html at bounding box center [254, 203] width 211 height 32
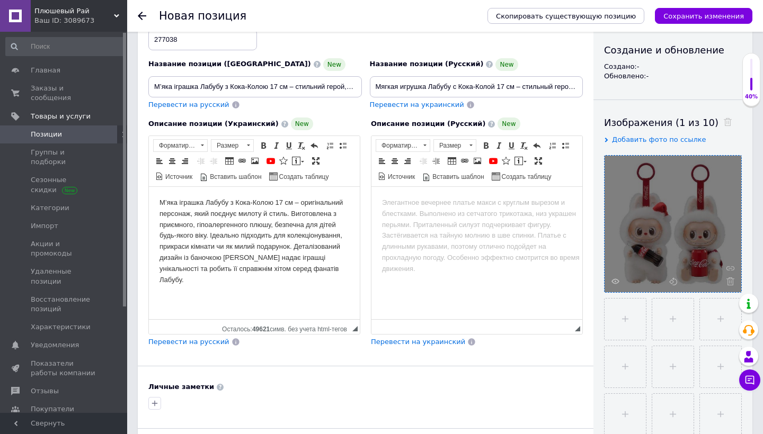
click at [202, 344] on span "Перевести на русский" at bounding box center [188, 342] width 81 height 8
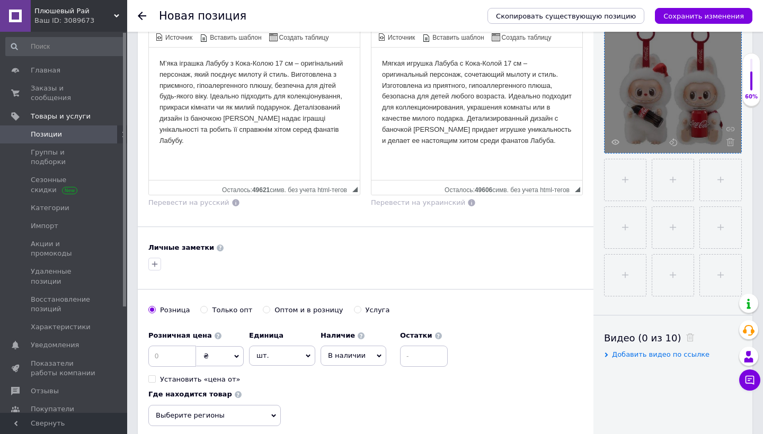
scroll to position [327, 0]
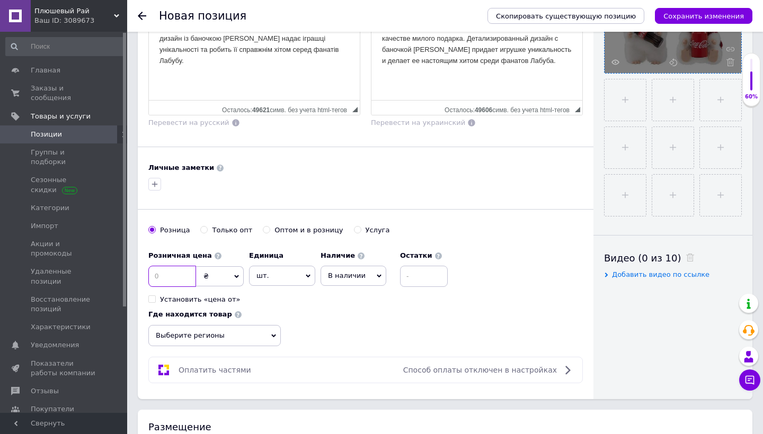
click at [183, 277] on input at bounding box center [172, 276] width 48 height 21
type input "6"
click at [267, 274] on span "шт." at bounding box center [282, 276] width 66 height 20
click at [220, 284] on span "₴" at bounding box center [220, 277] width 48 height 20
click at [223, 299] on li "$" at bounding box center [220, 298] width 47 height 15
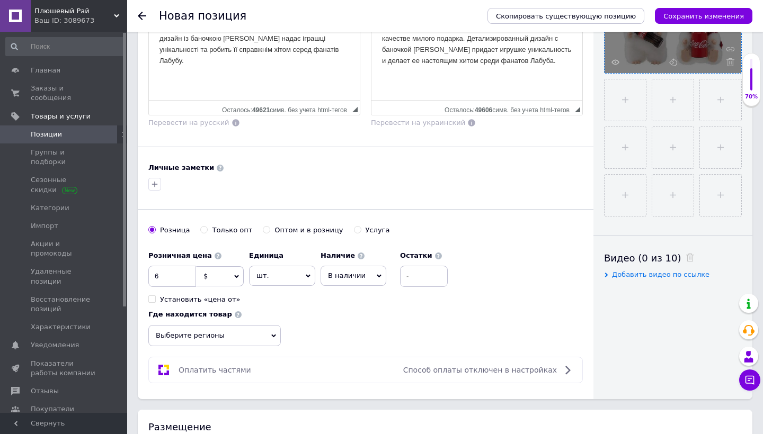
click at [275, 336] on span "Выберите регионы" at bounding box center [214, 335] width 132 height 21
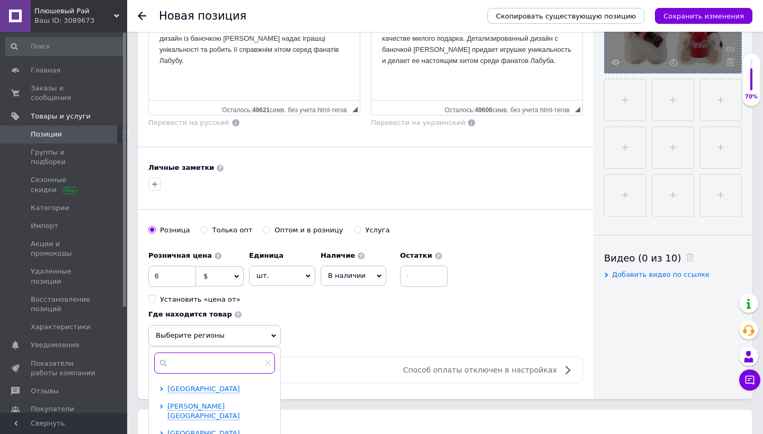
click at [239, 368] on input "text" at bounding box center [214, 363] width 121 height 21
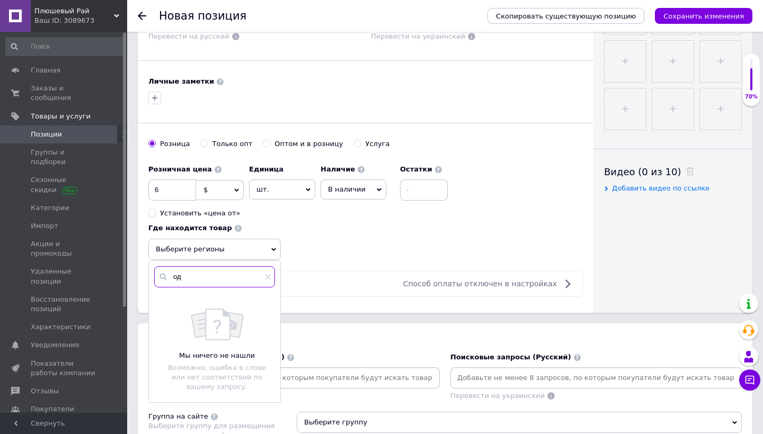
scroll to position [416, 0]
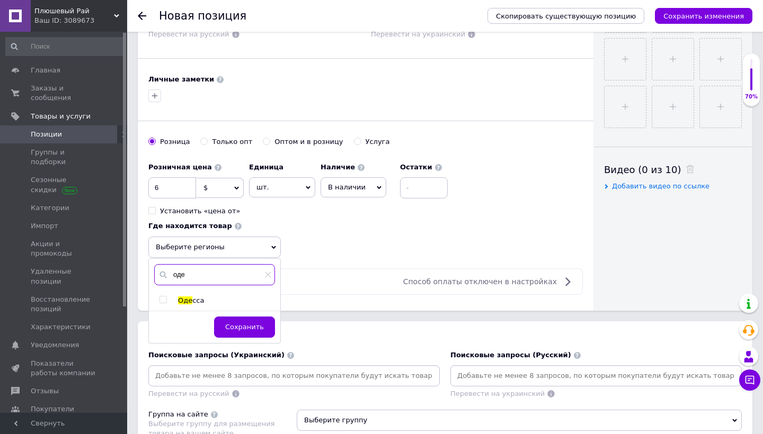
type input "оде"
click at [166, 298] on span at bounding box center [162, 299] width 7 height 7
click at [166, 298] on input "checkbox" at bounding box center [162, 300] width 7 height 7
checkbox input "true"
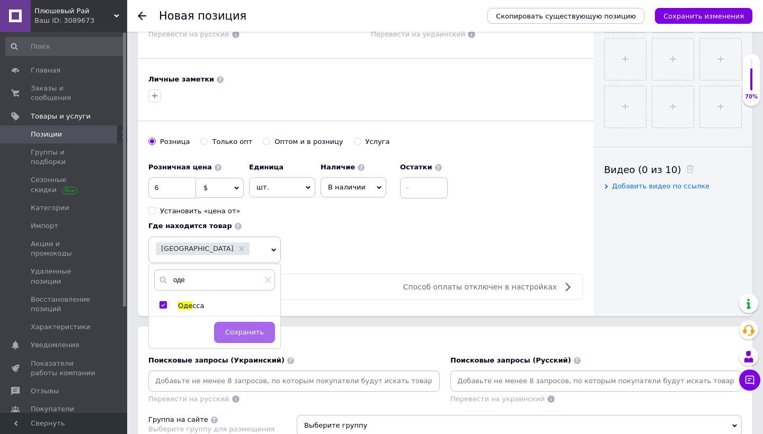
click at [243, 326] on button "Сохранить" at bounding box center [244, 332] width 61 height 21
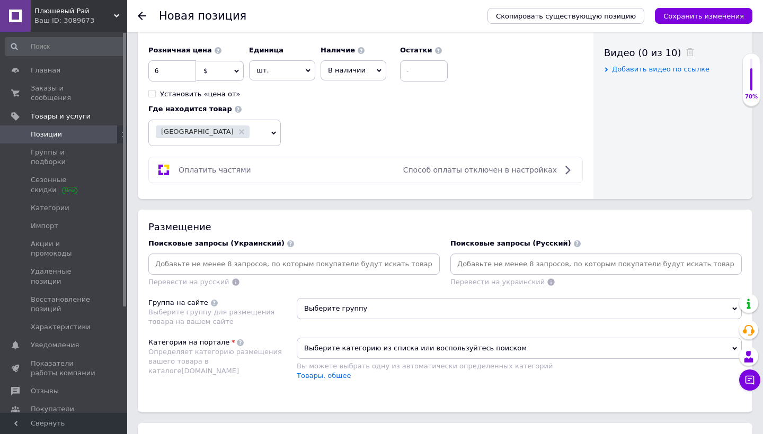
scroll to position [537, 0]
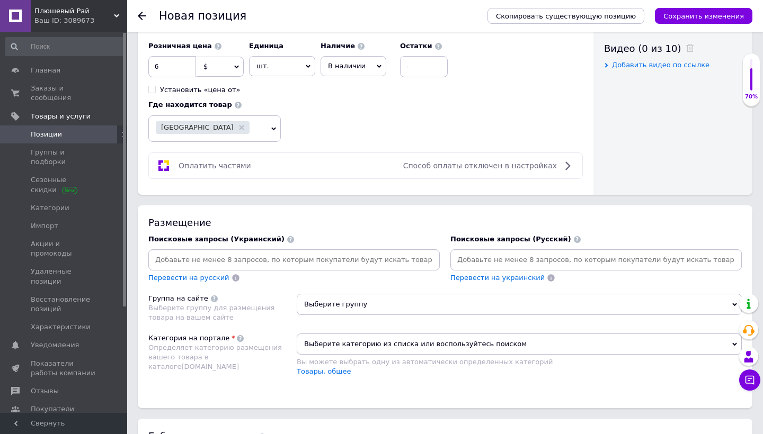
click at [321, 256] on input at bounding box center [293, 260] width 287 height 16
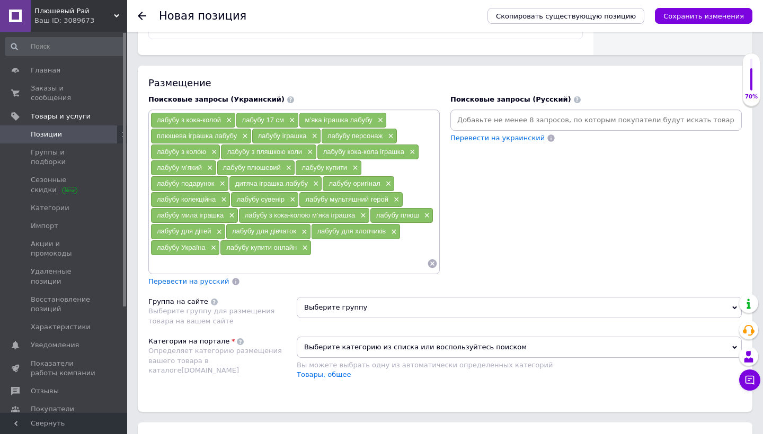
scroll to position [696, 0]
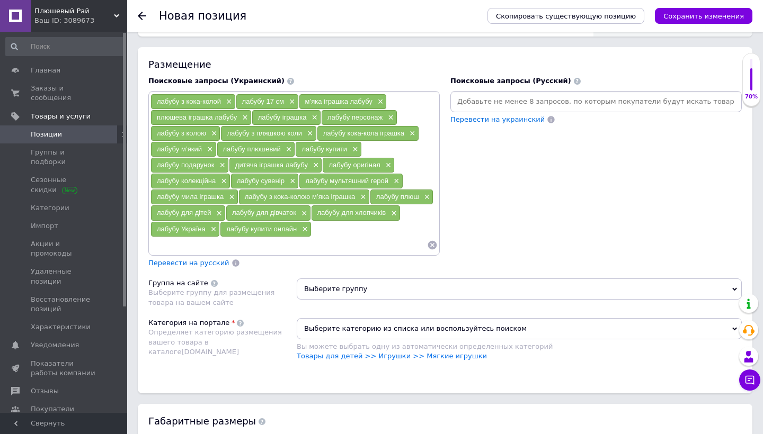
click at [211, 262] on span "Перевести на русский" at bounding box center [188, 263] width 81 height 8
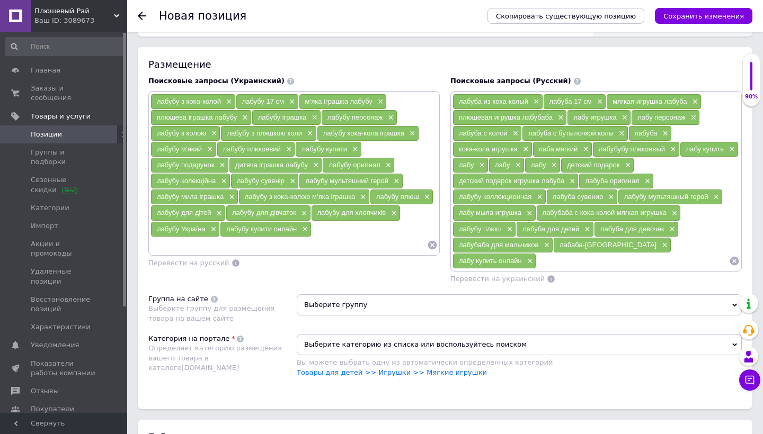
click at [325, 290] on div "Размещение Поисковые запросы (Украинский) лабубу з кока-колой × лабубу 17 см × …" at bounding box center [445, 228] width 615 height 362
click at [332, 304] on span "Выберите группу" at bounding box center [519, 305] width 445 height 21
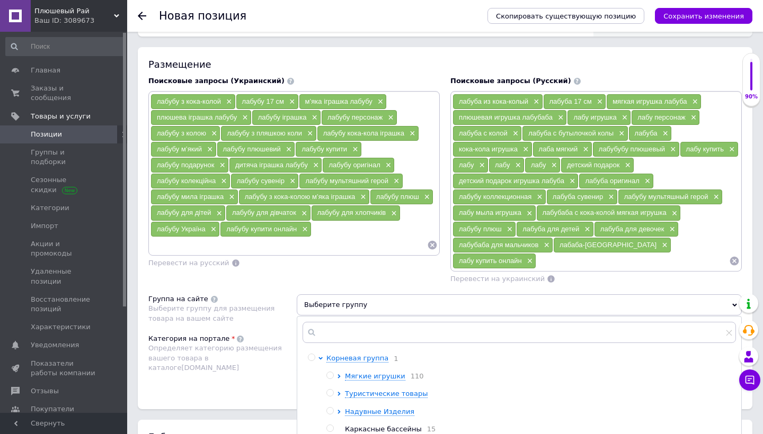
click at [335, 374] on div at bounding box center [331, 377] width 11 height 10
click at [330, 374] on input "radio" at bounding box center [329, 375] width 7 height 7
radio input "true"
click at [226, 366] on div "Категория на портале Определяет категорию размещения вашего товара в каталоге […" at bounding box center [222, 361] width 148 height 54
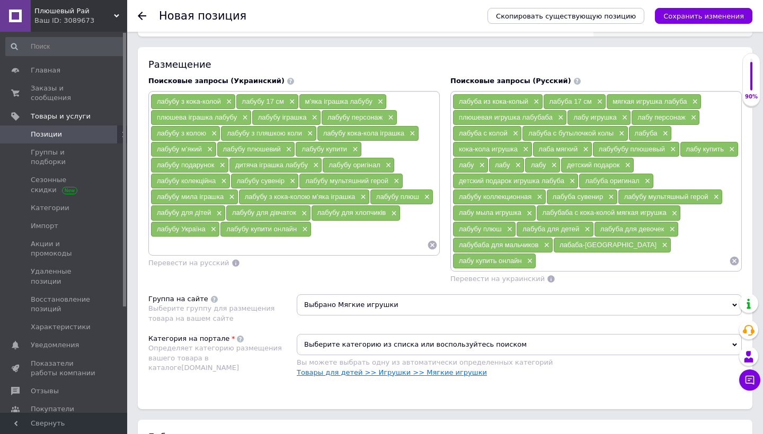
click at [316, 371] on link "Товары для детей >> Игрушки >> Мягкие игрушки" at bounding box center [392, 373] width 190 height 8
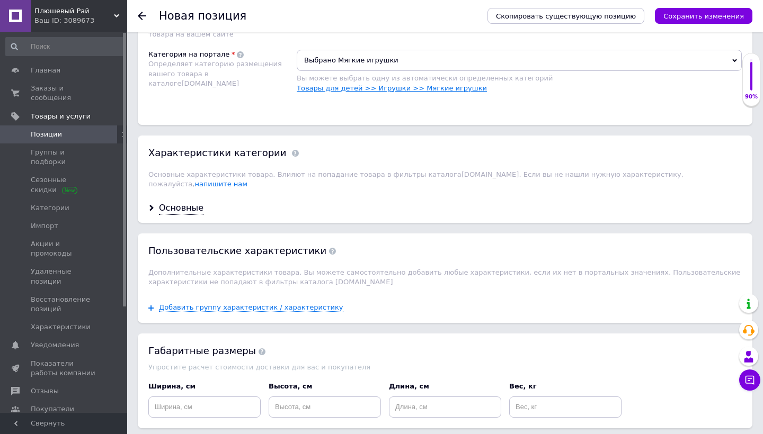
scroll to position [996, 0]
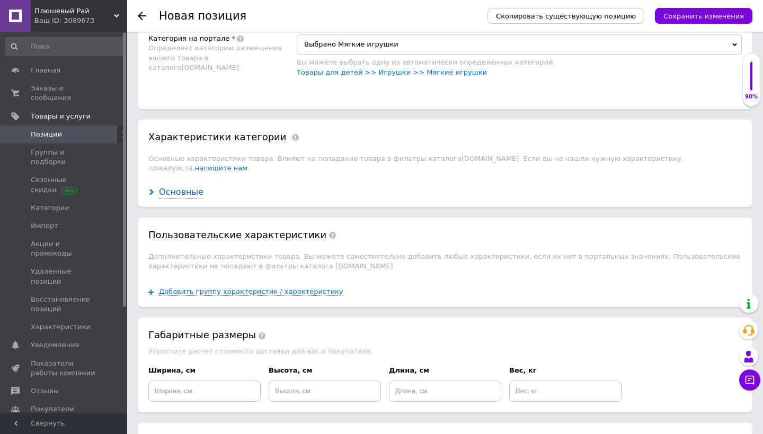
click at [184, 187] on div "Основные" at bounding box center [181, 193] width 45 height 12
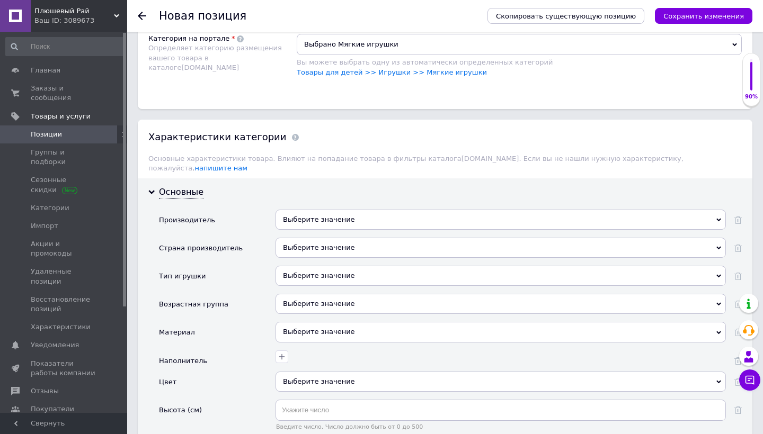
click at [317, 210] on div "Выберите значение" at bounding box center [501, 220] width 450 height 20
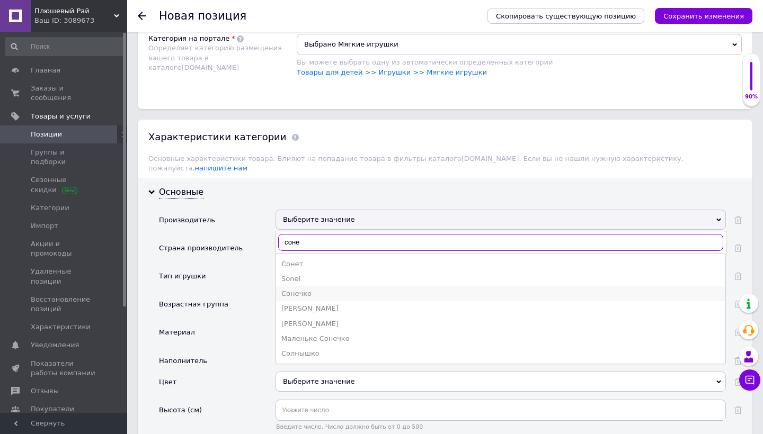
type input "соне"
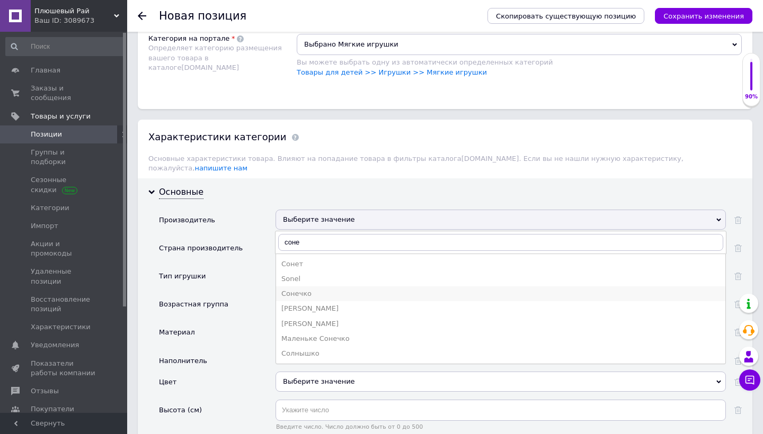
click at [304, 289] on div "Сонечко" at bounding box center [500, 294] width 439 height 10
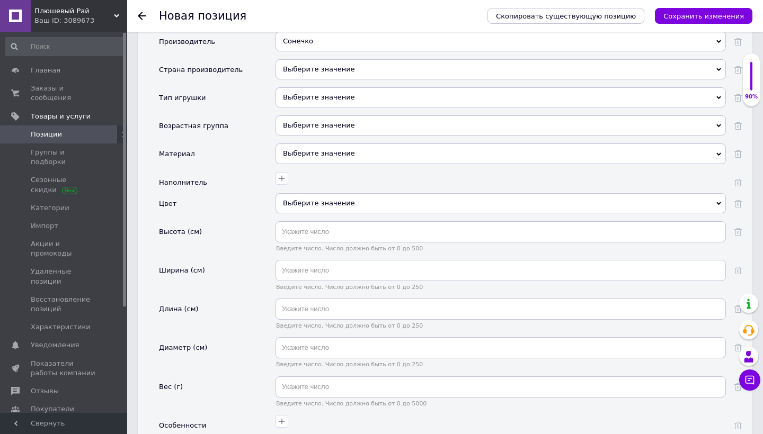
scroll to position [1175, 0]
click at [344, 224] on input "text" at bounding box center [501, 231] width 450 height 21
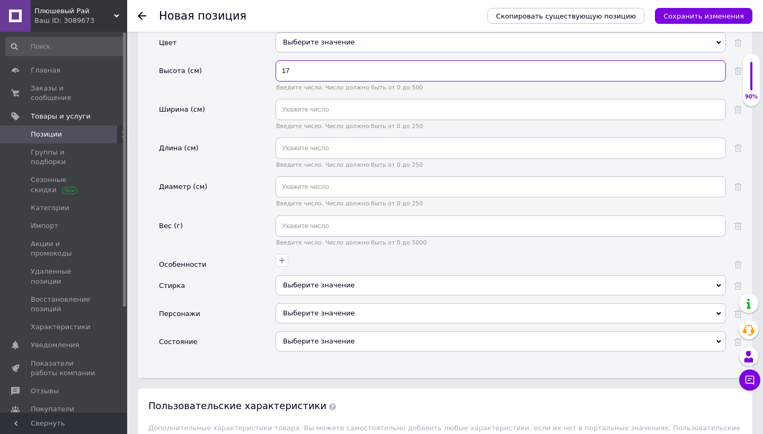
scroll to position [1391, 0]
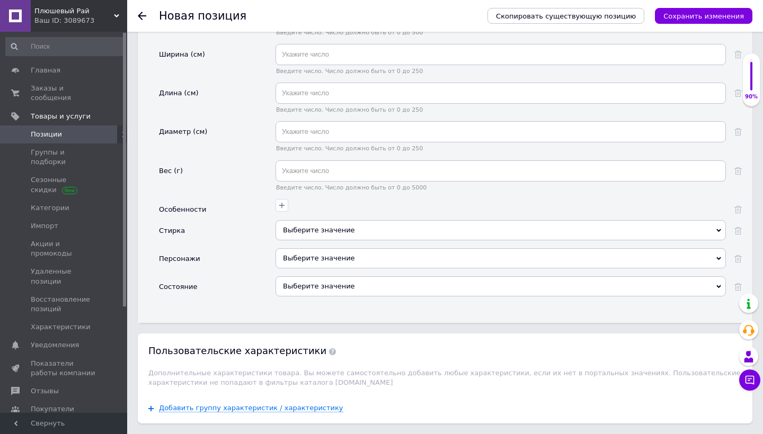
type input "17"
click at [370, 277] on div "Выберите значение" at bounding box center [501, 287] width 450 height 20
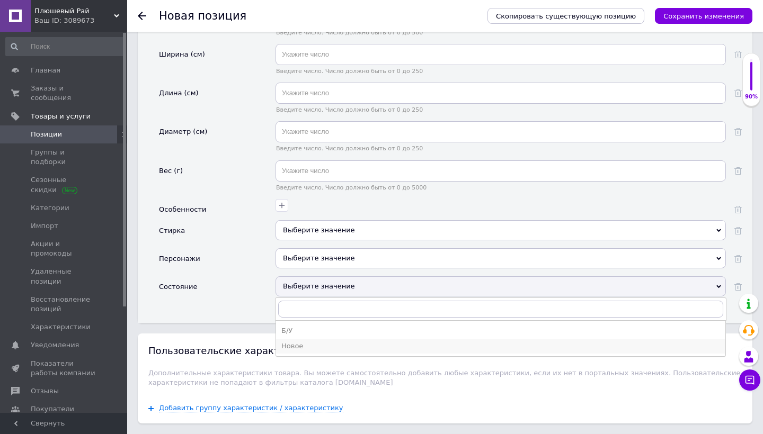
click at [341, 342] on div "Новое" at bounding box center [500, 347] width 439 height 10
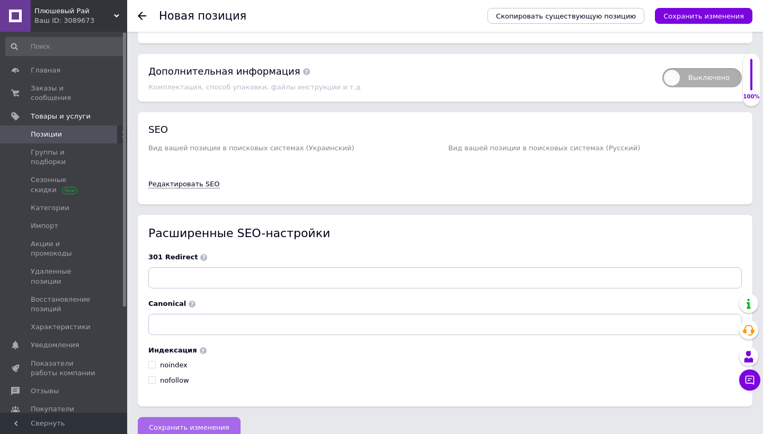
scroll to position [1937, 0]
click at [202, 424] on span "Сохранить изменения" at bounding box center [189, 428] width 81 height 8
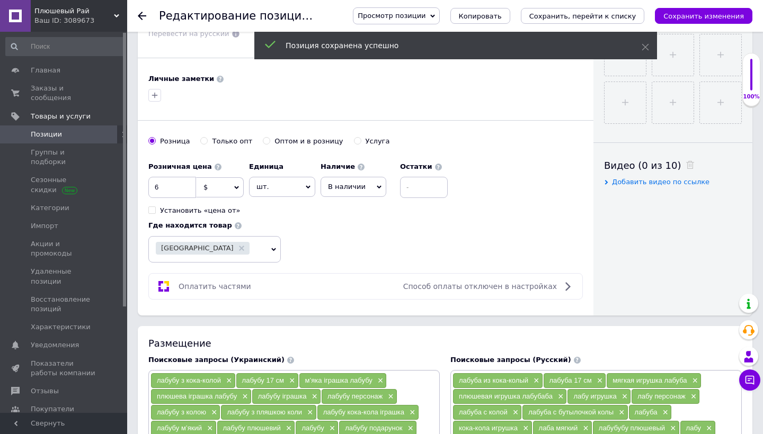
scroll to position [449, 0]
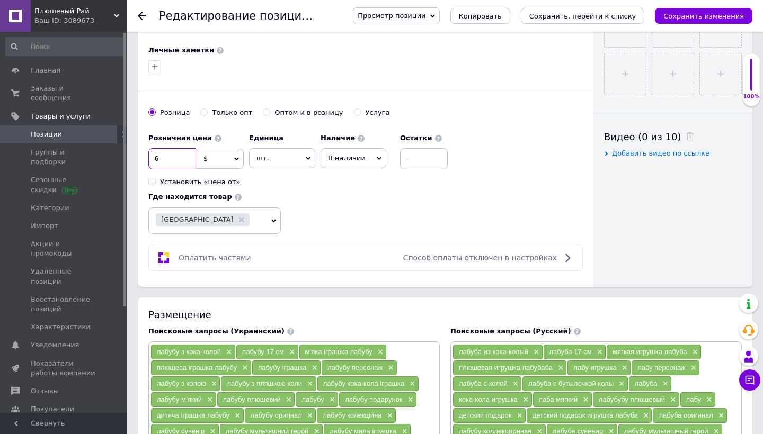
click at [192, 155] on input "6" at bounding box center [172, 158] width 48 height 21
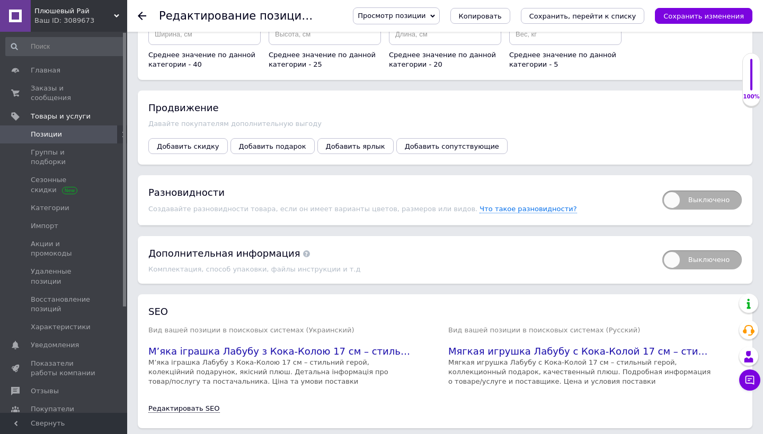
scroll to position [1335, 0]
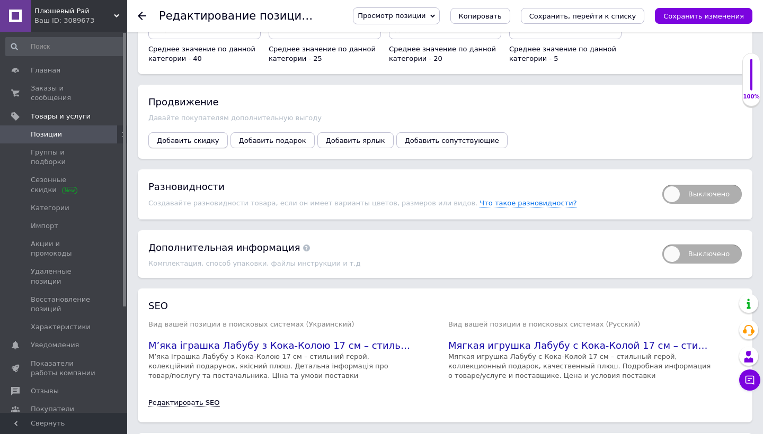
type input "8"
click at [206, 137] on span "Добавить скидку" at bounding box center [188, 141] width 63 height 8
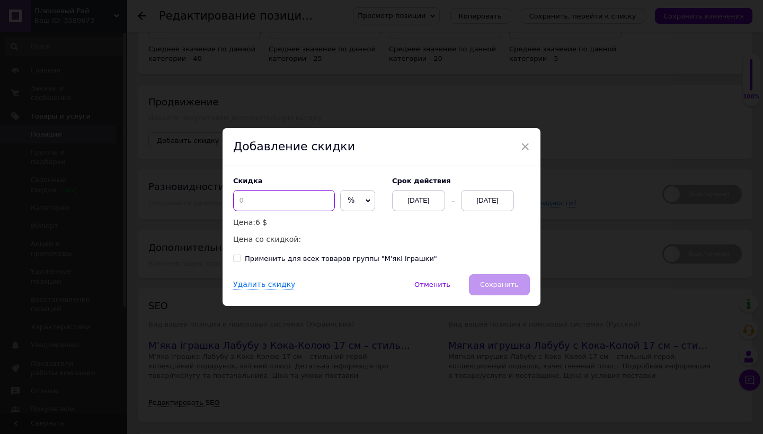
click at [276, 202] on input at bounding box center [284, 200] width 102 height 21
type input "2"
click at [353, 202] on span "%" at bounding box center [357, 200] width 35 height 21
click at [353, 227] on li "$" at bounding box center [358, 223] width 34 height 15
click at [482, 202] on div "[DATE]" at bounding box center [487, 200] width 53 height 21
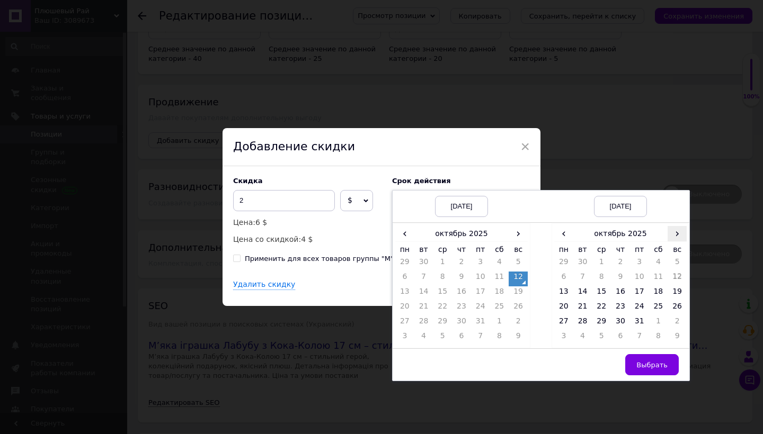
click at [678, 233] on span "›" at bounding box center [677, 233] width 19 height 15
click at [593, 323] on td "26" at bounding box center [601, 323] width 19 height 15
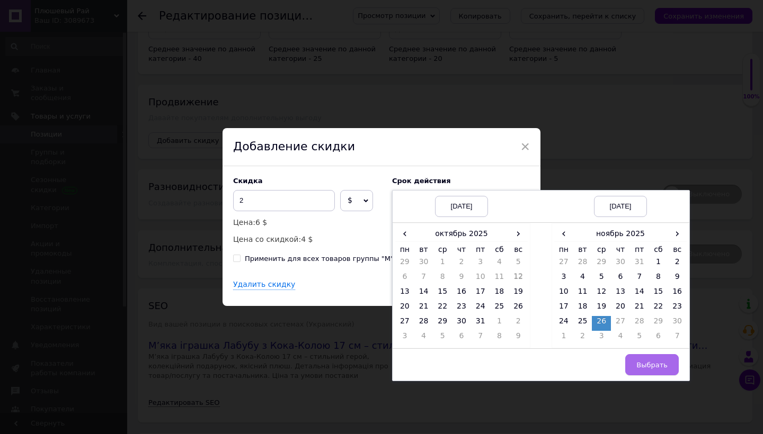
click at [647, 358] on button "Выбрать" at bounding box center [652, 364] width 54 height 21
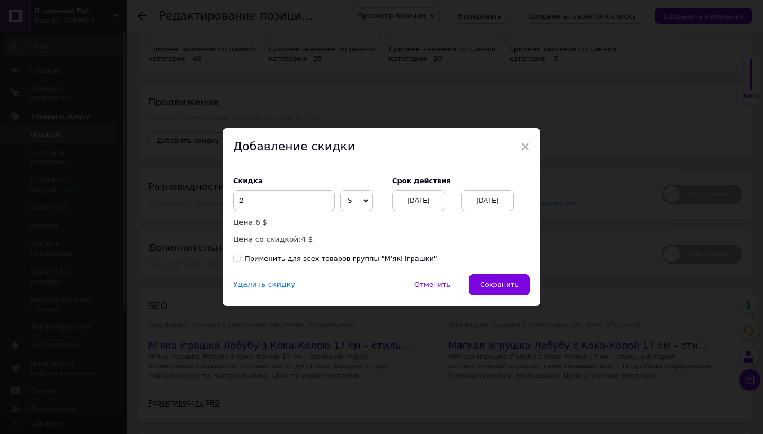
click at [593, 192] on div "× Добавление скидки Скидка 2 $ % Цена: 6 $ Цена со скидкой: 4 $ Cрок действия […" at bounding box center [381, 217] width 763 height 434
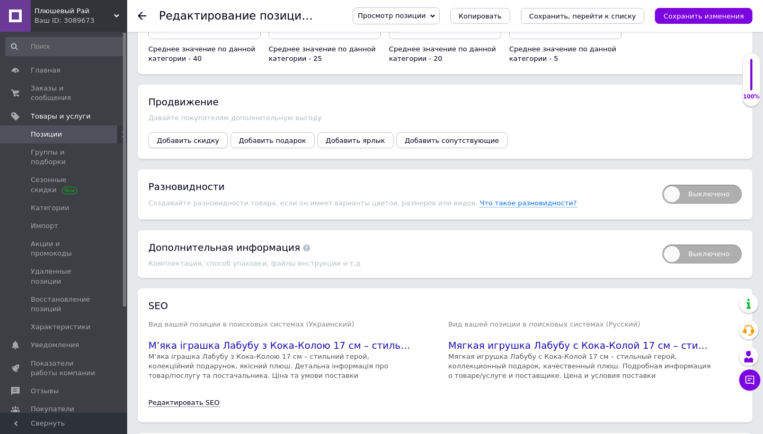
click at [198, 137] on span "Добавить скидку" at bounding box center [188, 141] width 63 height 8
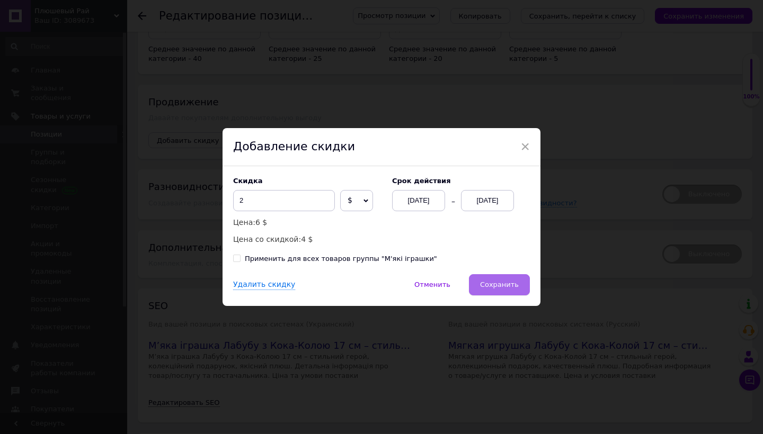
click at [516, 287] on span "Сохранить" at bounding box center [499, 285] width 39 height 8
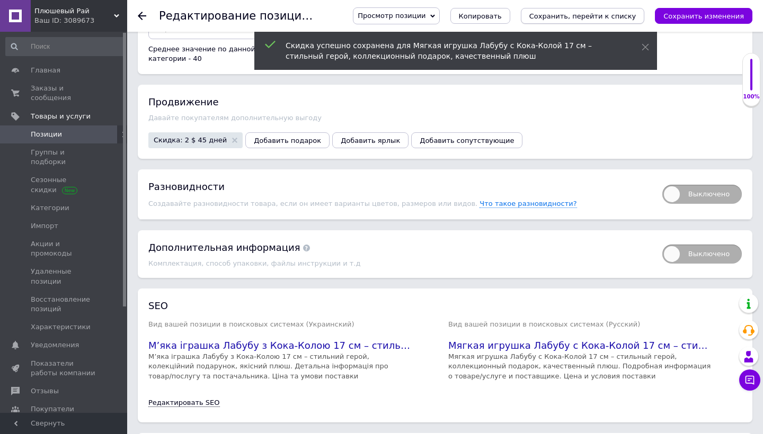
click at [619, 16] on icon "Сохранить, перейти к списку" at bounding box center [582, 16] width 107 height 8
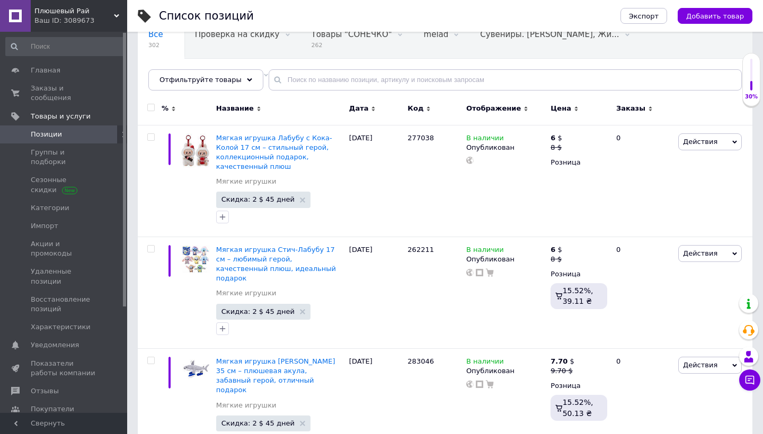
scroll to position [100, 0]
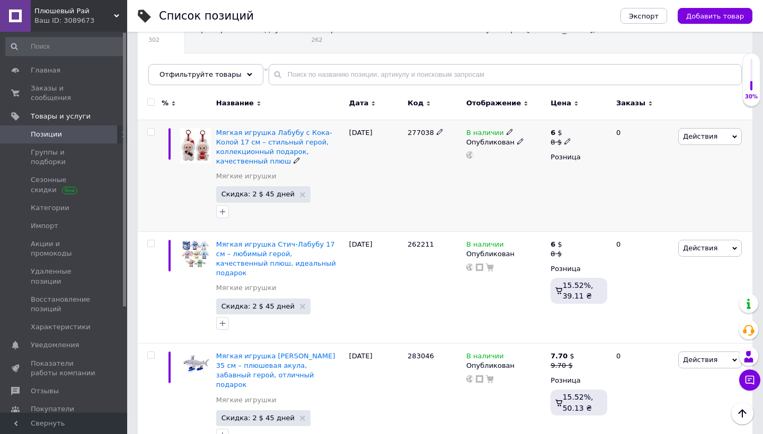
click at [694, 139] on span "Действия" at bounding box center [700, 136] width 34 height 8
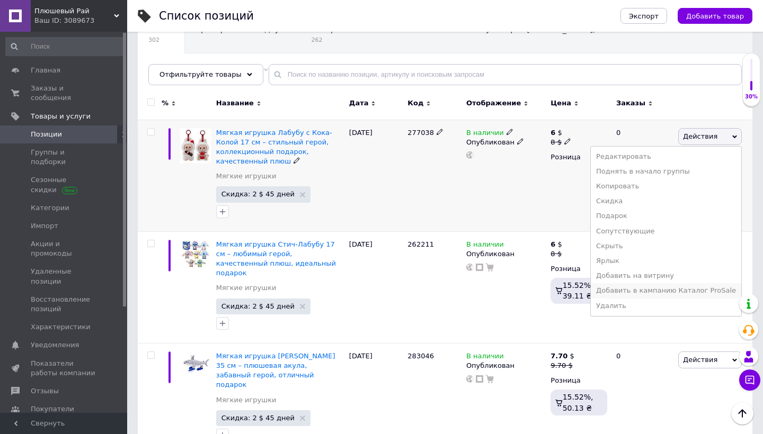
click at [623, 286] on li "Добавить в кампанию Каталог ProSale" at bounding box center [666, 290] width 150 height 15
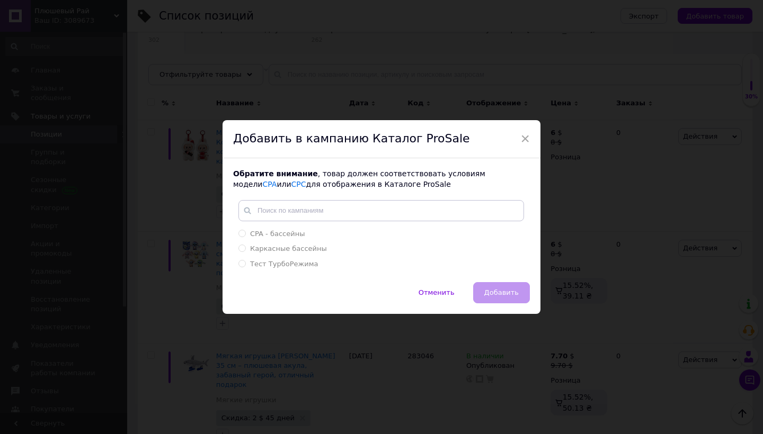
click at [421, 225] on div "CPA - бассейны Каркасные бассейны Тест ТурбоРежима Создать метку" at bounding box center [381, 236] width 296 height 72
click at [422, 233] on div "CPA - бассейны" at bounding box center [381, 234] width 286 height 10
radio input "true"
click at [497, 294] on span "Добавить" at bounding box center [501, 293] width 34 height 8
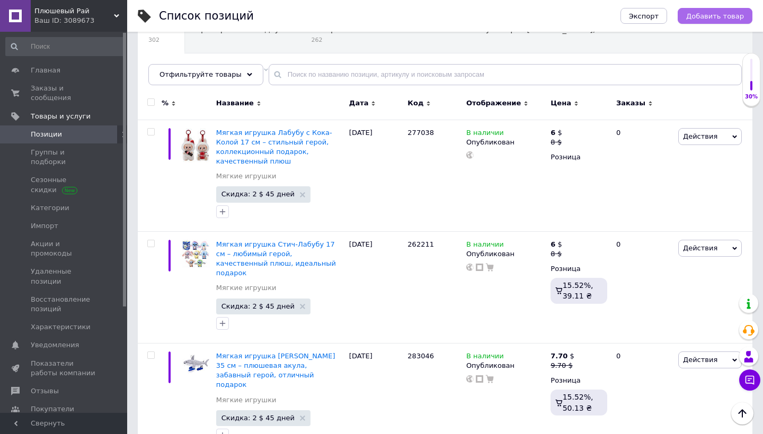
click at [704, 17] on span "Добавить товар" at bounding box center [715, 16] width 58 height 8
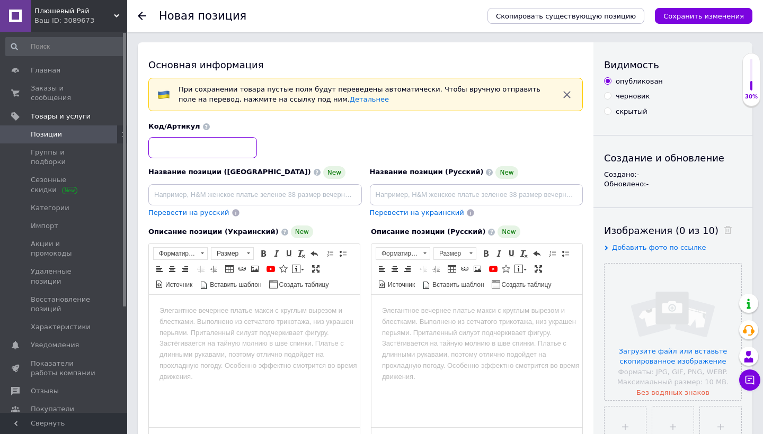
click at [231, 146] on input at bounding box center [202, 147] width 109 height 21
paste input "283040"
type input "283040"
click at [655, 295] on input "file" at bounding box center [673, 332] width 137 height 137
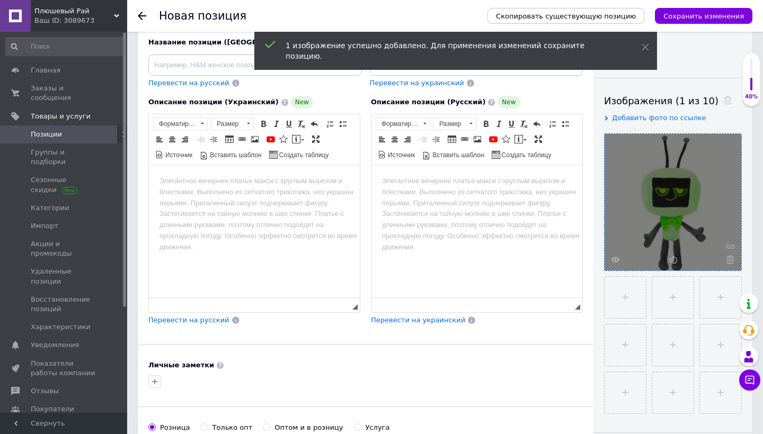
scroll to position [91, 0]
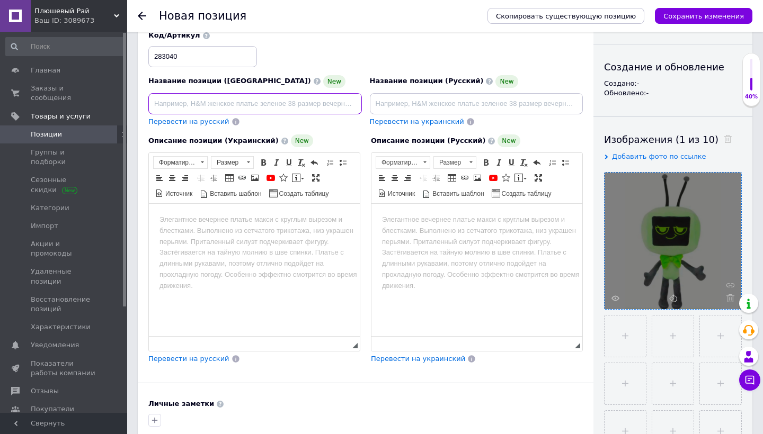
click at [333, 99] on input at bounding box center [255, 103] width 214 height 21
paste input "М’яка іграшка [PERSON_NAME] World Plush 23 см – колекційний персонаж, якісний п…"
type input "М’яка іграшка [PERSON_NAME] World Plush 23 см – колекційний персонаж, якісний п…"
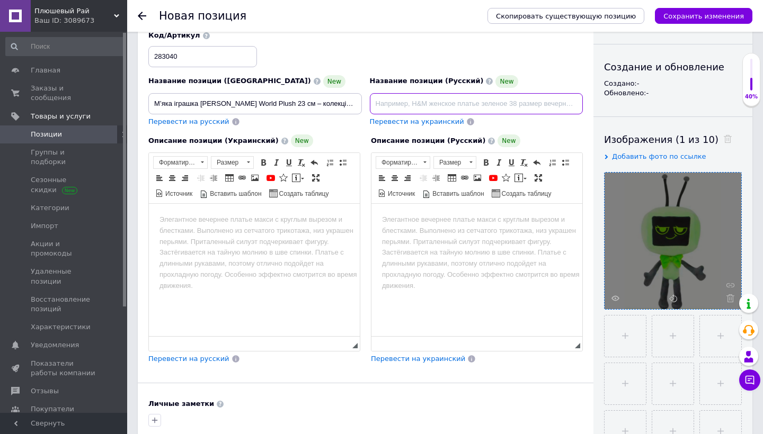
click at [443, 105] on input at bounding box center [477, 103] width 214 height 21
paste input "Мягкая игрушка [PERSON_NAME] World Plush 23 см – коллекционный персонаж, качест…"
type input "Мягкая игрушка [PERSON_NAME] World Plush 23 см – коллекционный персонаж, качест…"
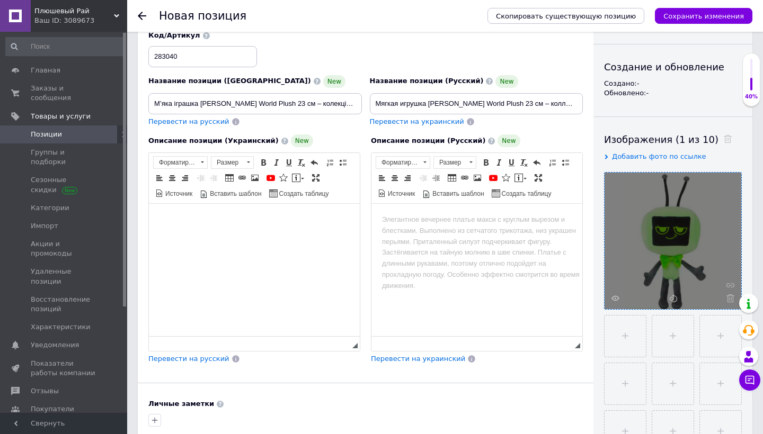
click at [271, 236] on html at bounding box center [254, 220] width 211 height 32
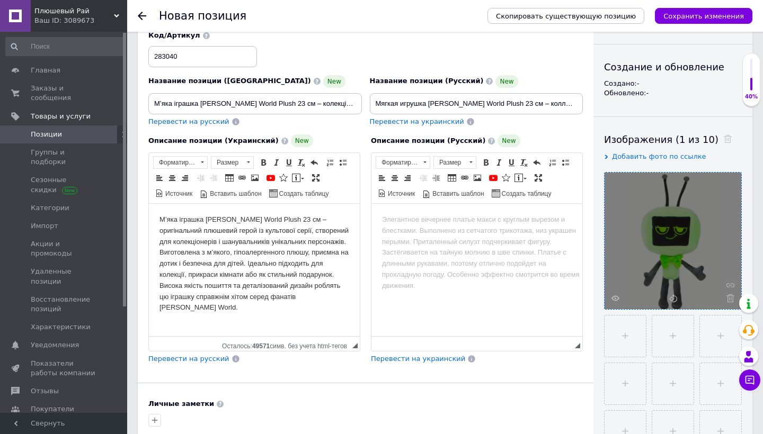
click at [203, 359] on span "Перевести на русский" at bounding box center [188, 359] width 81 height 8
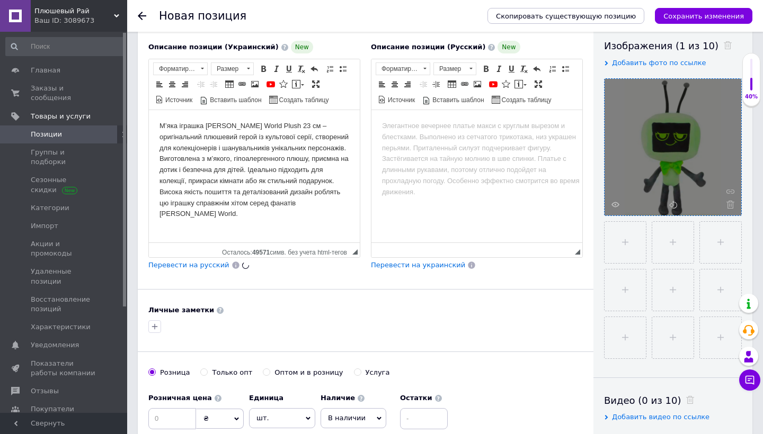
scroll to position [250, 0]
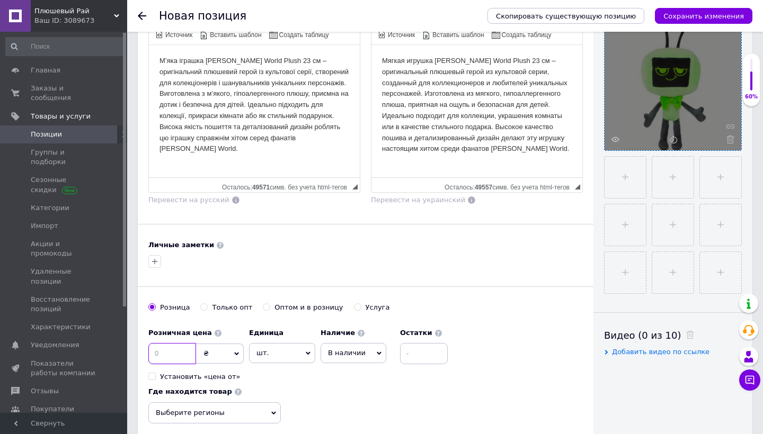
click at [177, 352] on input at bounding box center [172, 353] width 48 height 21
type input "4.2"
click at [245, 352] on div "Розничная цена 4.2 ₴ $ € CHF £ ¥ PLN ₸ MDL HUF KGS CN¥ TRY ₩ lei Установить «це…" at bounding box center [300, 352] width 305 height 59
click at [241, 352] on span "₴" at bounding box center [220, 354] width 48 height 20
click at [225, 379] on li "$" at bounding box center [220, 375] width 47 height 15
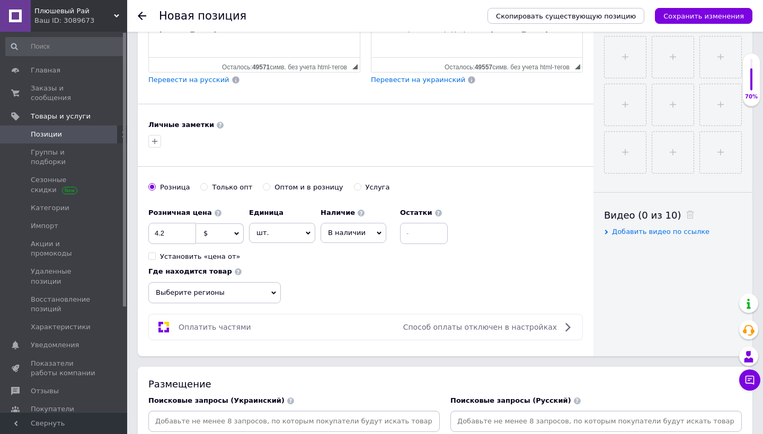
scroll to position [372, 0]
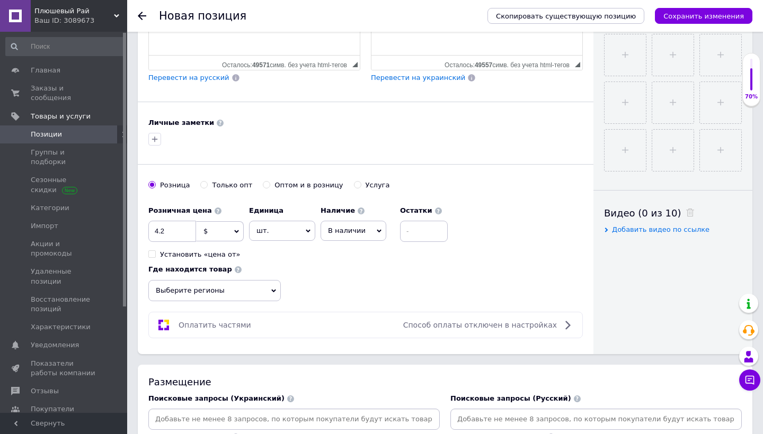
click at [260, 289] on span "Выберите регионы" at bounding box center [214, 290] width 132 height 21
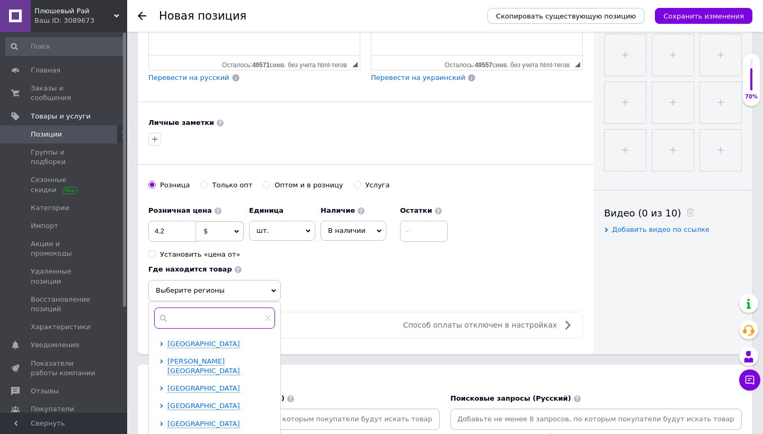
click at [224, 321] on input "text" at bounding box center [214, 318] width 121 height 21
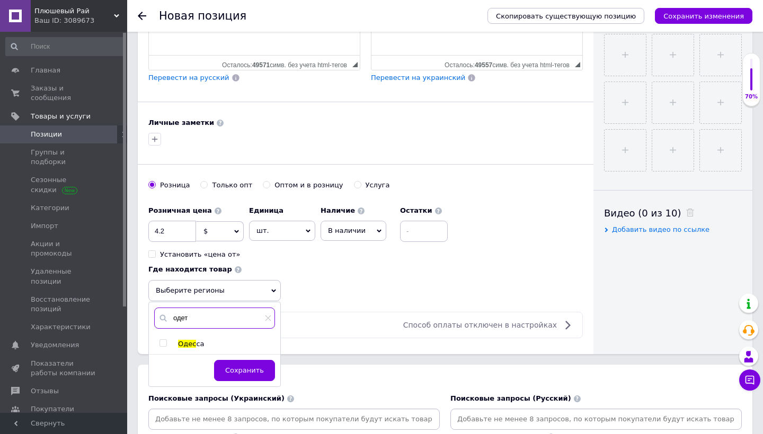
type input "одет"
drag, startPoint x: 213, startPoint y: 347, endPoint x: 163, endPoint y: 343, distance: 50.4
click at [163, 343] on input "checkbox" at bounding box center [162, 343] width 7 height 7
checkbox input "true"
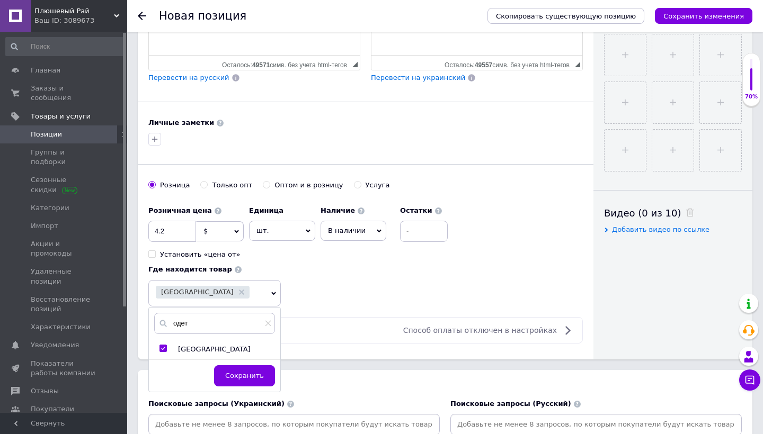
click at [240, 379] on div "одет [GEOGRAPHIC_DATA] Сохранить" at bounding box center [214, 350] width 131 height 84
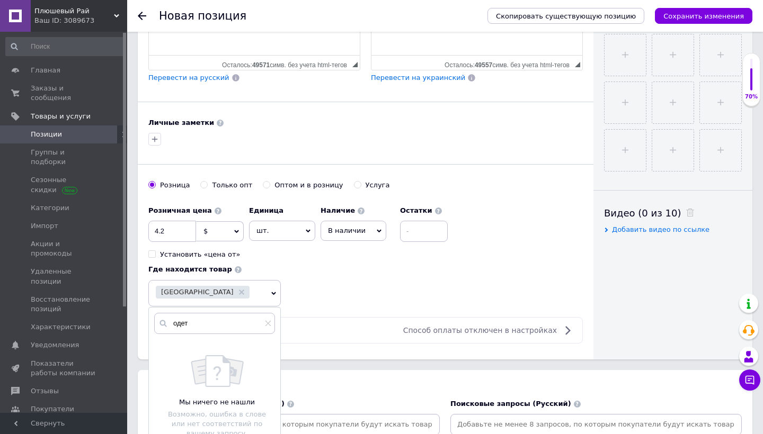
click at [363, 285] on div "Розничная цена 4.2 $ € CHF ₴ £ ¥ PLN ₸ MDL HUF KGS CN¥ TRY ₩ lei Установить «це…" at bounding box center [365, 254] width 434 height 106
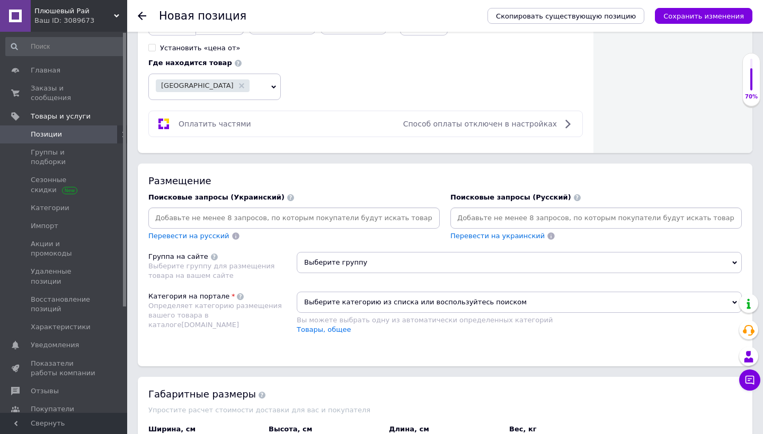
scroll to position [585, 0]
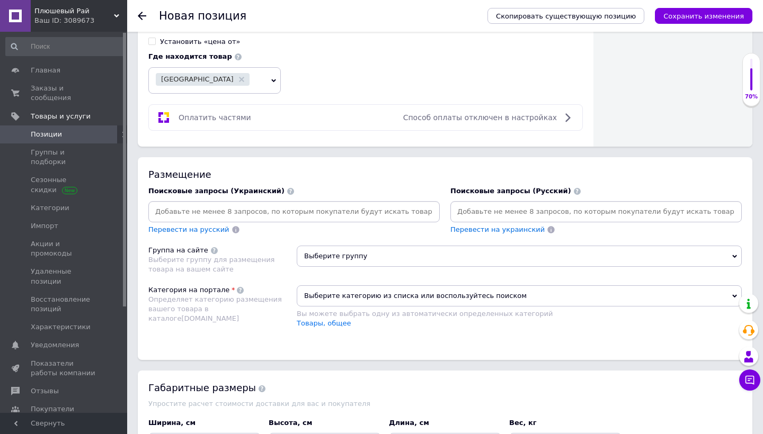
click at [329, 207] on input at bounding box center [293, 212] width 287 height 16
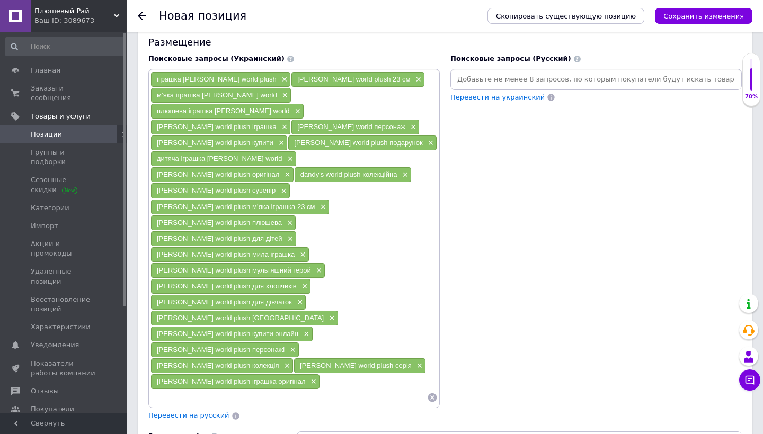
scroll to position [722, 0]
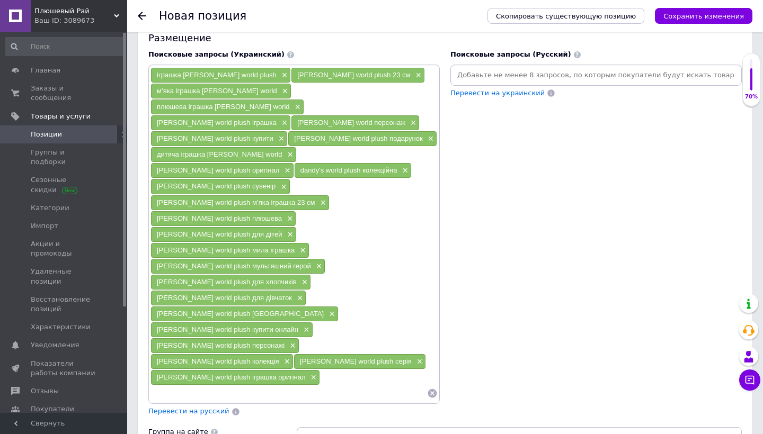
click at [207, 407] on span "Перевести на русский" at bounding box center [188, 411] width 81 height 8
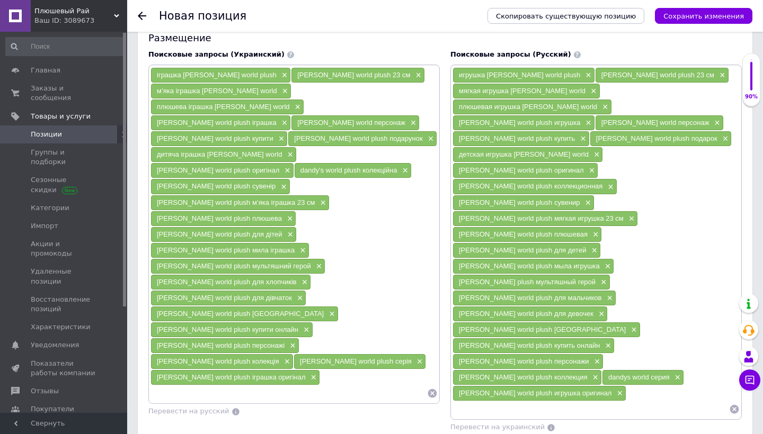
radio input "true"
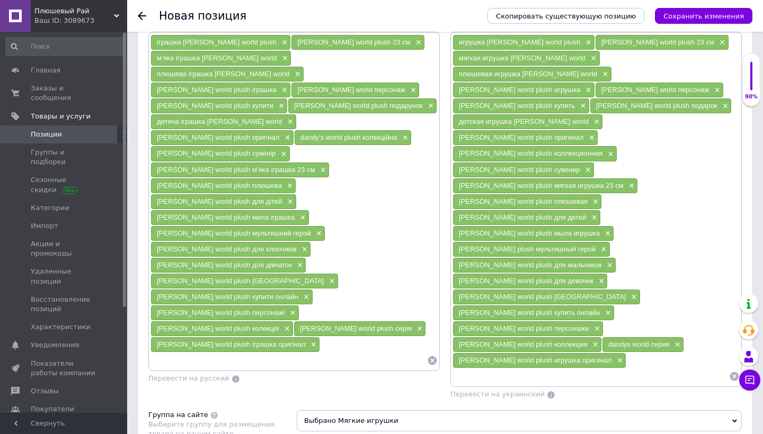
scroll to position [767, 0]
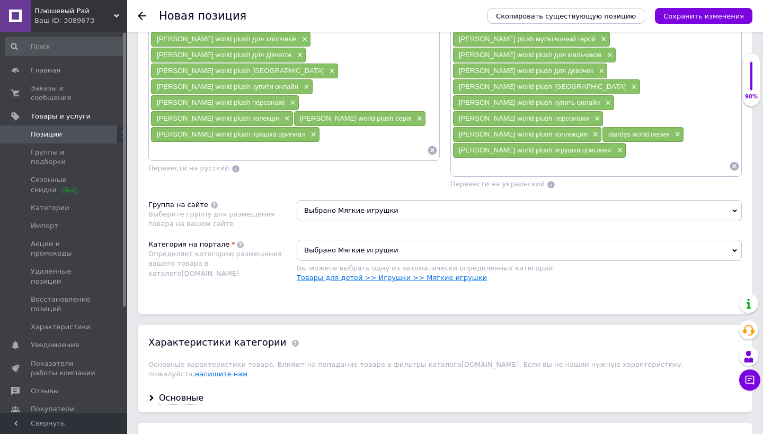
scroll to position [1005, 0]
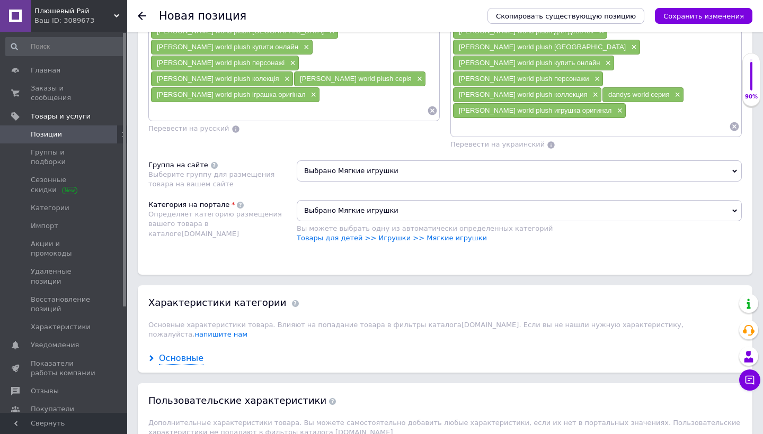
click at [177, 353] on div "Основные" at bounding box center [181, 359] width 45 height 12
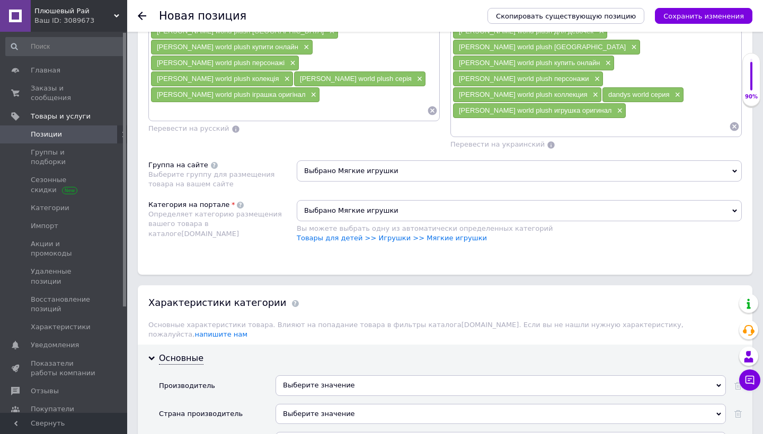
click at [352, 376] on div "Выберите значение" at bounding box center [501, 386] width 450 height 20
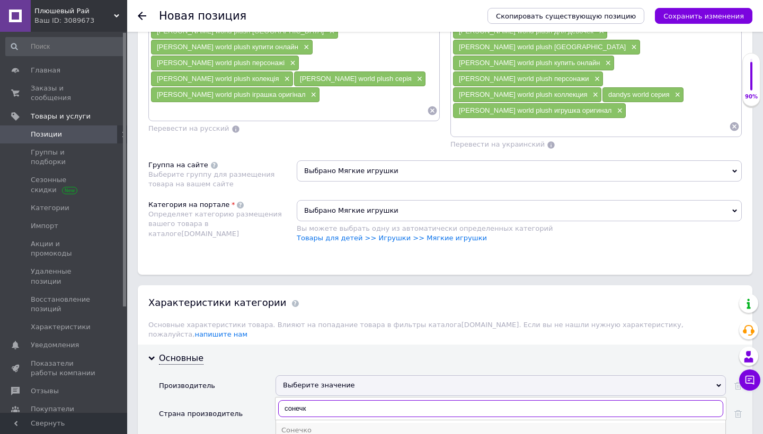
type input "сонечк"
click at [324, 423] on li "Сонечко" at bounding box center [500, 430] width 449 height 15
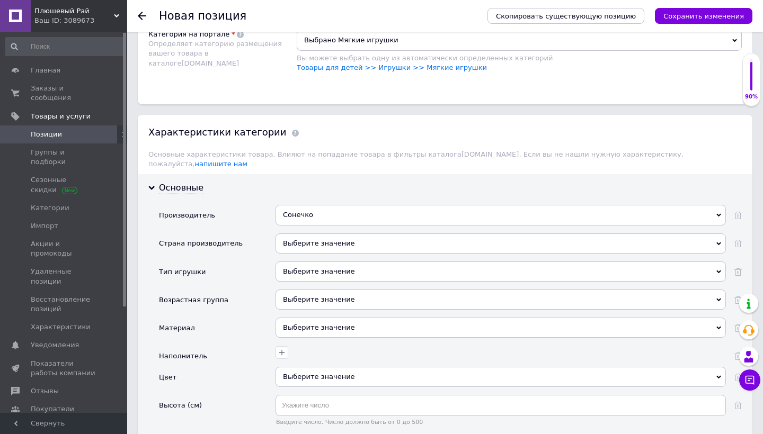
scroll to position [1178, 0]
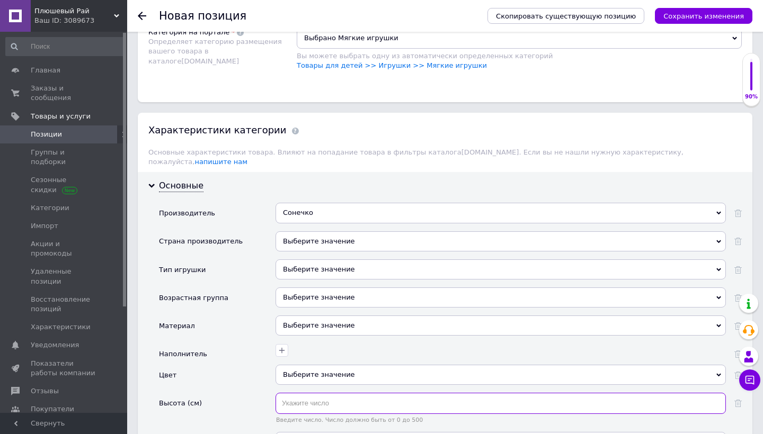
click at [327, 393] on input "text" at bounding box center [501, 403] width 450 height 21
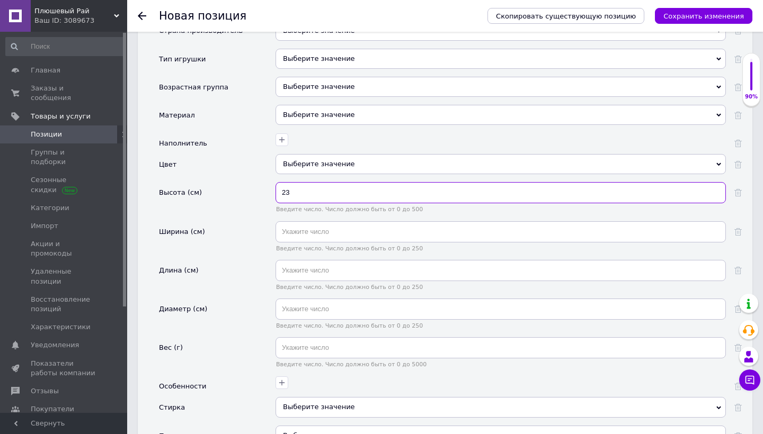
scroll to position [1396, 0]
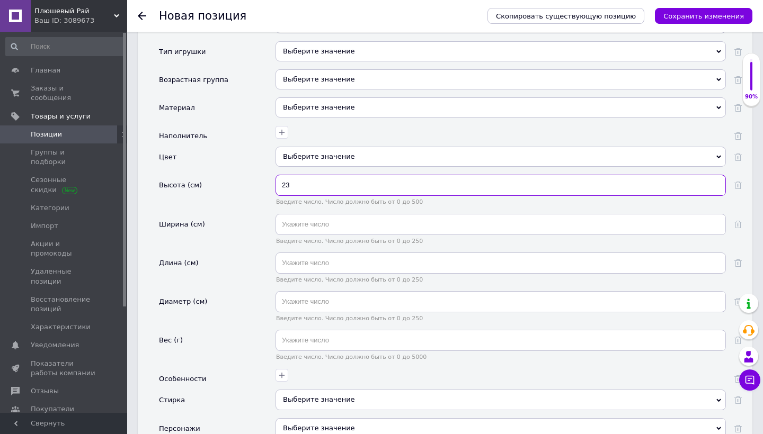
type input "23"
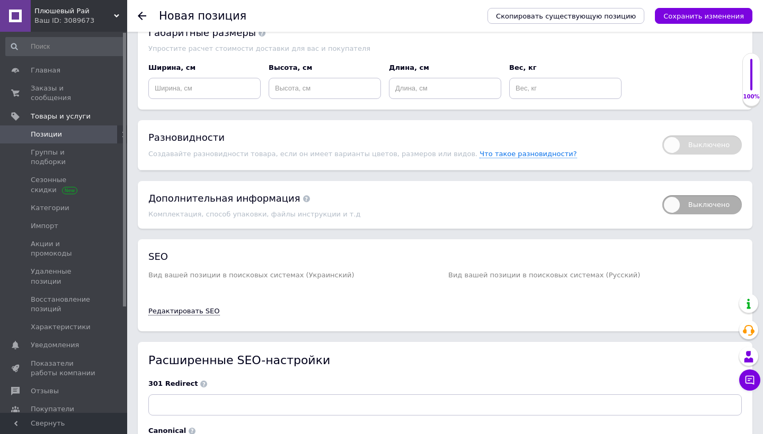
scroll to position [1984, 0]
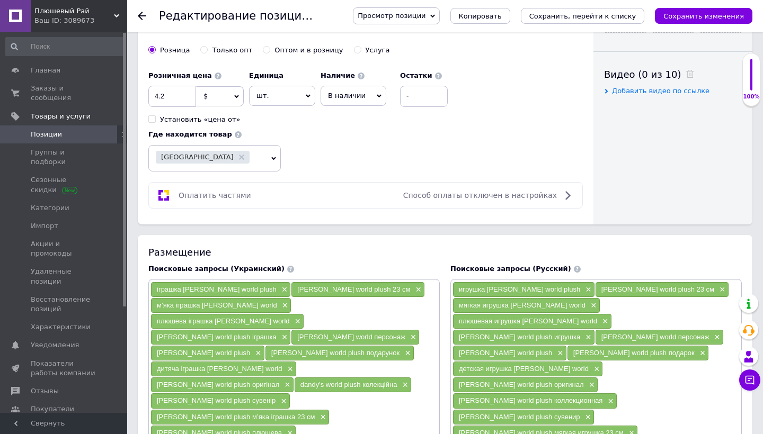
scroll to position [527, 0]
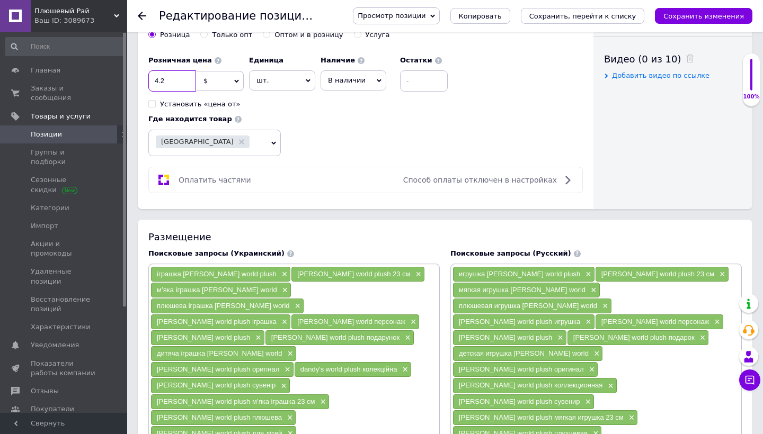
click at [160, 82] on input "4.2" at bounding box center [172, 80] width 48 height 21
click at [157, 79] on input "4.2" at bounding box center [172, 80] width 48 height 21
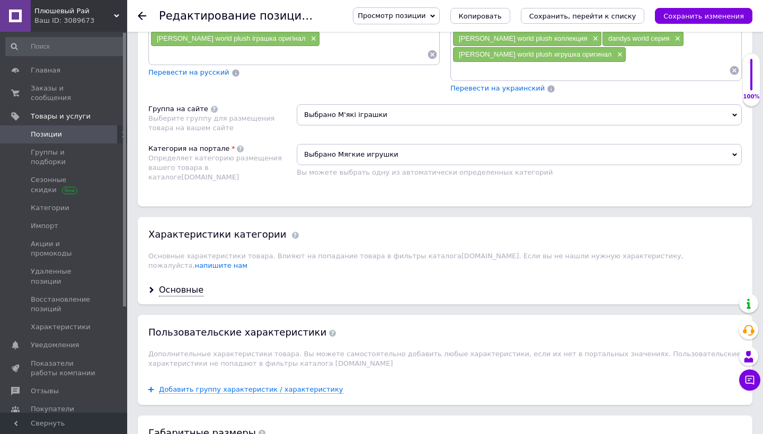
scroll to position [1053, 0]
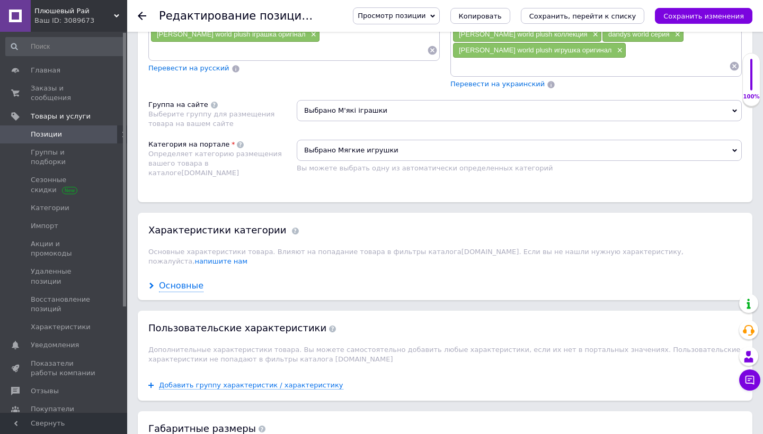
type input "6.2"
click at [172, 280] on div "Основные" at bounding box center [181, 286] width 45 height 12
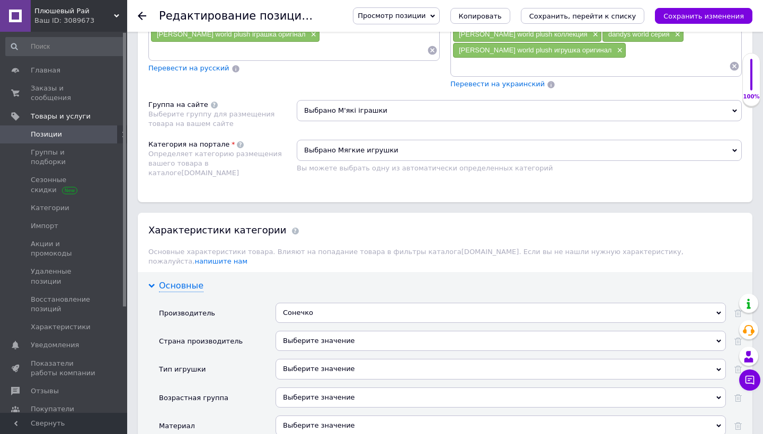
click at [184, 280] on div "Основные" at bounding box center [181, 286] width 45 height 12
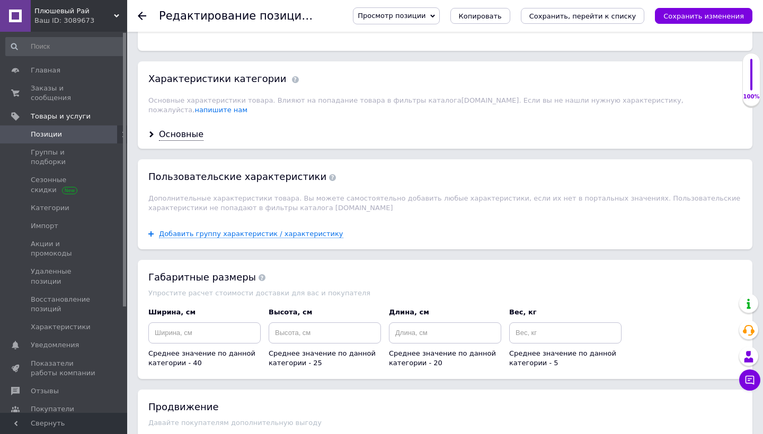
scroll to position [1212, 0]
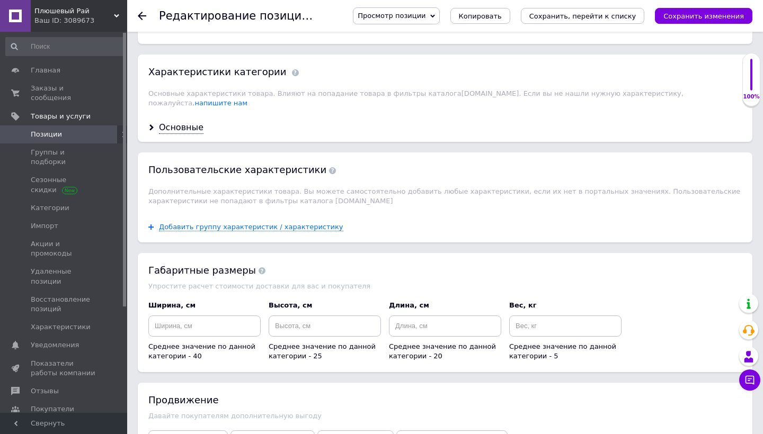
click at [189, 434] on span "Добавить скидку" at bounding box center [188, 438] width 63 height 8
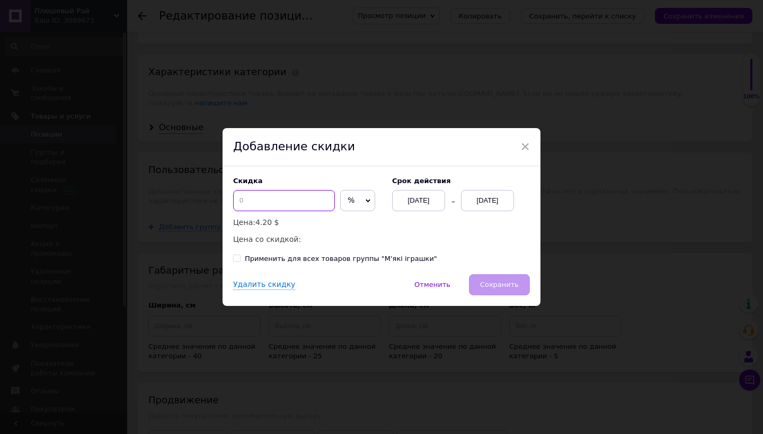
click at [282, 197] on input at bounding box center [284, 200] width 102 height 21
type input "2"
click at [344, 192] on span "%" at bounding box center [357, 200] width 35 height 21
click at [346, 220] on li "$" at bounding box center [358, 223] width 34 height 15
click at [481, 192] on div "[DATE]" at bounding box center [487, 200] width 53 height 21
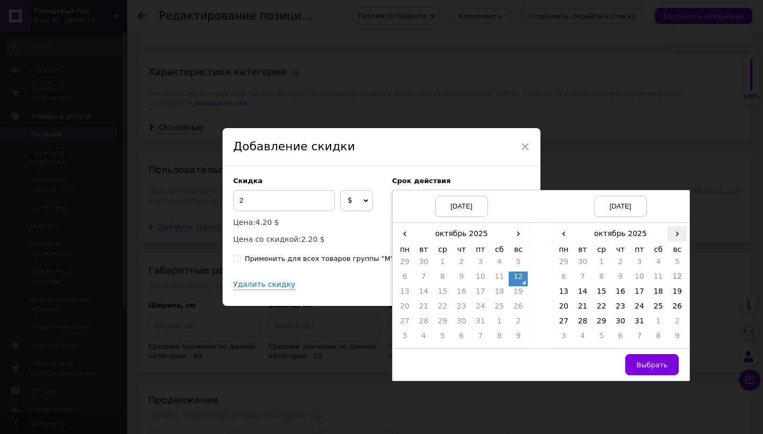
click at [671, 232] on span "›" at bounding box center [677, 233] width 19 height 15
click at [601, 327] on td "26" at bounding box center [601, 323] width 19 height 15
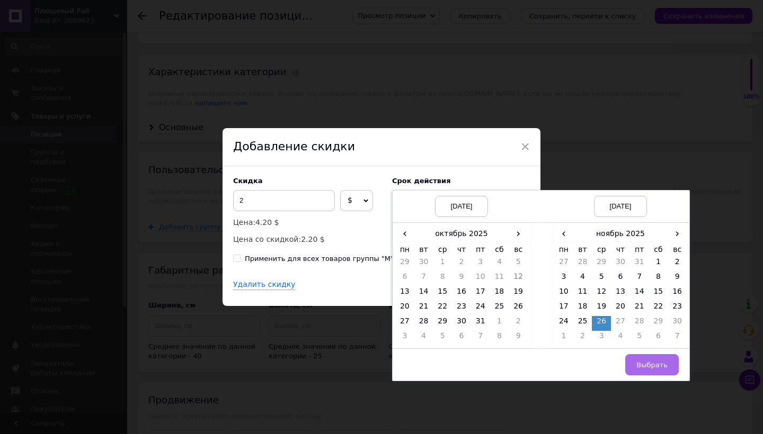
click at [650, 361] on button "Выбрать" at bounding box center [652, 364] width 54 height 21
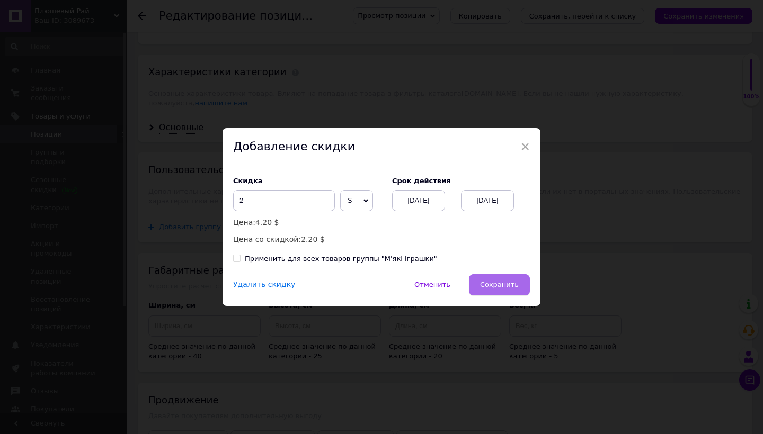
click at [504, 290] on button "Сохранить" at bounding box center [499, 284] width 61 height 21
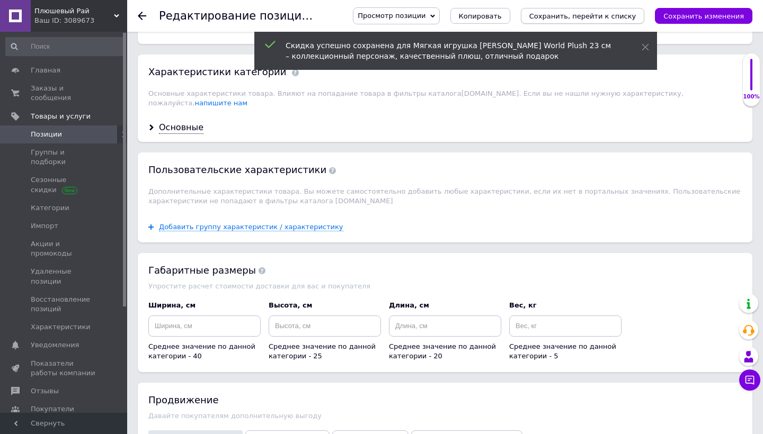
click at [627, 19] on icon "Сохранить, перейти к списку" at bounding box center [582, 16] width 107 height 8
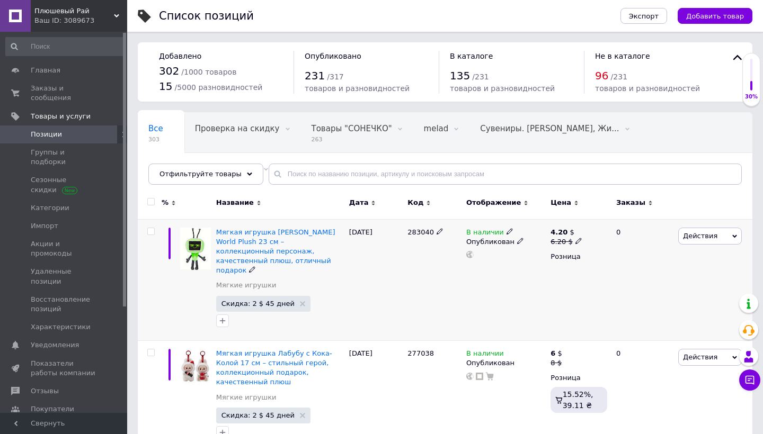
click at [711, 236] on span "Действия" at bounding box center [700, 236] width 34 height 8
click at [647, 389] on li "Добавить в кампанию Каталог ProSale" at bounding box center [666, 390] width 150 height 15
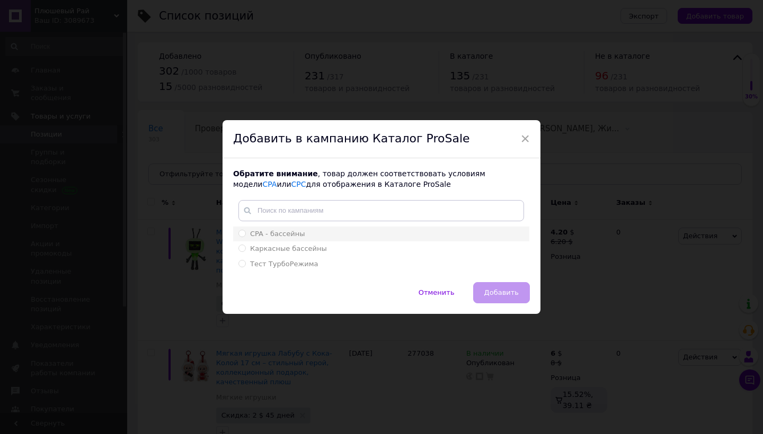
click at [444, 241] on li "CPA - бассейны" at bounding box center [381, 234] width 296 height 15
radio input "true"
click at [492, 298] on button "Добавить" at bounding box center [501, 292] width 57 height 21
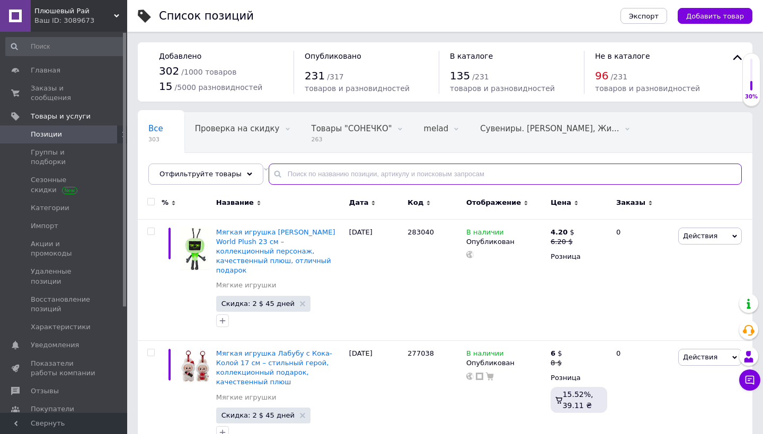
click at [376, 175] on input "text" at bounding box center [505, 174] width 473 height 21
paste input "283041"
type input "283041"
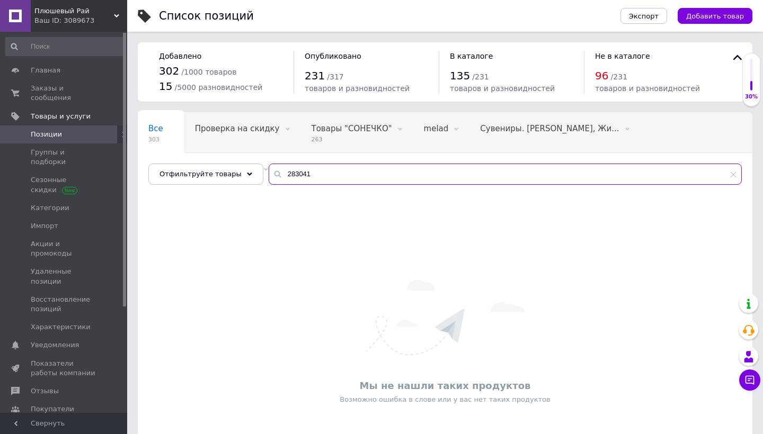
drag, startPoint x: 364, startPoint y: 178, endPoint x: 269, endPoint y: 177, distance: 94.8
click at [269, 177] on div "283041" at bounding box center [505, 174] width 473 height 21
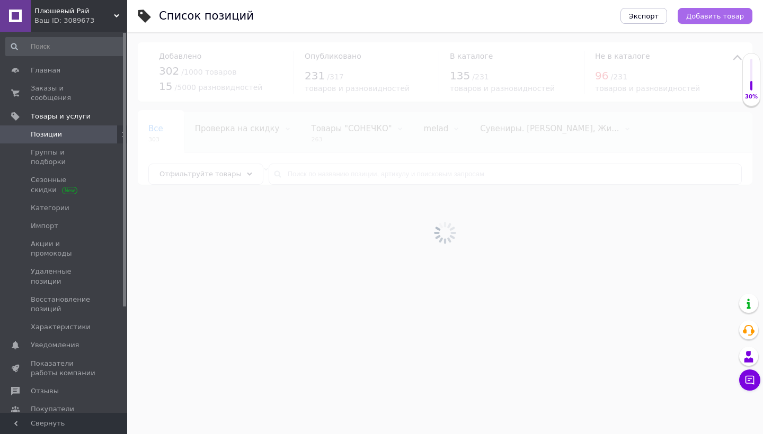
click at [707, 17] on span "Добавить товар" at bounding box center [715, 16] width 58 height 8
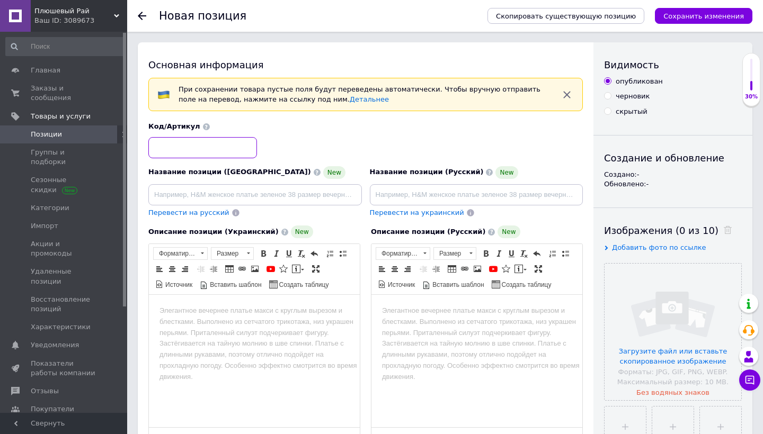
click at [219, 145] on input at bounding box center [202, 147] width 109 height 21
paste input "283041"
type input "283041"
click at [321, 192] on input at bounding box center [255, 194] width 214 height 21
paste input "М’яка іграшка [PERSON_NAME] World Plush 30 см – великий плюшевий герой, колекці…"
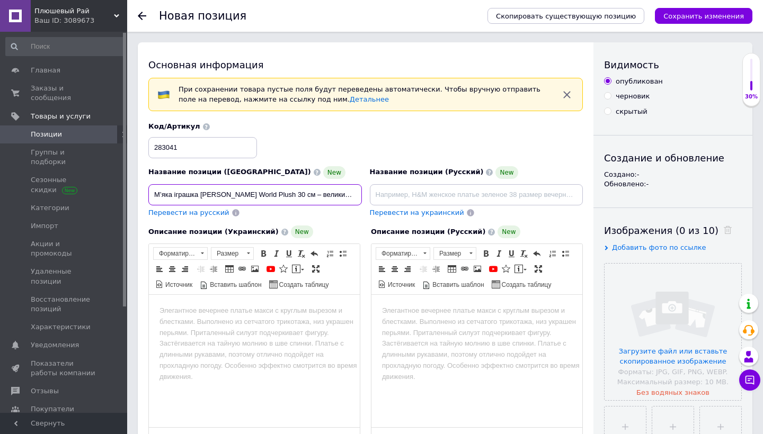
type input "М’яка іграшка [PERSON_NAME] World Plush 30 см – великий плюшевий герой, колекці…"
click at [459, 197] on input at bounding box center [477, 194] width 214 height 21
paste input "Мягкая игрушка [PERSON_NAME] World Plush 30 см – большой плюшевый герой, коллек…"
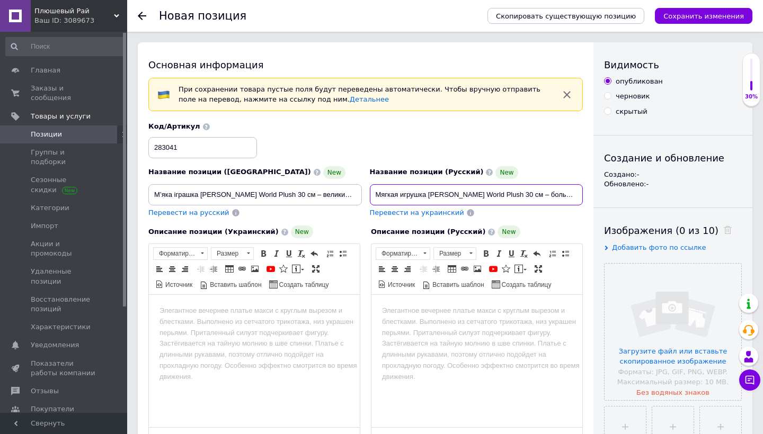
scroll to position [83, 0]
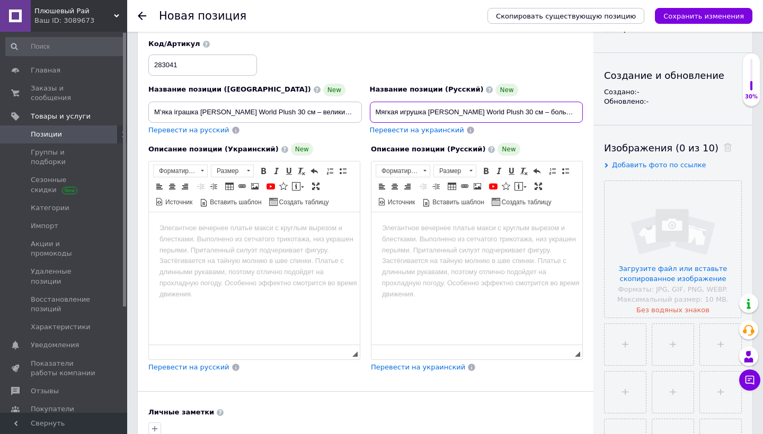
type input "Мягкая игрушка [PERSON_NAME] World Plush 30 см – большой плюшевый герой, коллек…"
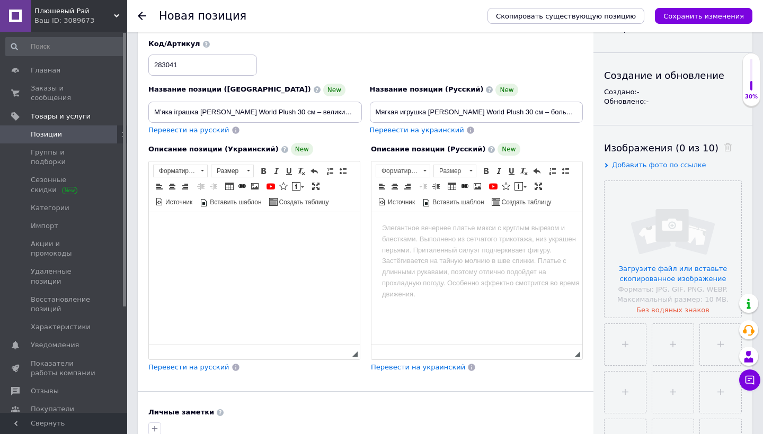
click at [285, 245] on html at bounding box center [254, 228] width 211 height 32
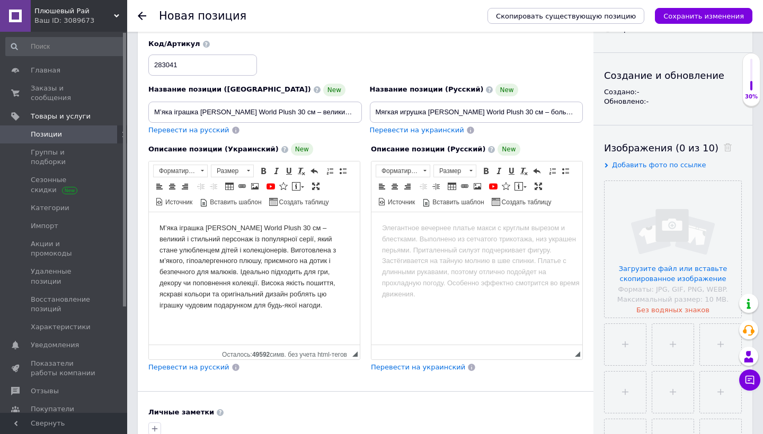
click at [202, 372] on div "Описание позиции (Украинский) New М’яка іграшка [PERSON_NAME] World Plush 30 см…" at bounding box center [254, 258] width 223 height 241
click at [210, 368] on span "Перевести на русский" at bounding box center [188, 367] width 81 height 8
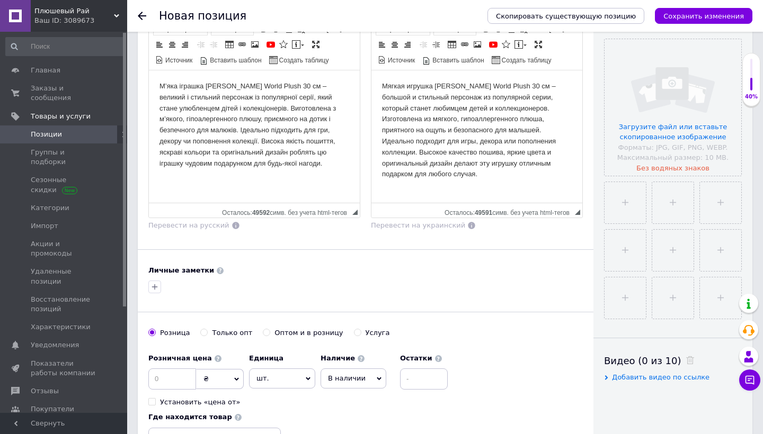
scroll to position [226, 0]
click at [672, 133] on input "file" at bounding box center [673, 106] width 137 height 137
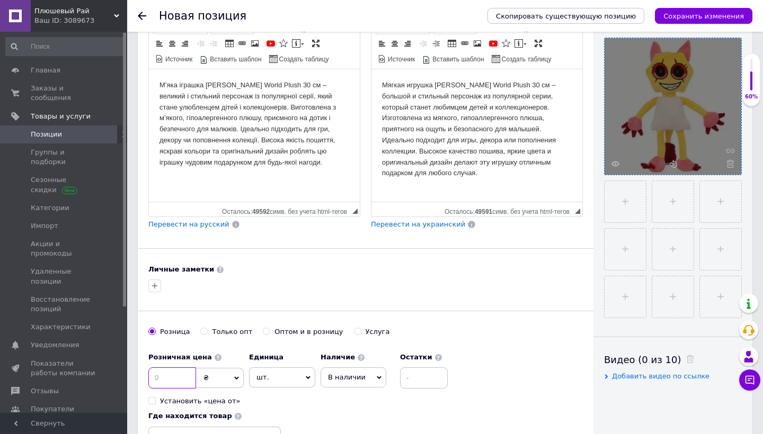
click at [164, 378] on input at bounding box center [172, 378] width 48 height 21
type input "4.4"
click at [225, 377] on span "₴" at bounding box center [220, 378] width 48 height 20
click at [228, 393] on li "$" at bounding box center [220, 400] width 47 height 15
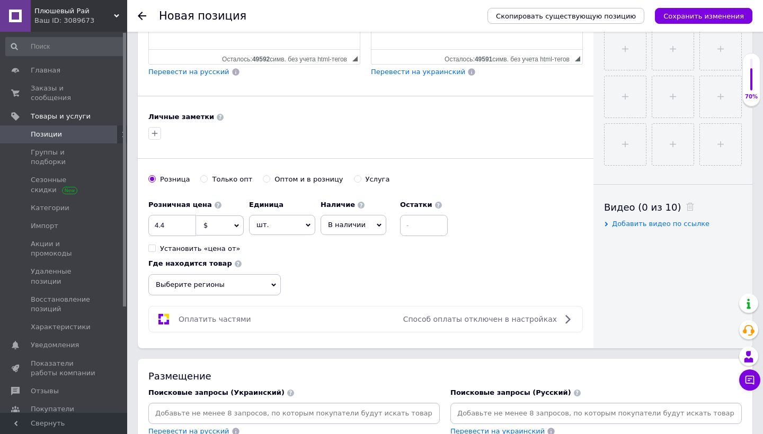
scroll to position [381, 0]
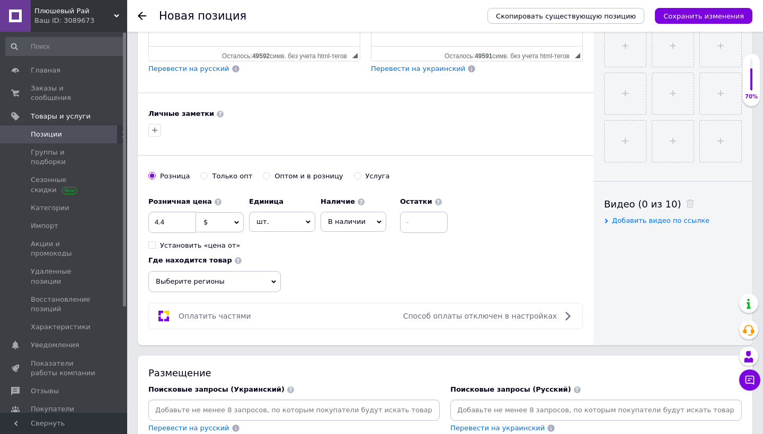
click at [242, 284] on span "Выберите регионы" at bounding box center [214, 281] width 132 height 21
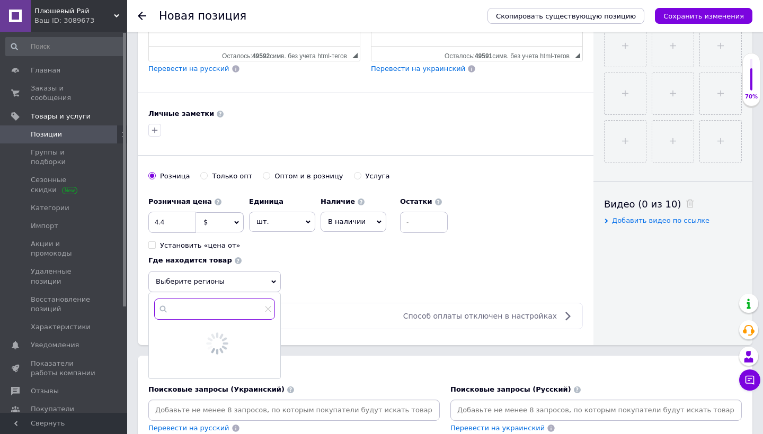
click at [246, 304] on input "text" at bounding box center [214, 309] width 121 height 21
type input "j"
type input "оде"
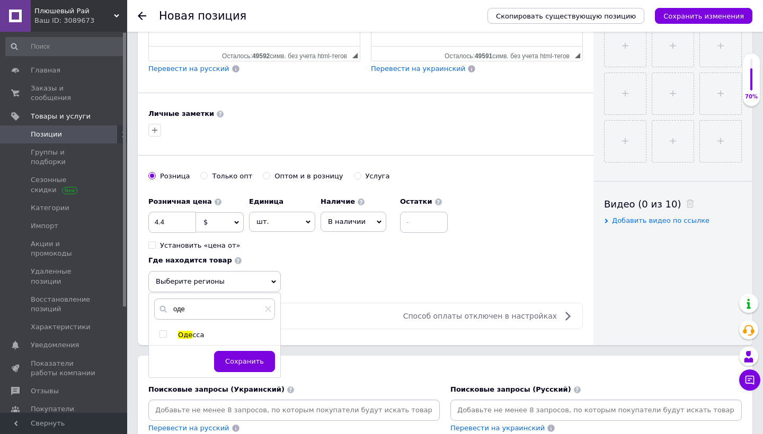
click at [159, 327] on div "оде Оде сса Сохранить" at bounding box center [214, 336] width 131 height 84
click at [160, 331] on input "checkbox" at bounding box center [162, 334] width 7 height 7
checkbox input "true"
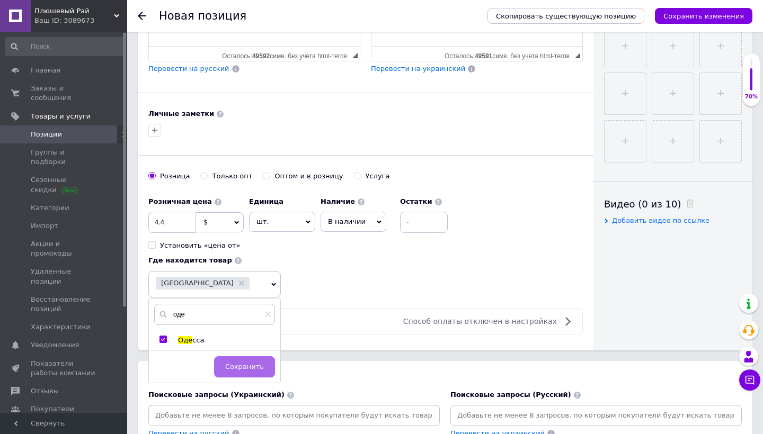
click at [239, 368] on span "Сохранить" at bounding box center [244, 367] width 39 height 8
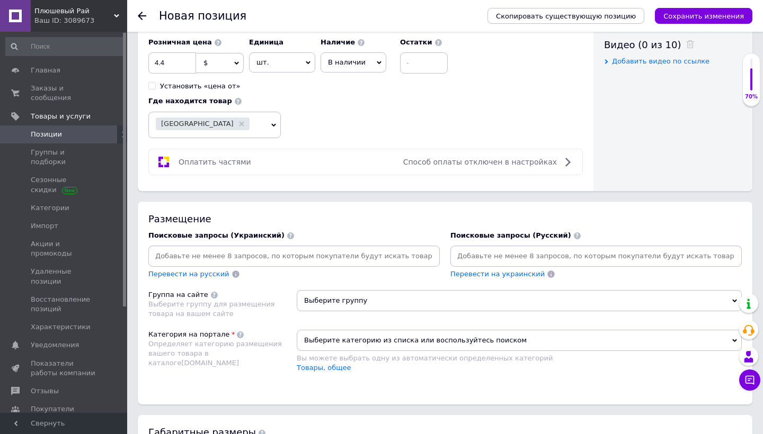
scroll to position [554, 0]
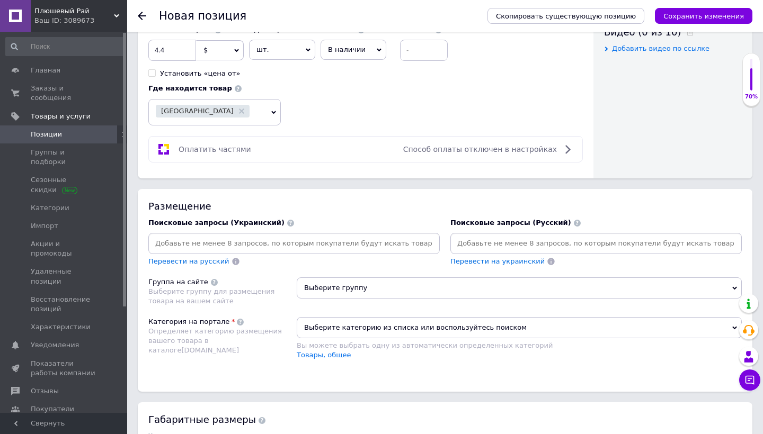
click at [304, 243] on input at bounding box center [293, 244] width 287 height 16
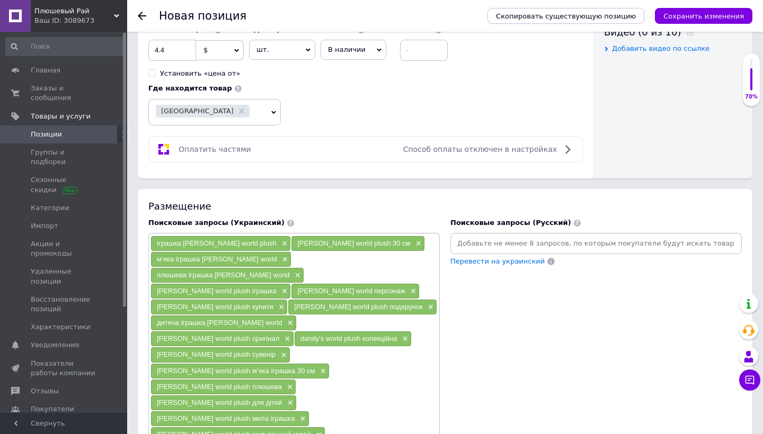
scroll to position [785, 0]
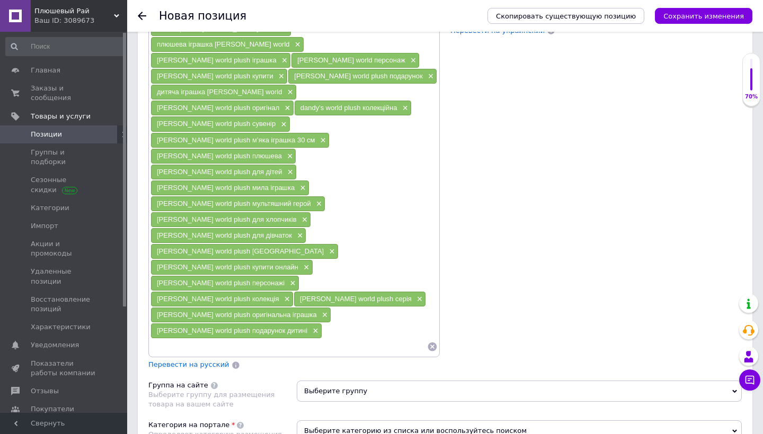
click at [203, 361] on span "Перевести на русский" at bounding box center [188, 365] width 81 height 8
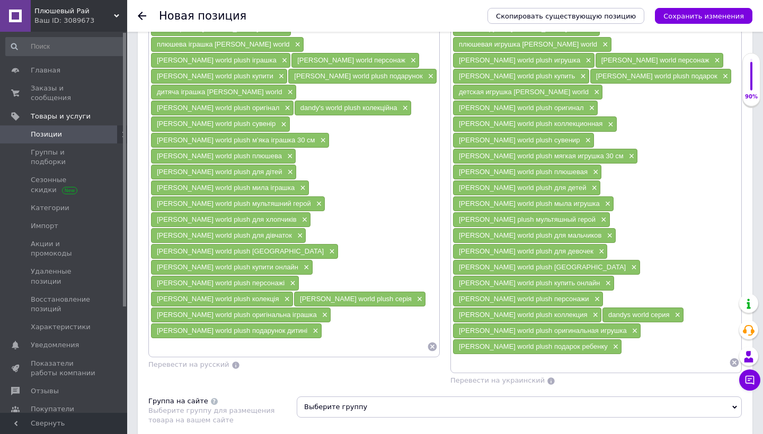
click at [357, 397] on span "Выберите группу" at bounding box center [519, 407] width 445 height 21
radio input "true"
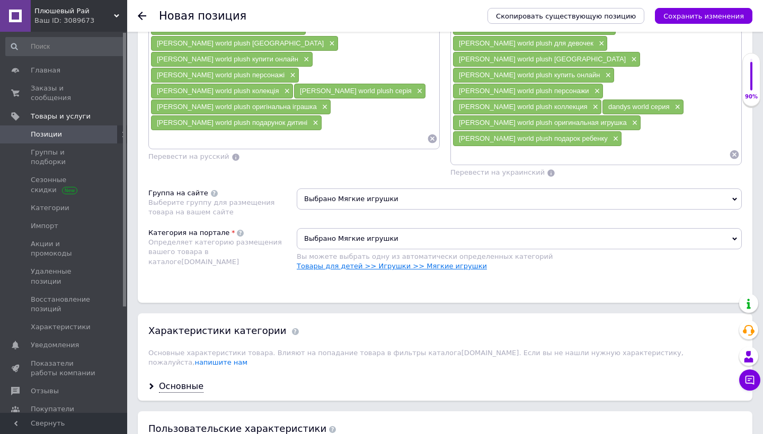
scroll to position [1108, 0]
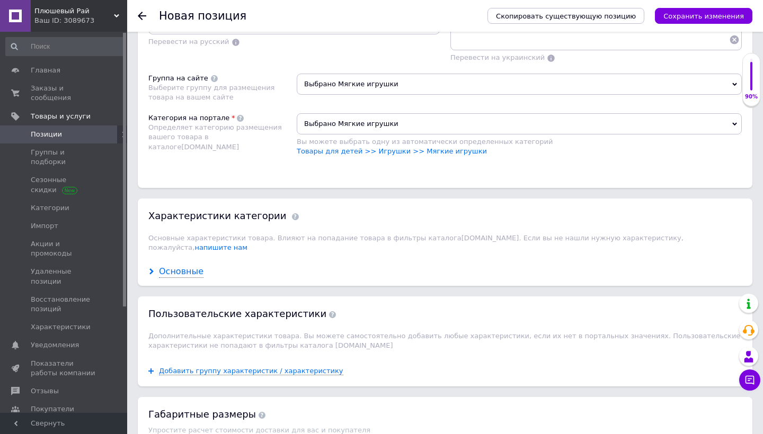
click at [171, 266] on div "Основные" at bounding box center [181, 272] width 45 height 12
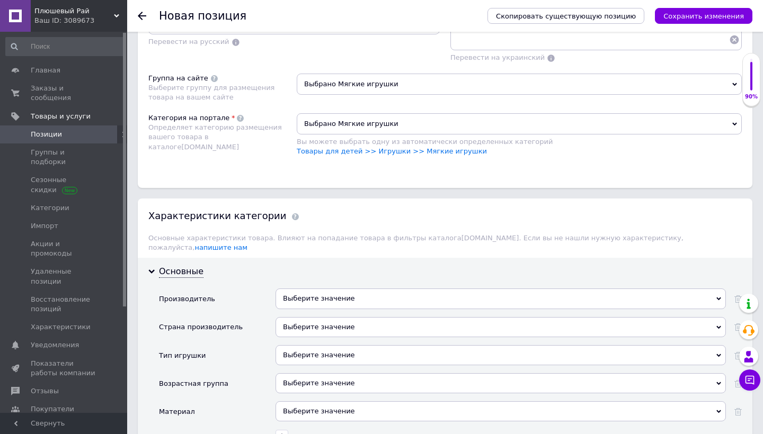
click at [314, 289] on div "Выберите значение" at bounding box center [501, 299] width 450 height 20
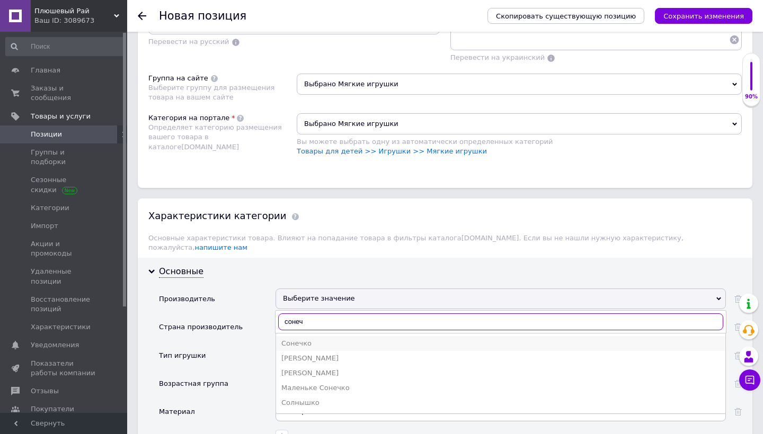
type input "сонеч"
click at [298, 336] on li "Сонечко" at bounding box center [500, 343] width 449 height 15
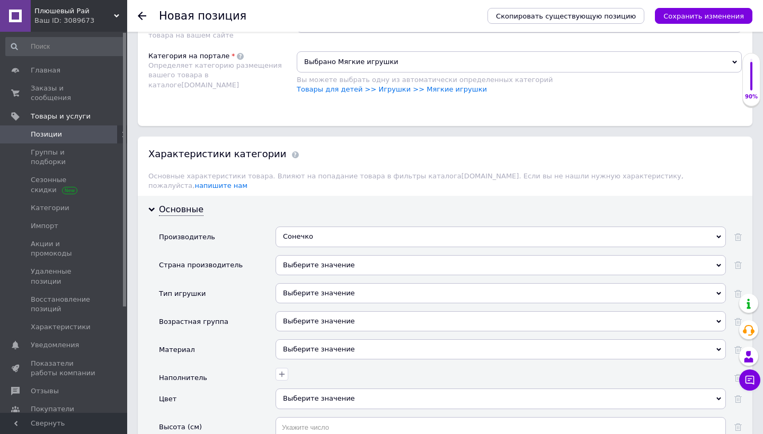
scroll to position [1187, 0]
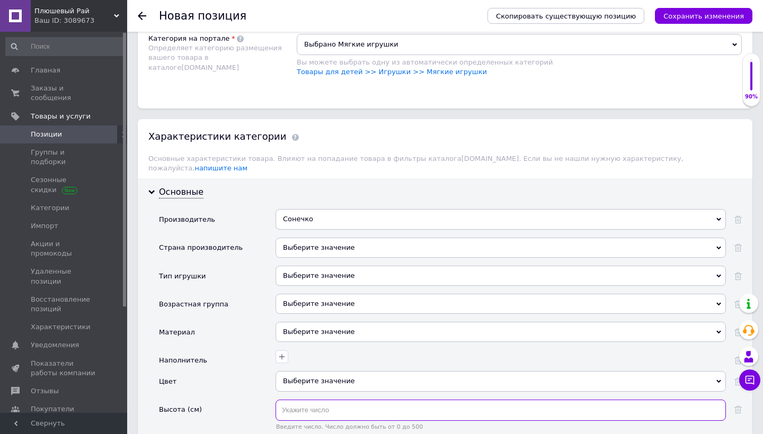
click at [305, 400] on input "text" at bounding box center [501, 410] width 450 height 21
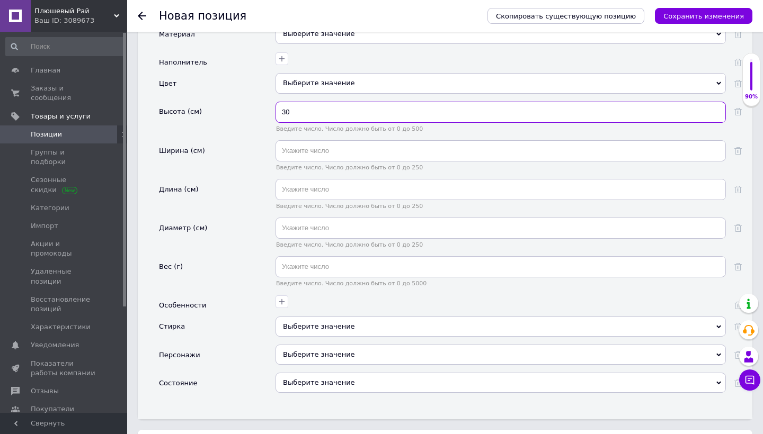
scroll to position [1508, 0]
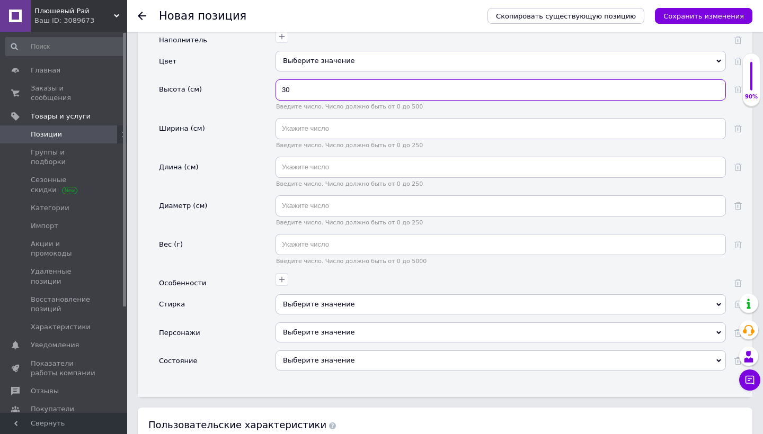
type input "30"
click at [415, 351] on div "Выберите значение" at bounding box center [501, 361] width 450 height 20
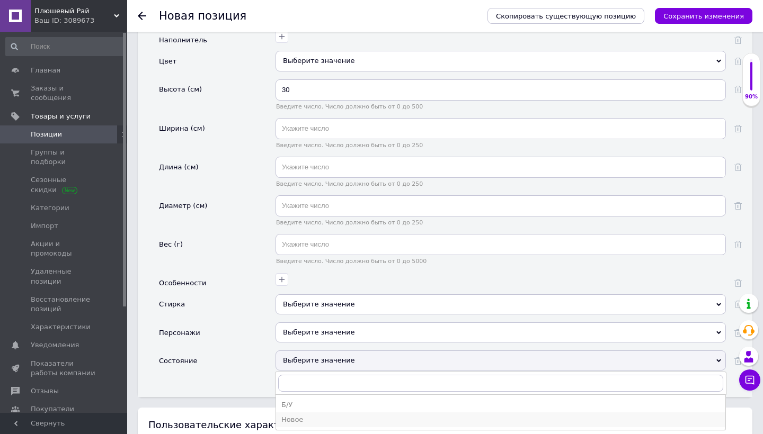
click at [307, 415] on div "Новое" at bounding box center [500, 420] width 439 height 10
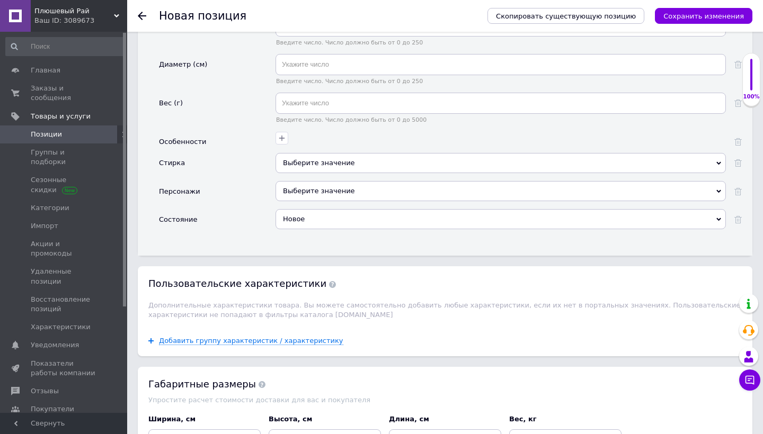
scroll to position [1652, 0]
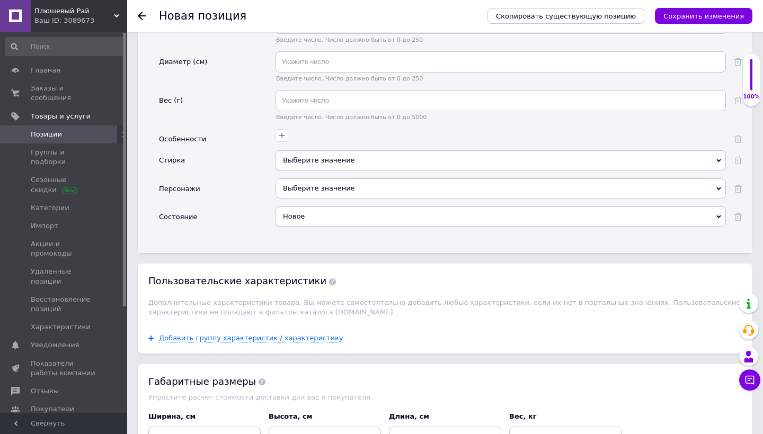
drag, startPoint x: 302, startPoint y: 192, endPoint x: 302, endPoint y: 230, distance: 37.6
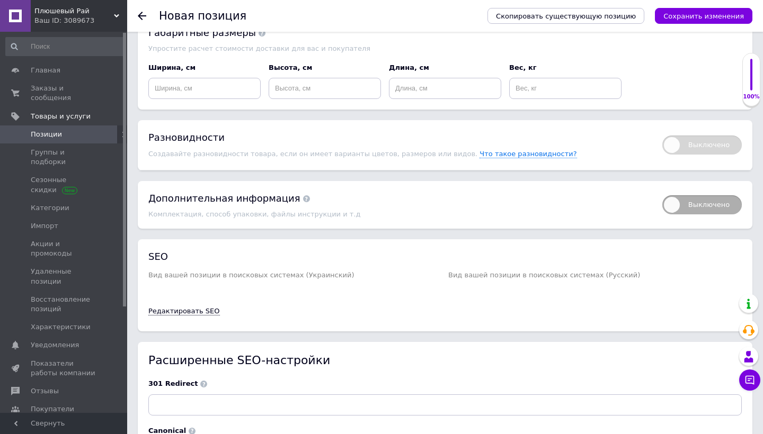
scroll to position [2000, 0]
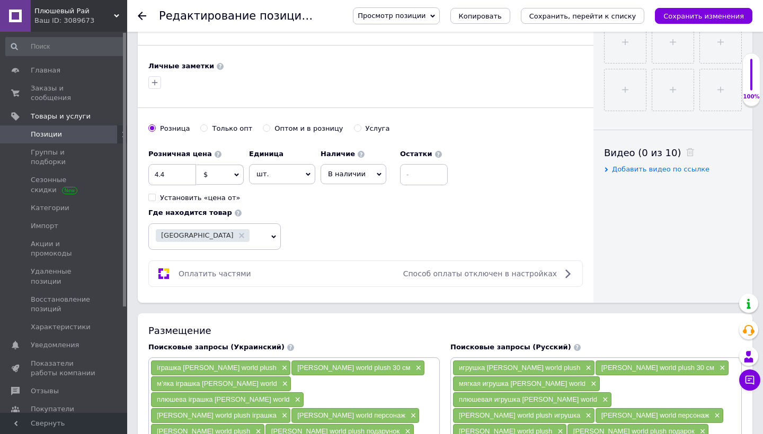
scroll to position [452, 0]
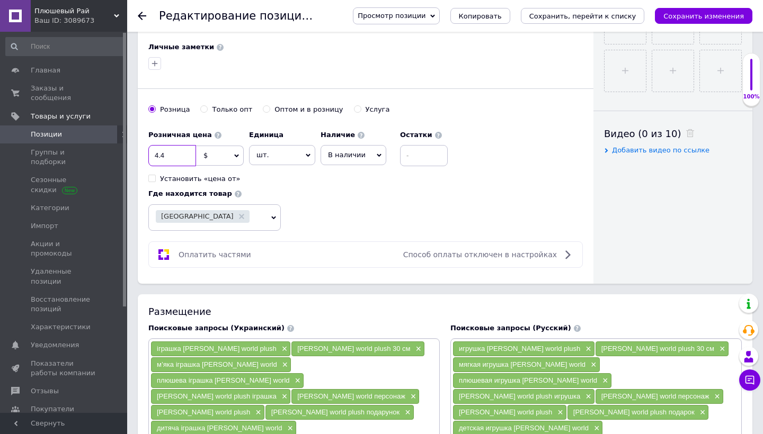
click at [159, 158] on input "4.4" at bounding box center [172, 155] width 48 height 21
click at [159, 150] on input "4.4" at bounding box center [172, 155] width 48 height 21
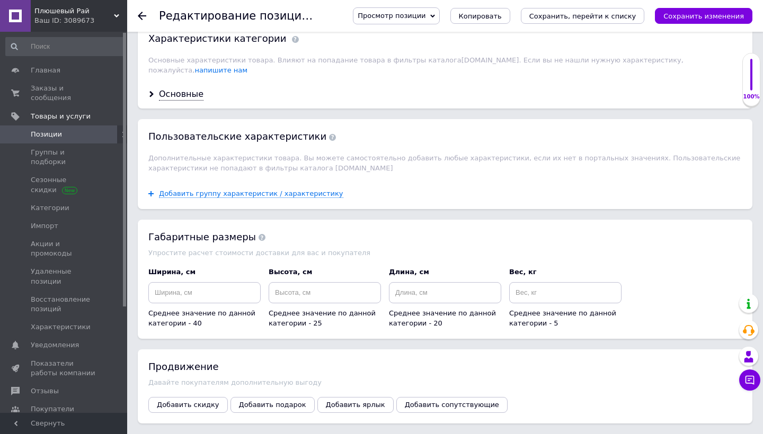
scroll to position [1316, 0]
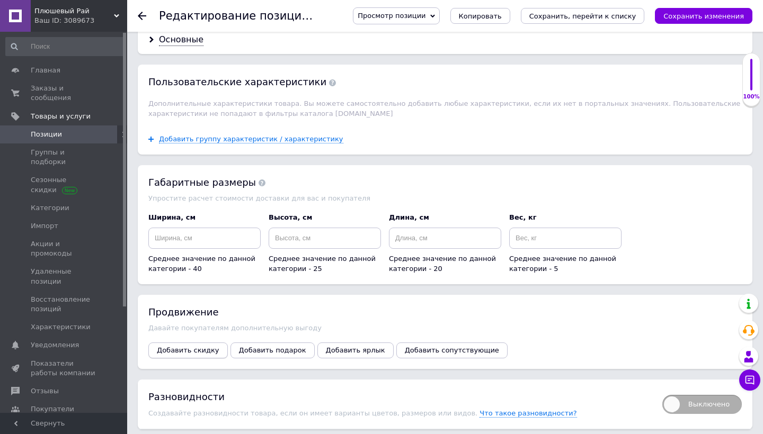
type input "6.4"
click at [197, 343] on button "Добавить скидку" at bounding box center [187, 351] width 79 height 16
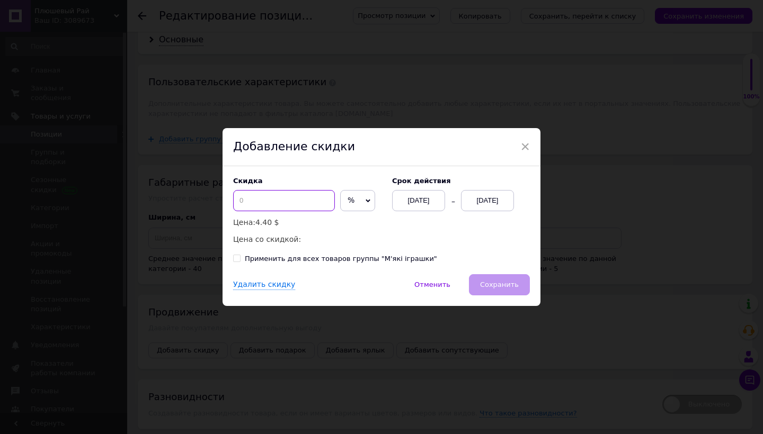
click at [257, 199] on input at bounding box center [284, 200] width 102 height 21
type input "2"
click at [349, 198] on span "%" at bounding box center [357, 200] width 35 height 21
click at [349, 229] on li "$" at bounding box center [358, 223] width 34 height 15
click at [484, 205] on div "[DATE]" at bounding box center [487, 200] width 53 height 21
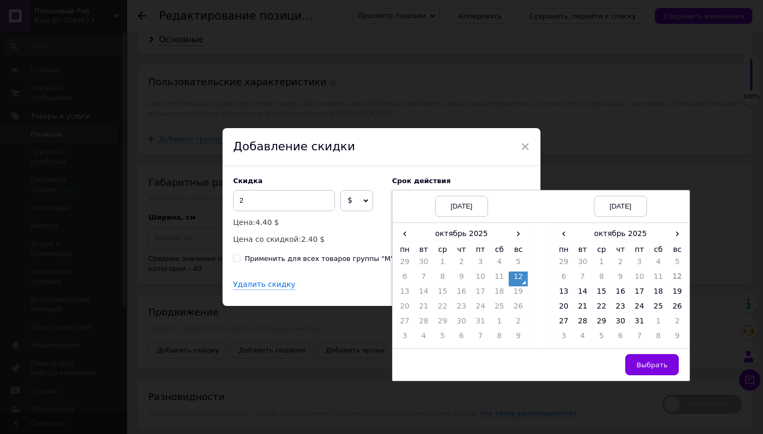
click at [686, 242] on div "‹ октябрь 2025 › пн вт ср чт пт сб вс 29 30 1 2 3 4 5 6 7 8 9 10 11 12 13 14 15…" at bounding box center [621, 286] width 138 height 125
click at [675, 234] on span "›" at bounding box center [677, 233] width 19 height 15
click at [601, 319] on td "26" at bounding box center [601, 323] width 19 height 15
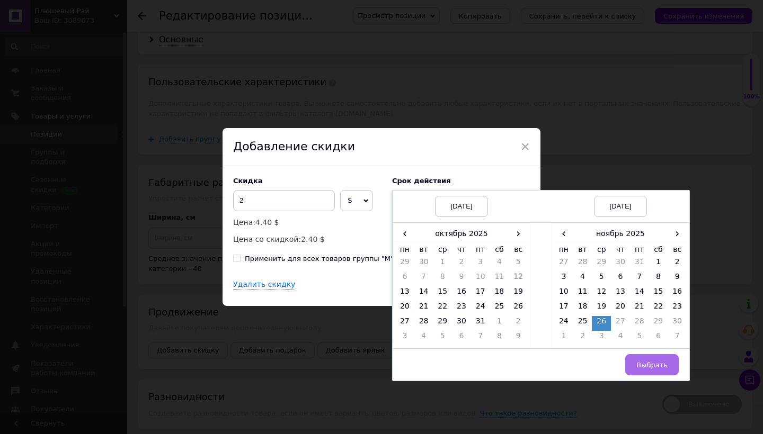
click at [652, 359] on button "Выбрать" at bounding box center [652, 364] width 54 height 21
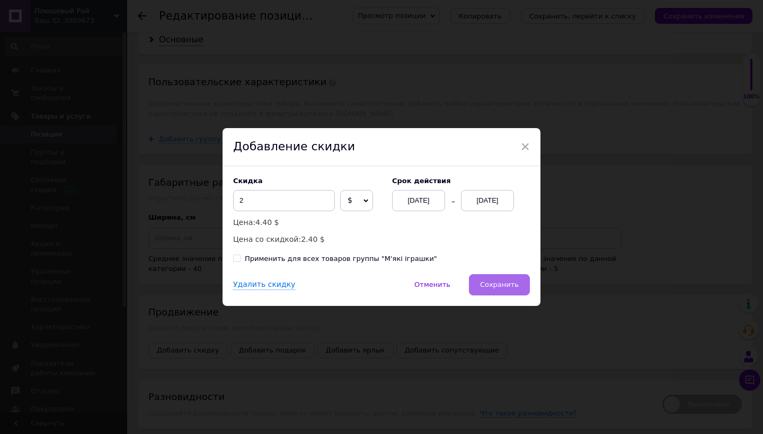
click at [508, 283] on span "Сохранить" at bounding box center [499, 285] width 39 height 8
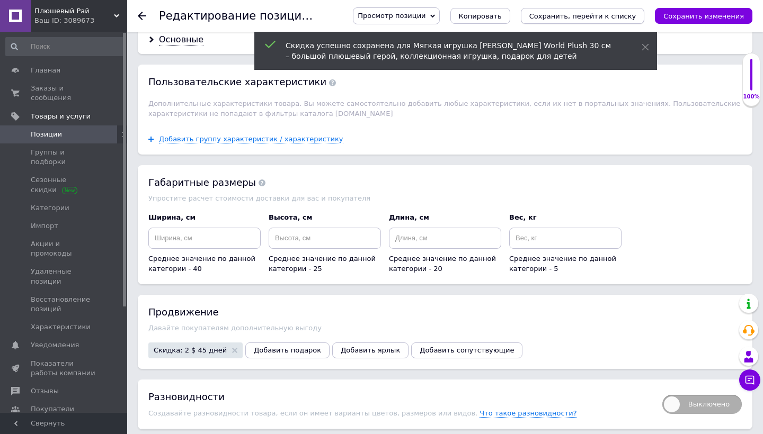
click at [607, 14] on icon "Сохранить, перейти к списку" at bounding box center [582, 16] width 107 height 8
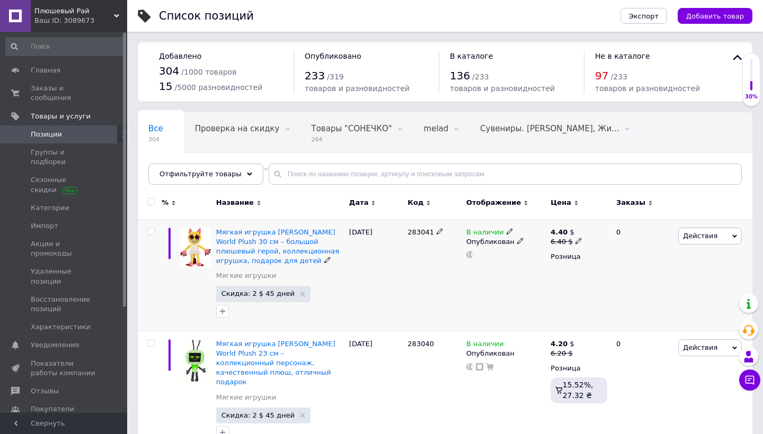
click at [695, 250] on div "Действия Редактировать Поднять в начало группы Копировать Скидка Подарок Сопутс…" at bounding box center [714, 275] width 77 height 112
click at [701, 240] on span "Действия" at bounding box center [700, 236] width 34 height 8
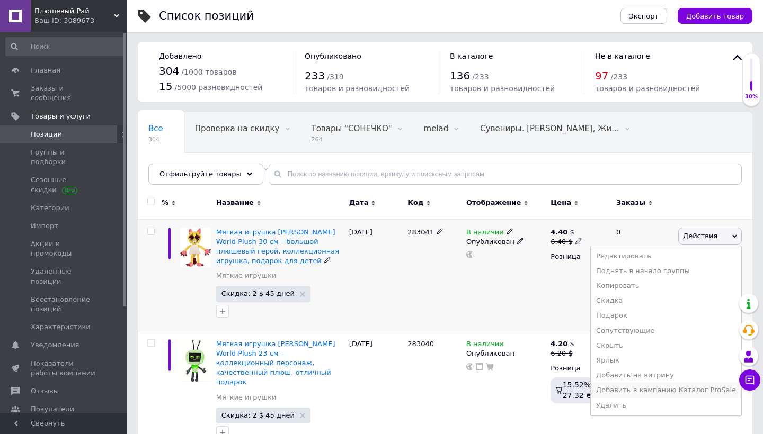
click at [633, 390] on li "Добавить в кампанию Каталог ProSale" at bounding box center [666, 390] width 150 height 15
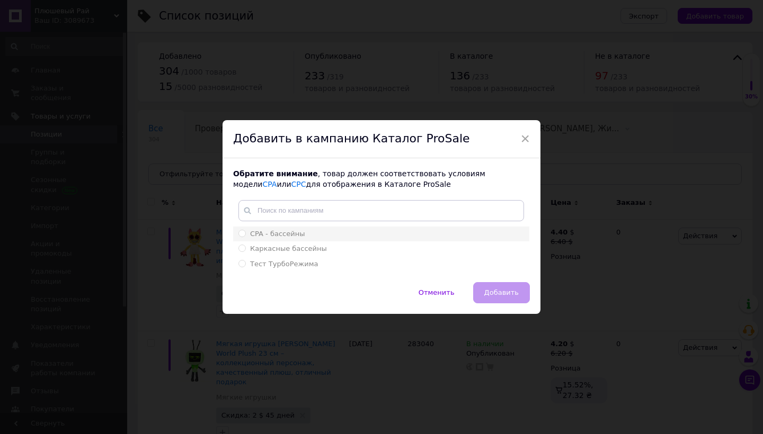
click at [390, 227] on li "CPA - бассейны" at bounding box center [381, 234] width 296 height 15
radio input "true"
click at [490, 300] on button "Добавить" at bounding box center [501, 292] width 57 height 21
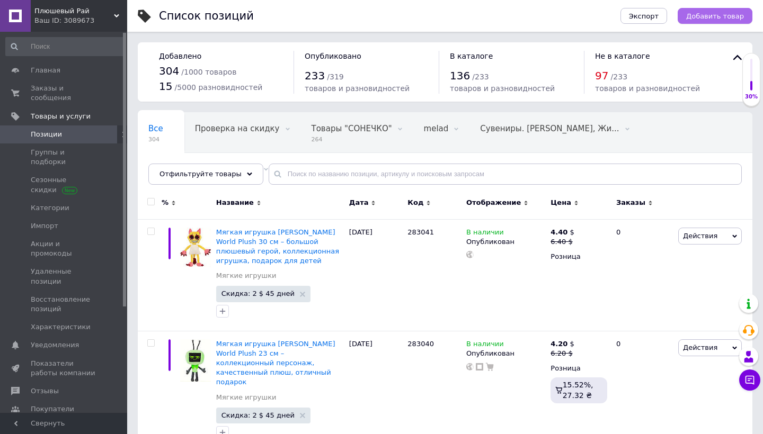
click at [701, 16] on span "Добавить товар" at bounding box center [715, 16] width 58 height 8
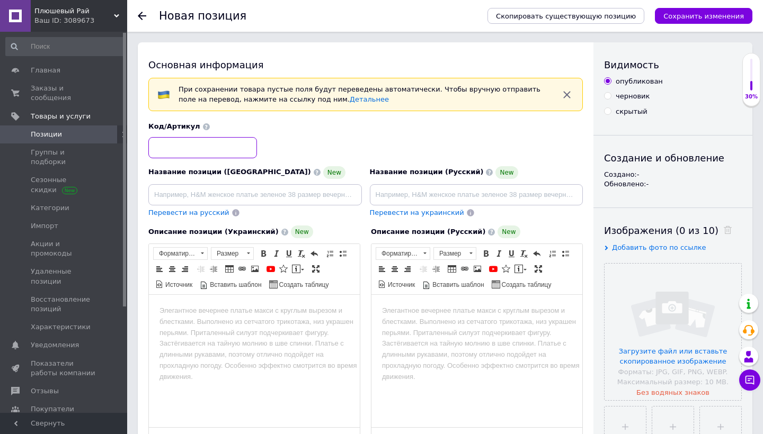
click at [224, 147] on input at bounding box center [202, 147] width 109 height 21
paste input "283039"
type input "283039"
click at [616, 291] on input "file" at bounding box center [673, 332] width 137 height 137
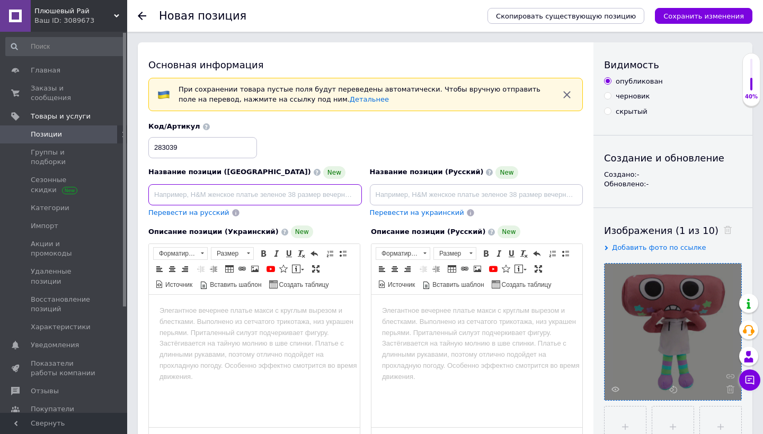
click at [297, 189] on input at bounding box center [255, 194] width 214 height 21
paste input "М’яка іграшка [PERSON_NAME] World Plush 25 см – колекційний герой, якісний плюш…"
type input "М’яка іграшка [PERSON_NAME] World Plush 25 см – колекційний герой, якісний плюш…"
click at [421, 189] on input at bounding box center [477, 194] width 214 height 21
paste input "Мягкая игрушка [PERSON_NAME] World Plush 25 см – коллекционный герой, качествен…"
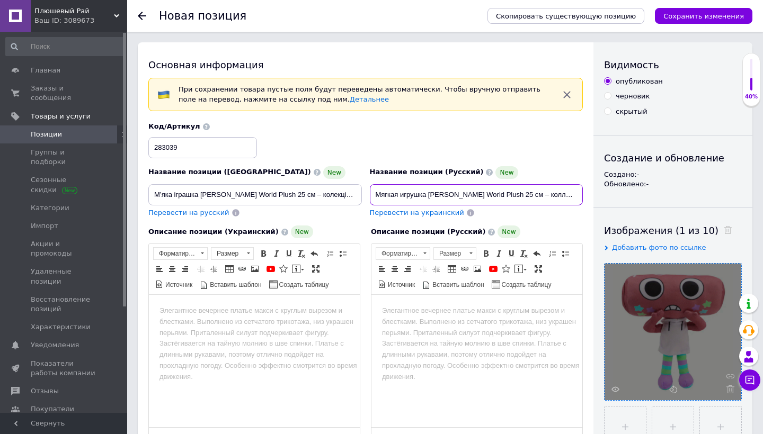
type input "Мягкая игрушка [PERSON_NAME] World Plush 25 см – коллекционный герой, качествен…"
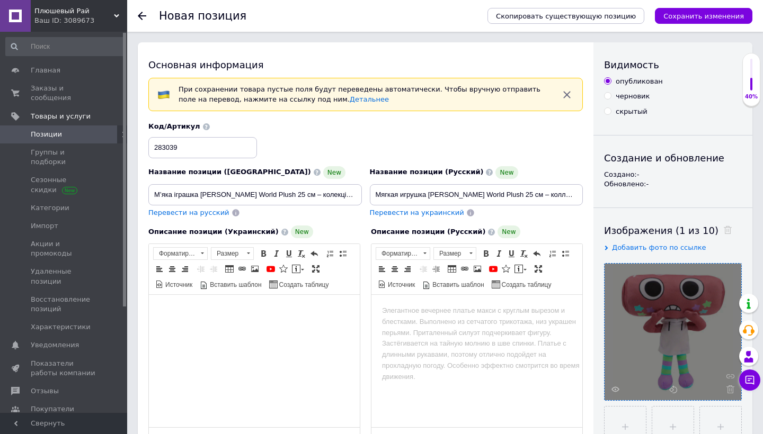
click at [265, 321] on html at bounding box center [254, 311] width 211 height 32
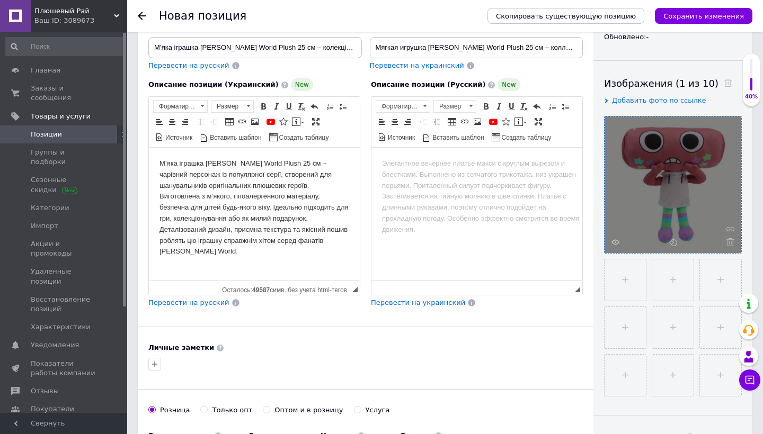
scroll to position [149, 0]
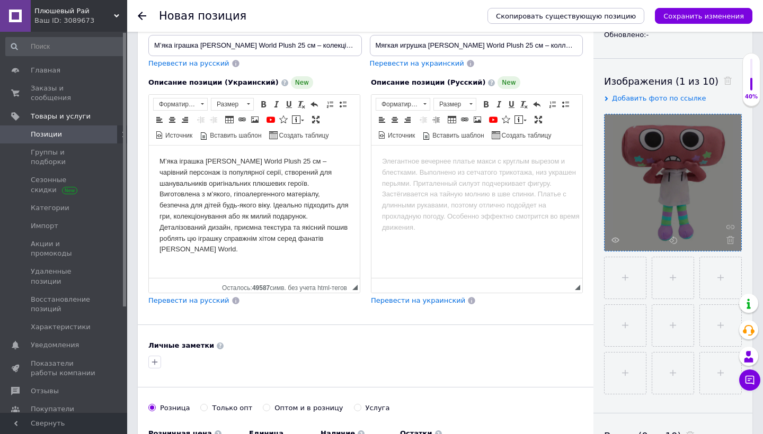
click at [209, 305] on div "Перевести на русский" at bounding box center [188, 301] width 83 height 12
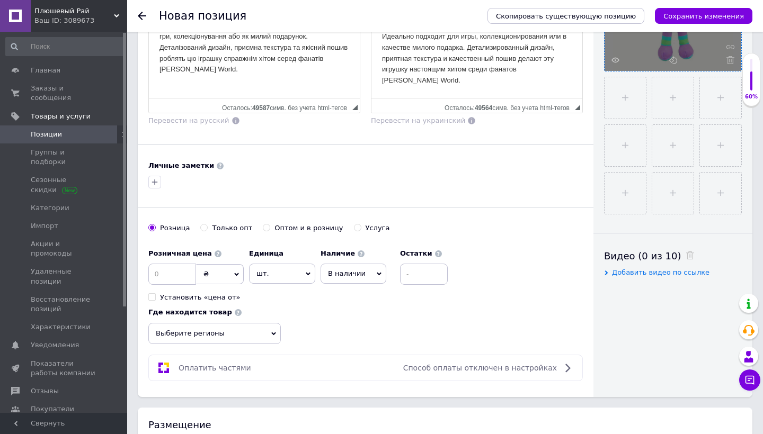
scroll to position [345, 0]
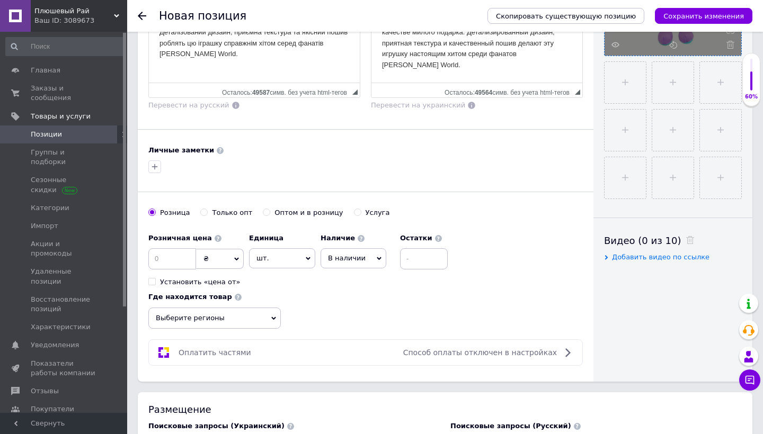
click at [236, 318] on span "Выберите регионы" at bounding box center [214, 318] width 132 height 21
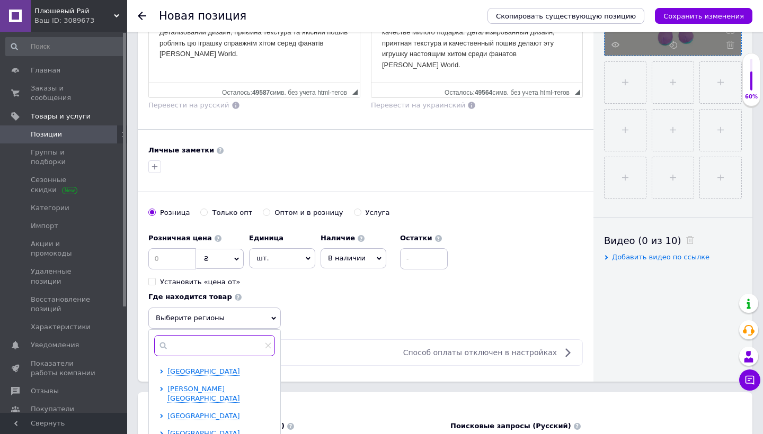
click at [244, 347] on input "text" at bounding box center [214, 345] width 121 height 21
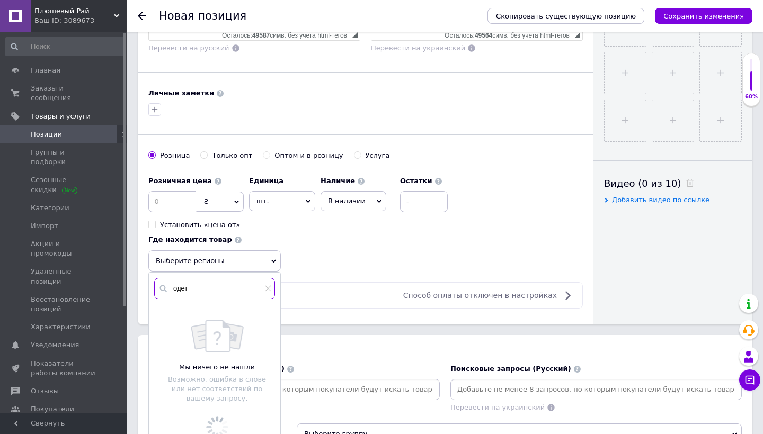
scroll to position [407, 0]
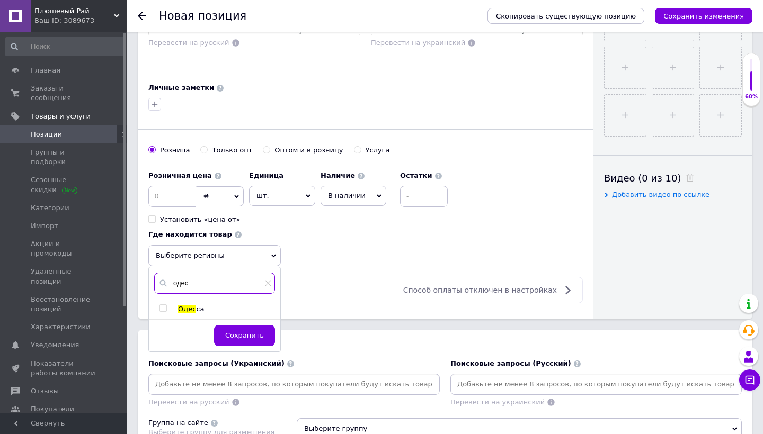
type input "одес"
click at [166, 306] on span at bounding box center [162, 308] width 7 height 7
click at [166, 306] on input "checkbox" at bounding box center [162, 308] width 7 height 7
checkbox input "true"
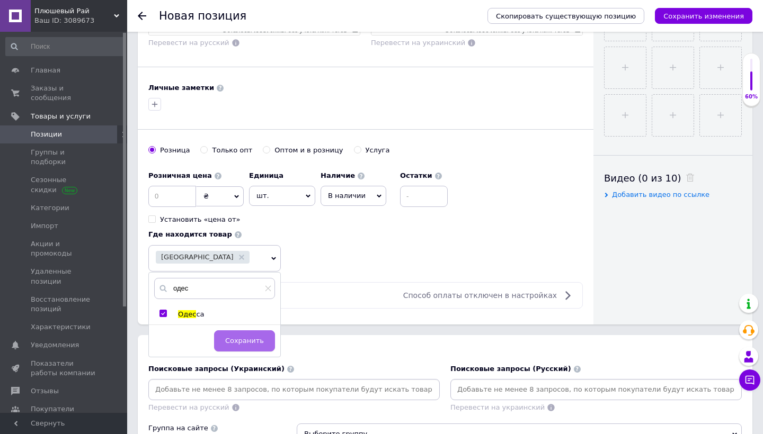
click at [237, 340] on span "Сохранить" at bounding box center [244, 341] width 39 height 8
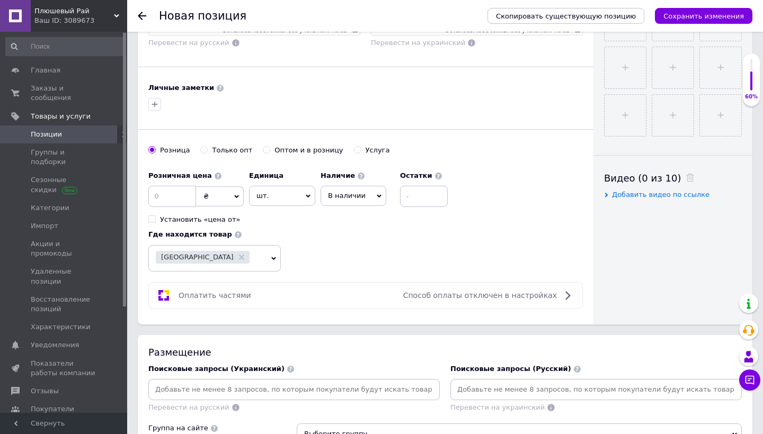
click at [282, 202] on span "шт." at bounding box center [282, 196] width 66 height 20
click at [224, 198] on span "₴" at bounding box center [220, 197] width 48 height 20
click at [213, 223] on li "$" at bounding box center [220, 218] width 47 height 15
click at [171, 199] on input at bounding box center [172, 196] width 48 height 21
type input "4.2"
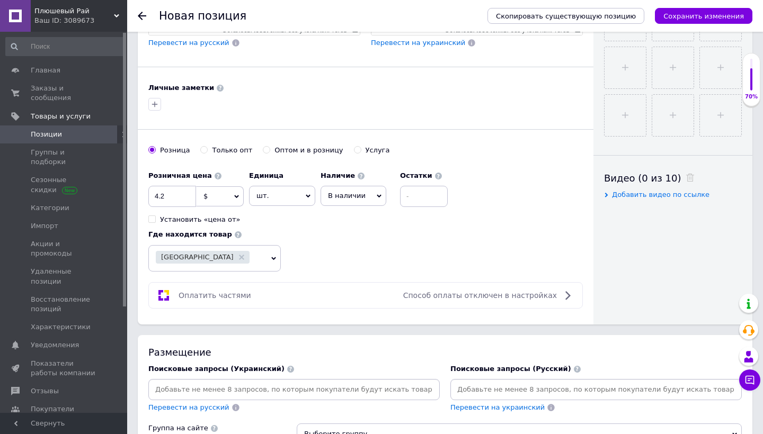
click at [268, 383] on input at bounding box center [293, 390] width 287 height 16
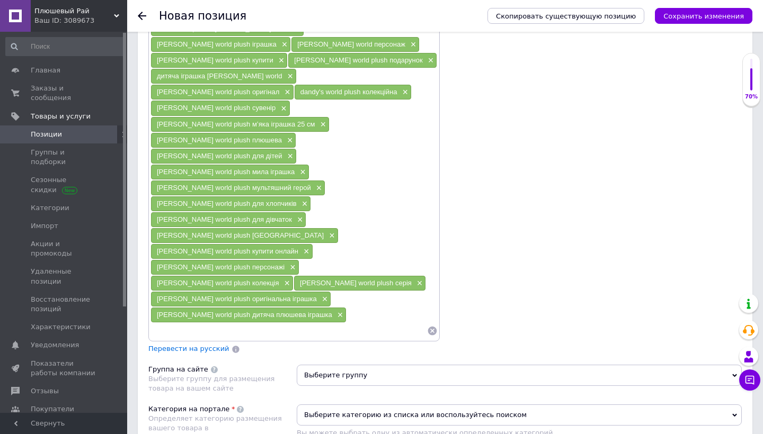
scroll to position [822, 0]
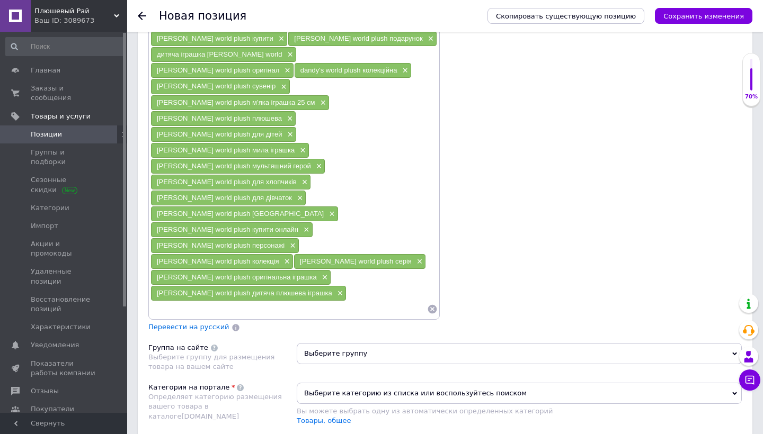
click at [210, 323] on span "Перевести на русский" at bounding box center [188, 327] width 81 height 8
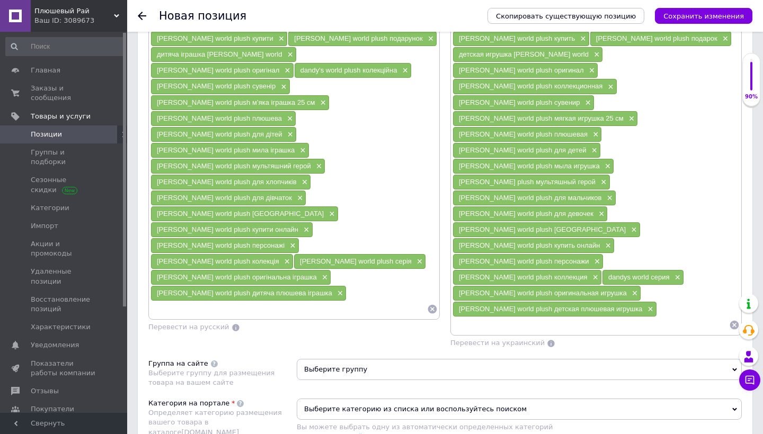
click at [331, 359] on span "Выберите группу" at bounding box center [519, 369] width 445 height 21
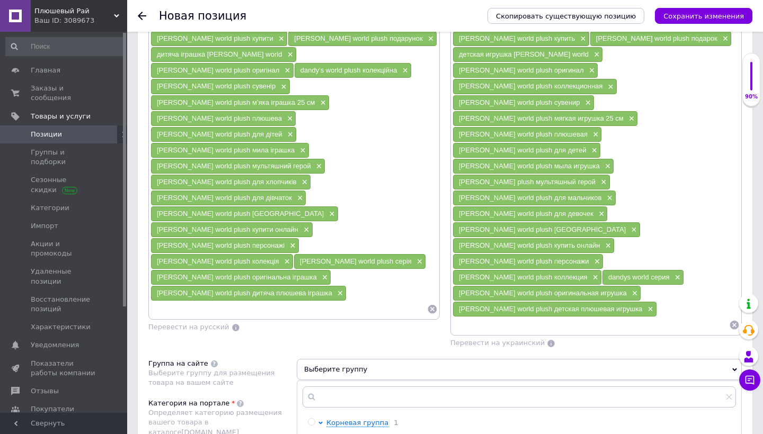
click at [311, 419] on input "radio" at bounding box center [311, 422] width 7 height 7
radio input "true"
click at [311, 419] on input "radio" at bounding box center [311, 422] width 7 height 7
click at [335, 434] on div at bounding box center [331, 442] width 11 height 10
click at [334, 434] on div at bounding box center [330, 440] width 8 height 7
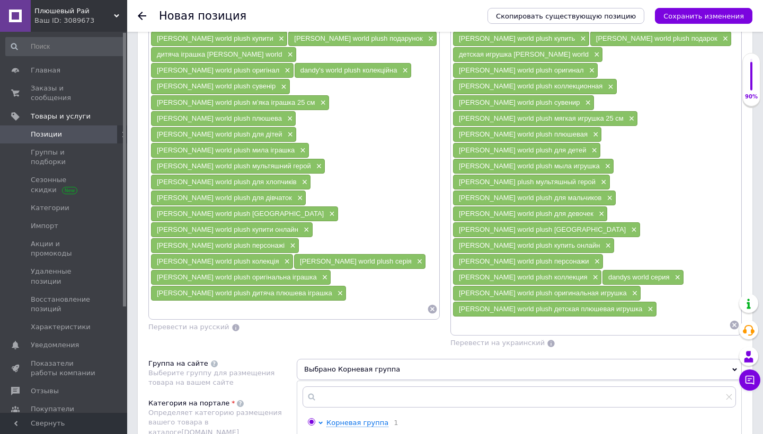
click at [331, 434] on input "radio" at bounding box center [329, 440] width 7 height 7
radio input "true"
radio input "false"
click at [268, 399] on div "Категория на портале Определяет категорию размещения вашего товара в каталоге […" at bounding box center [222, 426] width 148 height 54
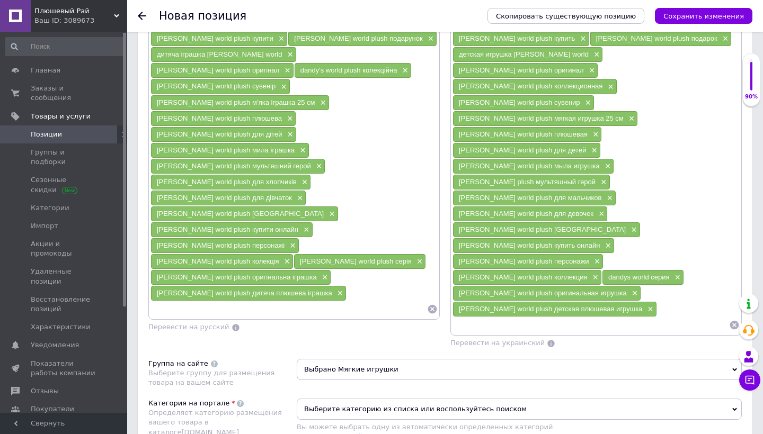
click at [321, 399] on div "Выберите категорию из списка или воспользуйтесь поиском Вы можете выбрать одну …" at bounding box center [519, 426] width 445 height 54
click at [324, 433] on link "Товары для детей >> Игрушки >> Мягкие игрушки" at bounding box center [392, 437] width 190 height 8
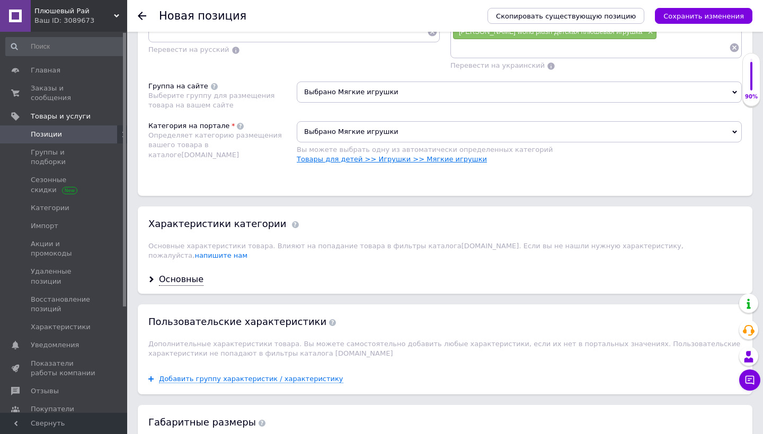
scroll to position [1105, 0]
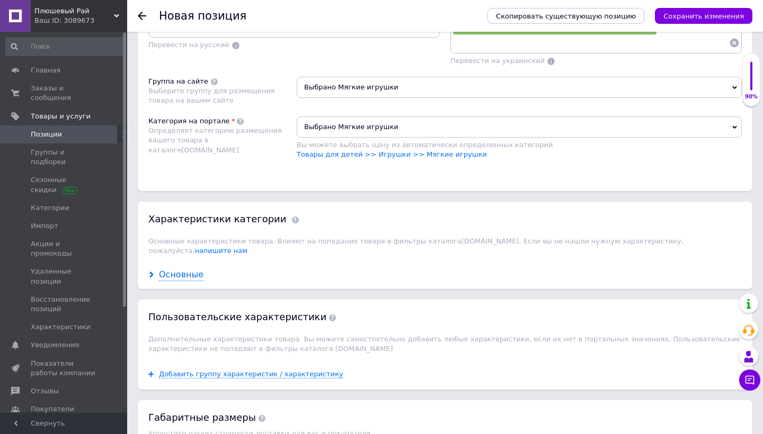
click at [164, 269] on div "Основные" at bounding box center [181, 275] width 45 height 12
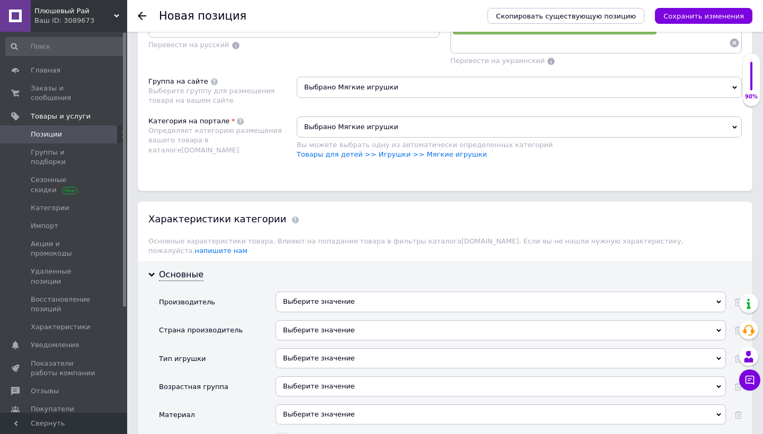
click at [306, 292] on div "Выберите значение" at bounding box center [501, 306] width 450 height 28
click at [318, 292] on div "Выберите значение" at bounding box center [501, 302] width 450 height 20
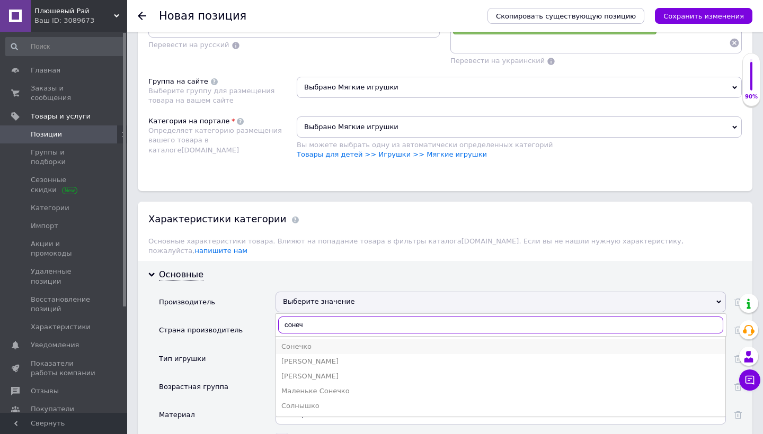
type input "сонеч"
click at [291, 342] on div "Сонечко" at bounding box center [500, 347] width 439 height 10
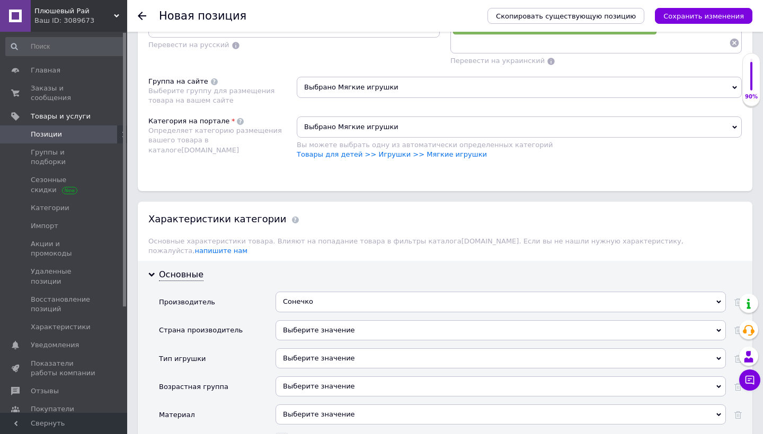
click at [264, 349] on div "Тип игрушки" at bounding box center [217, 363] width 117 height 28
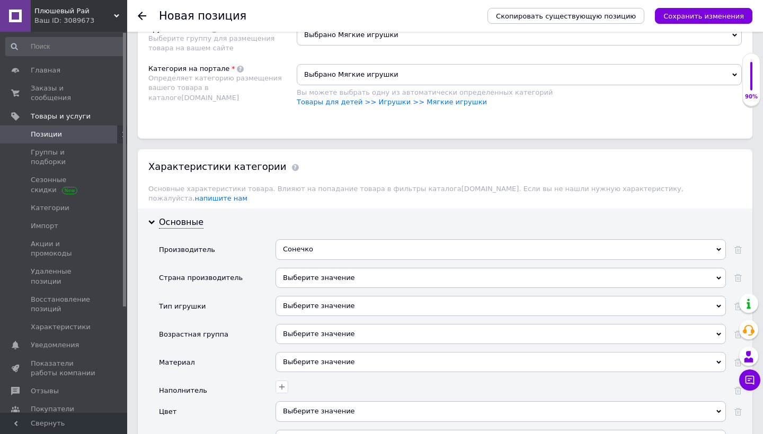
scroll to position [1167, 0]
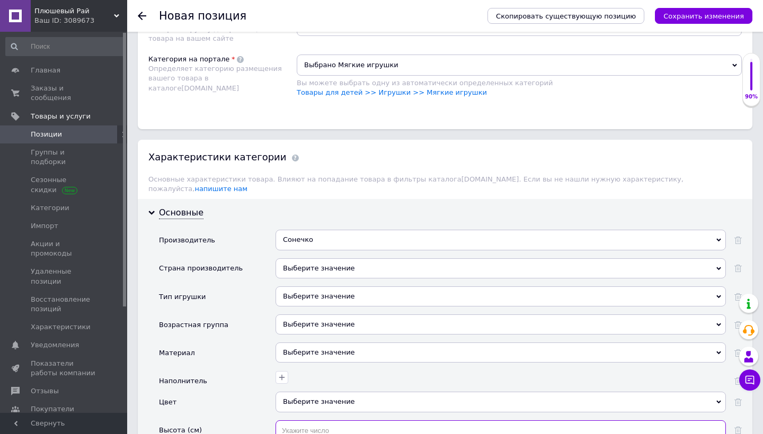
click at [318, 421] on input "text" at bounding box center [501, 431] width 450 height 21
type input "25"
click at [237, 421] on div "Высота (см)" at bounding box center [217, 440] width 117 height 39
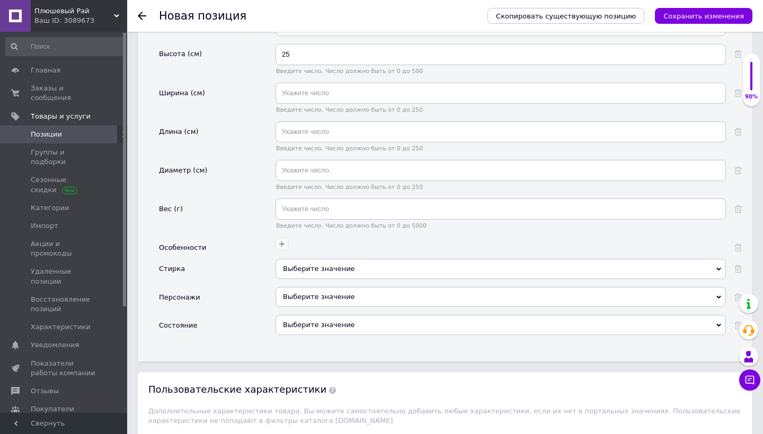
scroll to position [1545, 0]
click at [336, 314] on div "Выберите значение" at bounding box center [501, 324] width 450 height 20
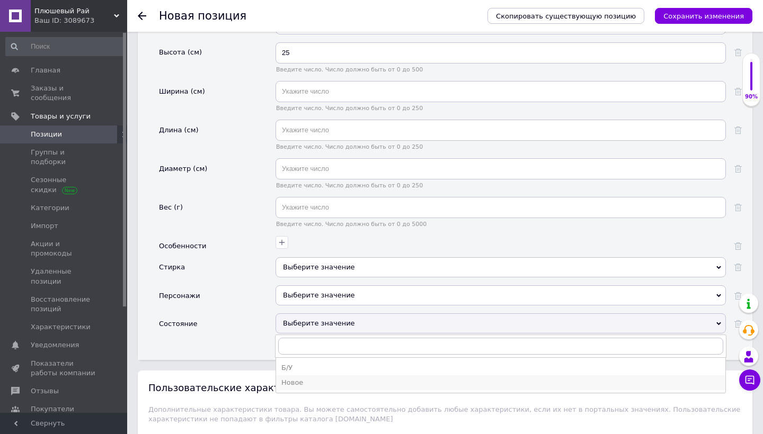
click at [319, 378] on div "Новое" at bounding box center [500, 383] width 439 height 10
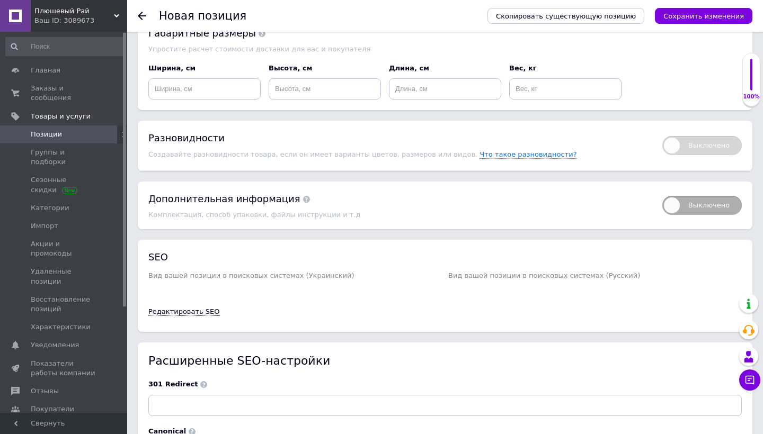
scroll to position [2000, 0]
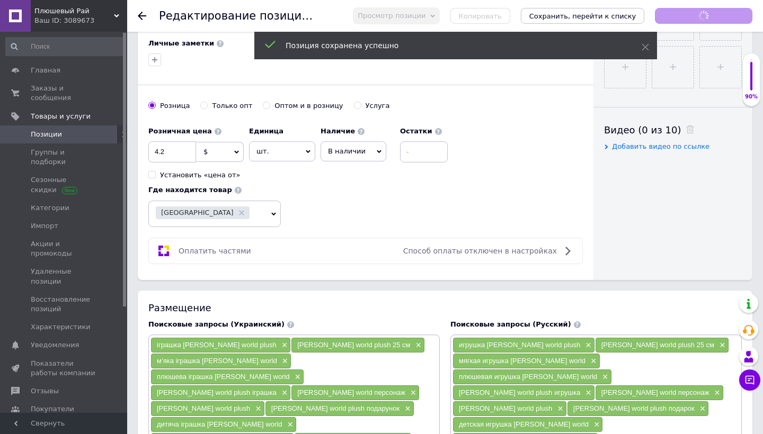
scroll to position [470, 0]
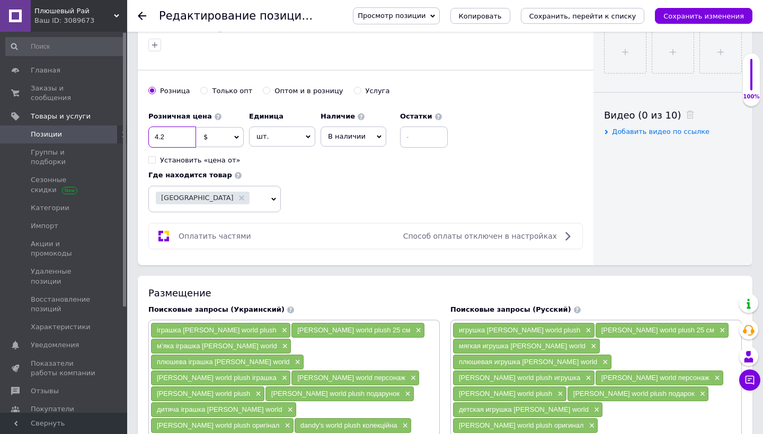
click at [158, 136] on input "4.2" at bounding box center [172, 137] width 48 height 21
click at [271, 163] on div "Розничная цена .2 $ € CHF ₴ £ ¥ PLN ₸ MDL HUF KGS CN¥ TRY ₩ lei Установить «цен…" at bounding box center [300, 135] width 305 height 59
click at [156, 133] on input ".2" at bounding box center [172, 137] width 48 height 21
click at [153, 133] on input ".2" at bounding box center [172, 137] width 48 height 21
type input "6.2"
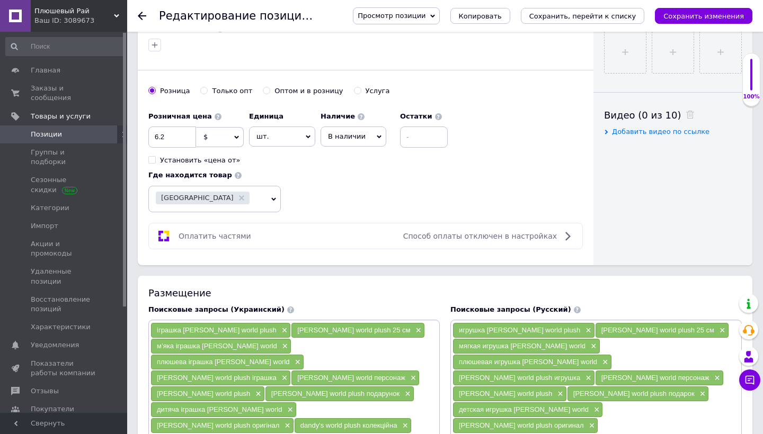
click at [199, 146] on div "Розничная цена 6.2 $ € CHF ₴ £ ¥ PLN ₸ MDL HUF KGS CN¥ TRY ₩ lei Установить «це…" at bounding box center [195, 135] width 95 height 59
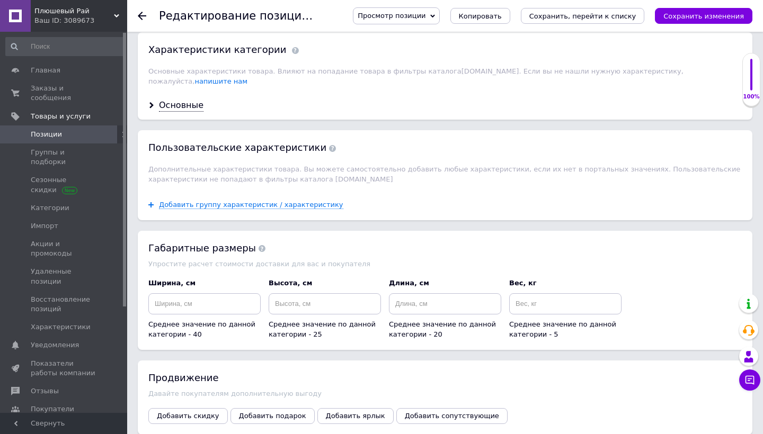
scroll to position [1252, 0]
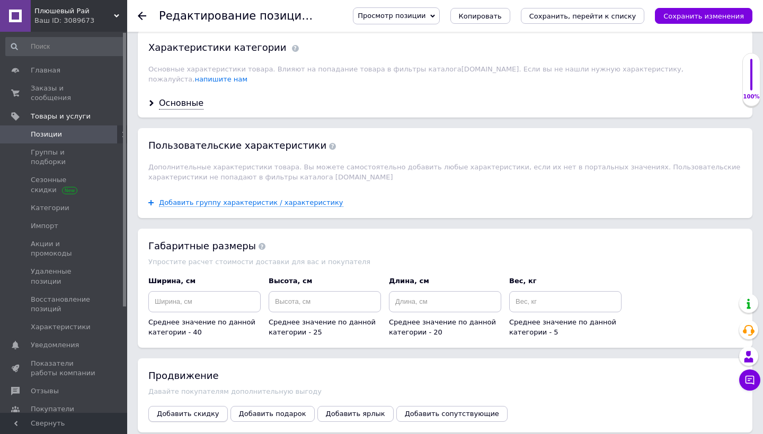
click at [201, 406] on button "Добавить скидку" at bounding box center [187, 414] width 79 height 16
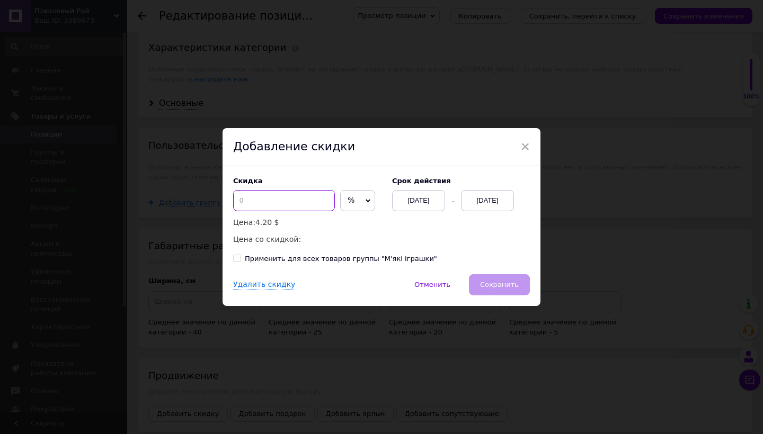
click at [303, 199] on input at bounding box center [284, 200] width 102 height 21
type input "2"
click at [348, 204] on span "%" at bounding box center [351, 200] width 7 height 8
click at [341, 226] on li "$" at bounding box center [358, 223] width 34 height 15
click at [477, 207] on div "[DATE]" at bounding box center [487, 200] width 53 height 21
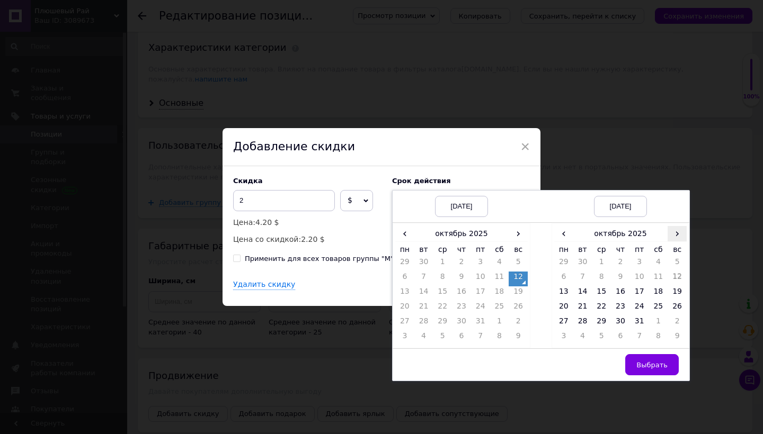
click at [677, 236] on span "›" at bounding box center [677, 233] width 19 height 15
click at [602, 326] on td "26" at bounding box center [601, 323] width 19 height 15
click at [629, 354] on td "Выбрать" at bounding box center [621, 365] width 138 height 32
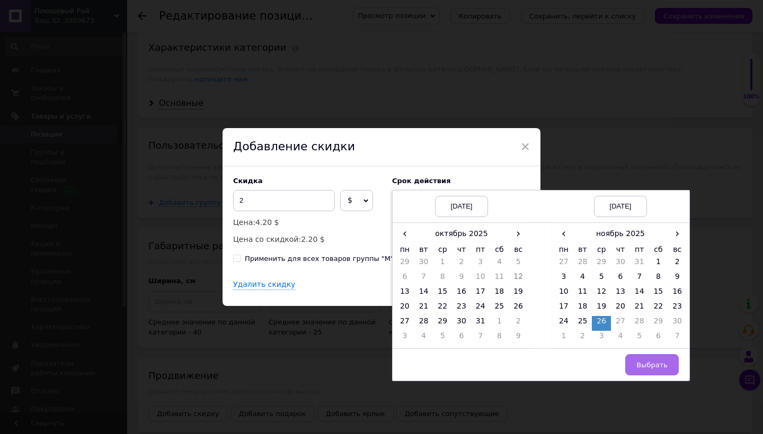
click at [630, 358] on button "Выбрать" at bounding box center [652, 364] width 54 height 21
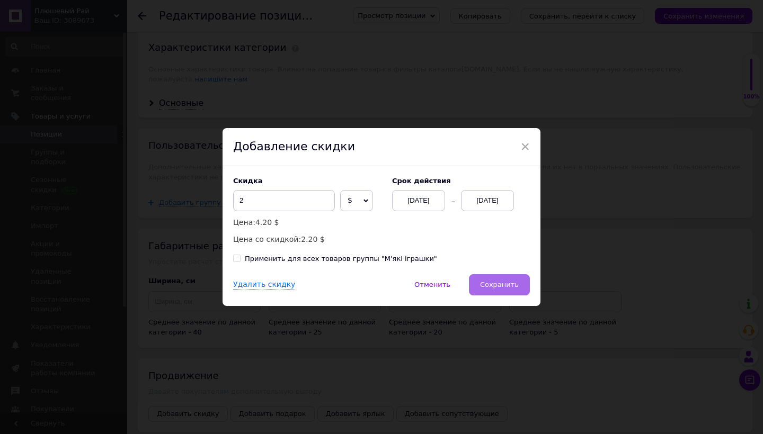
click at [485, 289] on button "Сохранить" at bounding box center [499, 284] width 61 height 21
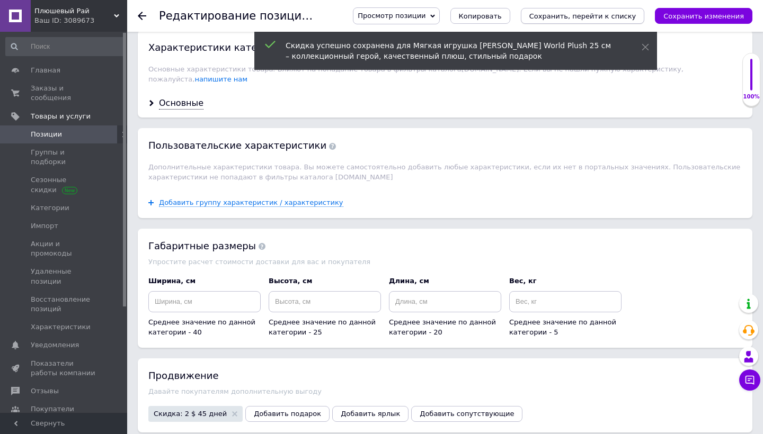
click at [610, 17] on icon "Сохранить, перейти к списку" at bounding box center [582, 16] width 107 height 8
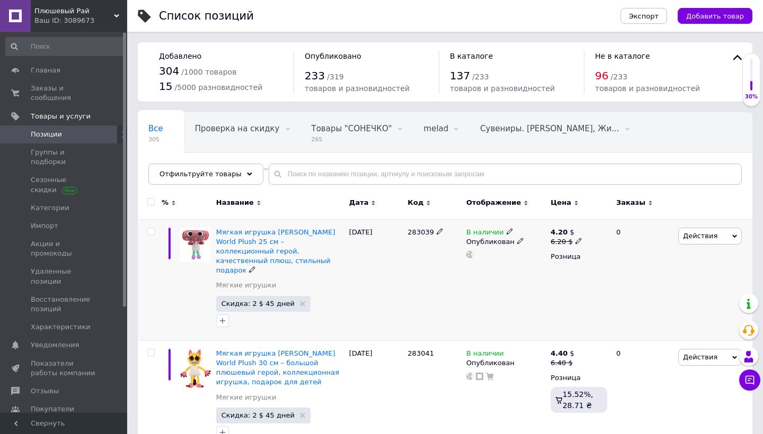
click at [714, 237] on span "Действия" at bounding box center [700, 236] width 34 height 8
click at [654, 389] on li "Добавить в кампанию Каталог ProSale" at bounding box center [666, 390] width 150 height 15
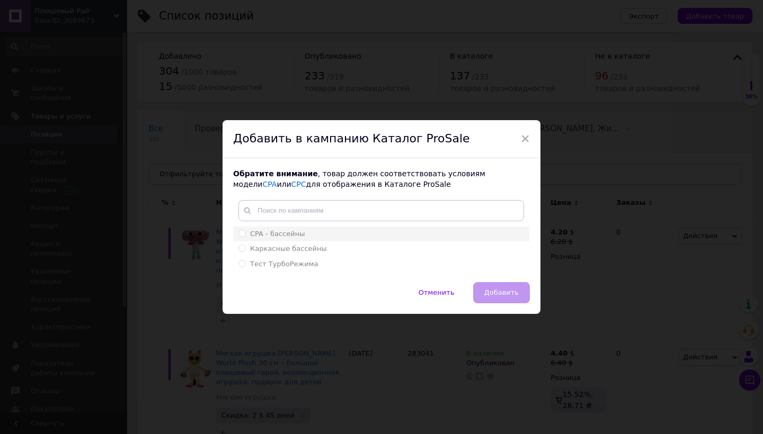
drag, startPoint x: 409, startPoint y: 242, endPoint x: 416, endPoint y: 228, distance: 15.9
click at [416, 228] on ul "CPA - бассейны Каркасные бассейны Тест ТурбоРежима" at bounding box center [381, 249] width 296 height 45
click at [322, 233] on div "CPA - бассейны" at bounding box center [381, 234] width 286 height 10
radio input "true"
click at [494, 289] on span "Добавить" at bounding box center [501, 293] width 34 height 8
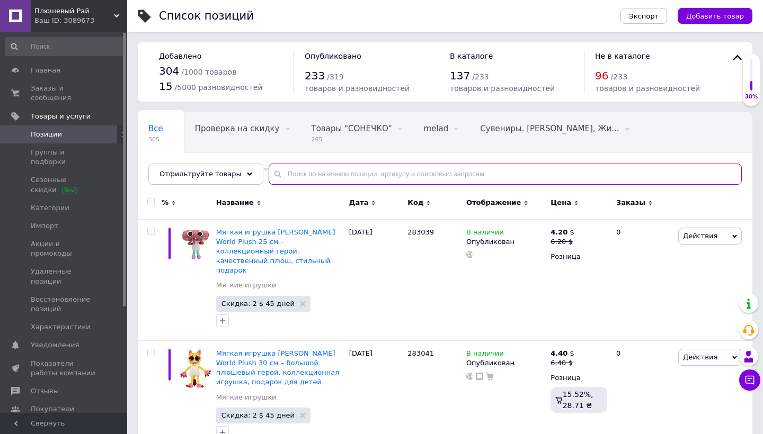
click at [356, 173] on input "text" at bounding box center [505, 174] width 473 height 21
paste input "283032"
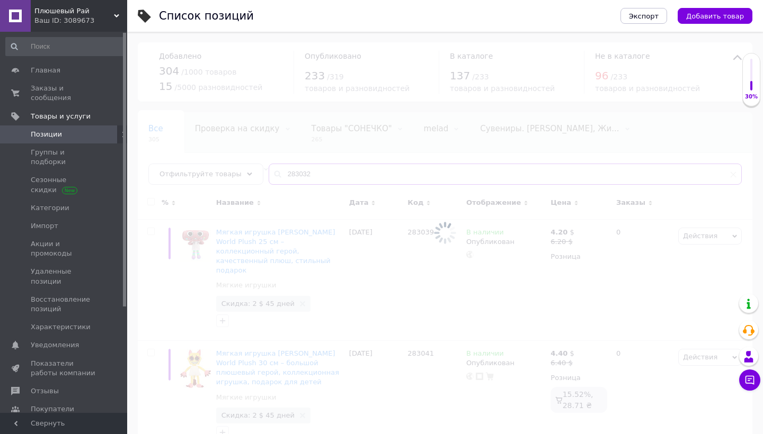
type input "283032"
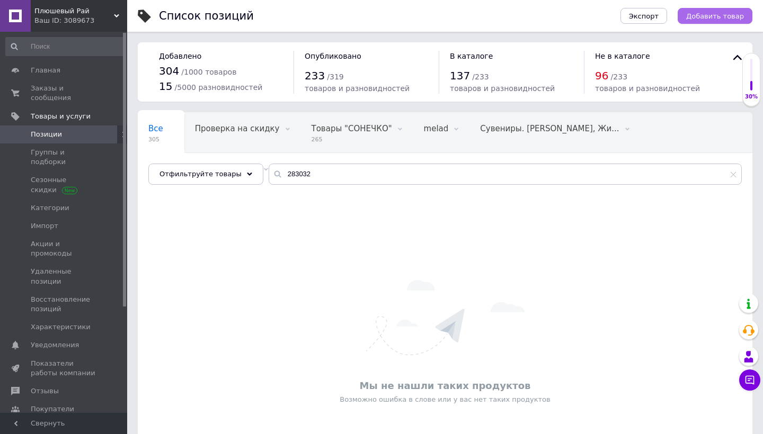
click at [731, 11] on button "Добавить товар" at bounding box center [715, 16] width 75 height 16
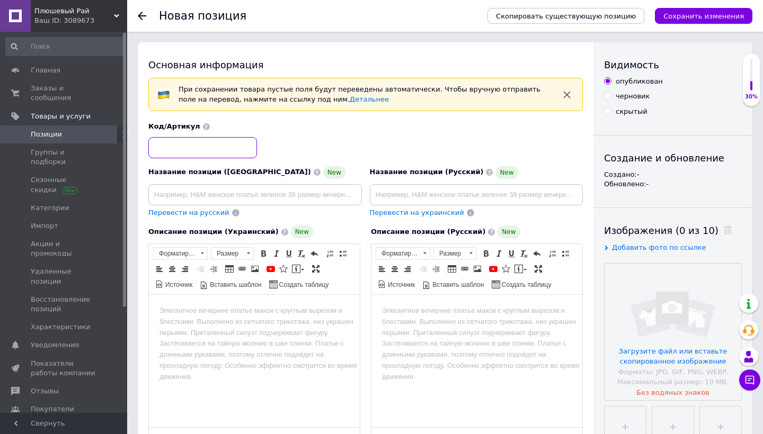
click at [229, 150] on input at bounding box center [202, 147] width 109 height 21
paste input "283032"
type input "283032"
click at [664, 350] on input "file" at bounding box center [673, 332] width 137 height 137
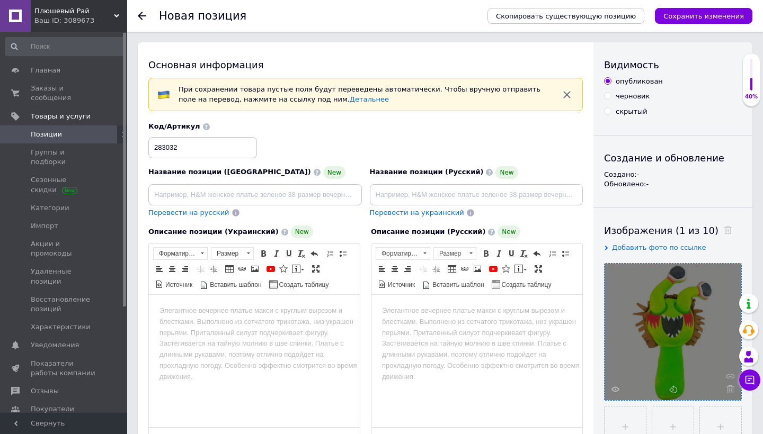
click at [319, 205] on div "Название позиции (Украинский) New Перевести на русский" at bounding box center [255, 192] width 221 height 60
click at [336, 208] on div "Перевести на русский" at bounding box center [255, 213] width 214 height 10
click at [336, 205] on div "Название позиции (Украинский) New Перевести на русский" at bounding box center [255, 192] width 221 height 60
click at [340, 199] on input at bounding box center [255, 194] width 214 height 21
paste input "М’яка іграшка [PERSON_NAME] 20 см – [PERSON_NAME] герой, стильний подарунок для…"
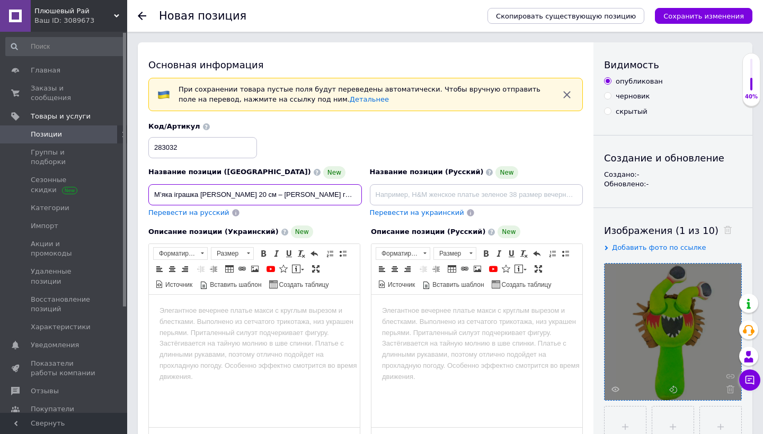
type input "М’яка іграшка [PERSON_NAME] 20 см – [PERSON_NAME] герой, стильний подарунок для…"
click at [455, 188] on input at bounding box center [477, 194] width 214 height 21
paste input "Мягкая игрушка Спрунки 20 см – милый плюшевый герой, стильный подарок для детей"
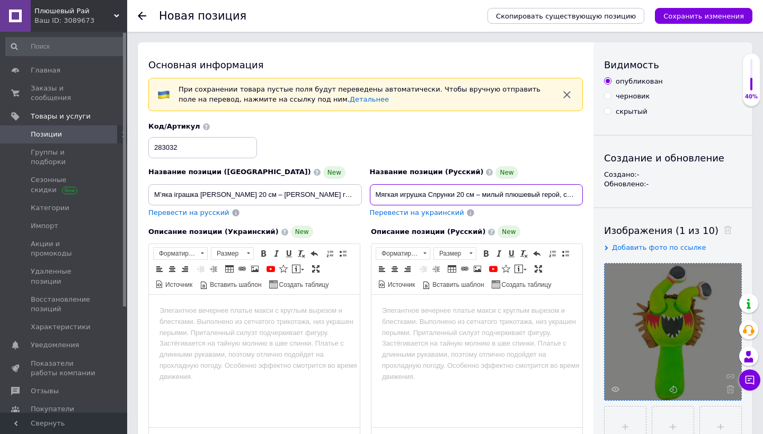
type input "Мягкая игрушка Спрунки 20 см – милый плюшевый герой, стильный подарок для детей"
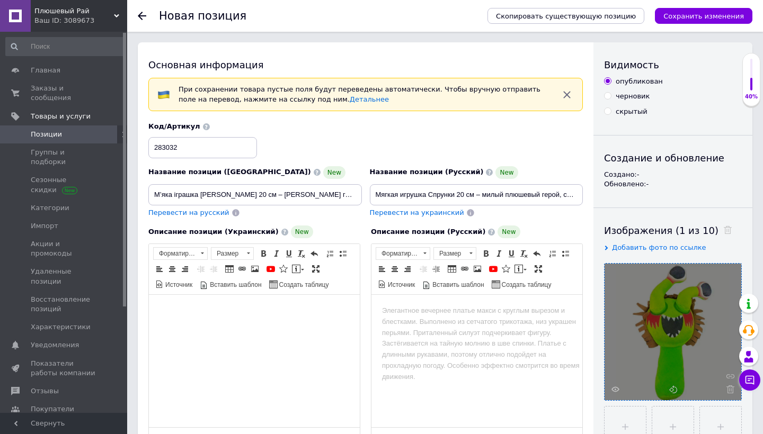
click at [323, 324] on html at bounding box center [254, 311] width 211 height 32
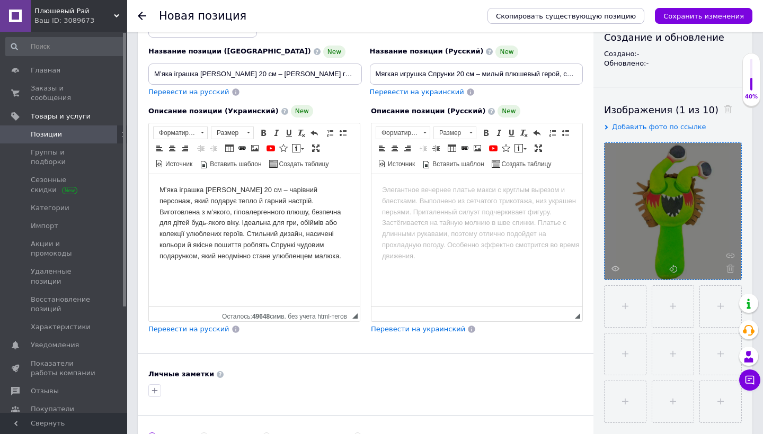
scroll to position [136, 0]
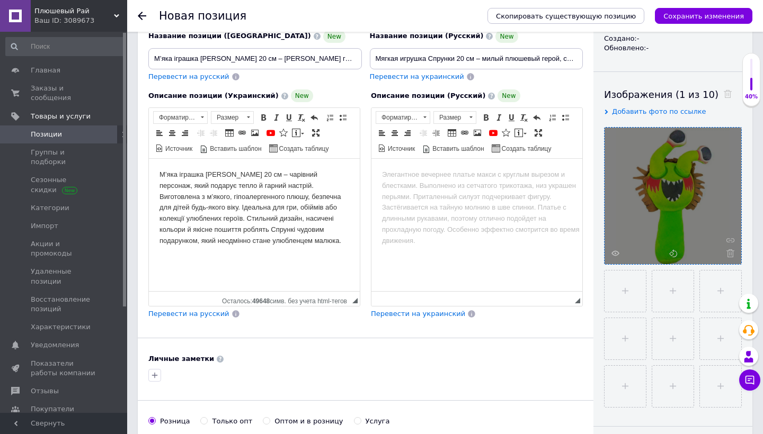
click at [214, 314] on span "Перевести на русский" at bounding box center [188, 314] width 81 height 8
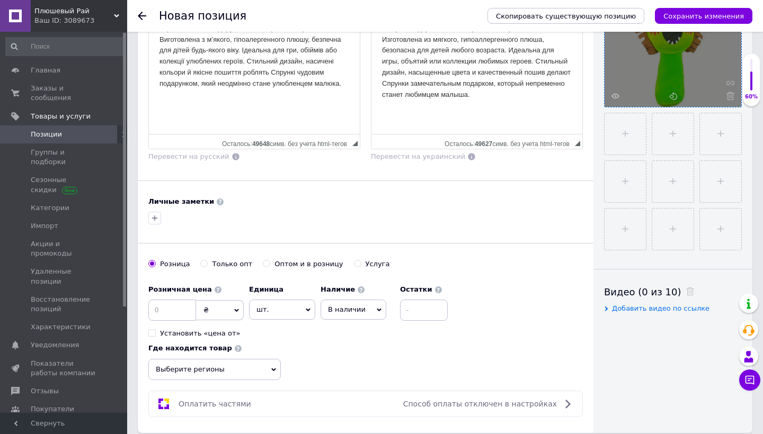
scroll to position [306, 0]
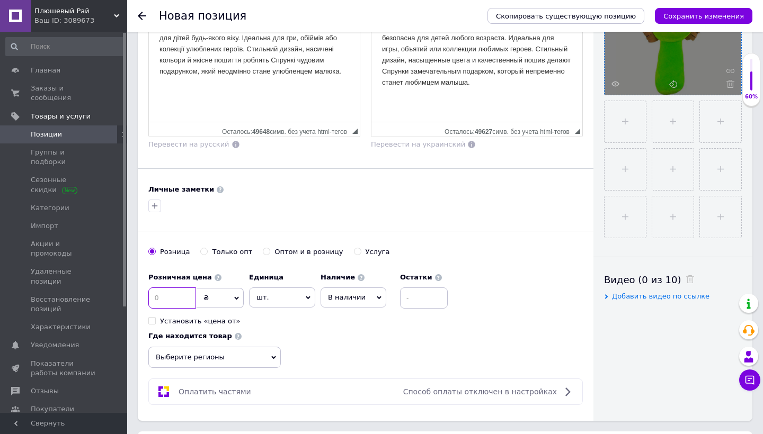
click at [175, 297] on input at bounding box center [172, 298] width 48 height 21
type input "4.8"
click at [226, 302] on span "₴" at bounding box center [220, 298] width 48 height 20
click at [223, 321] on li "$" at bounding box center [220, 320] width 47 height 15
click at [253, 353] on span "Выберите регионы" at bounding box center [214, 357] width 132 height 21
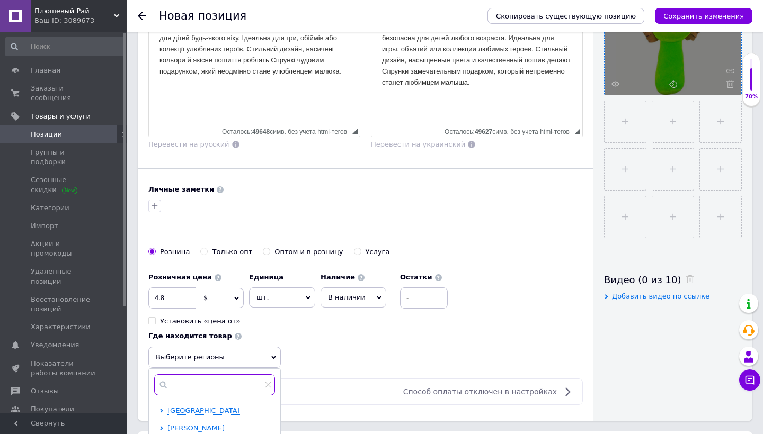
click at [225, 389] on input "text" at bounding box center [214, 385] width 121 height 21
type input "одет"
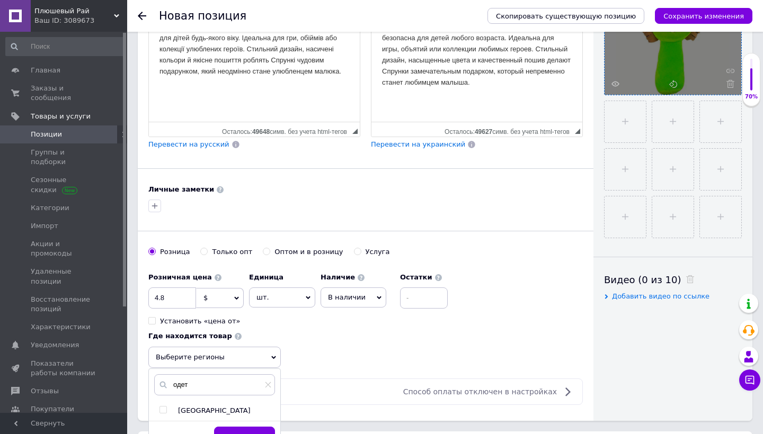
drag, startPoint x: 225, startPoint y: 389, endPoint x: 167, endPoint y: 409, distance: 61.0
click at [167, 409] on div at bounding box center [164, 411] width 11 height 10
click at [163, 409] on input "checkbox" at bounding box center [162, 410] width 7 height 7
checkbox input "true"
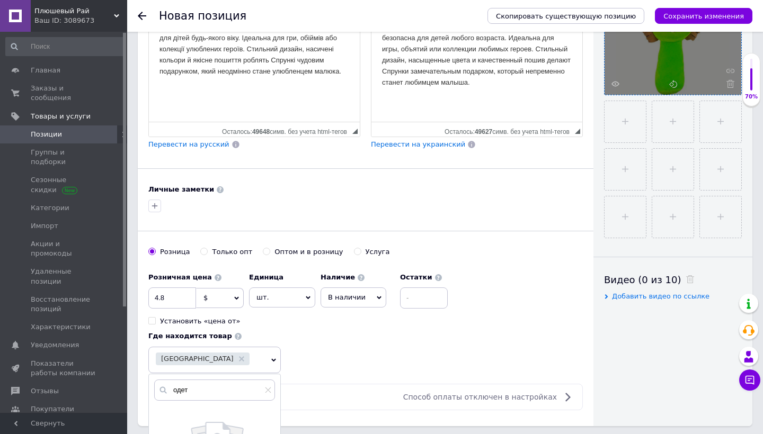
click at [326, 379] on div "Основная информация При сохранении товара пустые поля будут переведены автомати…" at bounding box center [366, 82] width 456 height 690
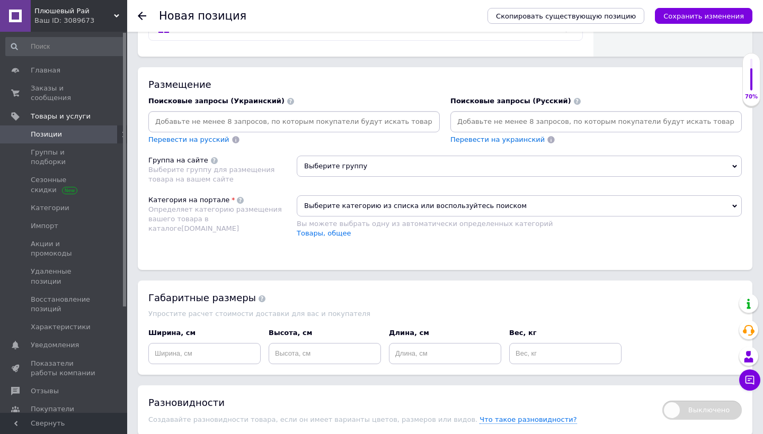
scroll to position [698, 0]
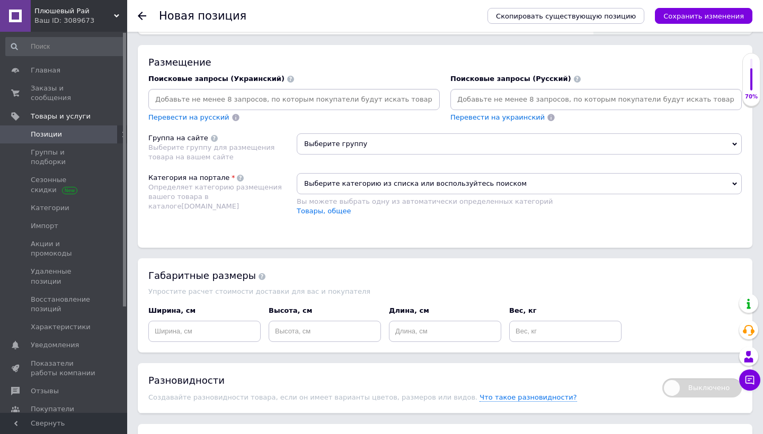
click at [377, 100] on input at bounding box center [293, 100] width 287 height 16
type input "ч"
paste input
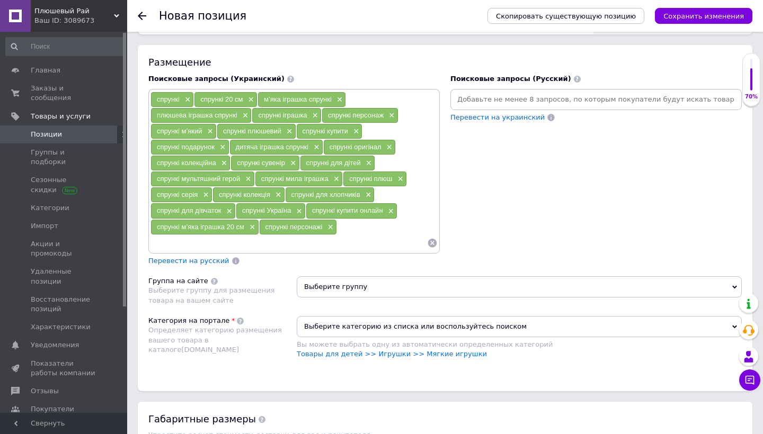
click at [209, 262] on span "Перевести на русский" at bounding box center [188, 261] width 81 height 8
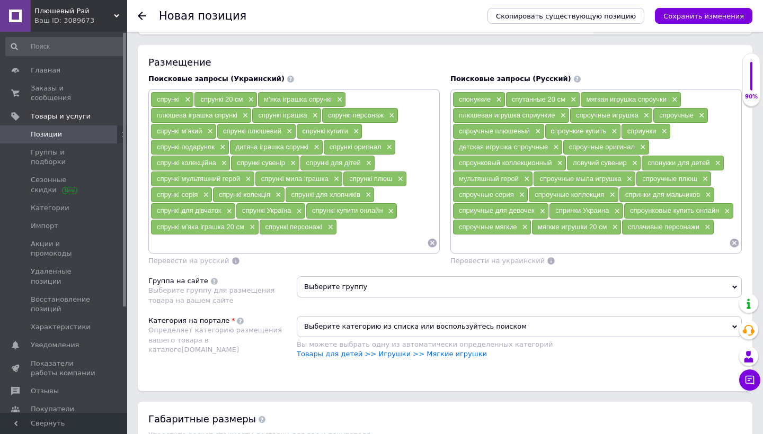
click at [328, 282] on span "Выберите группу" at bounding box center [519, 287] width 445 height 21
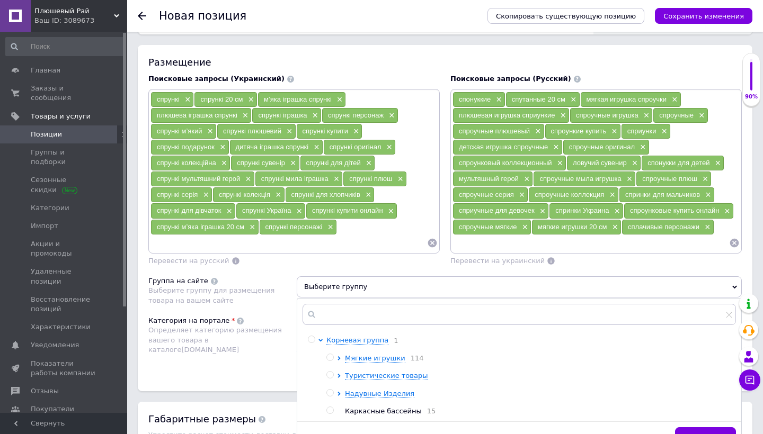
click at [331, 354] on input "radio" at bounding box center [329, 357] width 7 height 7
radio input "true"
click at [253, 345] on div "Категория на портале Определяет категорию размещения вашего товара в каталоге […" at bounding box center [222, 343] width 148 height 54
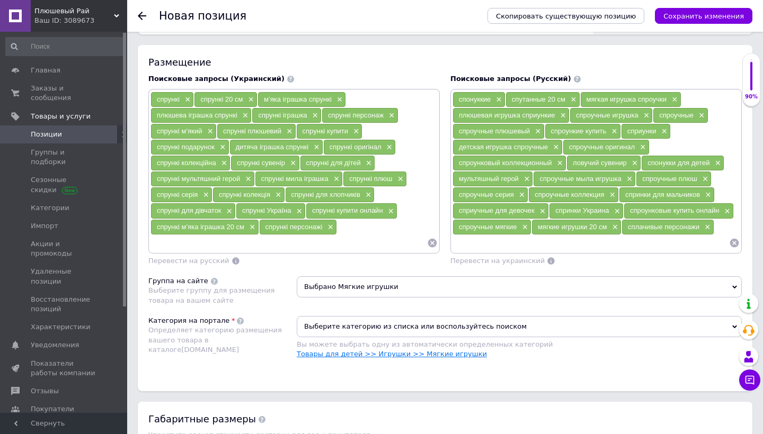
click at [350, 351] on link "Товары для детей >> Игрушки >> Мягкие игрушки" at bounding box center [392, 354] width 190 height 8
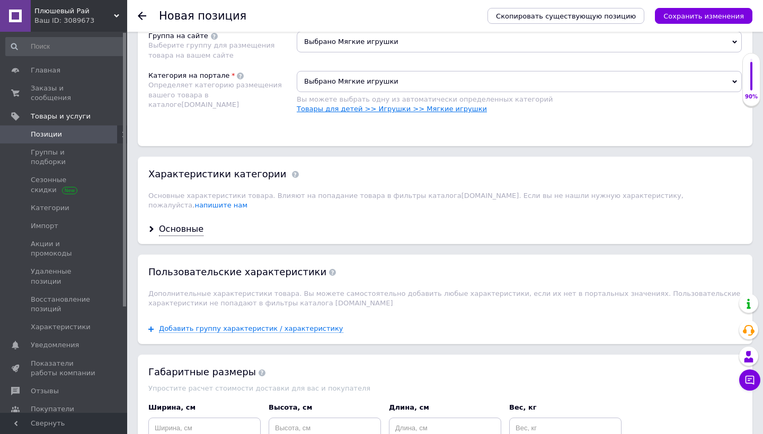
scroll to position [958, 0]
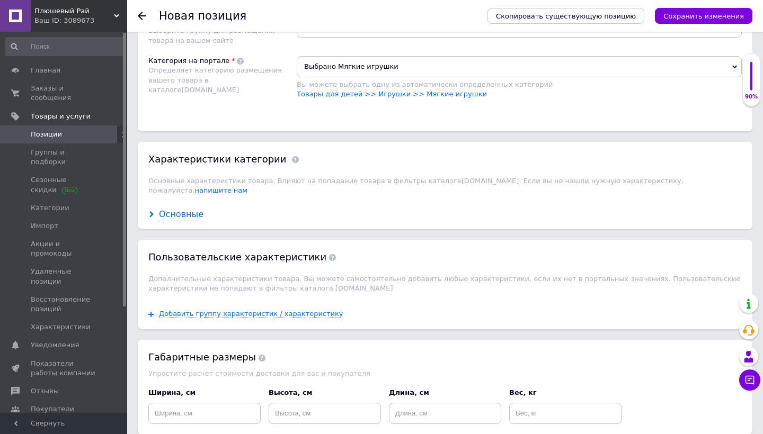
click at [176, 209] on div "Основные" at bounding box center [181, 215] width 45 height 12
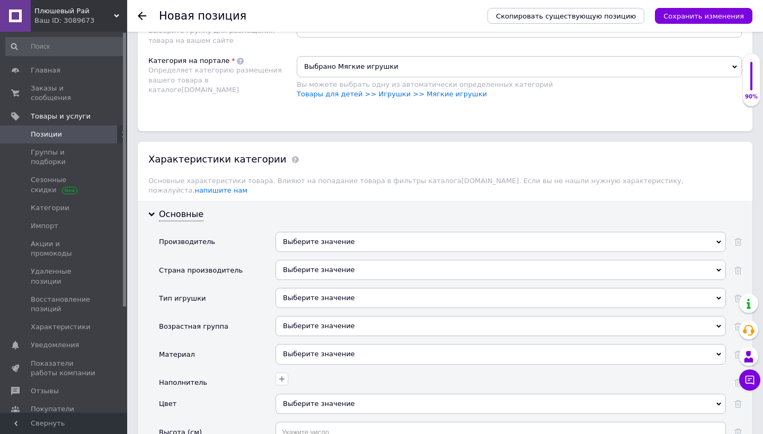
click at [301, 233] on div "Выберите значение" at bounding box center [501, 242] width 450 height 20
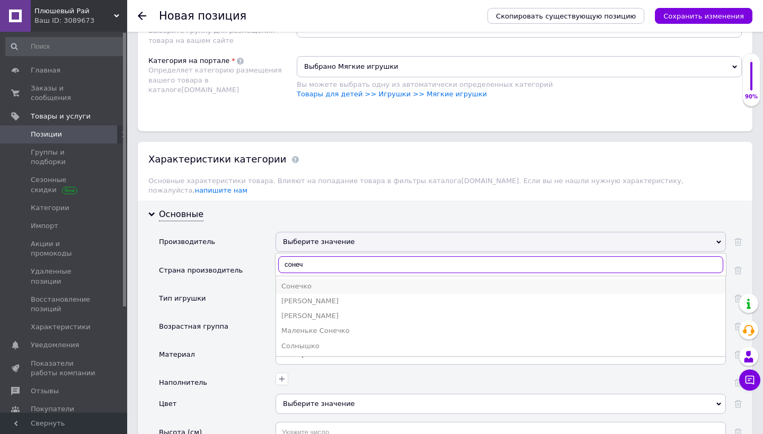
type input "сонеч"
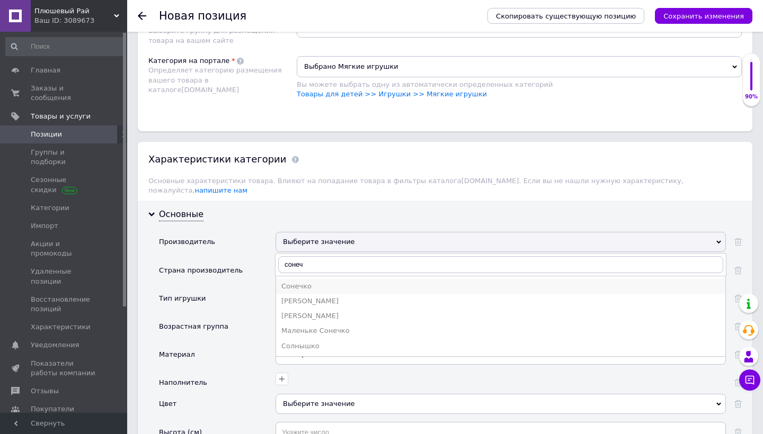
click at [309, 282] on div "Сонечко" at bounding box center [500, 287] width 439 height 10
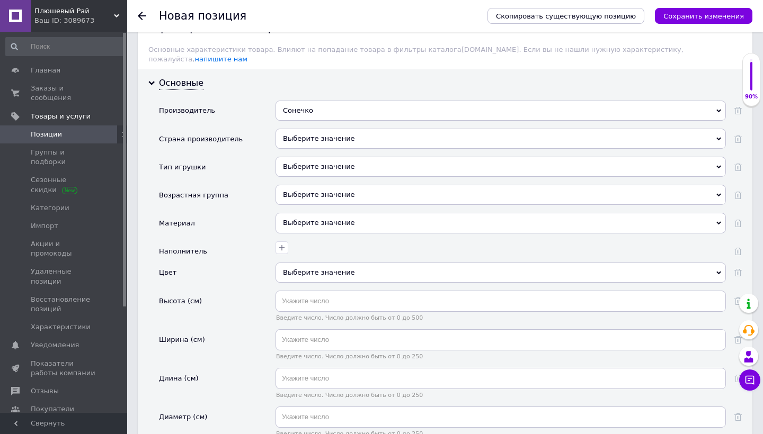
scroll to position [1173, 0]
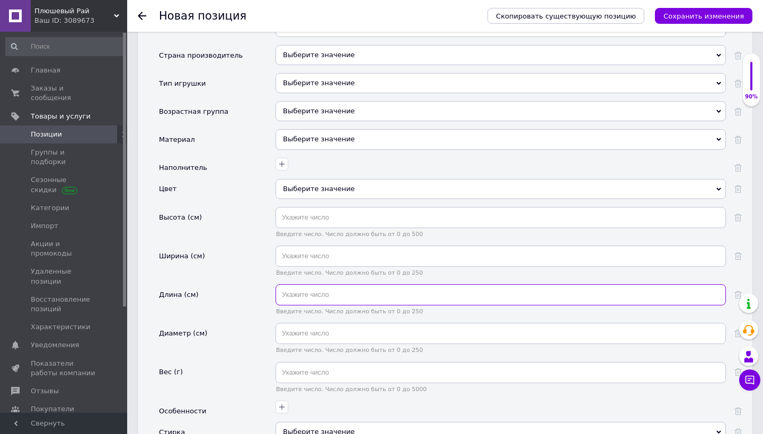
click at [348, 286] on input "text" at bounding box center [501, 295] width 450 height 21
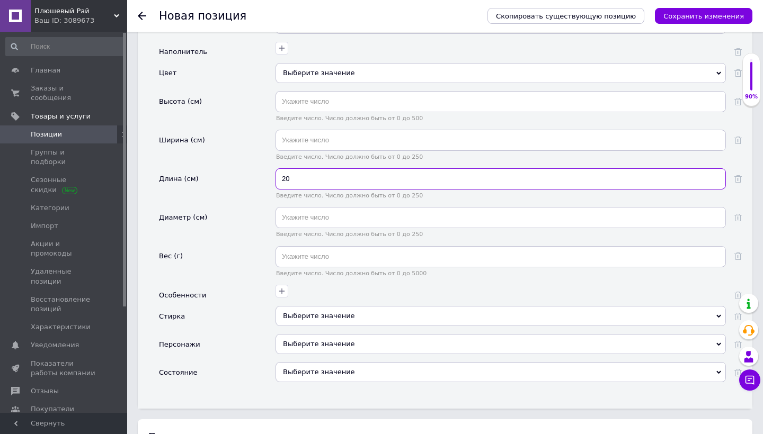
scroll to position [1302, 0]
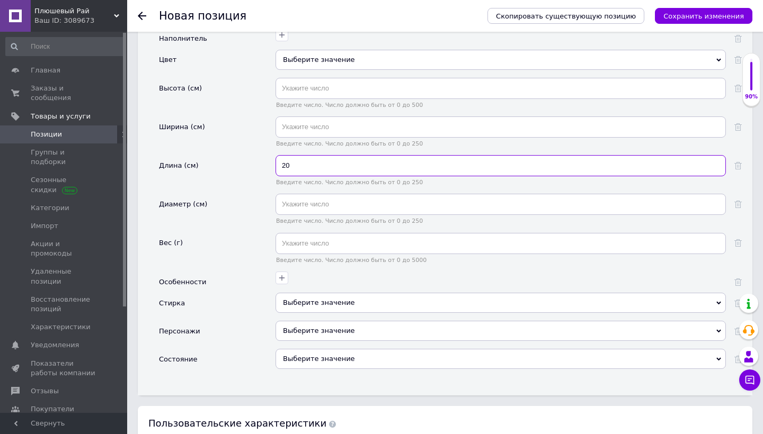
type input "20"
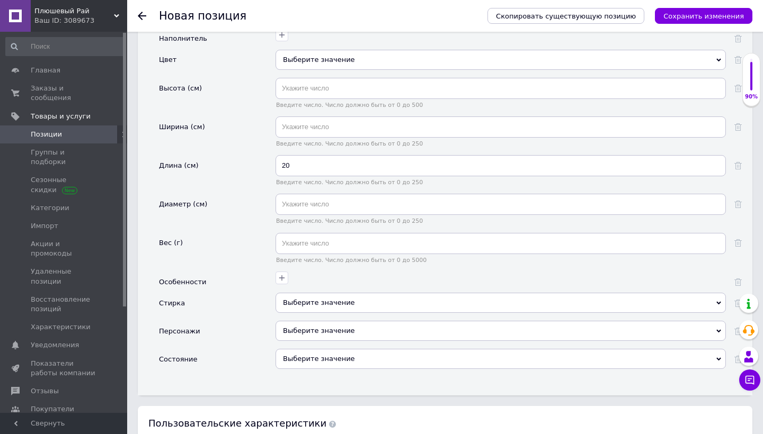
click at [332, 349] on div "Выберите значение" at bounding box center [501, 359] width 450 height 20
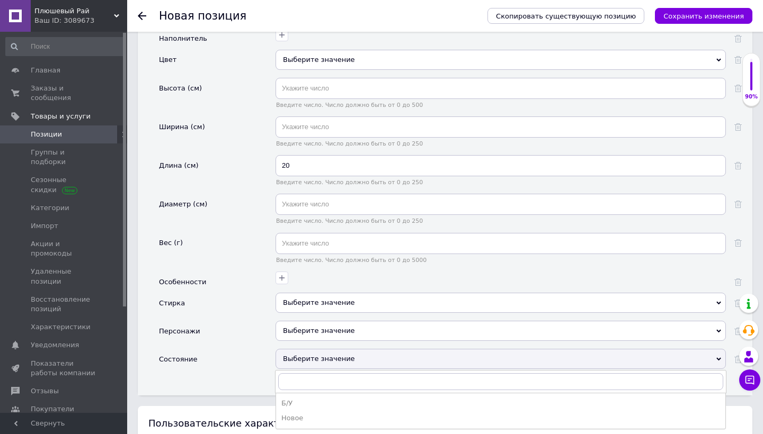
click at [325, 414] on div "Новое" at bounding box center [500, 419] width 439 height 10
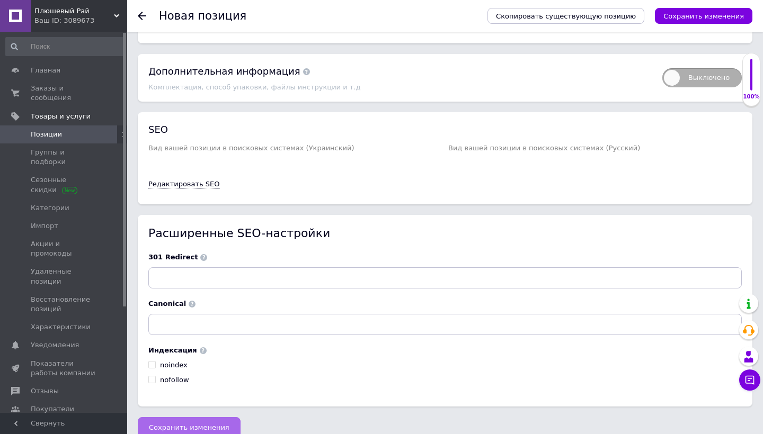
scroll to position [1921, 0]
click at [193, 424] on span "Сохранить изменения" at bounding box center [189, 428] width 81 height 8
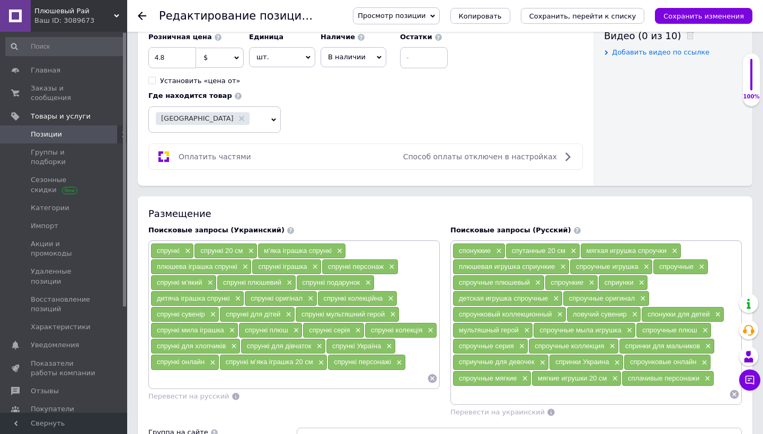
scroll to position [467, 0]
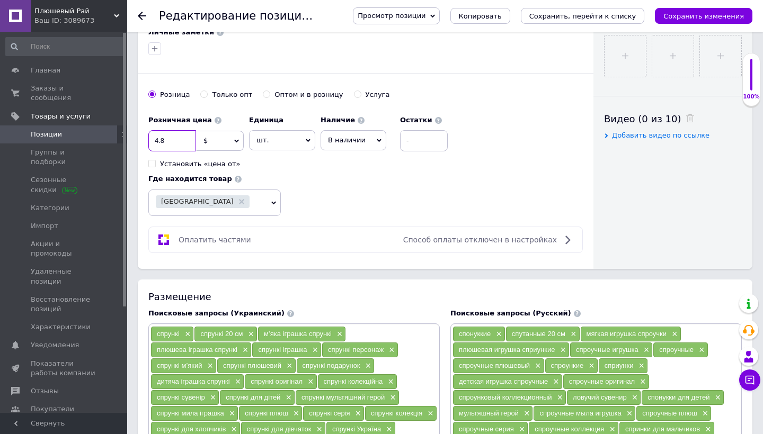
click at [158, 143] on input "4.8" at bounding box center [172, 140] width 48 height 21
type input "6.8"
click at [322, 163] on div "Розничная цена 6.8 $ € CHF ₴ £ ¥ PLN ₸ MDL HUF KGS CN¥ TRY ₩ lei Установить «це…" at bounding box center [300, 139] width 305 height 59
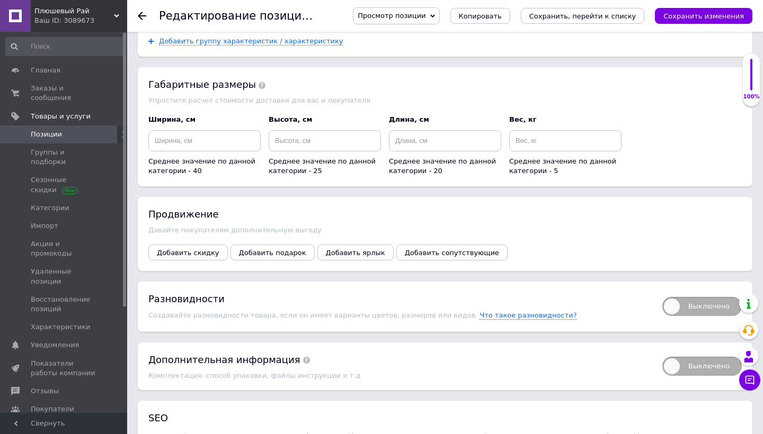
scroll to position [1317, 0]
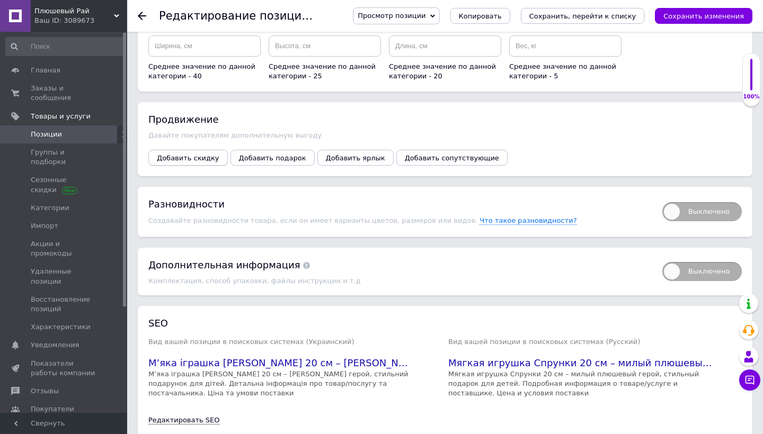
click at [208, 153] on button "Добавить скидку" at bounding box center [187, 158] width 79 height 16
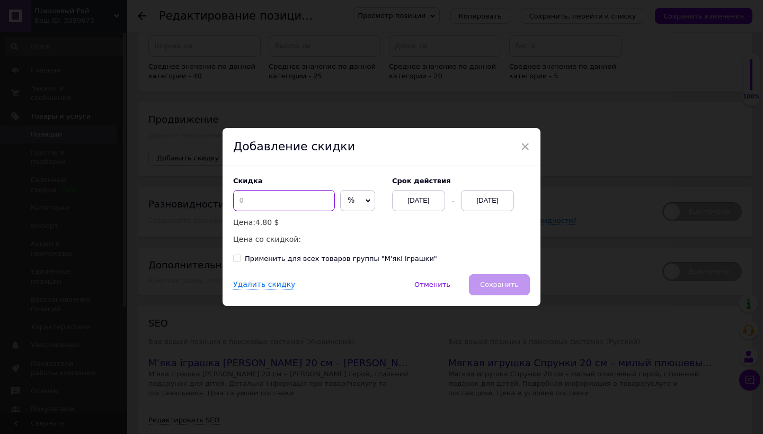
click at [284, 199] on input at bounding box center [284, 200] width 102 height 21
type input "2"
click at [347, 195] on span "%" at bounding box center [357, 200] width 35 height 21
click at [347, 225] on li "$" at bounding box center [358, 223] width 34 height 15
click at [487, 197] on div "[DATE]" at bounding box center [487, 200] width 53 height 21
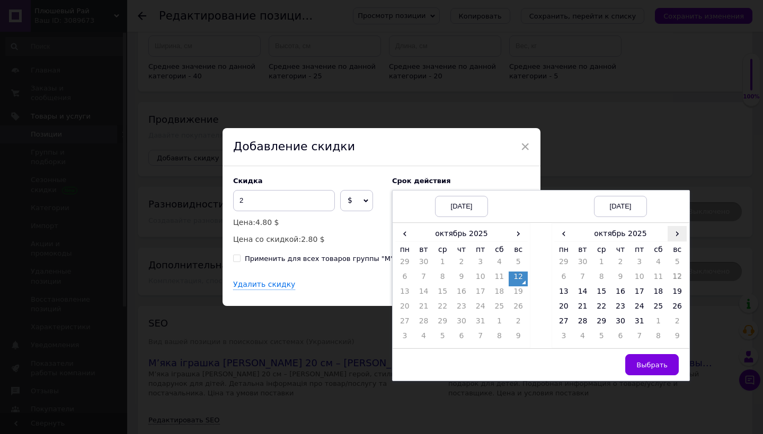
click at [671, 238] on span "›" at bounding box center [677, 233] width 19 height 15
click at [605, 322] on td "26" at bounding box center [601, 323] width 19 height 15
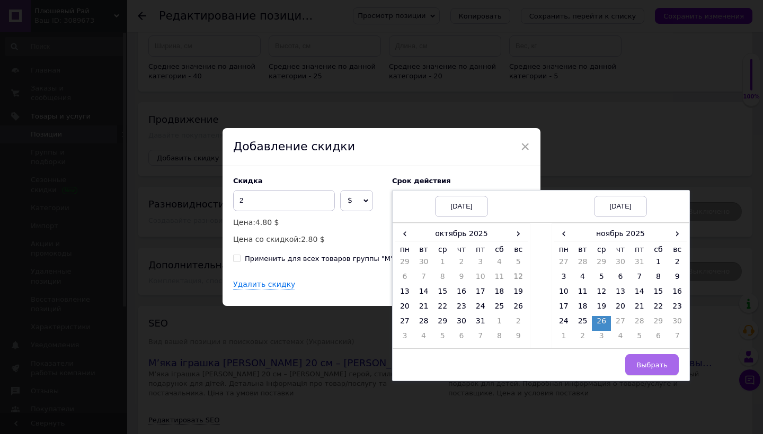
click at [647, 359] on button "Выбрать" at bounding box center [652, 364] width 54 height 21
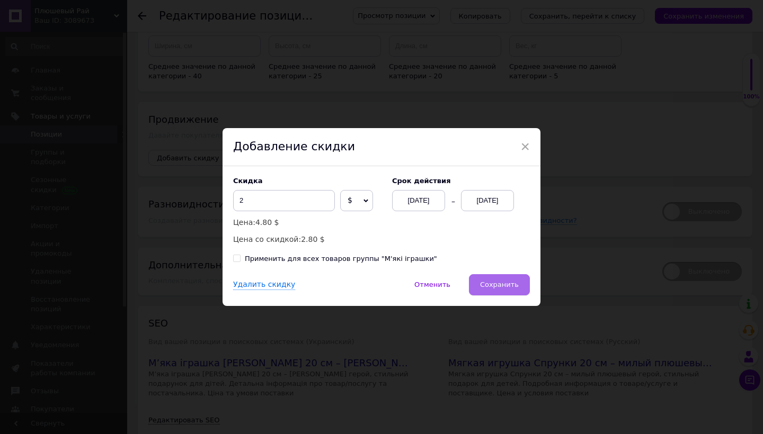
click at [497, 283] on span "Сохранить" at bounding box center [499, 285] width 39 height 8
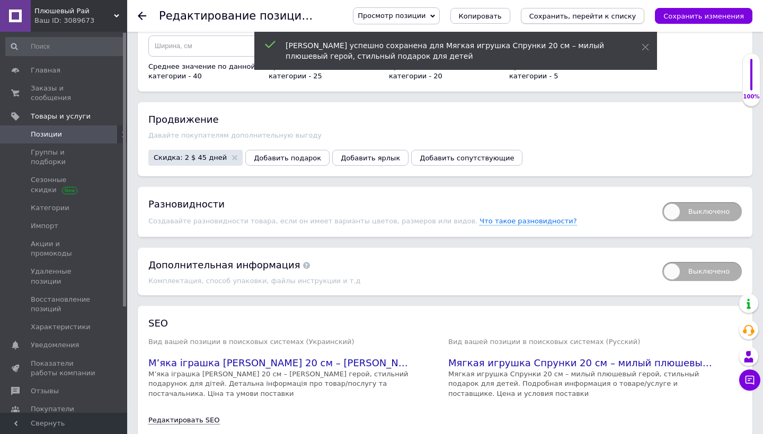
click at [597, 19] on icon "Сохранить, перейти к списку" at bounding box center [582, 16] width 107 height 8
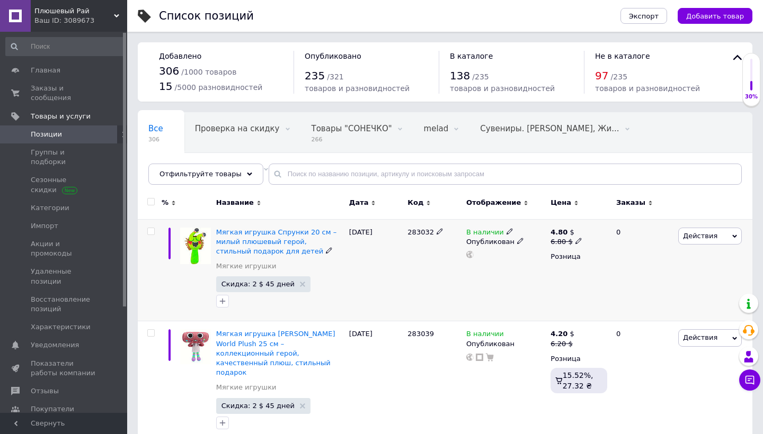
click at [701, 241] on span "Действия" at bounding box center [710, 236] width 64 height 17
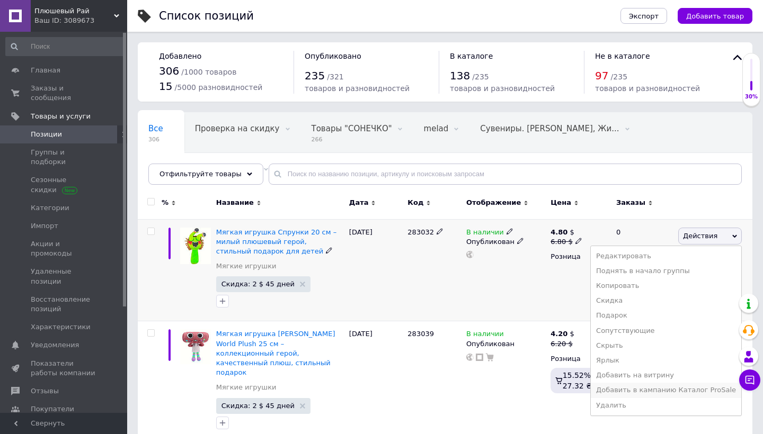
click at [641, 388] on li "Добавить в кампанию Каталог ProSale" at bounding box center [666, 390] width 150 height 15
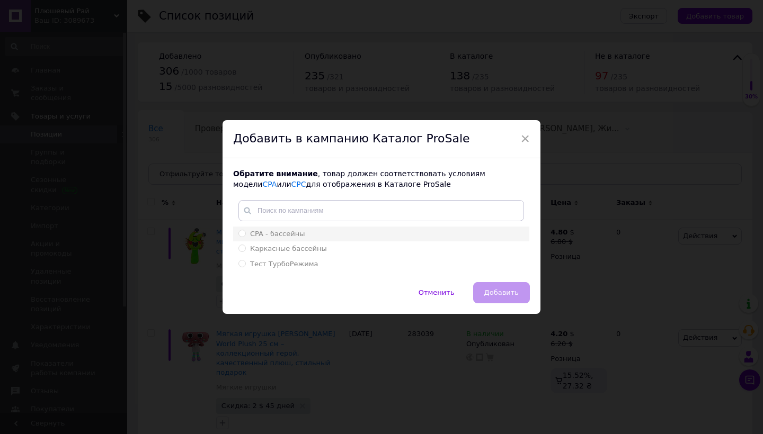
click at [422, 230] on div "CPA - бассейны" at bounding box center [381, 234] width 286 height 10
radio input "true"
click at [507, 294] on span "Добавить" at bounding box center [501, 293] width 34 height 8
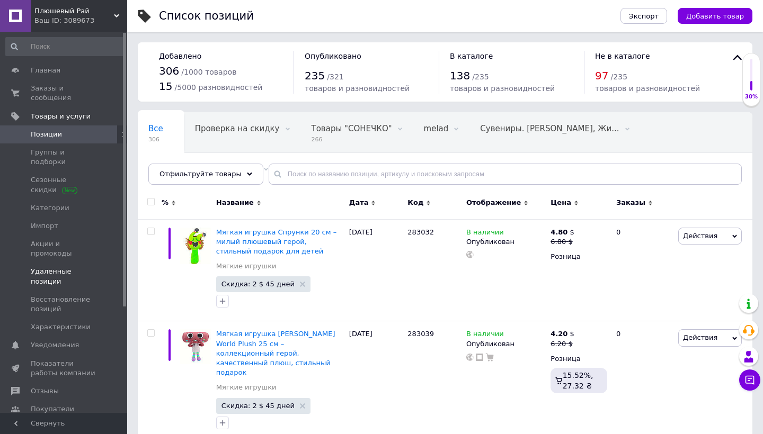
click at [46, 267] on span "Удаленные позиции" at bounding box center [64, 276] width 67 height 19
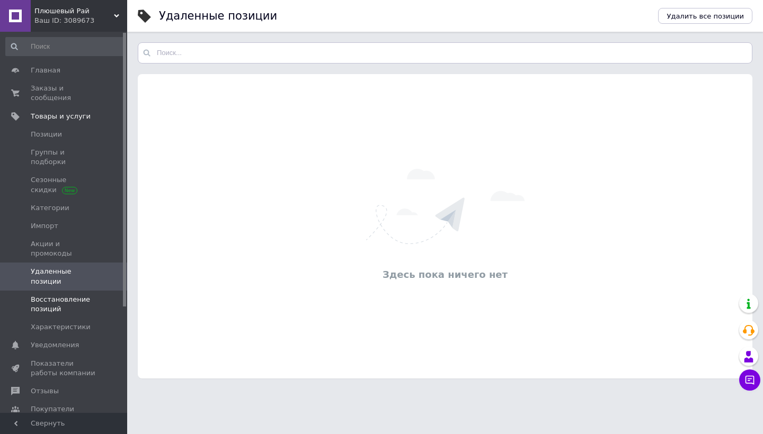
click at [60, 295] on span "Восстановление позиций" at bounding box center [64, 304] width 67 height 19
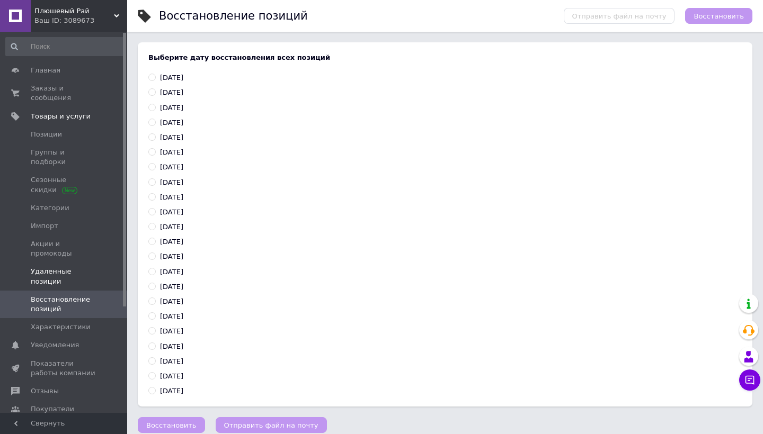
click at [80, 267] on span "Удаленные позиции" at bounding box center [64, 276] width 67 height 19
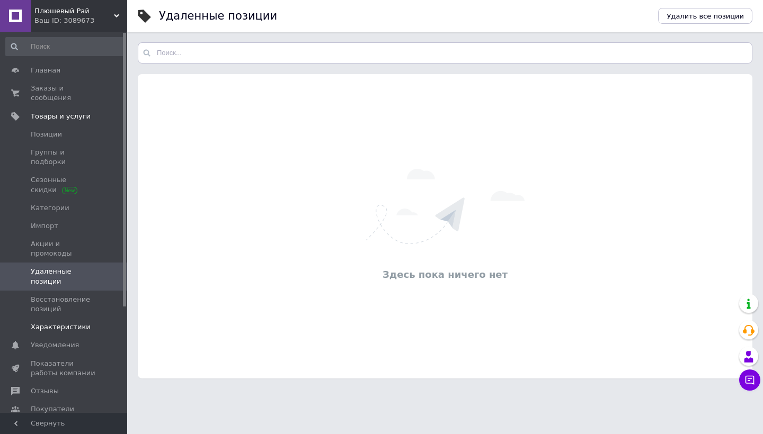
click at [88, 323] on span "Характеристики" at bounding box center [64, 328] width 67 height 10
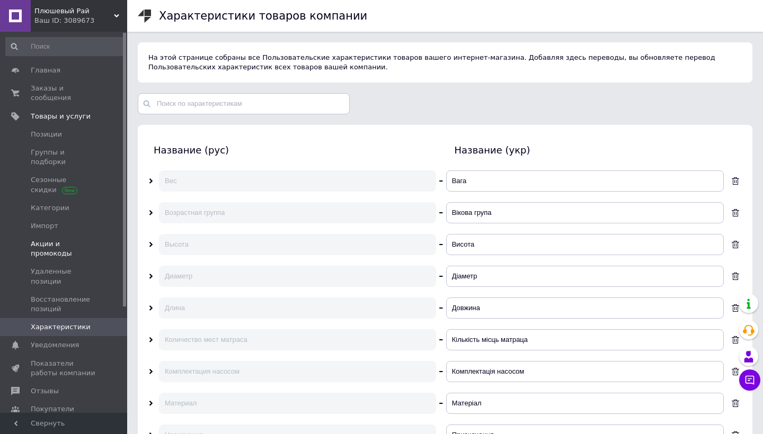
click at [79, 240] on link "Акции и промокоды" at bounding box center [65, 249] width 130 height 28
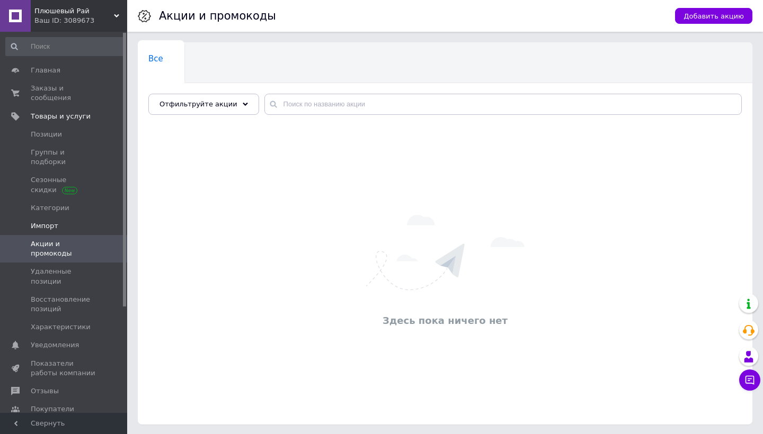
click at [95, 221] on span "Импорт" at bounding box center [64, 226] width 67 height 10
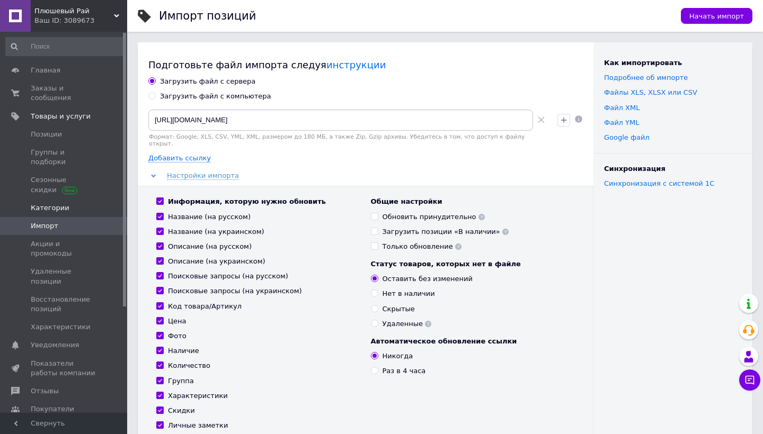
click at [85, 203] on span "Категории" at bounding box center [64, 208] width 67 height 10
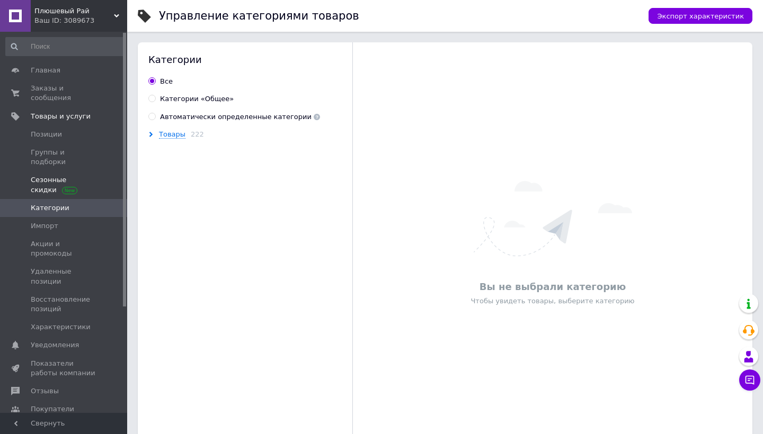
click at [83, 182] on span "Сезонные скидки" at bounding box center [64, 184] width 67 height 19
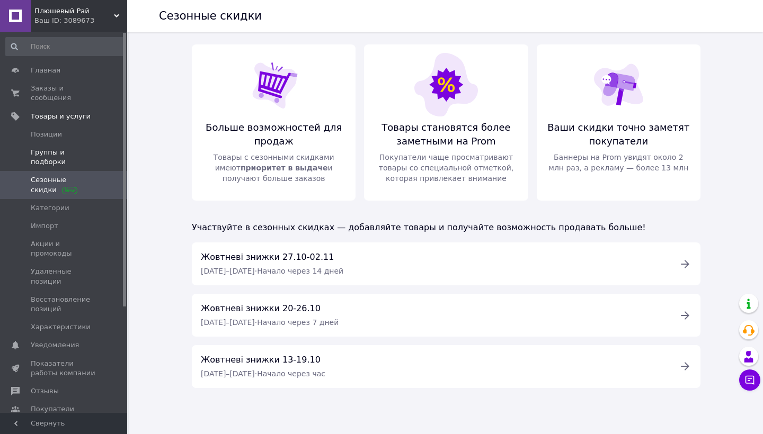
click at [85, 151] on span "Группы и подборки" at bounding box center [64, 157] width 67 height 19
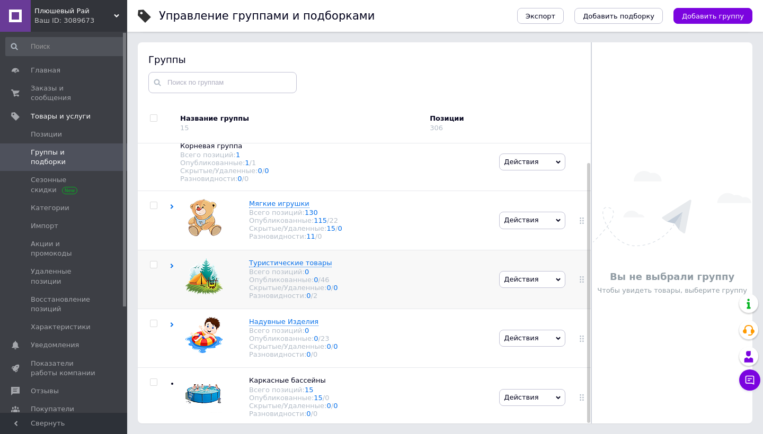
scroll to position [60, 0]
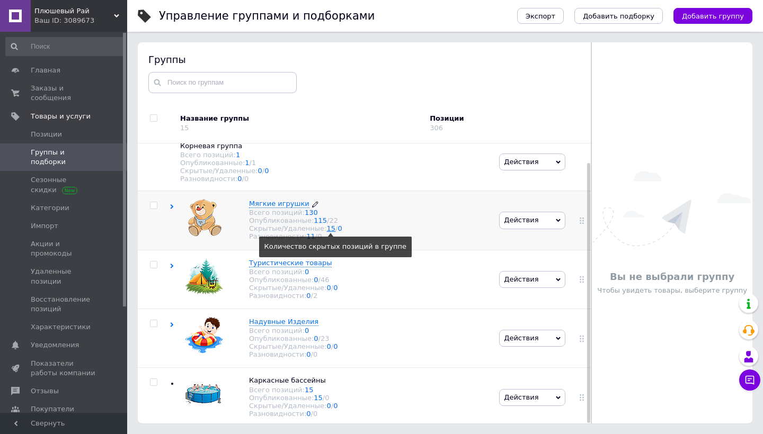
click at [327, 225] on link "15" at bounding box center [331, 229] width 9 height 8
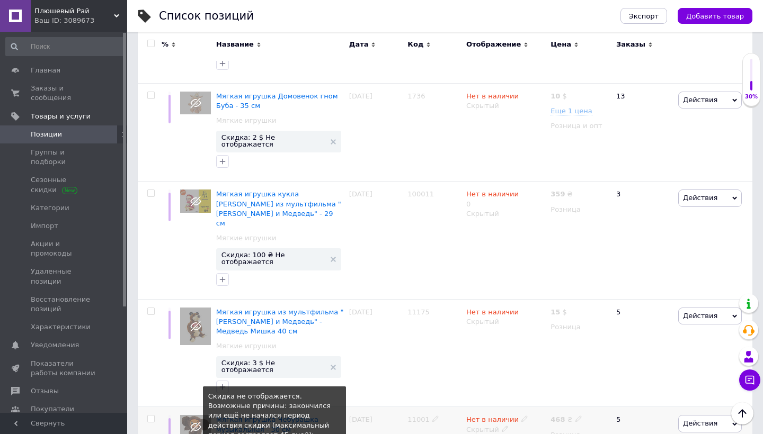
scroll to position [735, 0]
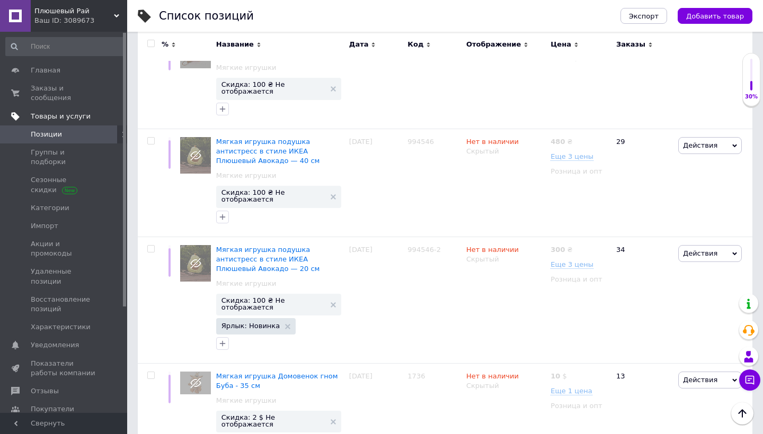
click at [49, 122] on link "Товары и услуги" at bounding box center [65, 117] width 130 height 18
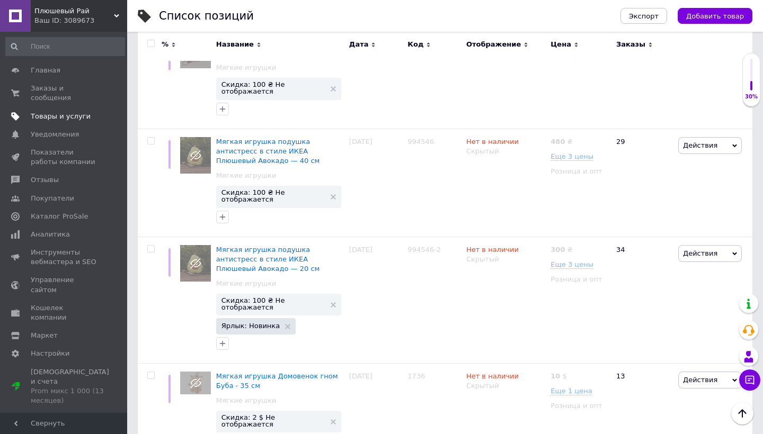
click at [88, 114] on span "Товары и услуги" at bounding box center [64, 117] width 67 height 10
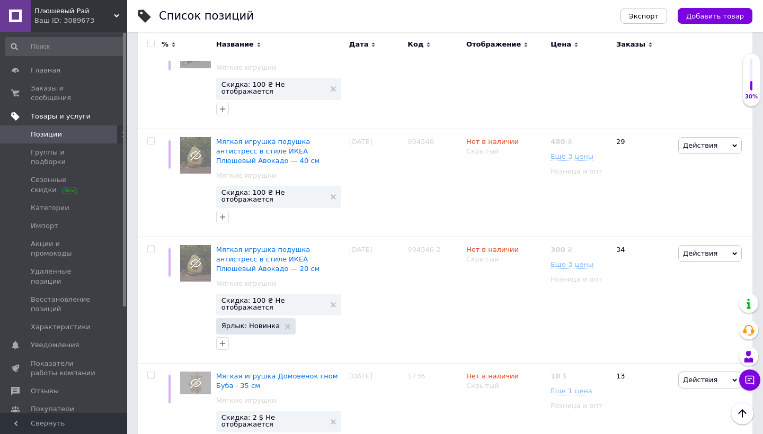
click at [76, 117] on span "Товары и услуги" at bounding box center [61, 117] width 60 height 10
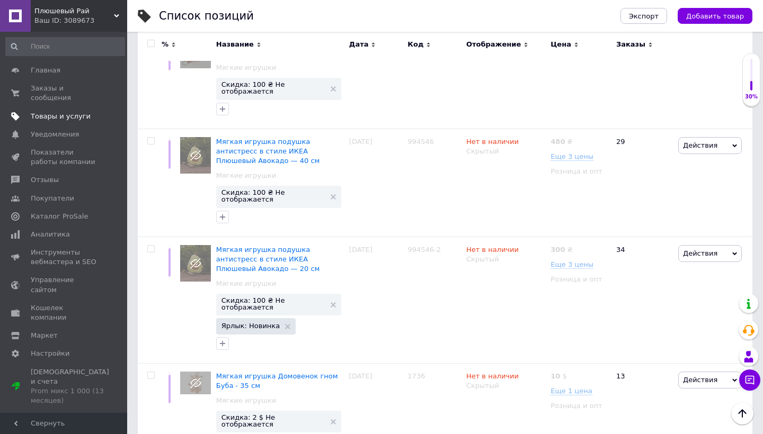
click at [77, 118] on span "Товары и услуги" at bounding box center [61, 117] width 60 height 10
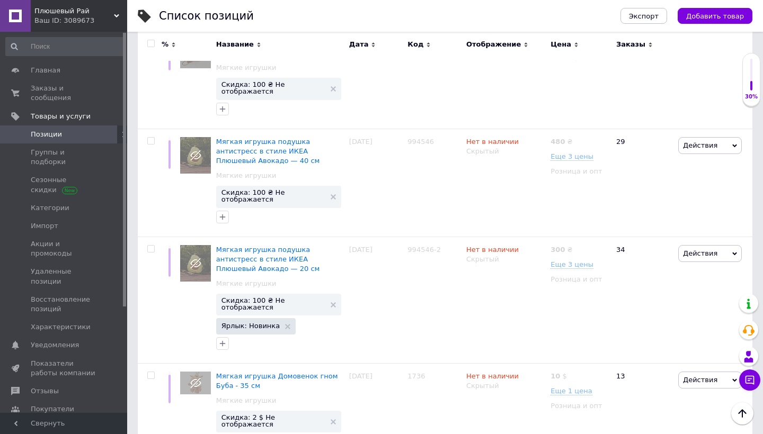
click at [76, 139] on link "Позиции" at bounding box center [65, 135] width 130 height 18
click at [48, 136] on span "Позиции" at bounding box center [46, 135] width 31 height 10
click at [118, 138] on span at bounding box center [123, 135] width 13 height 18
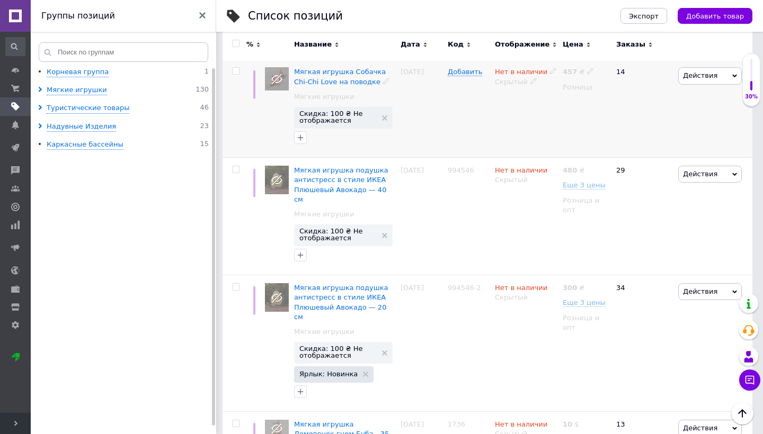
click at [335, 67] on div "Мягкая игрушка Собачка Chi-Chi Love на поводке Мягкие игрушки" at bounding box center [344, 87] width 101 height 40
click at [390, 107] on span "Скидка: 100 ₴ Не отображается" at bounding box center [343, 118] width 99 height 22
click at [75, 96] on ul "Корневая группа 1 Мягкие игрушки 130 Туристические товары 46 Надувные Изделия 2…" at bounding box center [125, 252] width 189 height 370
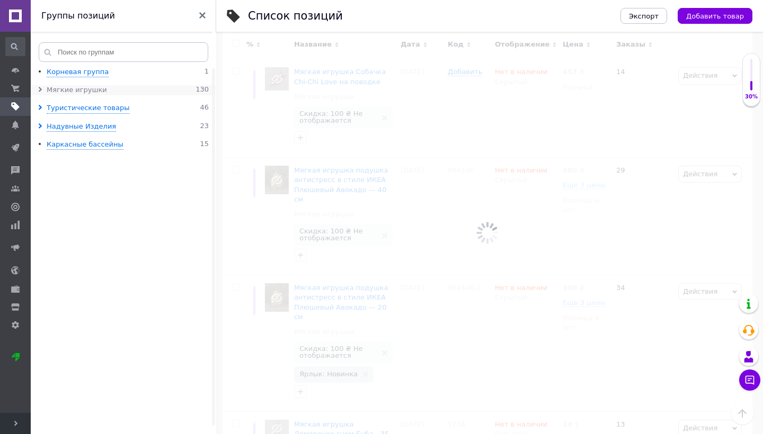
click at [82, 93] on div "Мягкие игрушки" at bounding box center [77, 90] width 60 height 10
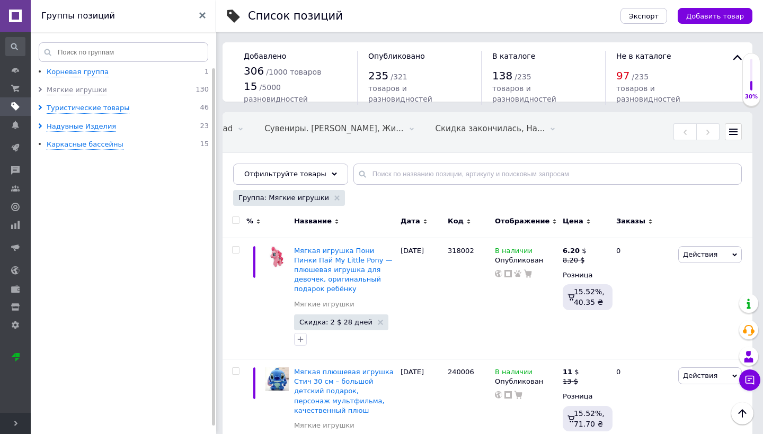
scroll to position [0, 0]
click at [207, 15] on div "Группы позиций" at bounding box center [123, 16] width 185 height 32
click at [192, 19] on div "Группы позиций" at bounding box center [123, 16] width 185 height 32
click at [197, 19] on div "Группы позиций" at bounding box center [123, 16] width 185 height 32
click at [202, 19] on span at bounding box center [202, 17] width 6 height 10
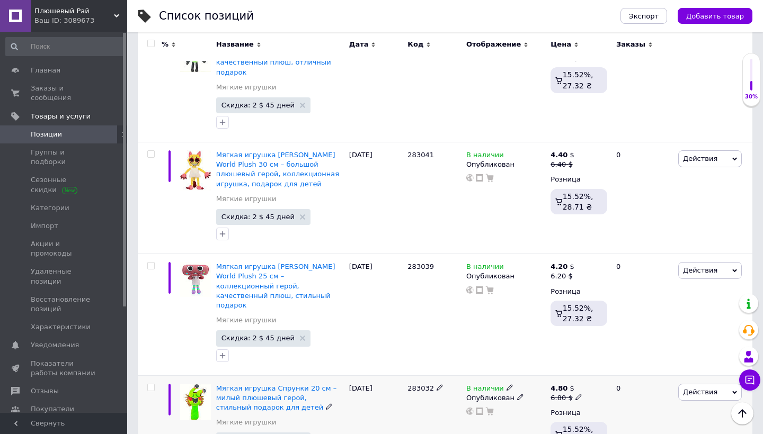
scroll to position [1958, 0]
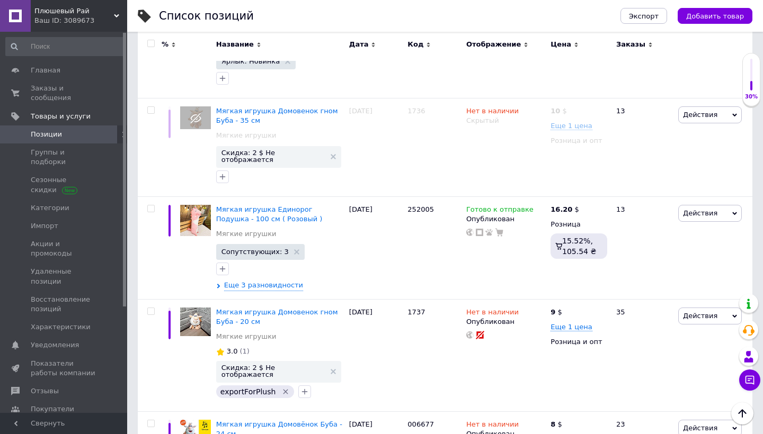
scroll to position [1862, 0]
